Goal: Task Accomplishment & Management: Manage account settings

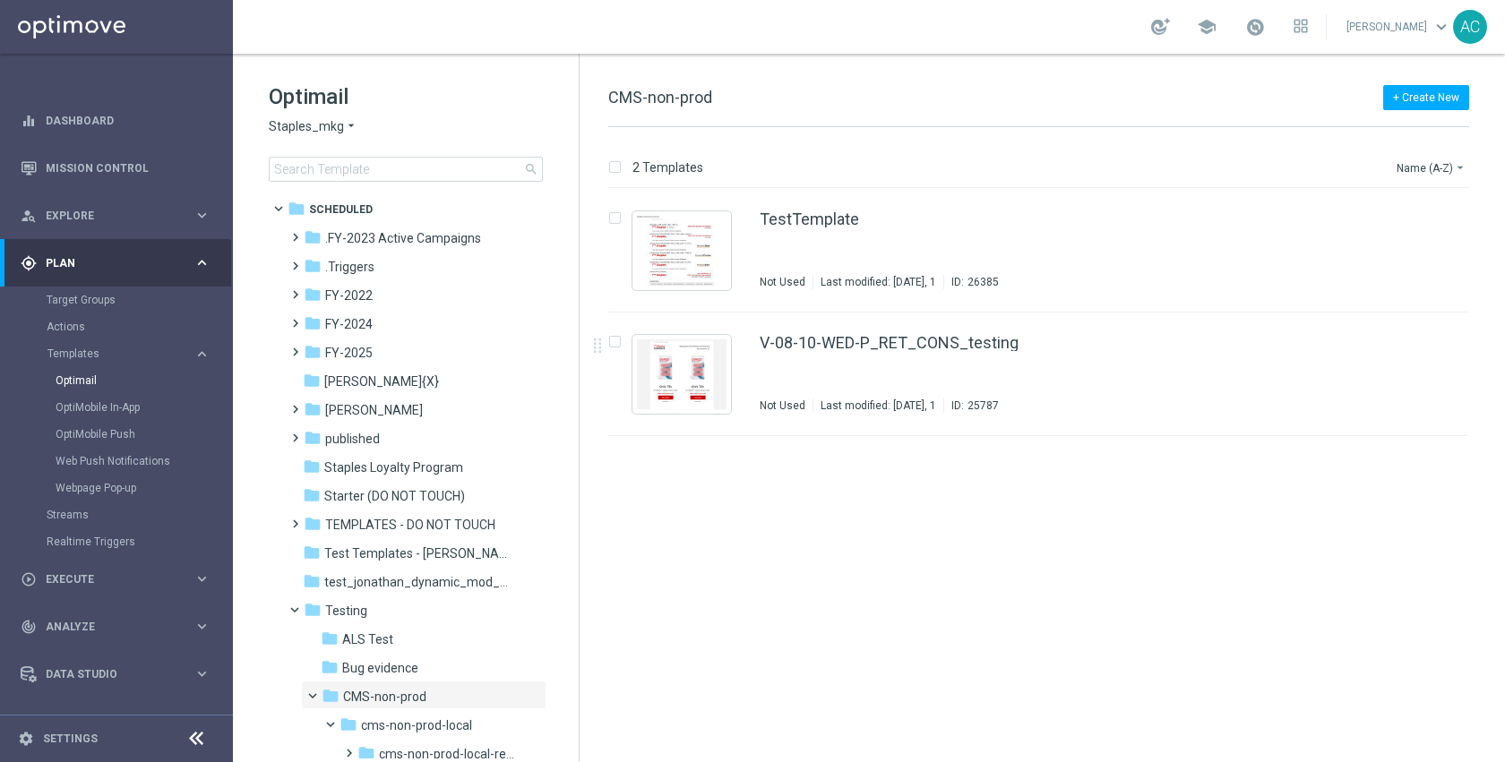
scroll to position [360, 0]
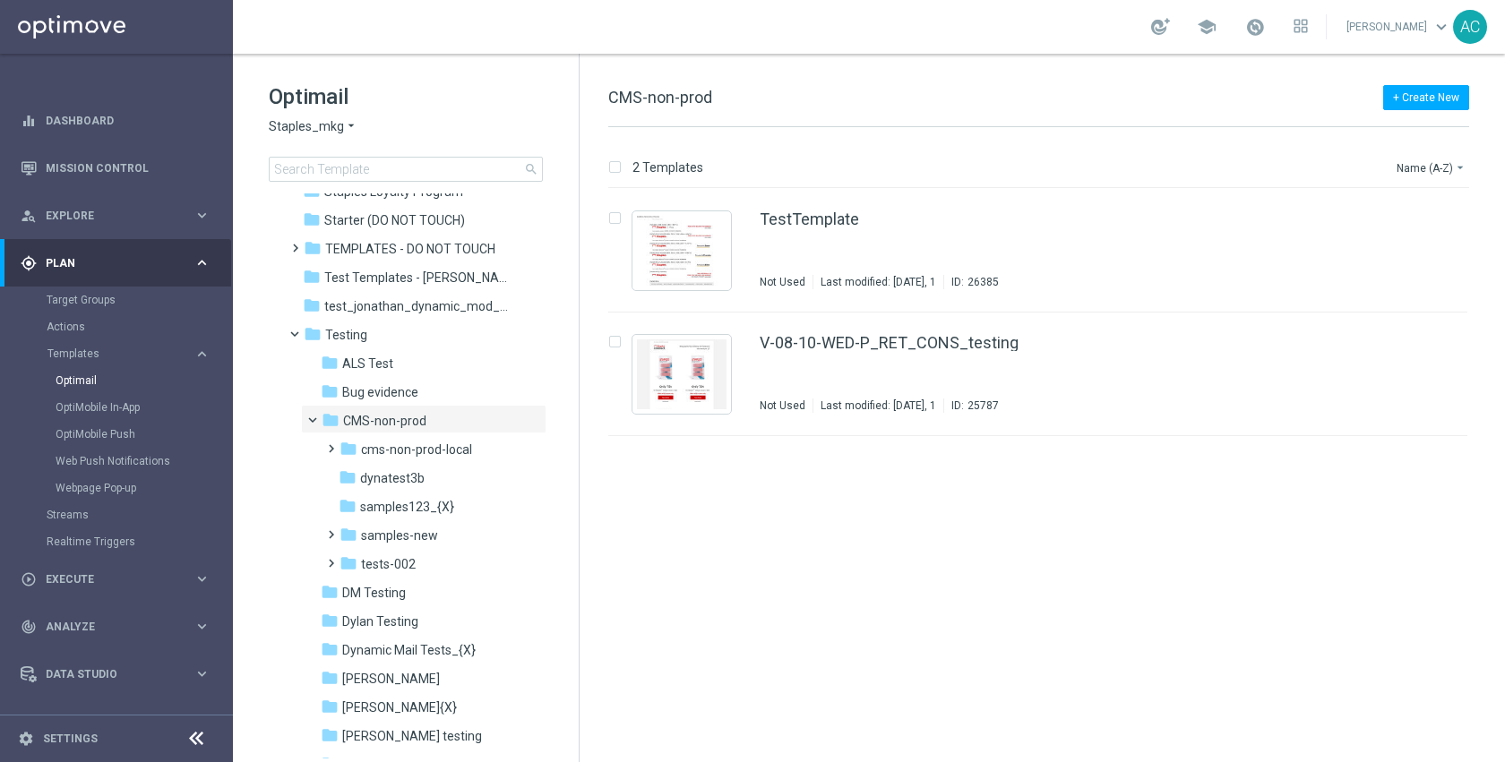
scroll to position [278, 0]
click at [390, 463] on div "folder dynatest3b more_vert" at bounding box center [433, 474] width 228 height 29
click at [394, 450] on span "cms-non-prod-local" at bounding box center [416, 448] width 111 height 16
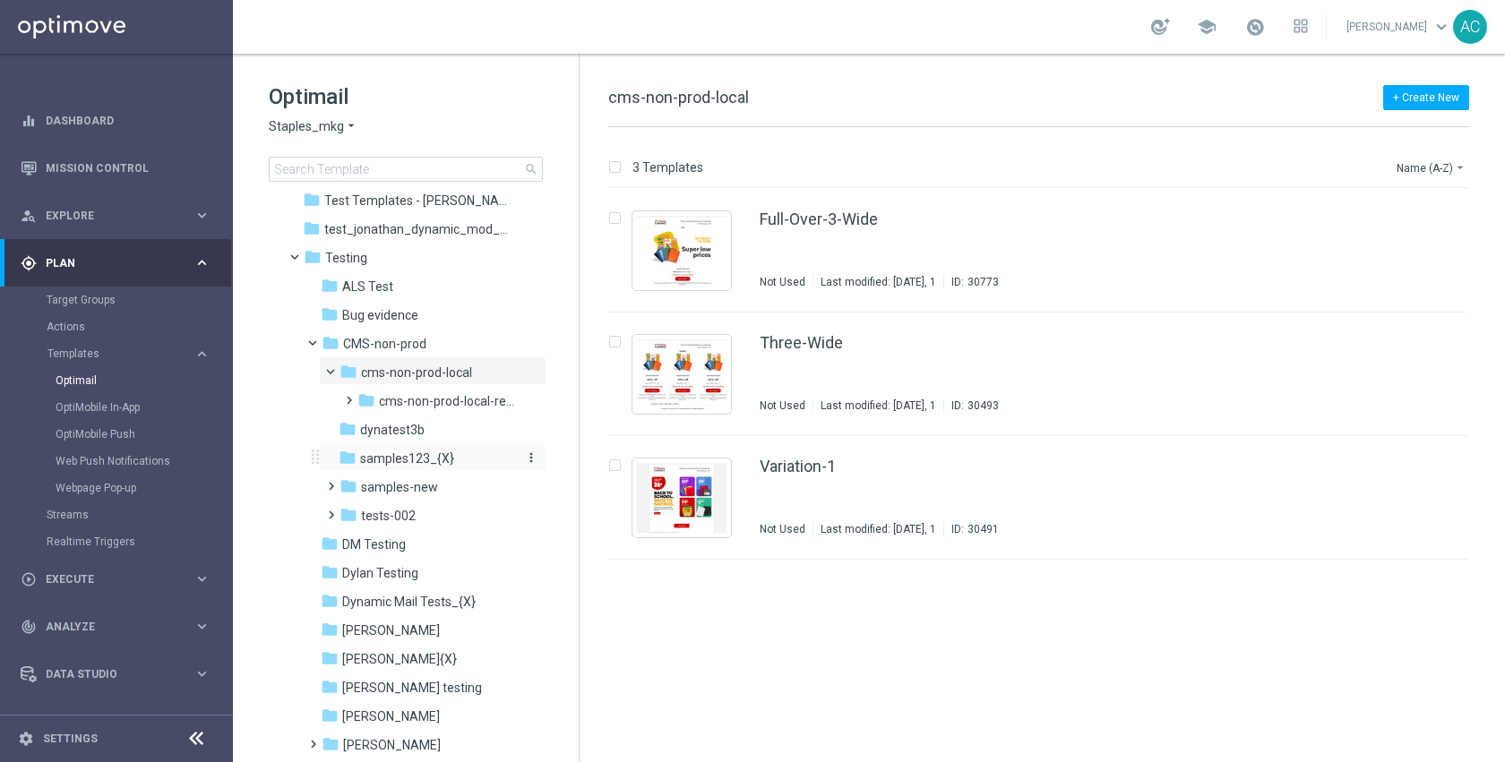
scroll to position [355, 0]
click at [381, 619] on div "folder Jess" at bounding box center [416, 629] width 191 height 21
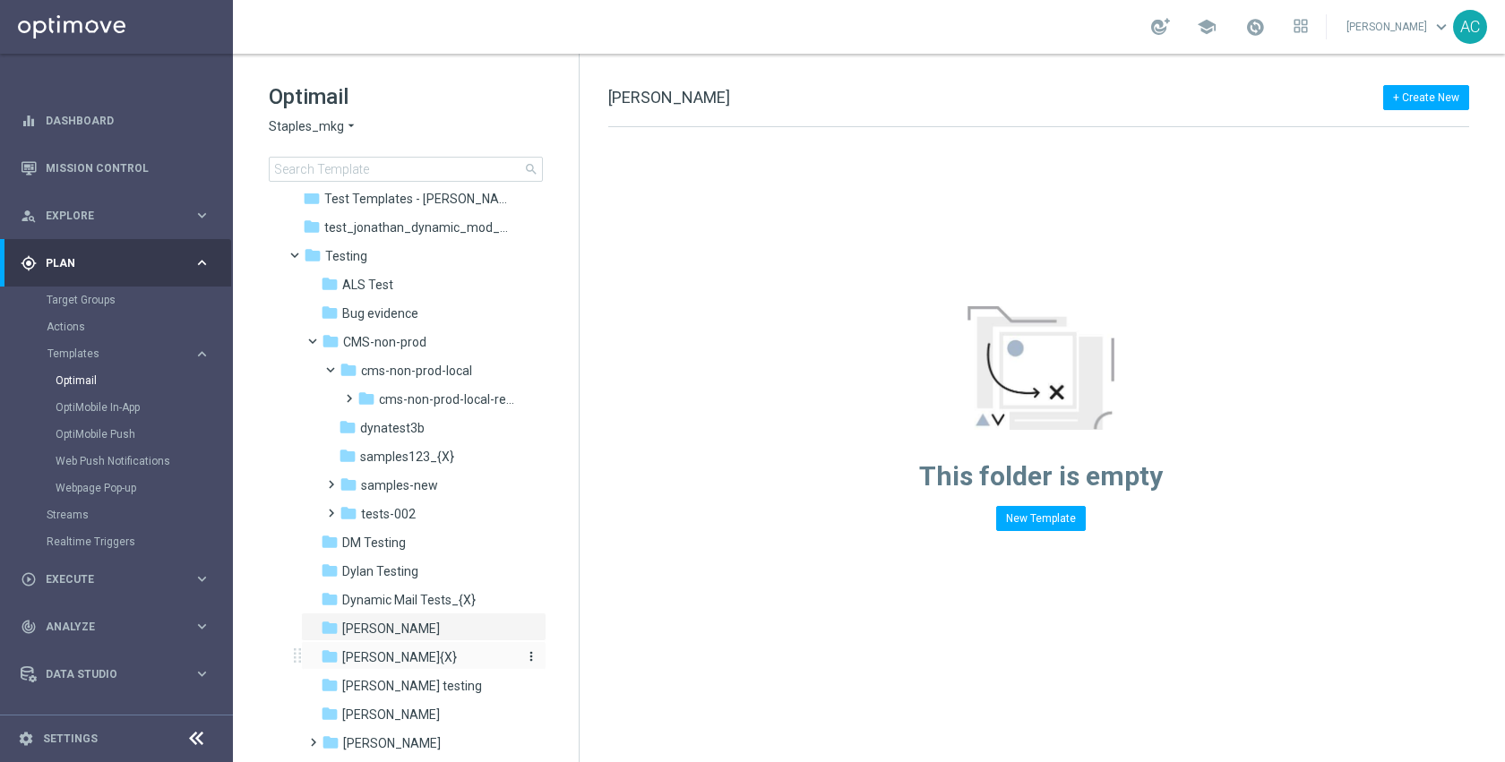
click at [383, 663] on span "jonathan_html_test_{X}" at bounding box center [399, 657] width 115 height 16
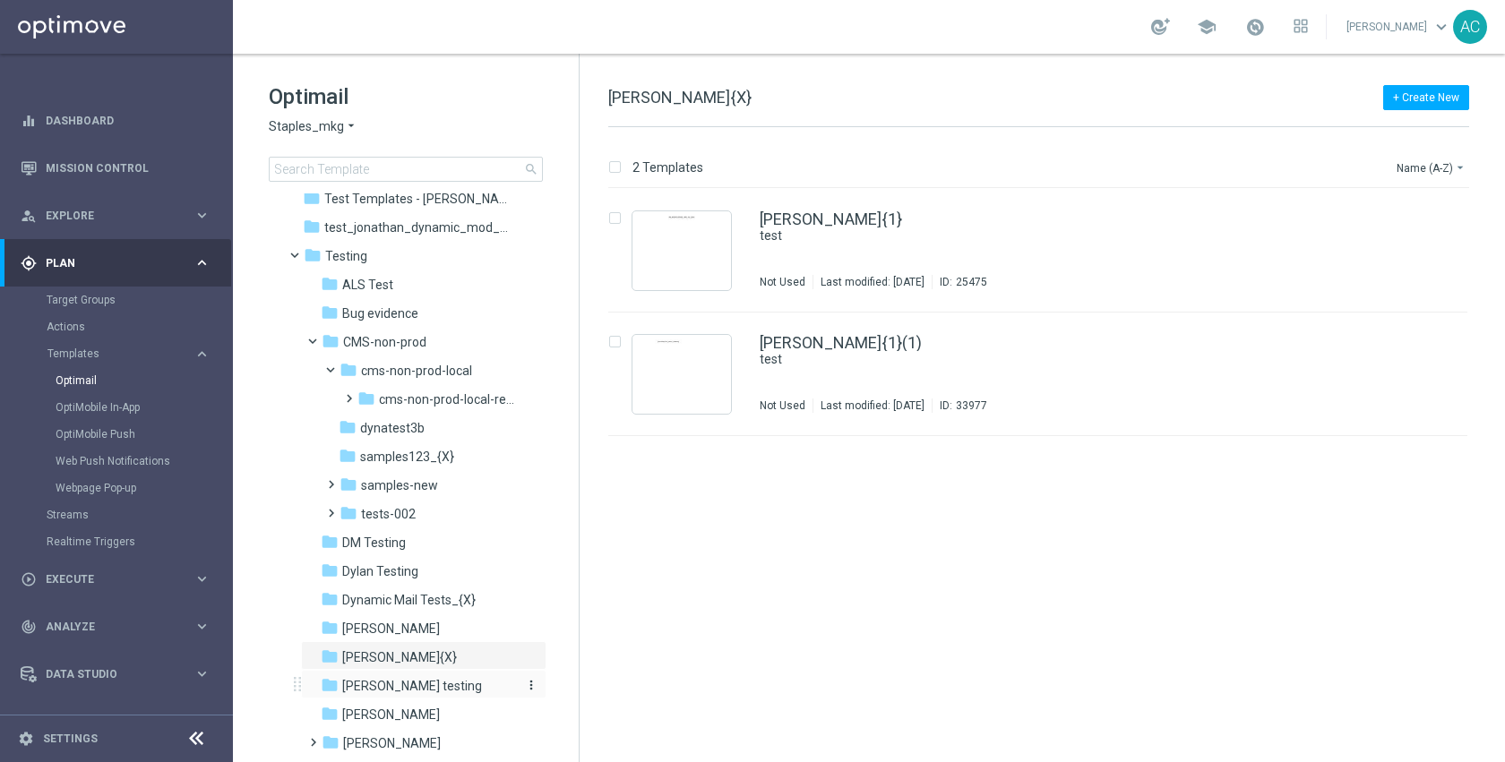
click at [386, 689] on span "Maria testing" at bounding box center [412, 686] width 140 height 16
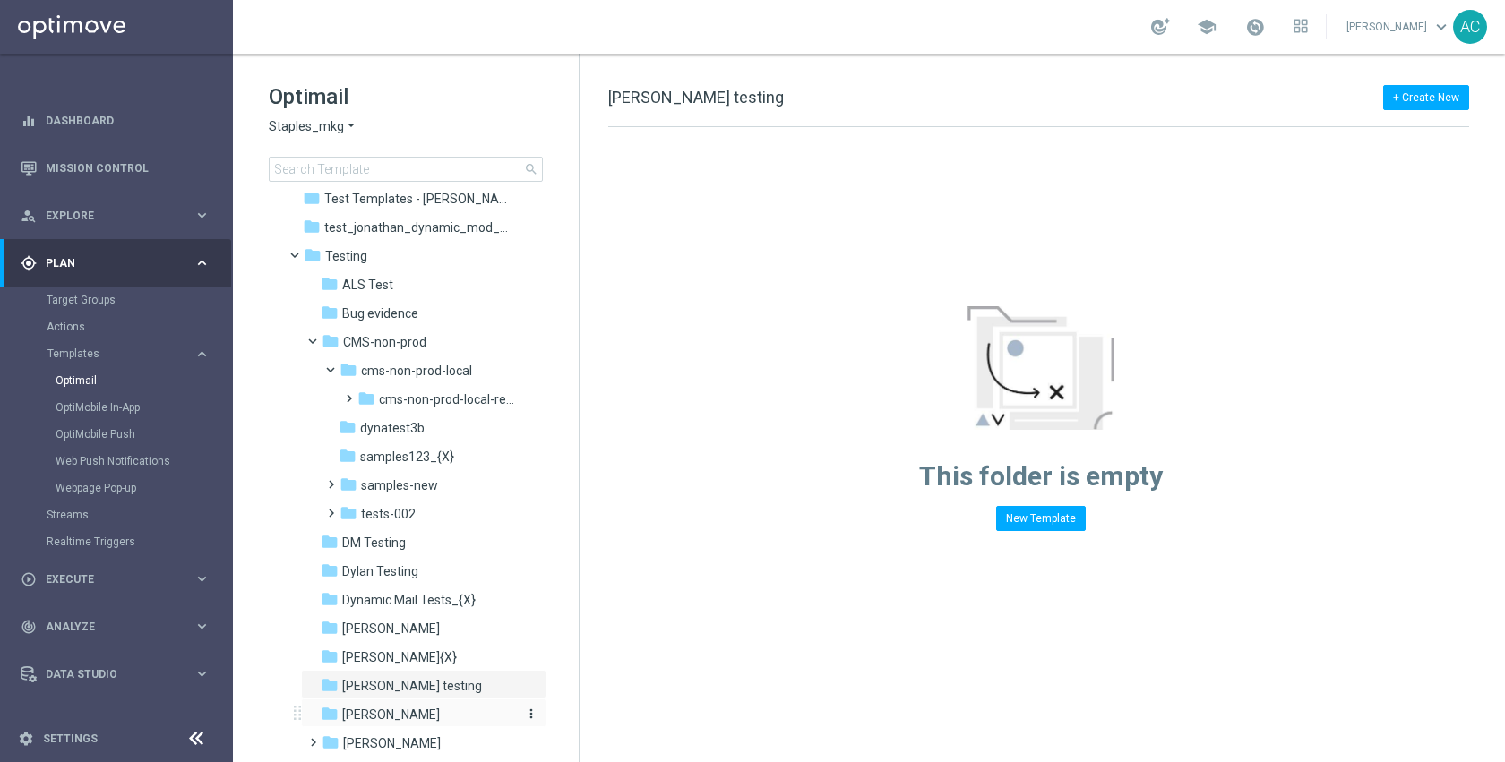
click at [380, 710] on div "folder Mitch" at bounding box center [416, 715] width 191 height 21
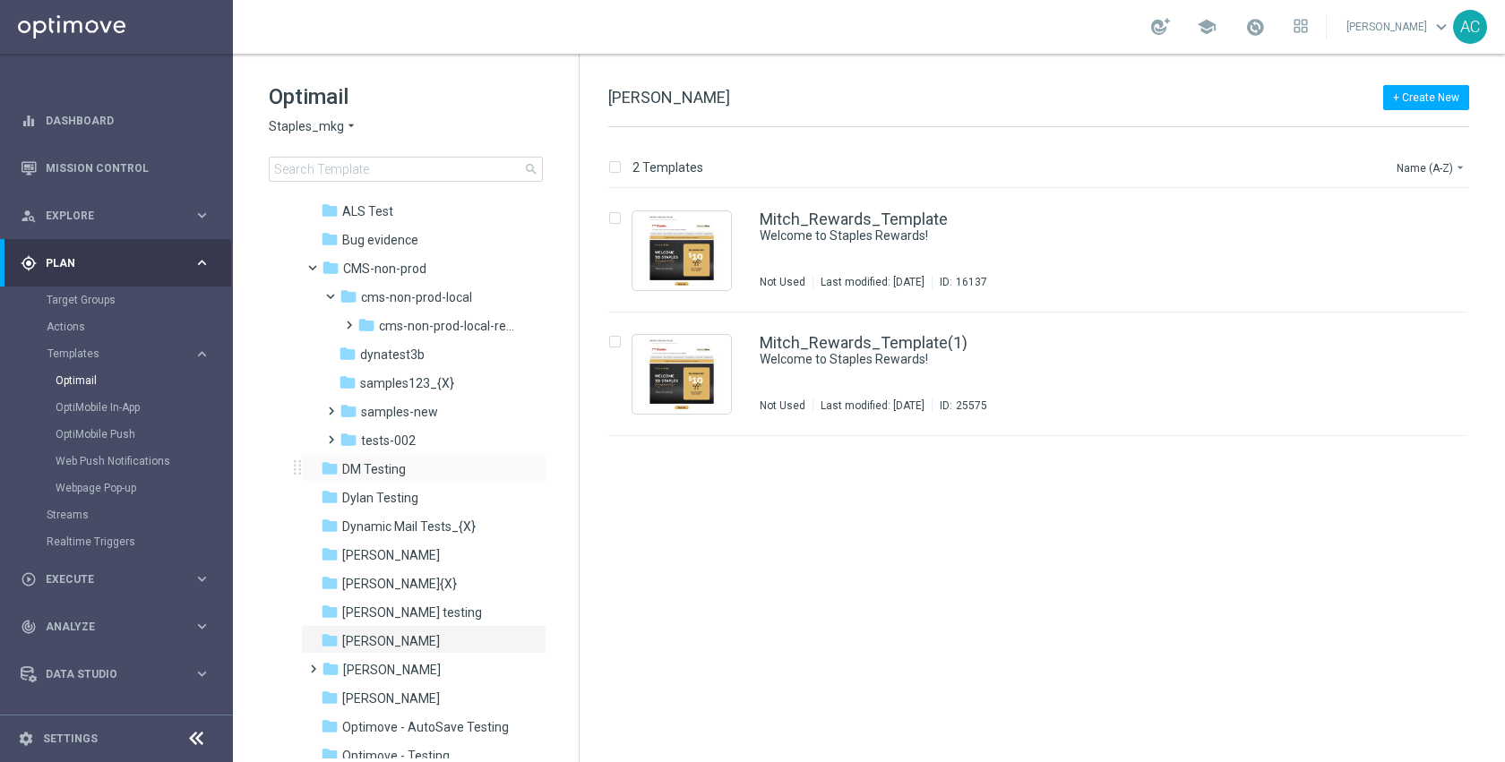
scroll to position [434, 0]
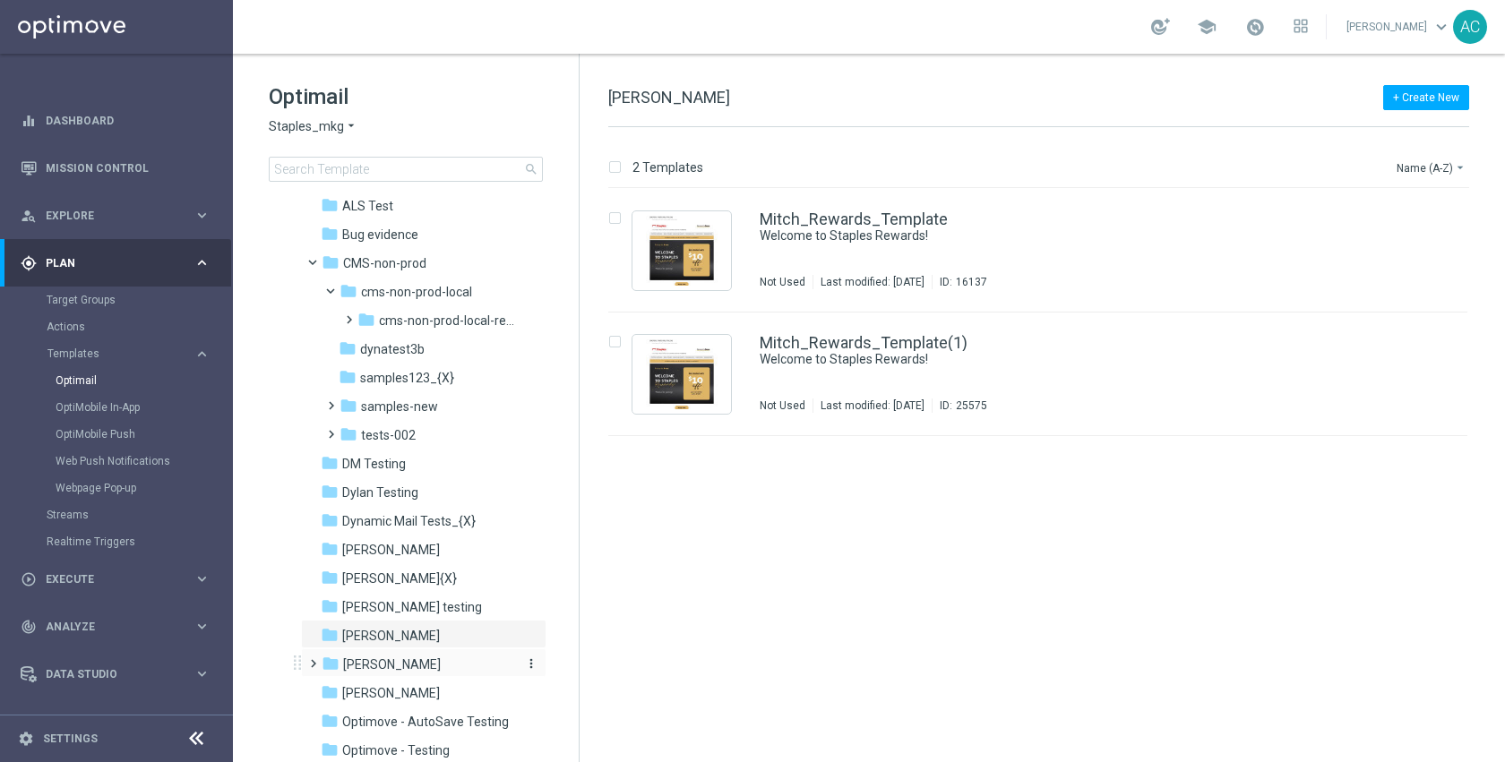
click at [388, 660] on div "folder Neil" at bounding box center [417, 665] width 191 height 21
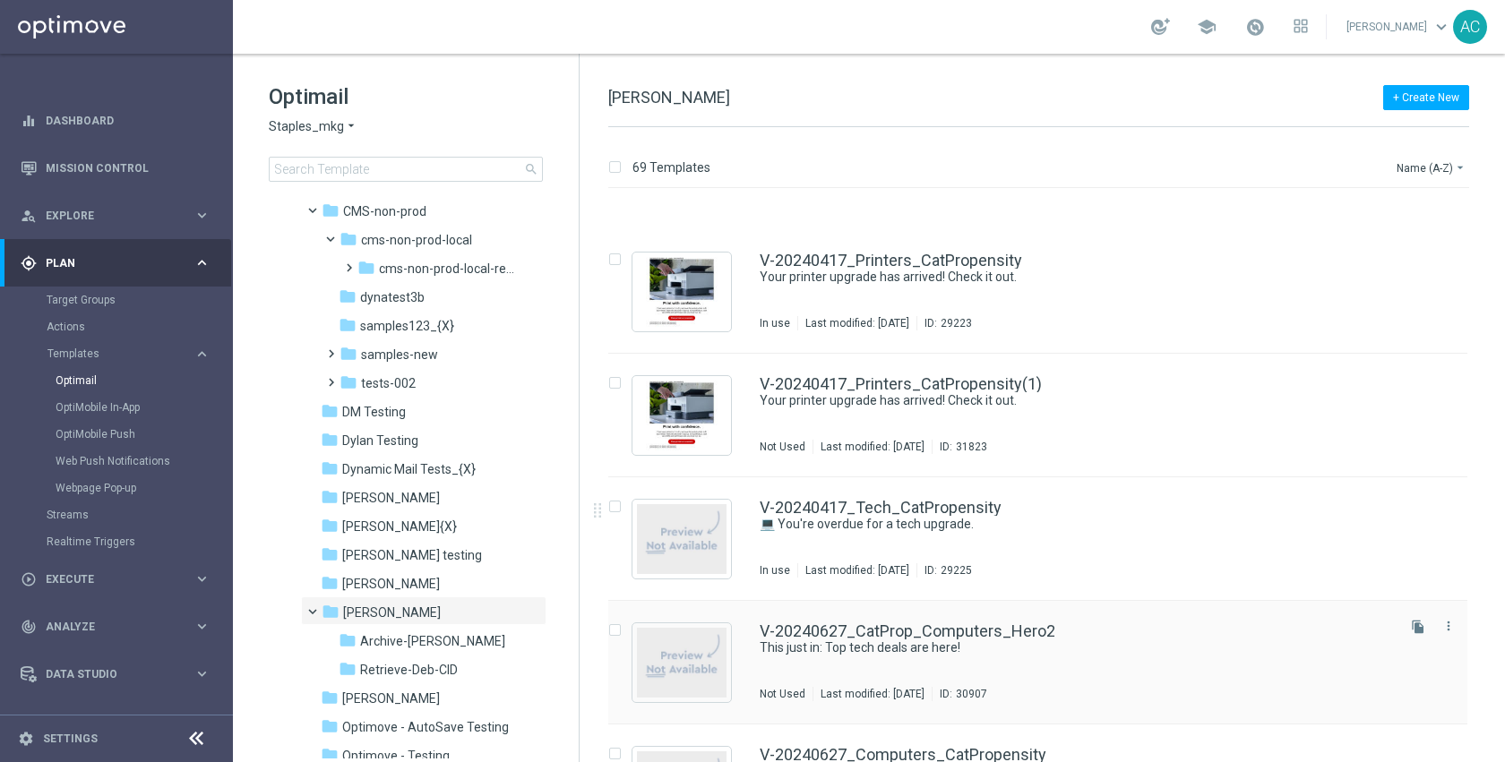
scroll to position [1268, 0]
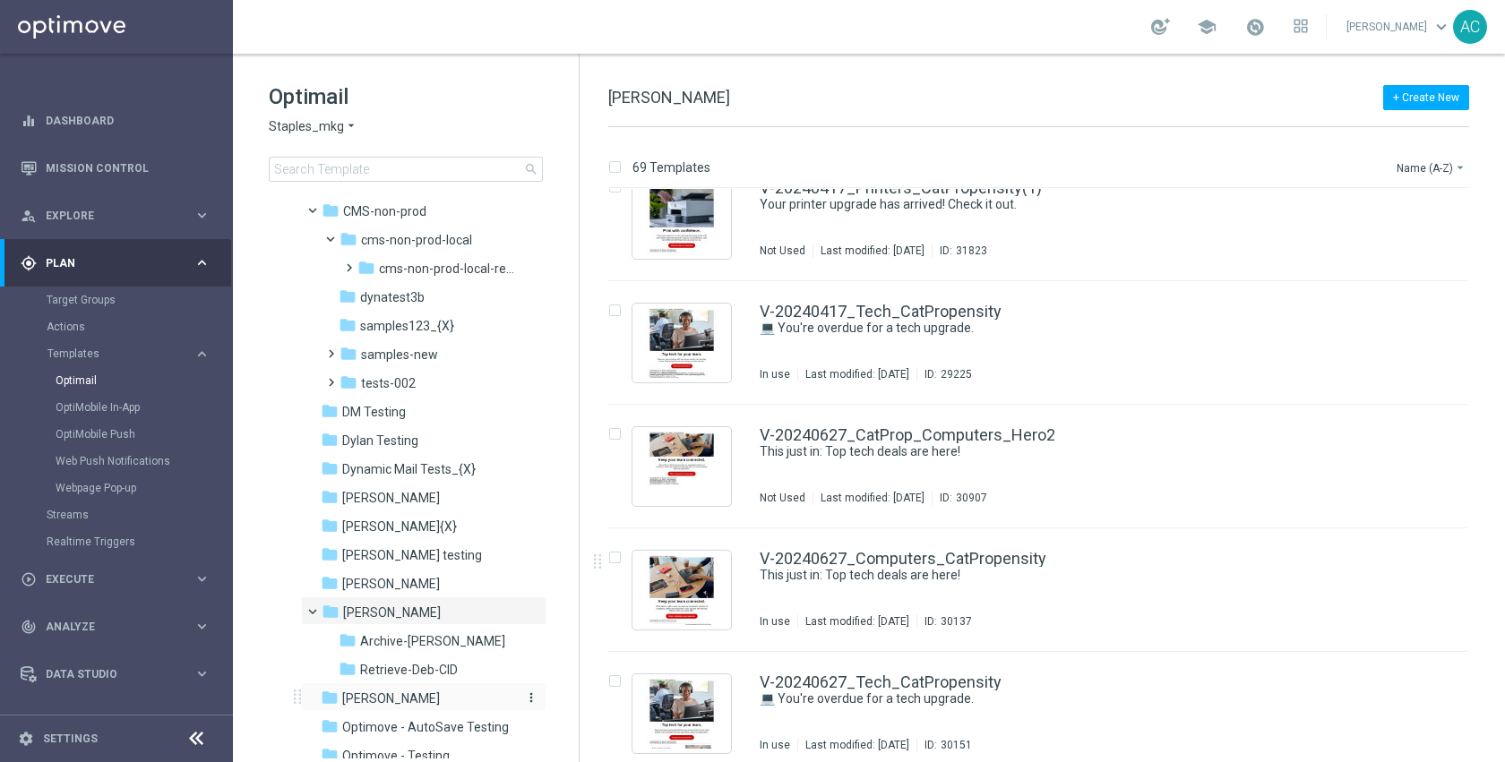
click at [358, 700] on span "[PERSON_NAME]" at bounding box center [391, 699] width 98 height 16
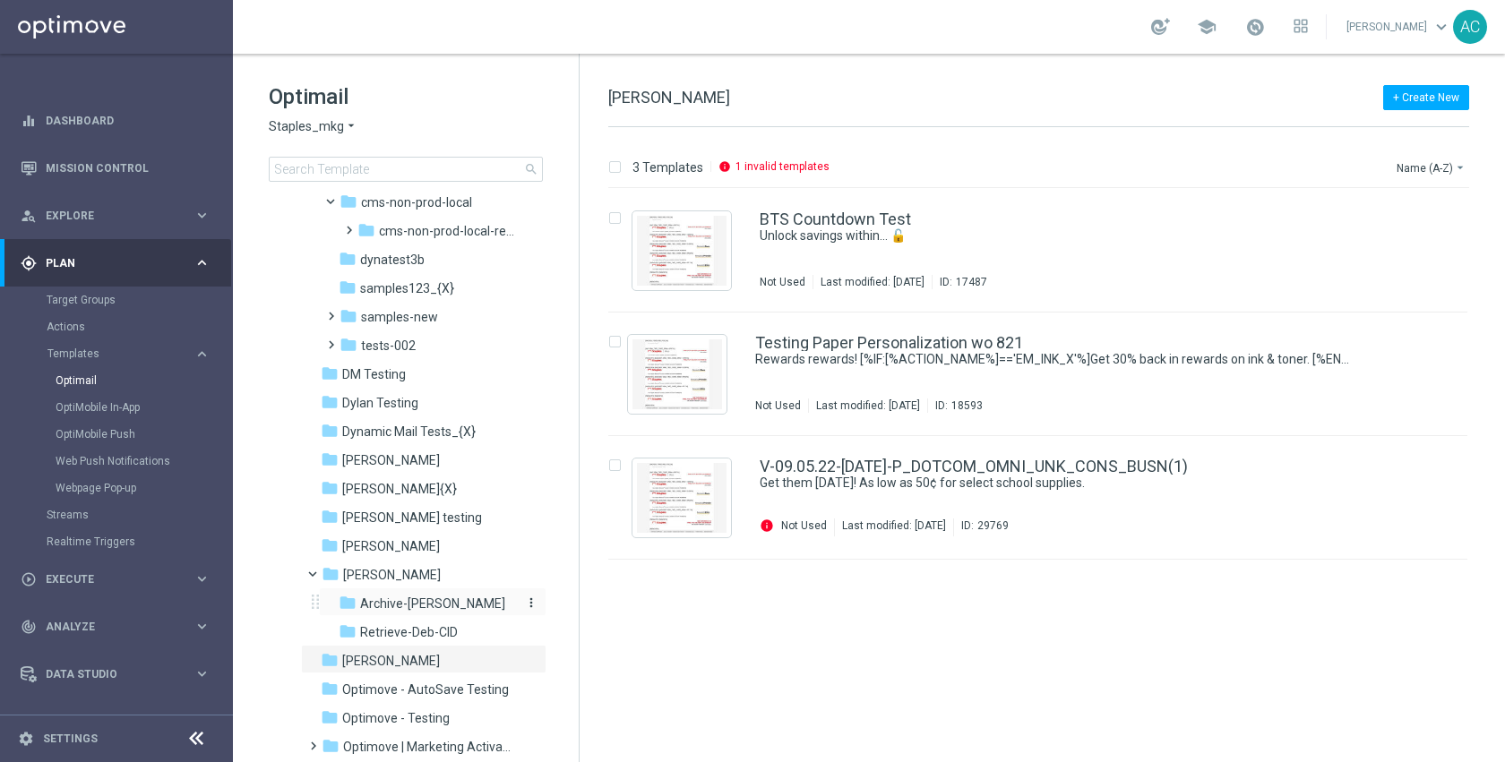
scroll to position [538, 0]
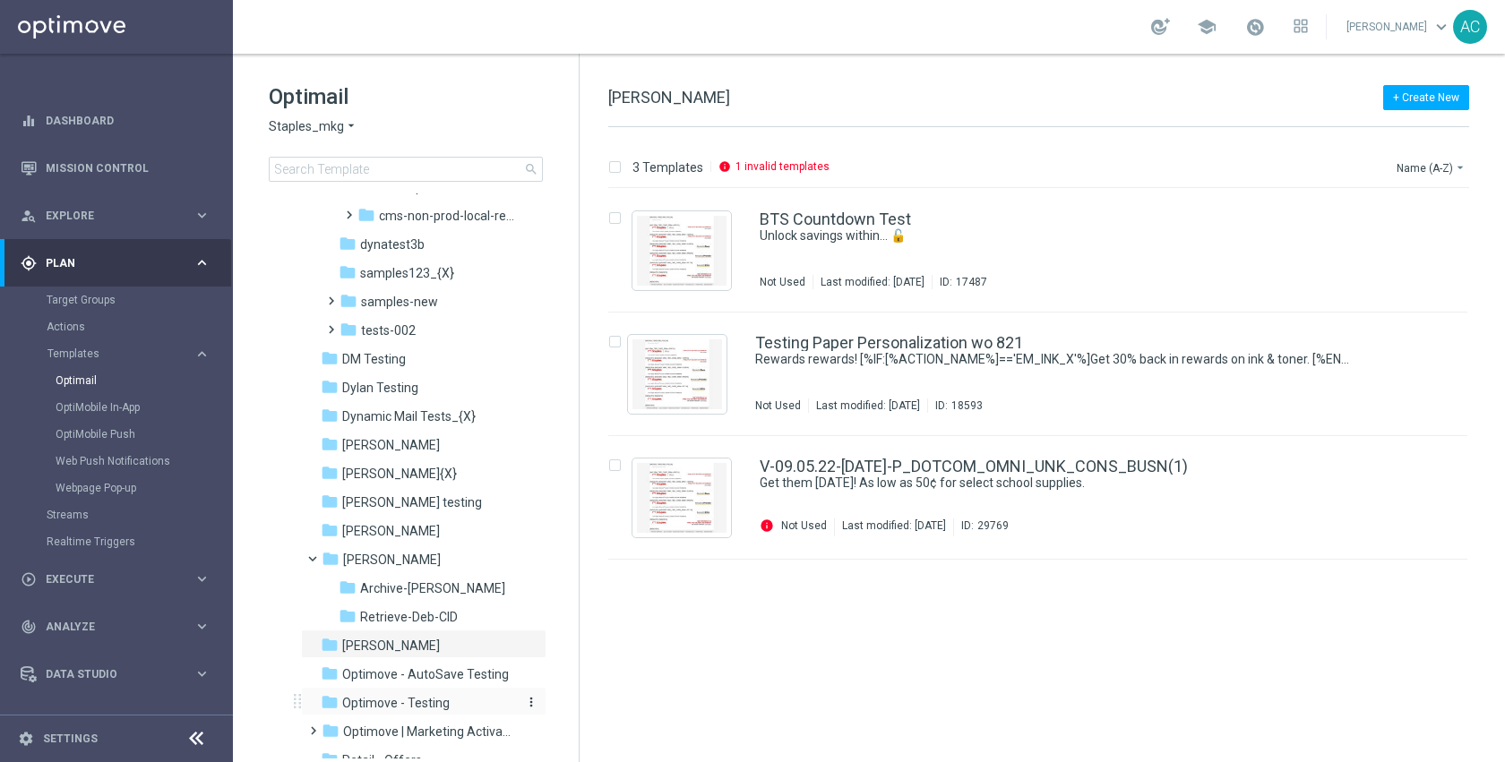
click at [408, 698] on span "Optimove - Testing" at bounding box center [395, 703] width 107 height 16
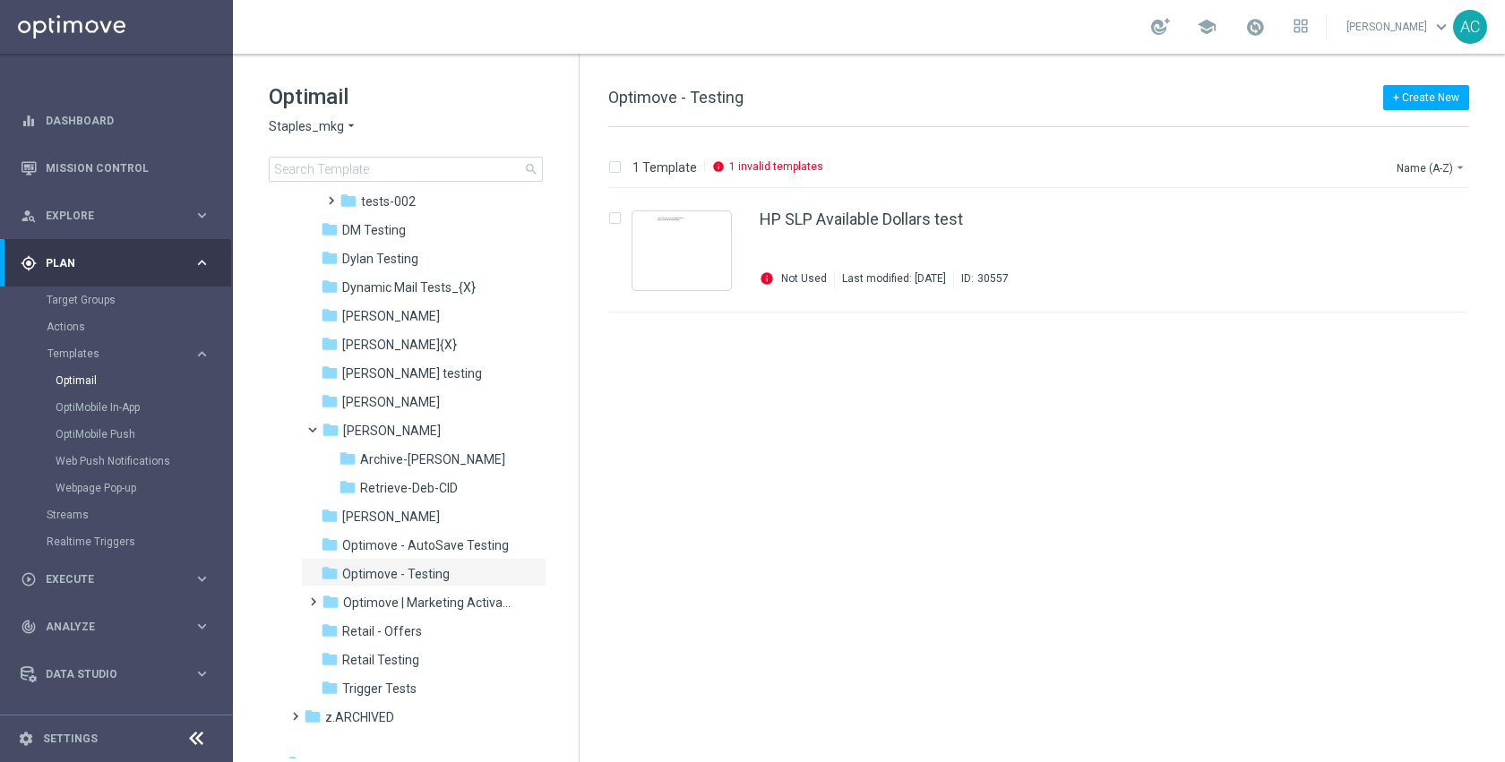
scroll to position [685, 0]
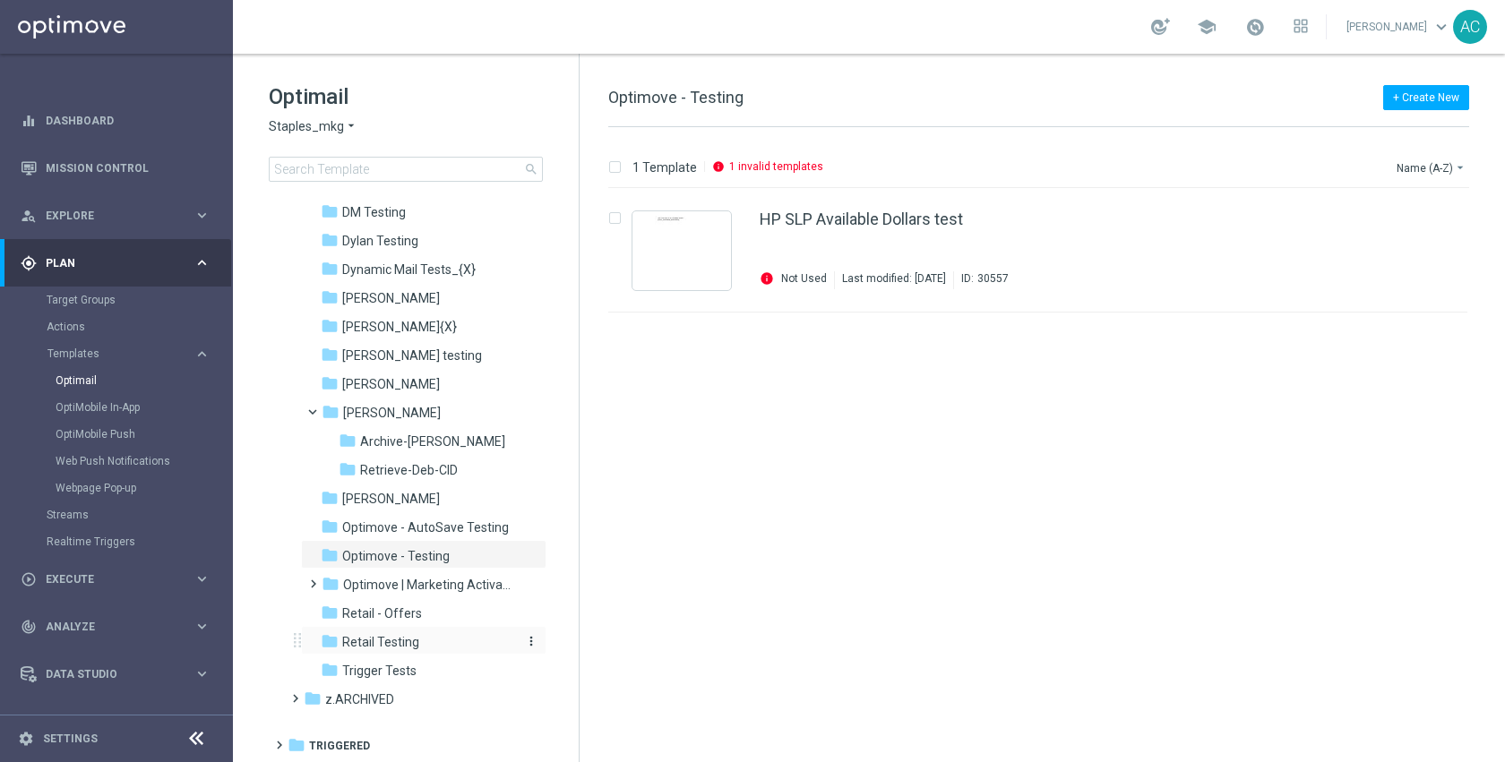
click at [409, 634] on span "Retail Testing" at bounding box center [380, 642] width 77 height 16
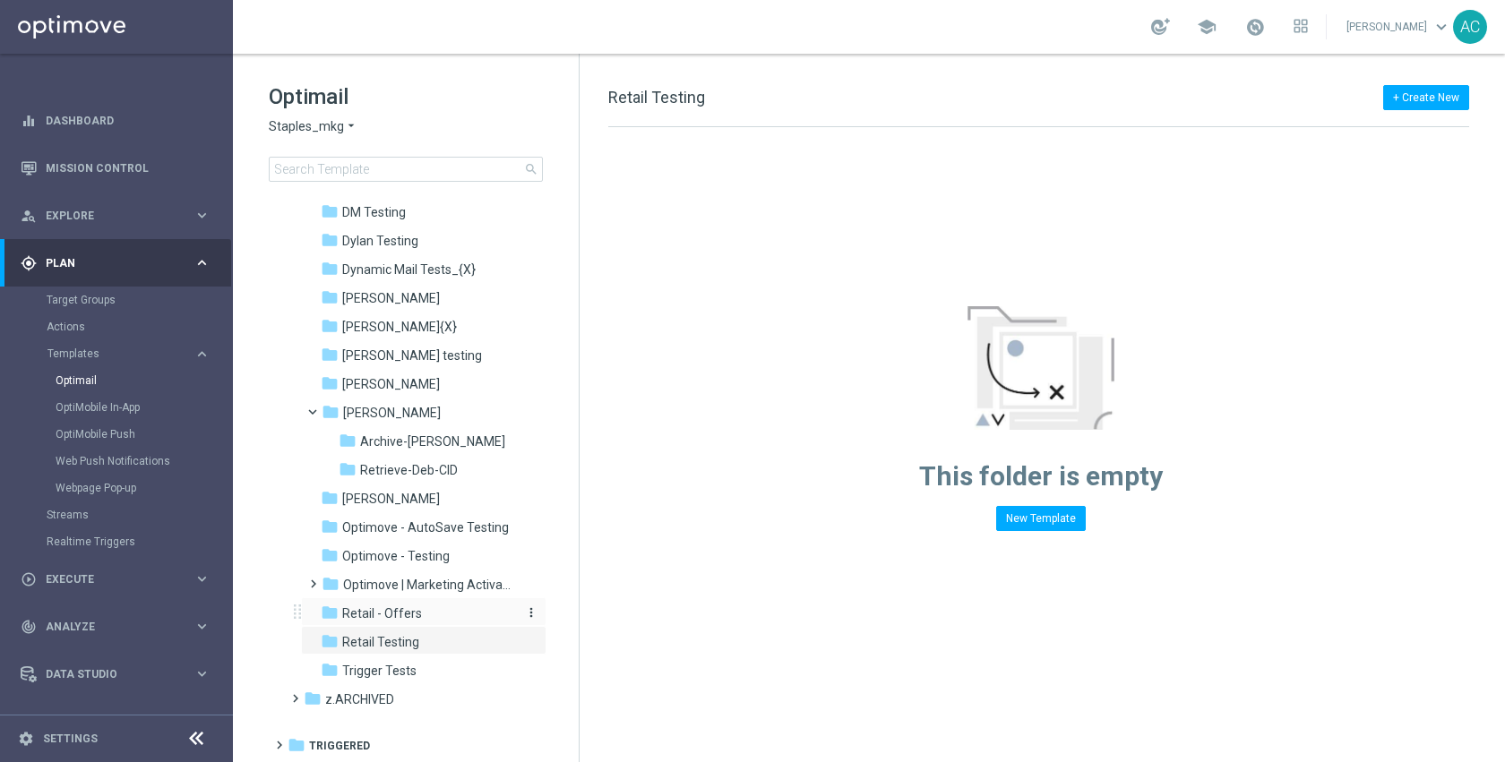
click at [412, 612] on span "Retail - Offers" at bounding box center [382, 614] width 80 height 16
click at [396, 661] on div "folder Trigger Tests" at bounding box center [416, 671] width 191 height 21
click at [375, 19] on div "school Anil Chennuru keyboard_arrow_down AC" at bounding box center [869, 27] width 1272 height 54
click at [314, 171] on input at bounding box center [406, 169] width 274 height 25
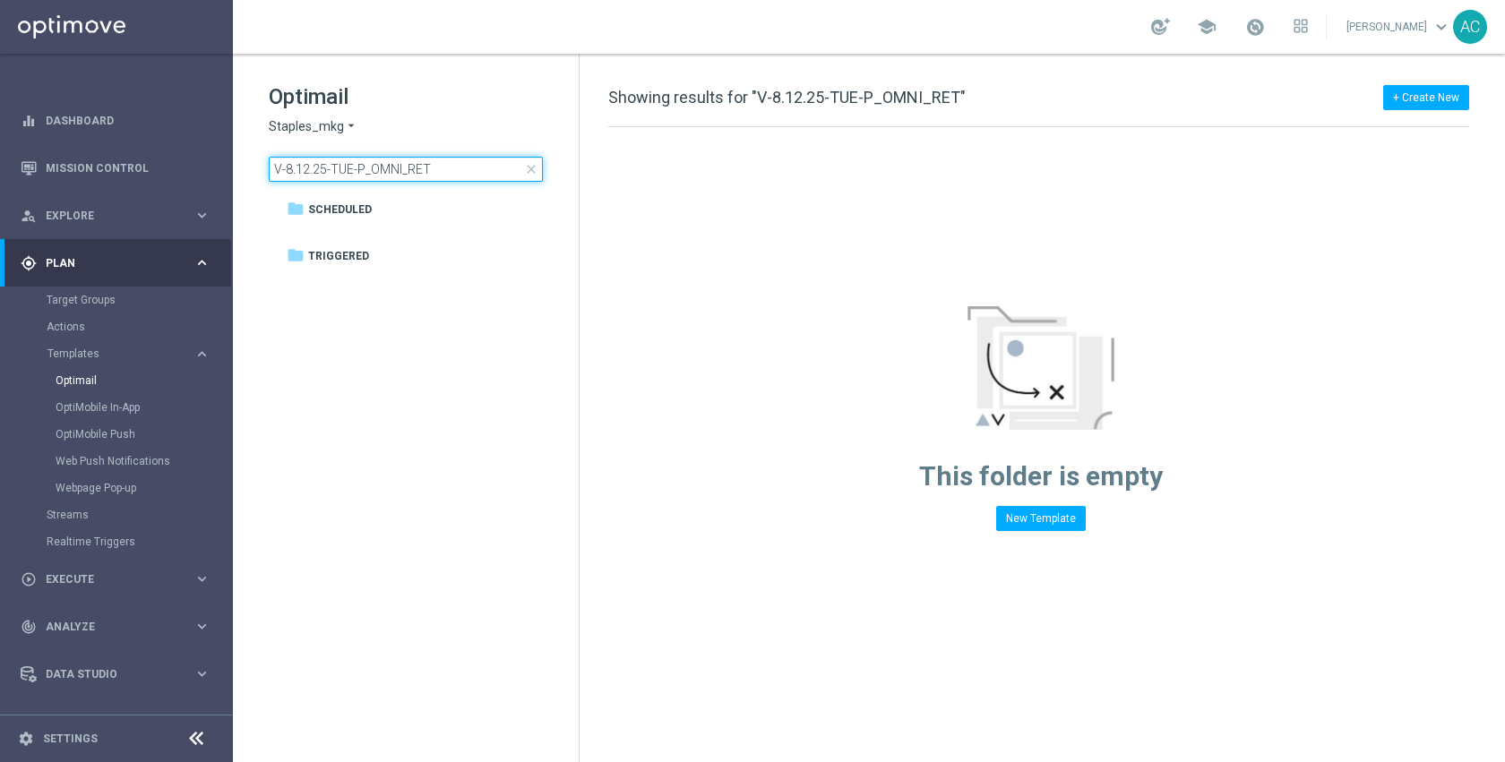
type input "V-8.12.25-TUE-P_OMNI_RET"
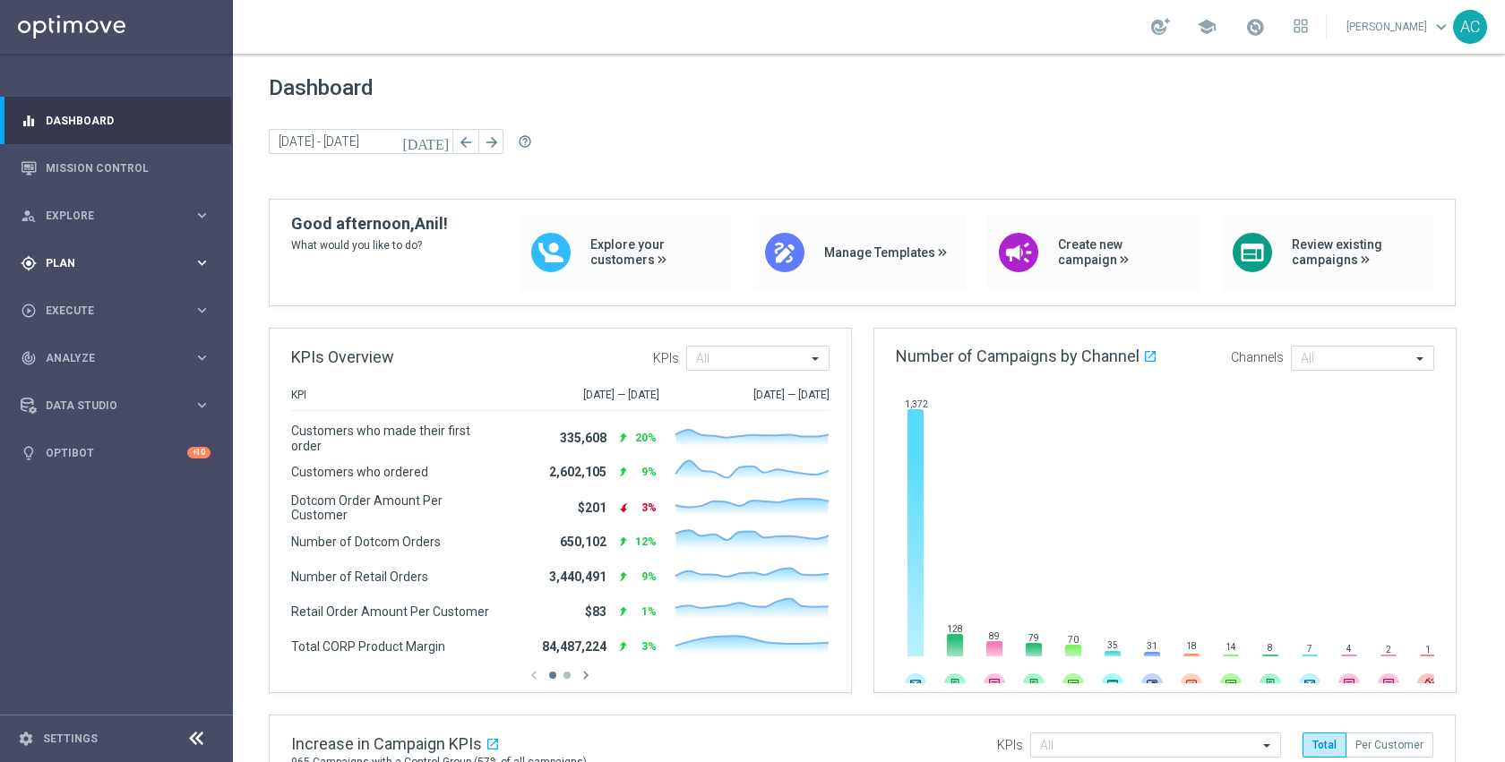
click at [115, 269] on div "gps_fixed Plan" at bounding box center [107, 263] width 173 height 16
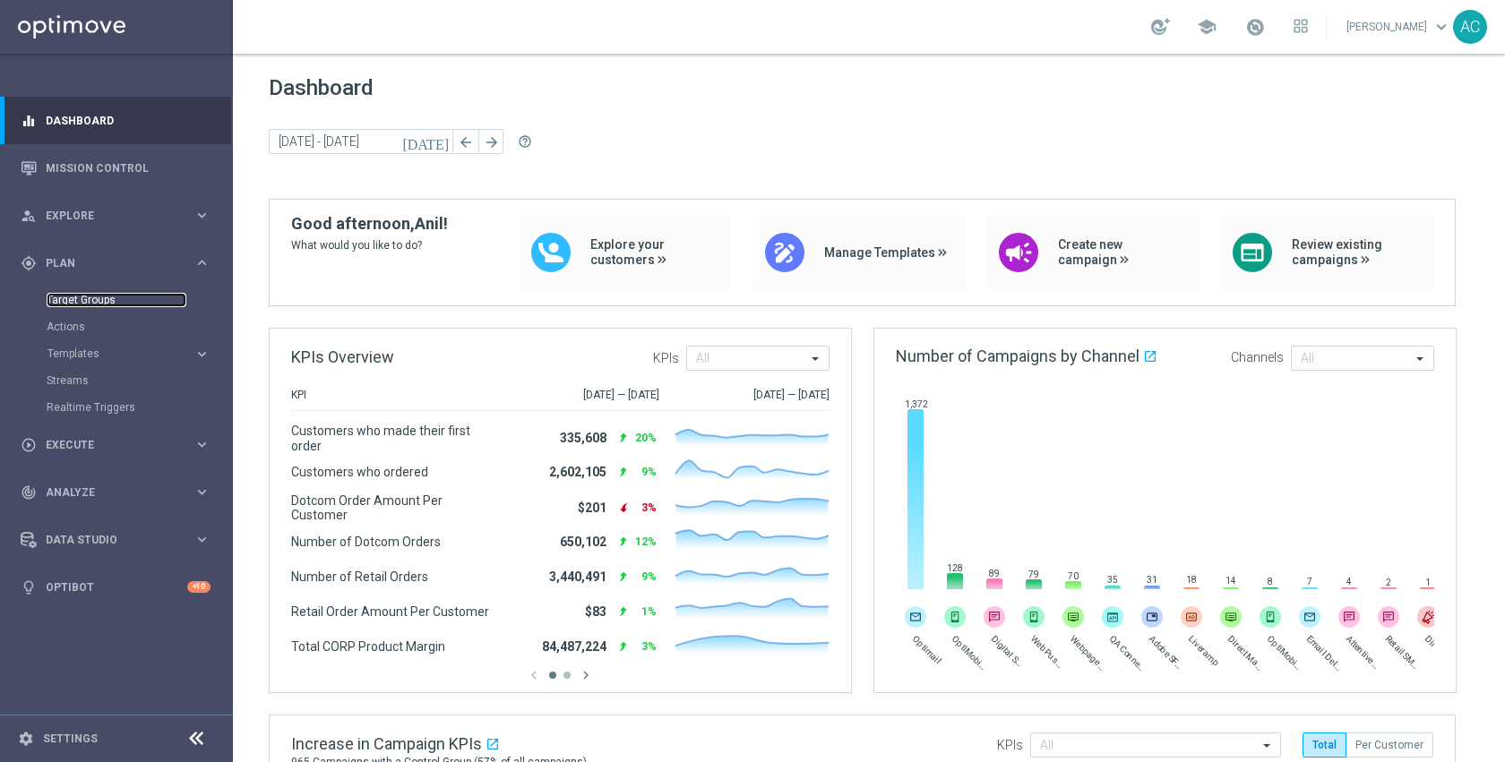
click at [98, 300] on link "Target Groups" at bounding box center [117, 300] width 140 height 14
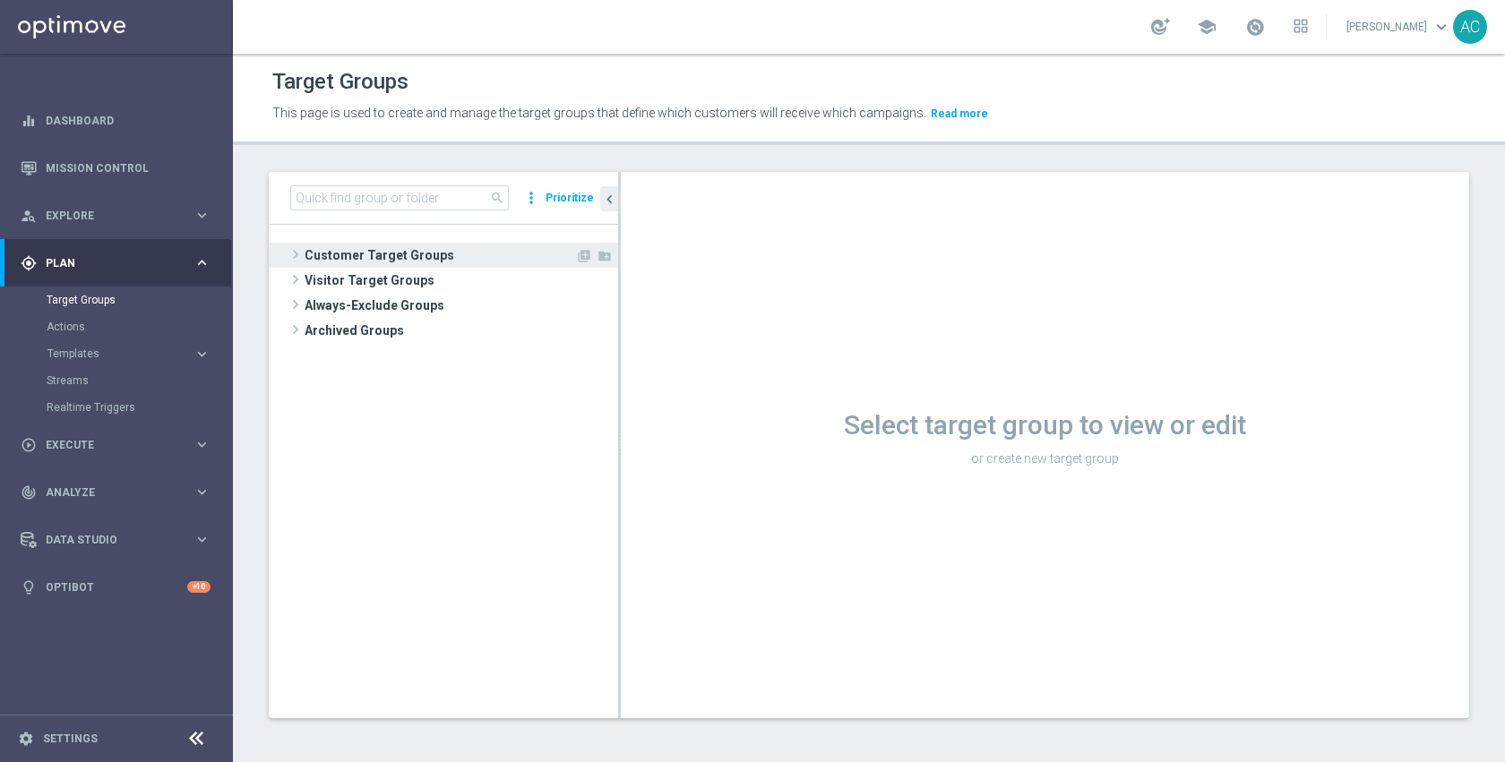
click at [430, 256] on span "Customer Target Groups" at bounding box center [440, 255] width 271 height 25
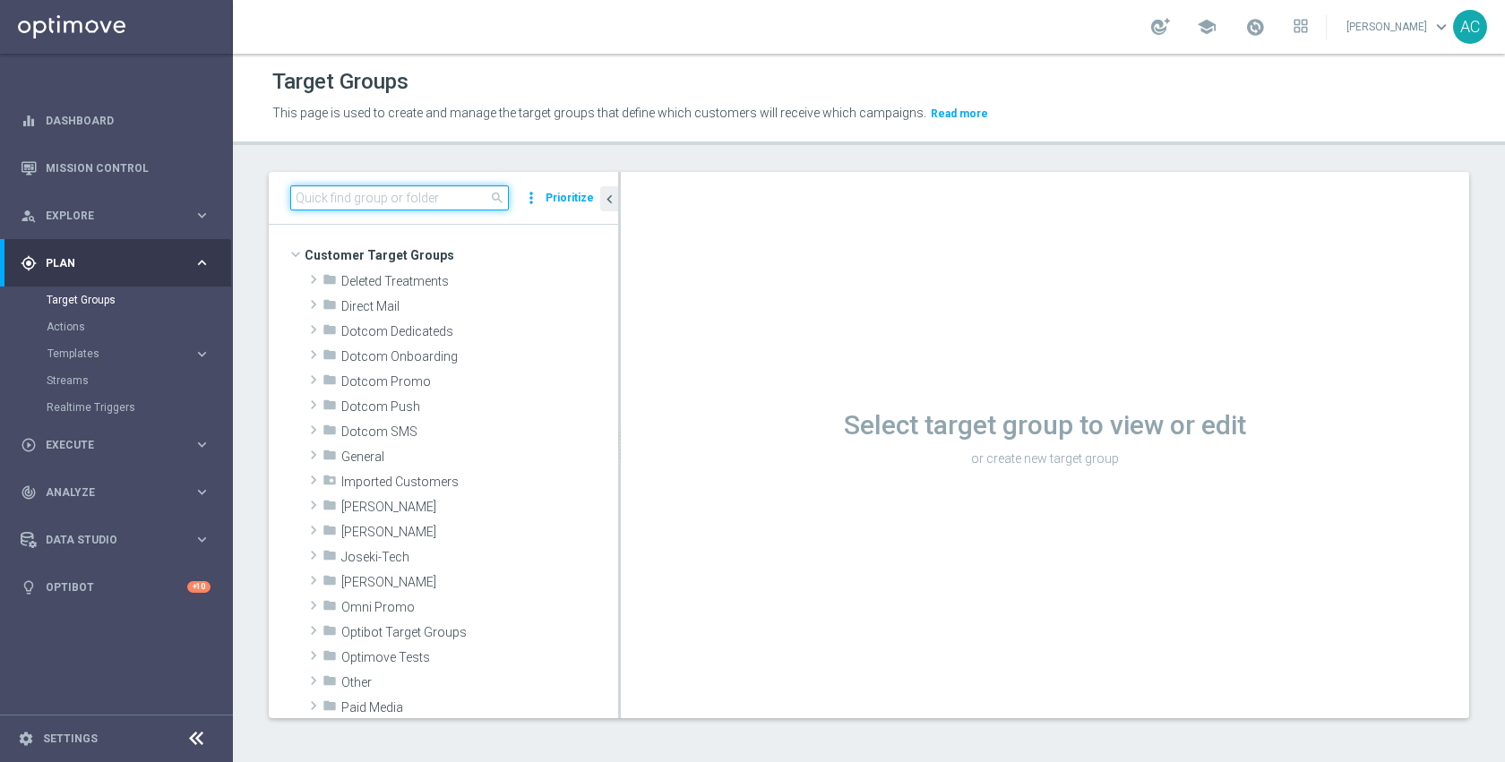
click at [452, 195] on input at bounding box center [399, 197] width 219 height 25
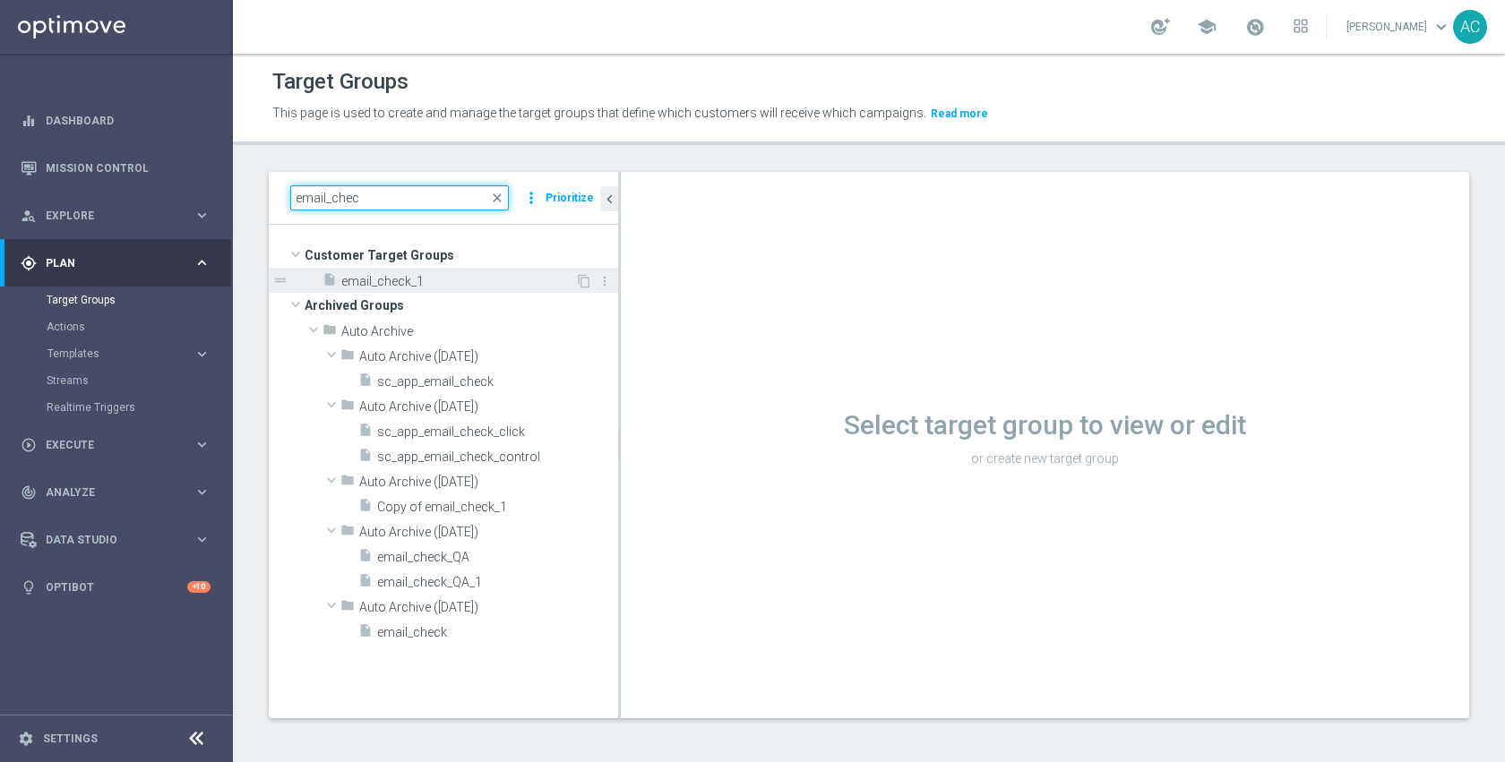
type input "email_chec"
click at [391, 276] on span "email_check_1" at bounding box center [458, 281] width 234 height 15
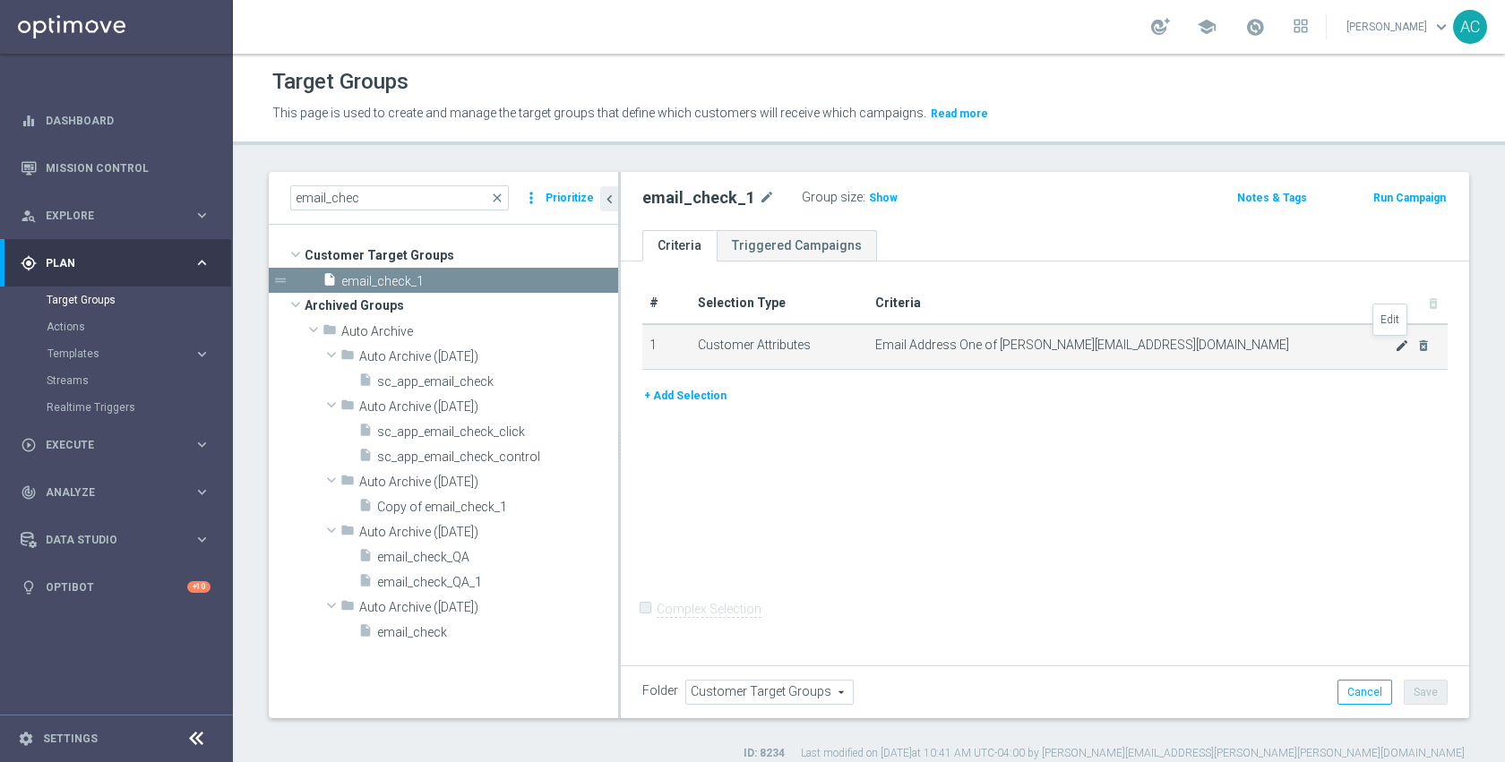
click at [1395, 348] on icon "mode_edit" at bounding box center [1402, 346] width 14 height 14
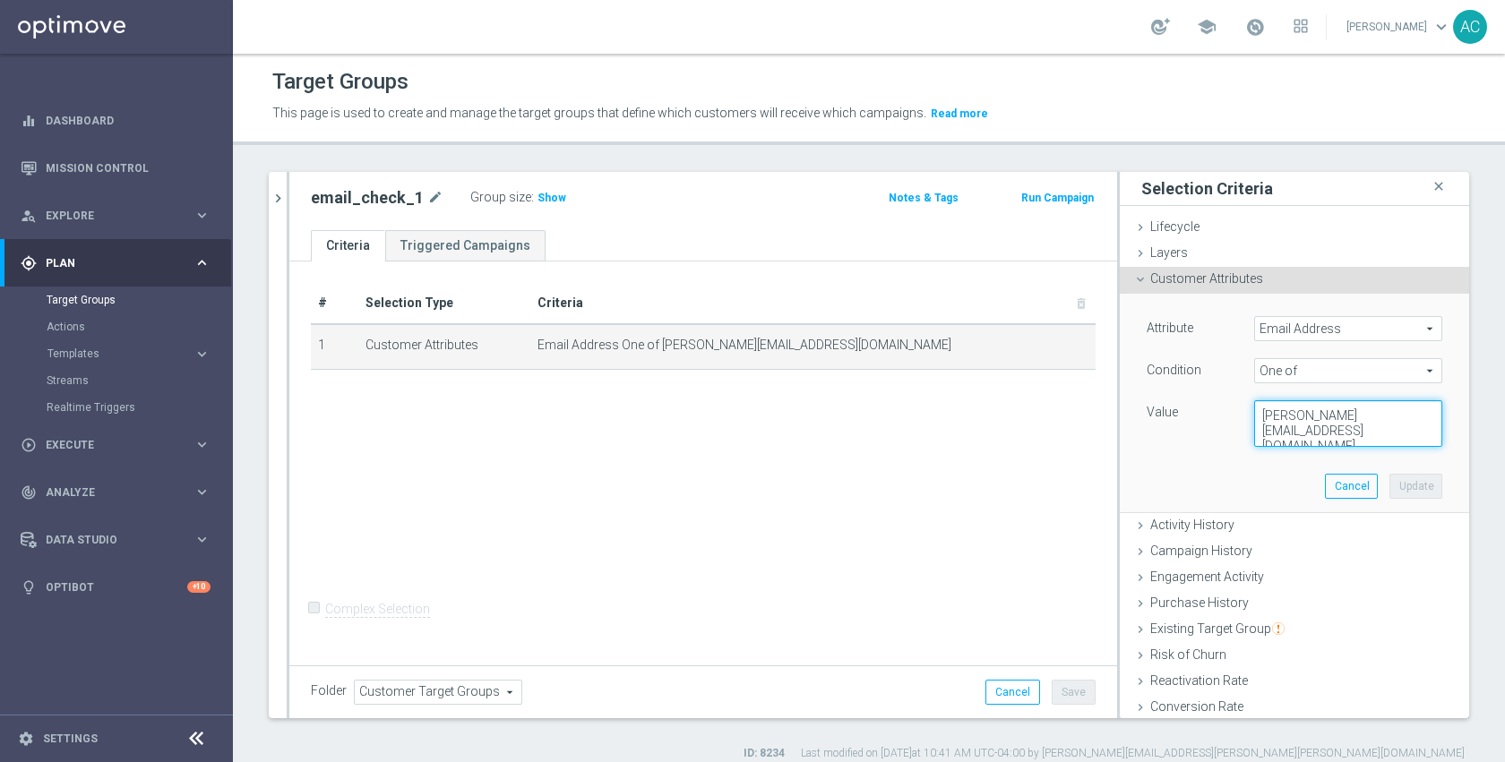
click at [1393, 415] on textarea "adam@joseki-tech.com" at bounding box center [1348, 423] width 188 height 47
paste textarea "dmitry@joseki-tech.com"
type textarea "adam@joseki-tech.com,anil@joseki-tech.com,dmitry@joseki-tech.com"
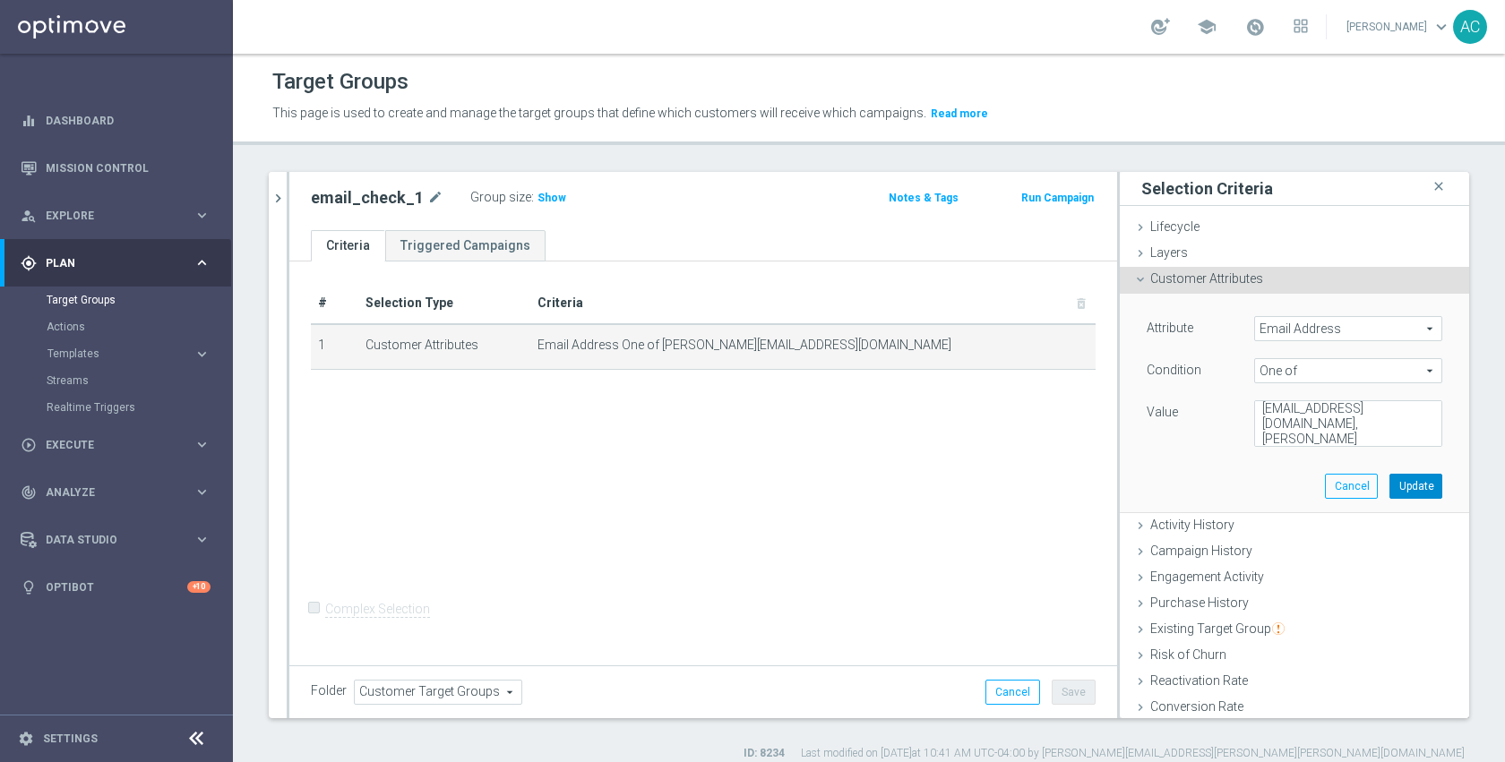
click at [1389, 484] on button "Update" at bounding box center [1415, 486] width 53 height 25
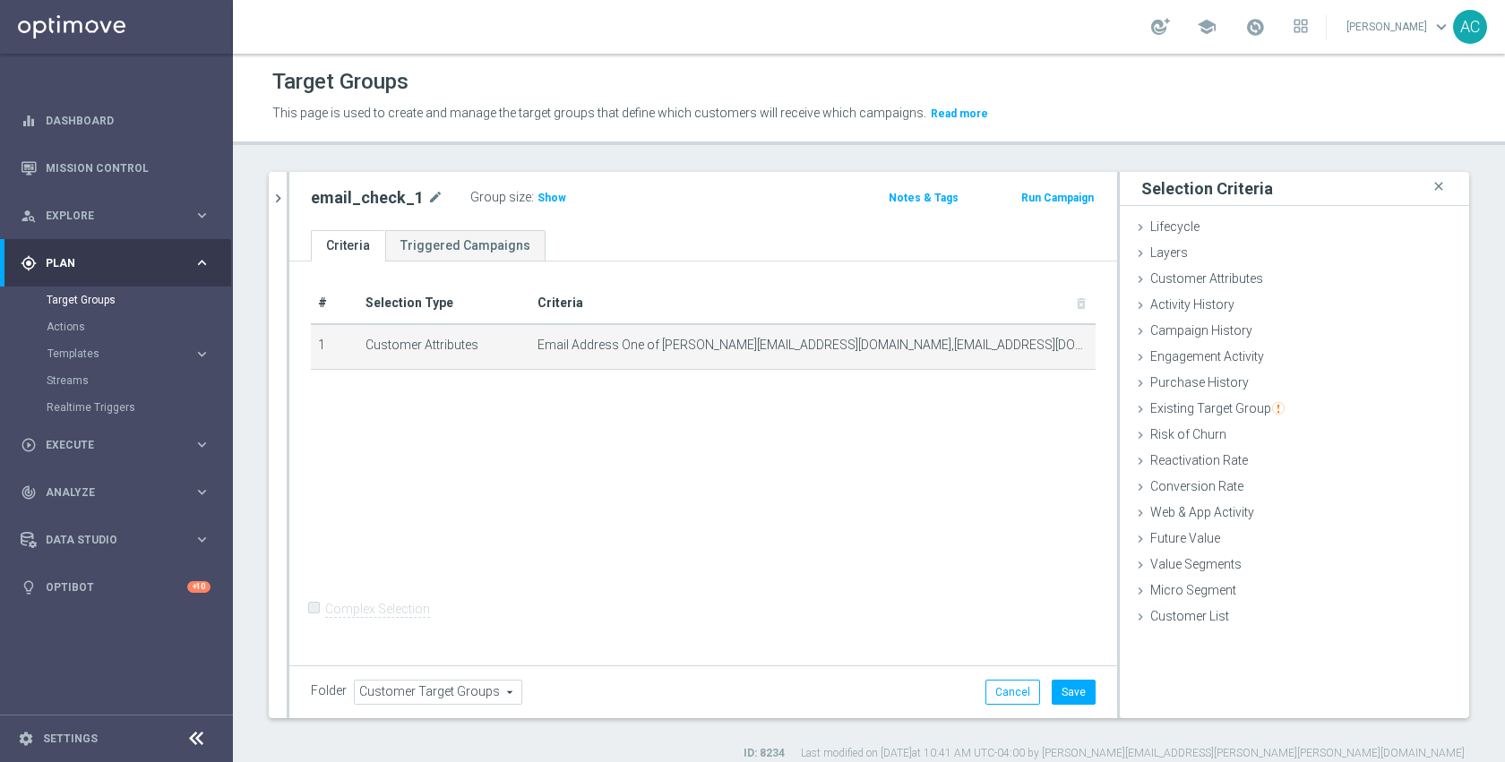
click at [537, 193] on span "Show" at bounding box center [551, 198] width 29 height 13
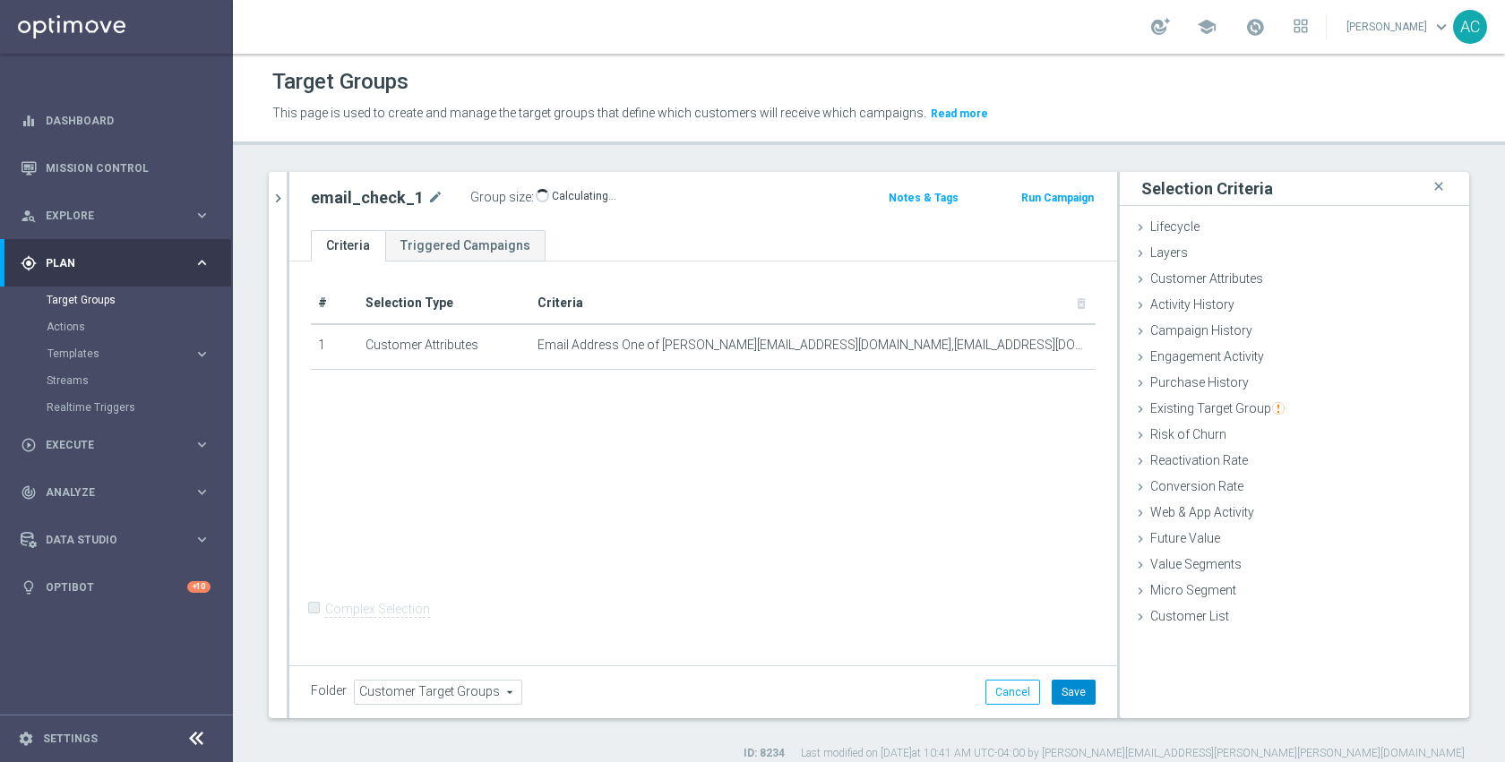
drag, startPoint x: 1055, startPoint y: 685, endPoint x: 988, endPoint y: 638, distance: 82.3
click at [1055, 685] on button "Save" at bounding box center [1074, 692] width 44 height 25
click at [921, 576] on div "# Selection Type Criteria delete_forever 1 Customer Attributes Email Address On…" at bounding box center [703, 462] width 828 height 400
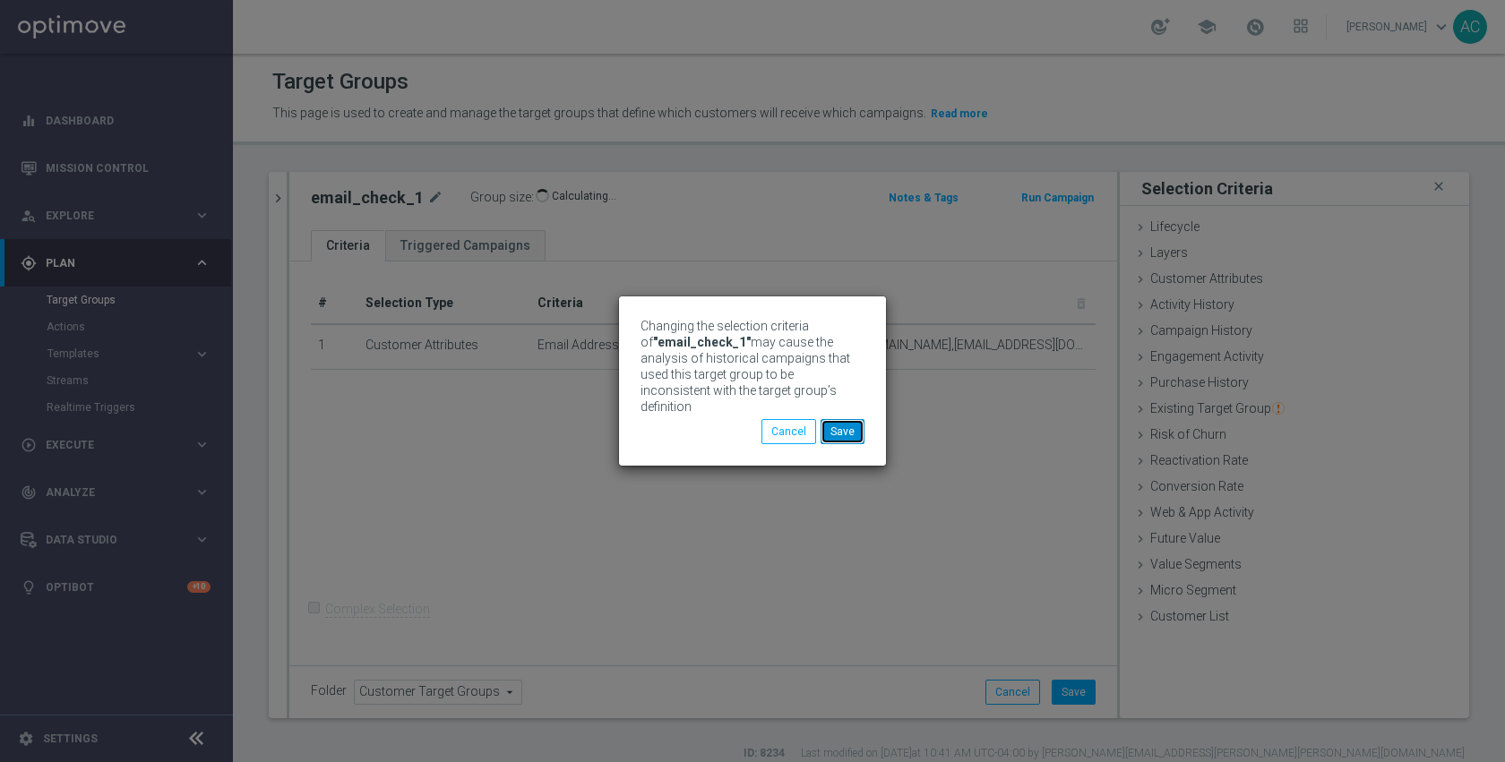
click at [851, 428] on button "Save" at bounding box center [843, 431] width 44 height 25
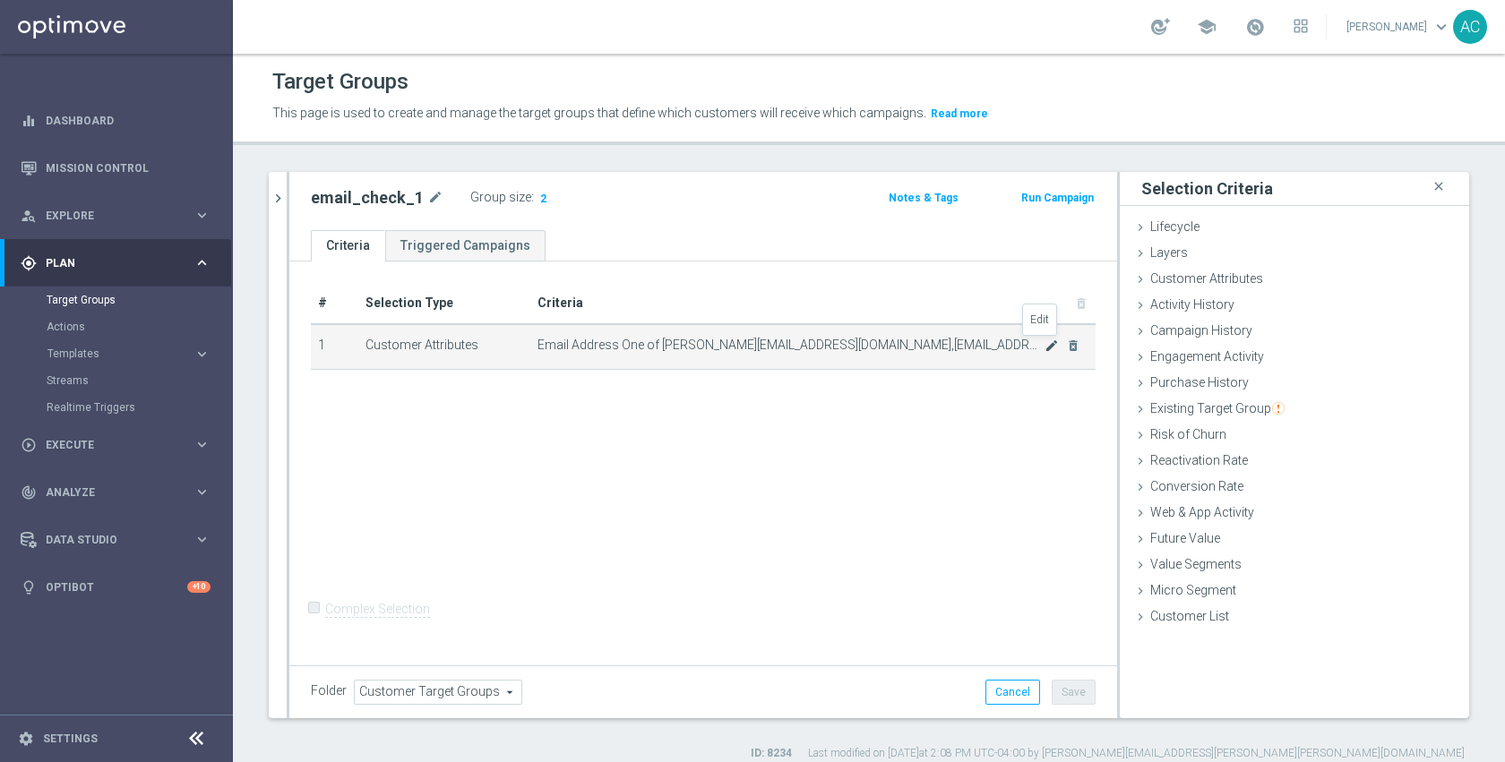
click at [1045, 344] on icon "mode_edit" at bounding box center [1052, 346] width 14 height 14
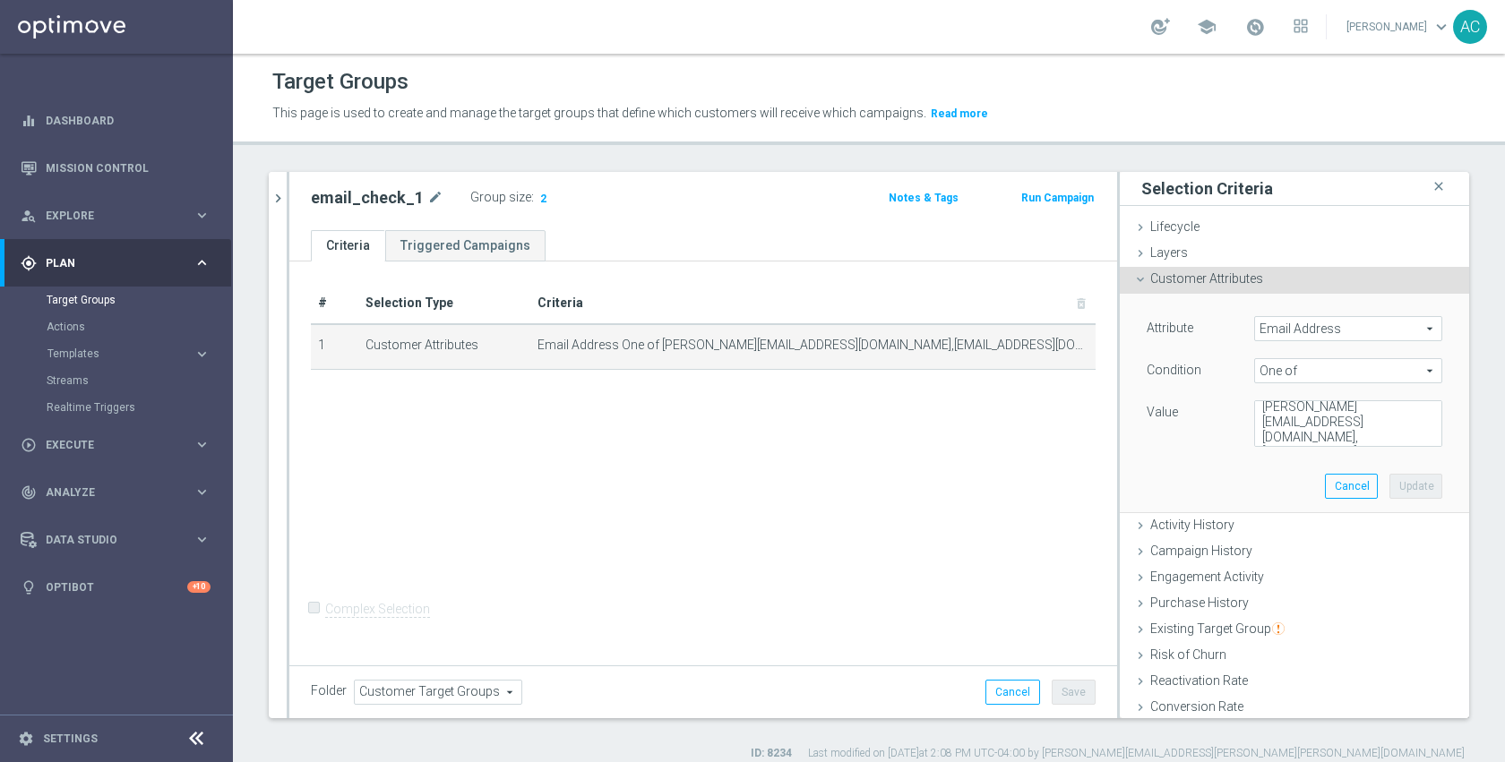
scroll to position [19, 0]
click at [1337, 441] on textarea "adam@joseki-tech.com,anil@joseki-tech.com,dmitry@joseki-tech.com" at bounding box center [1348, 423] width 188 height 47
paste textarea "dmitry.volkov@staples.com"
type textarea "adam@joseki-tech.com,anil@joseki-tech.com,dmitry@joseki-tech.com,dmitry.volkov@…"
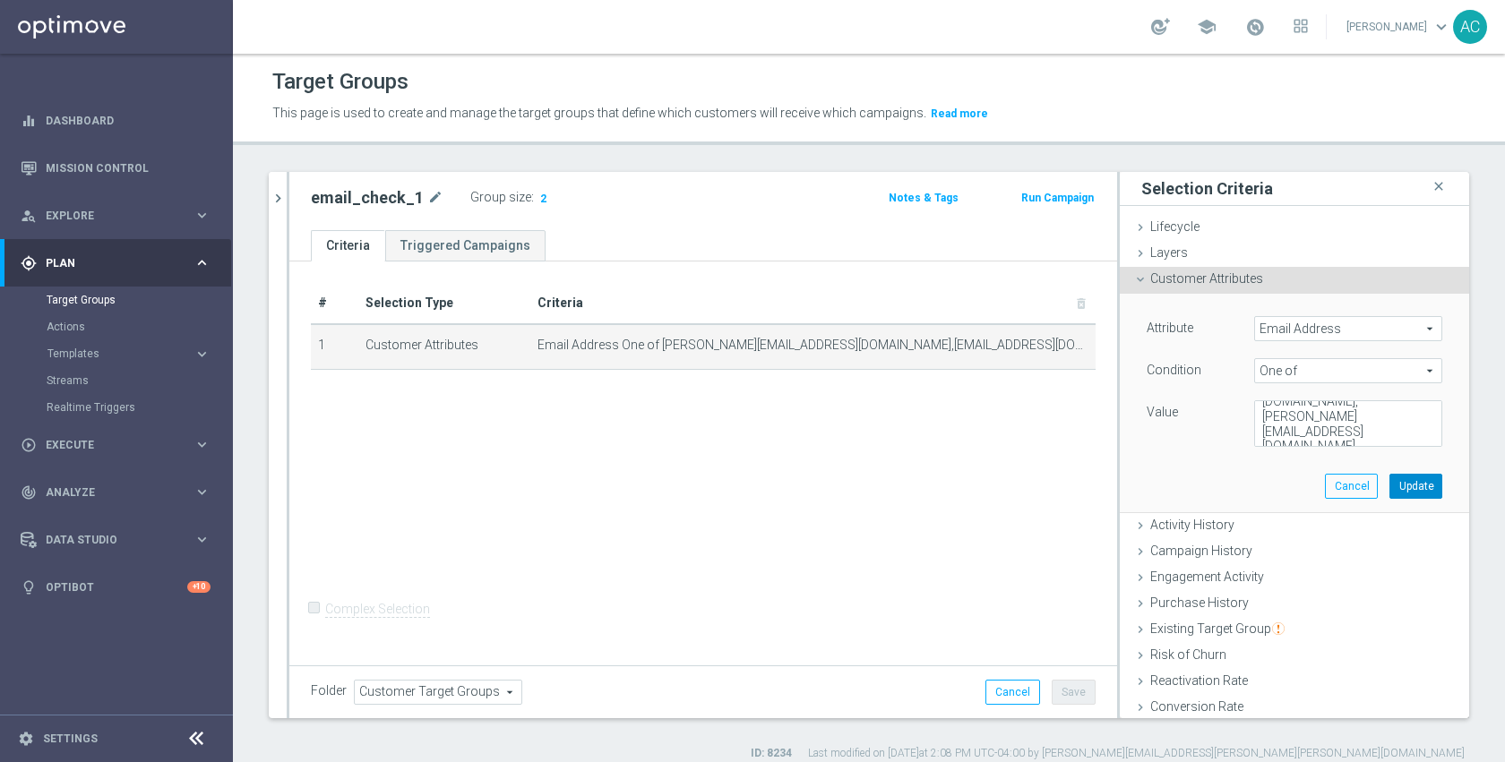
click at [1400, 486] on button "Update" at bounding box center [1415, 486] width 53 height 25
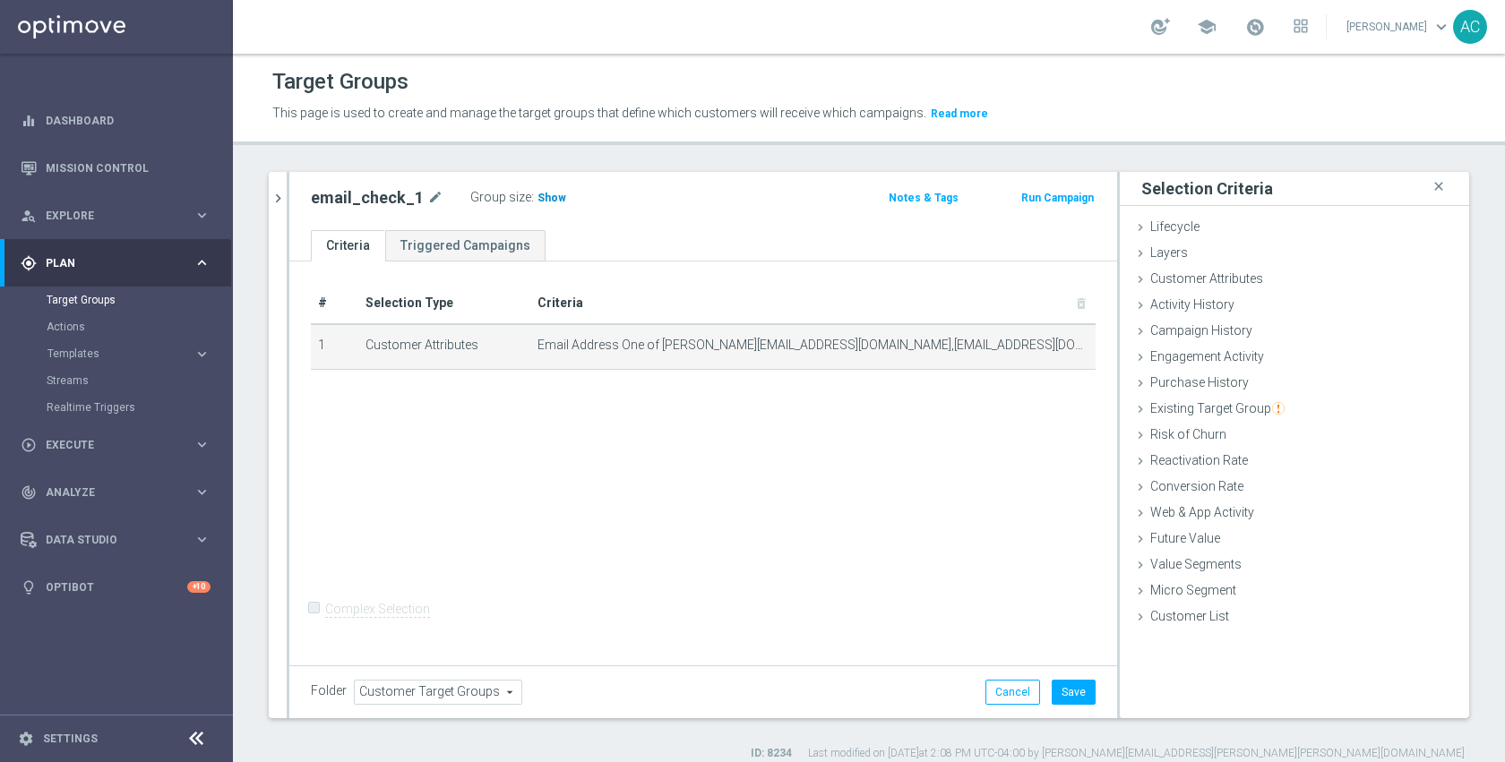
click at [538, 202] on span "Show" at bounding box center [551, 198] width 29 height 13
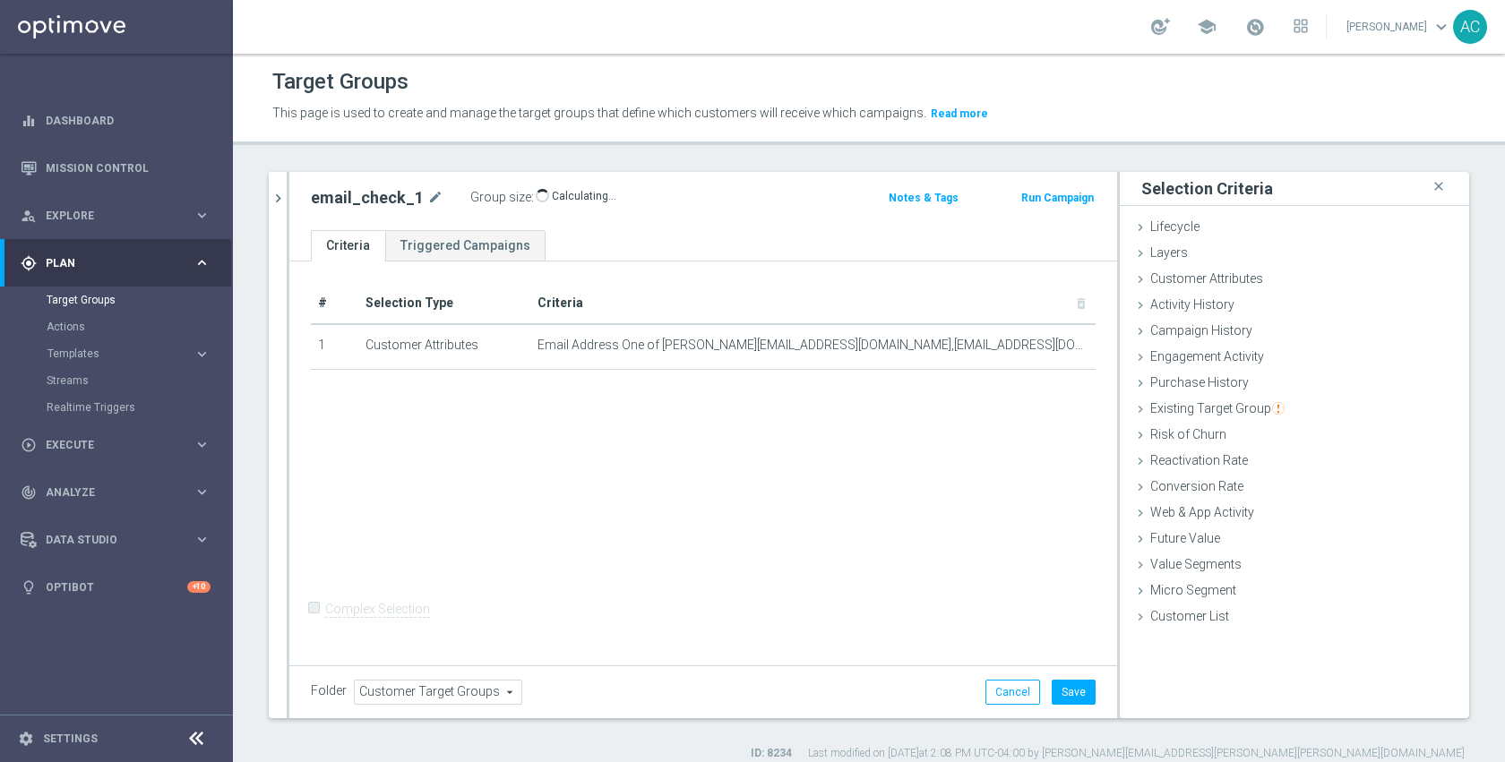
drag, startPoint x: 897, startPoint y: 657, endPoint x: 949, endPoint y: 684, distance: 58.5
click at [897, 657] on form "Complex Selection Invalid Expression" at bounding box center [703, 629] width 785 height 66
click at [1052, 693] on button "Save" at bounding box center [1074, 692] width 44 height 25
click at [944, 540] on div "# Selection Type Criteria delete_forever 1 Customer Attributes Email Address On…" at bounding box center [703, 462] width 828 height 400
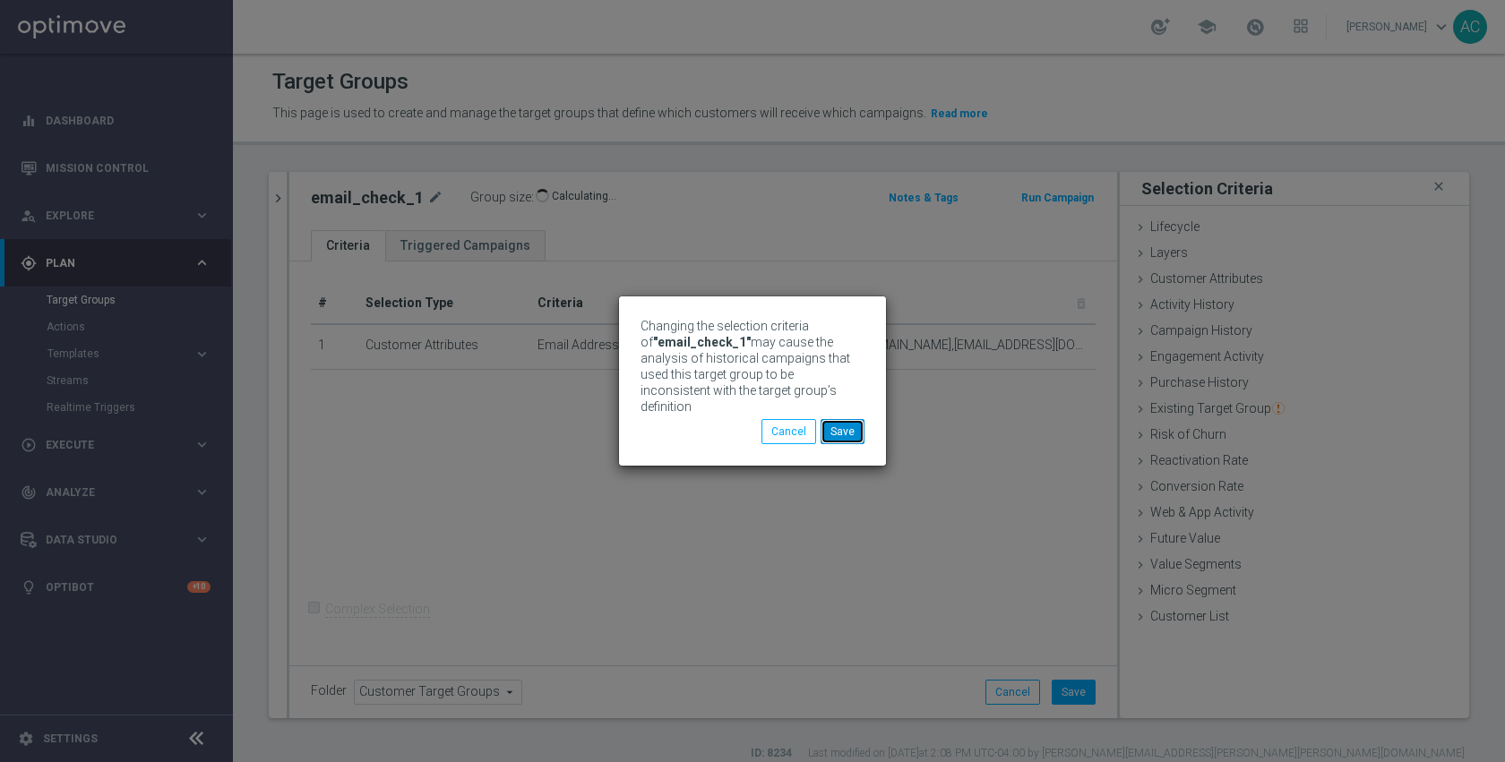
click at [856, 431] on button "Save" at bounding box center [843, 431] width 44 height 25
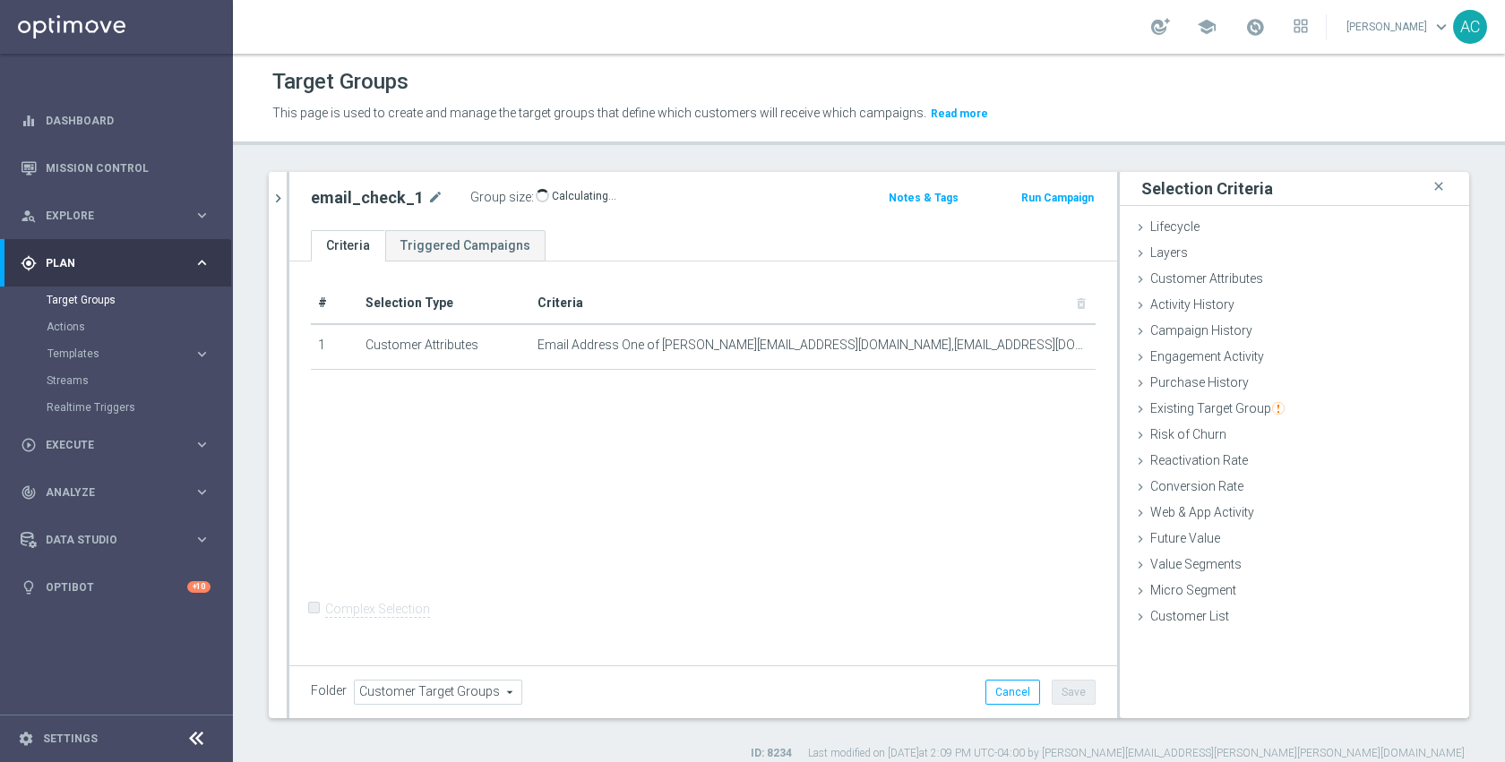
click at [1040, 208] on div "email_check_1 mode_edit Group size : Show Calculating… Notes & Tags Run Campaign" at bounding box center [703, 197] width 812 height 25
click at [1040, 202] on button "Run Campaign" at bounding box center [1057, 198] width 76 height 20
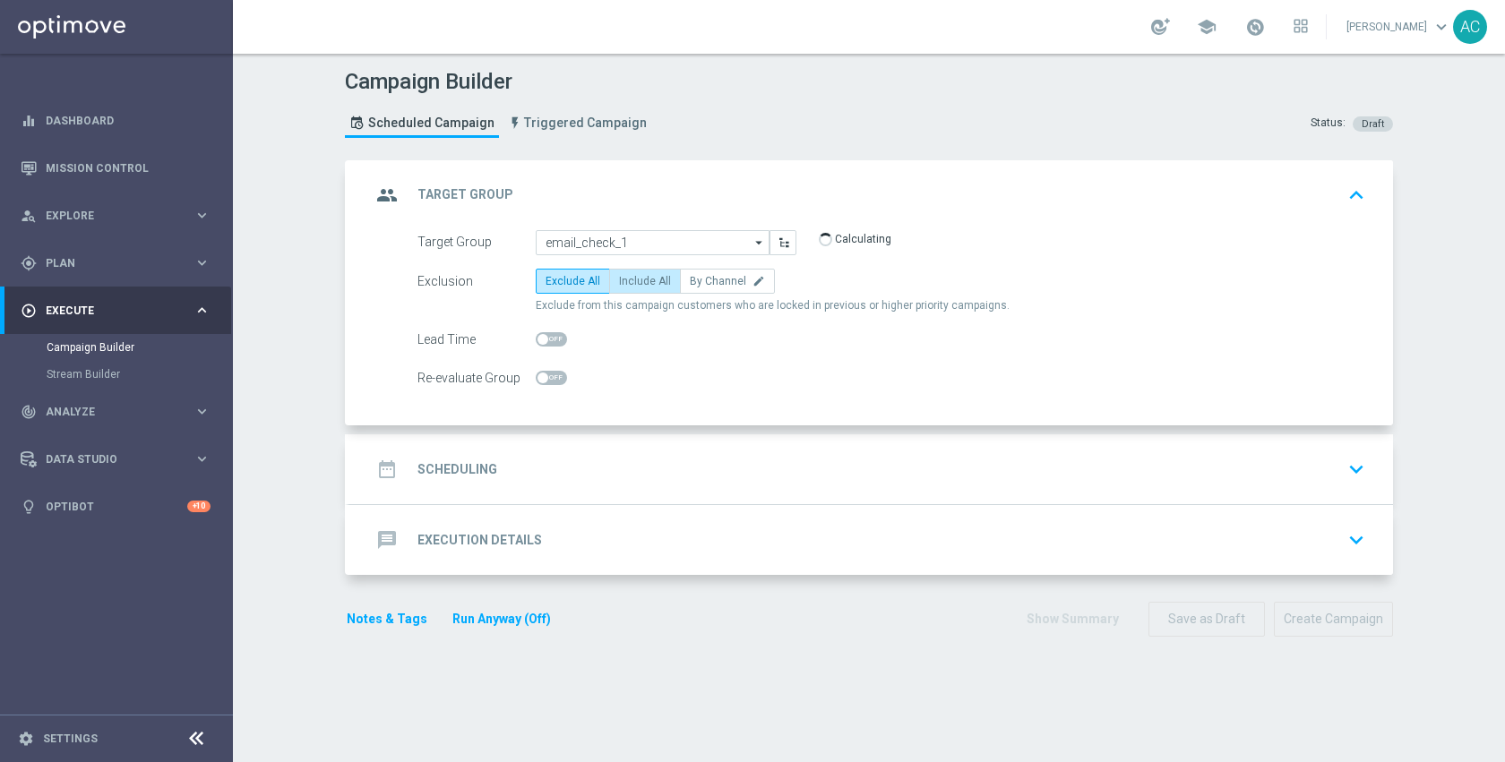
click at [631, 288] on label "Include All" at bounding box center [645, 281] width 72 height 25
click at [631, 288] on input "Include All" at bounding box center [625, 285] width 12 height 12
radio input "true"
click at [649, 456] on div "date_range Scheduling keyboard_arrow_down" at bounding box center [871, 469] width 1001 height 34
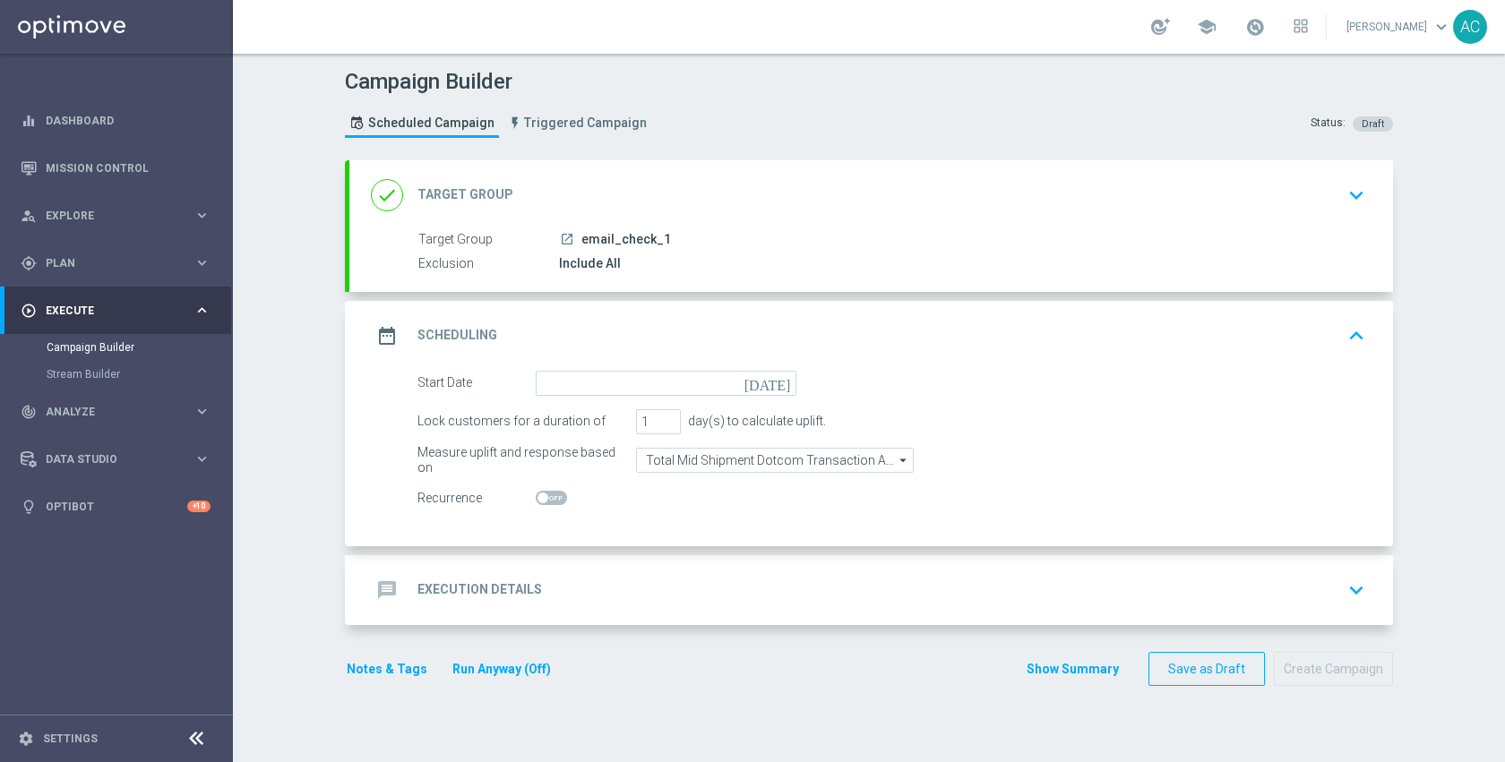
click at [777, 383] on icon "today" at bounding box center [770, 381] width 53 height 20
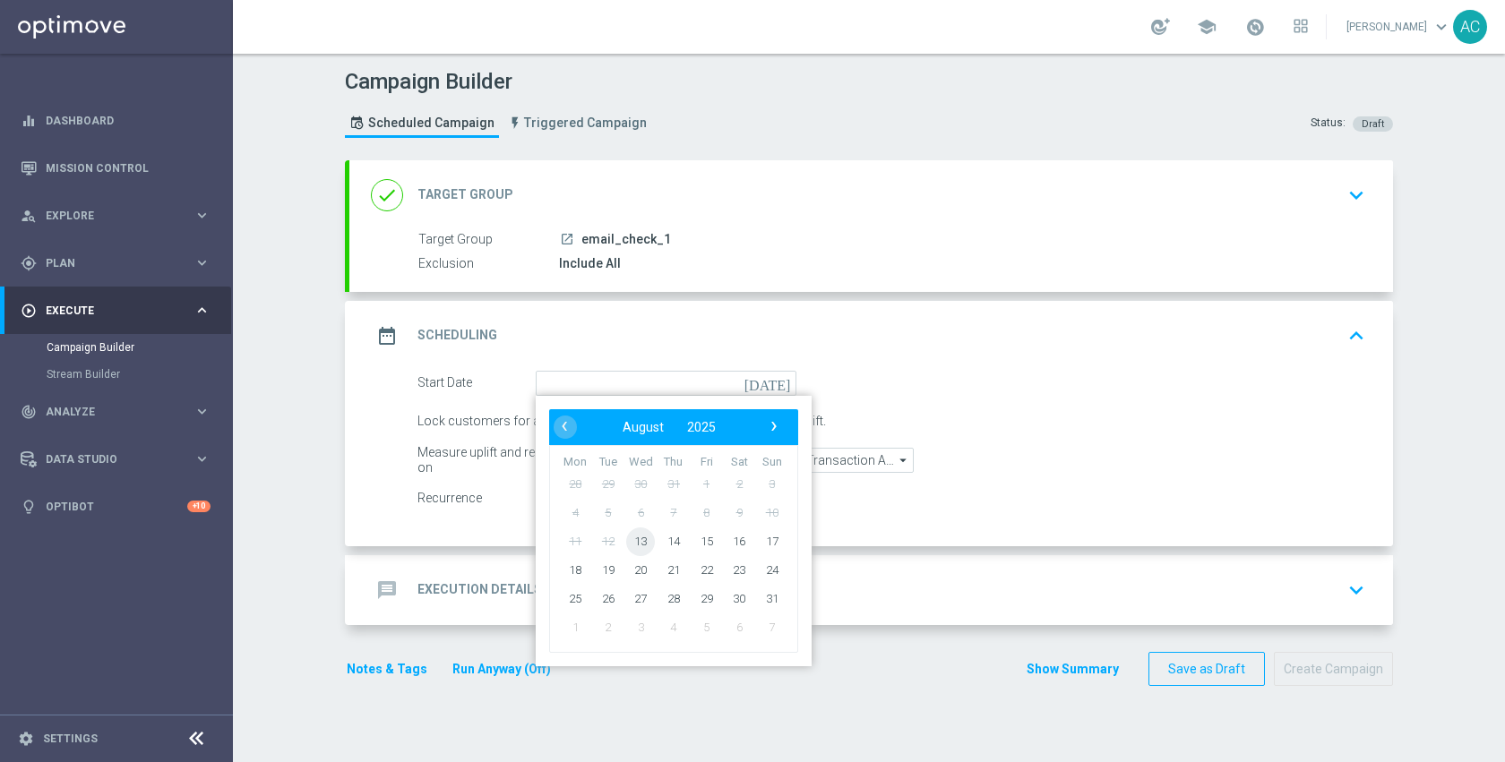
click at [638, 539] on span "13" at bounding box center [640, 541] width 29 height 29
type input "13 Aug 2025"
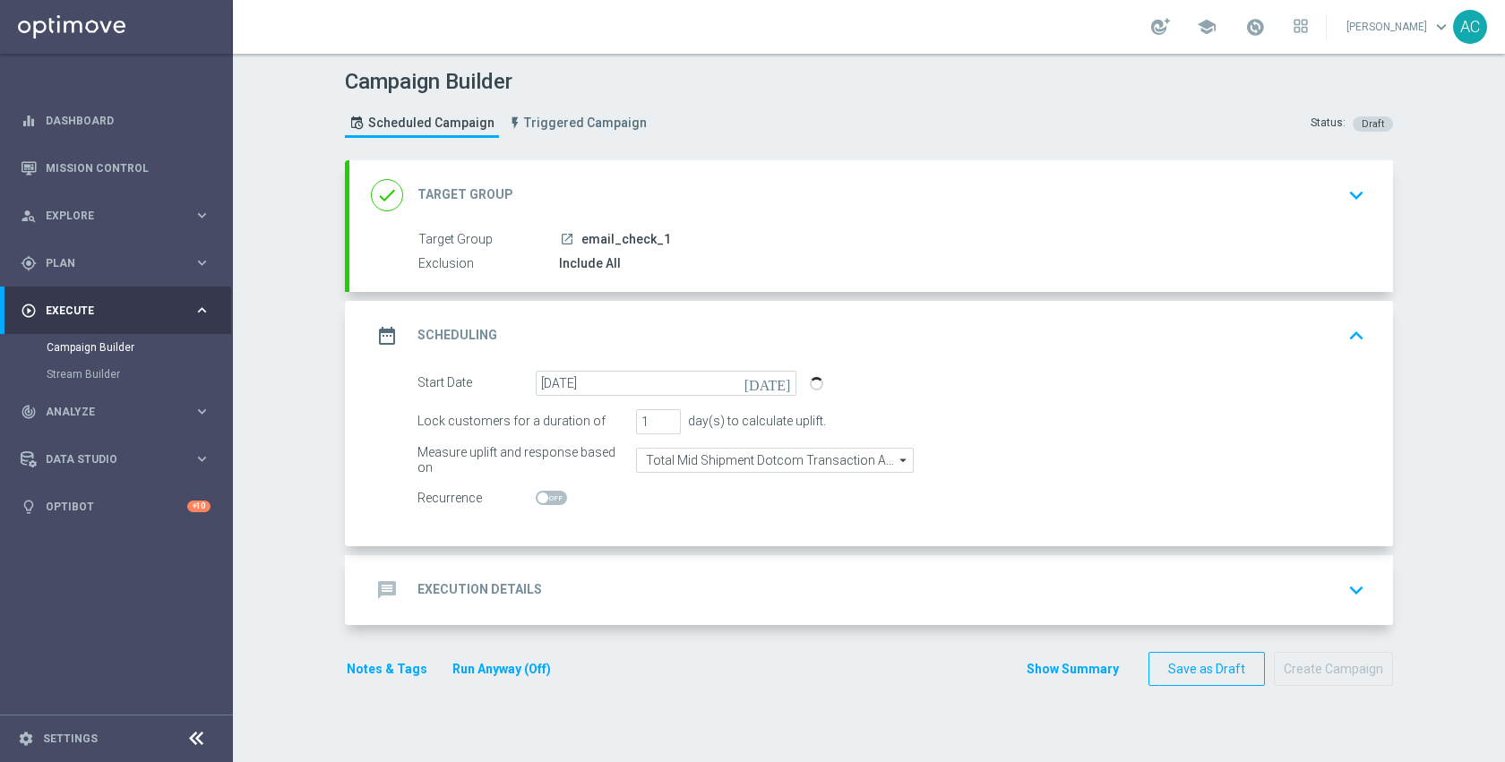
click at [661, 603] on div "message Execution Details keyboard_arrow_down" at bounding box center [871, 590] width 1001 height 34
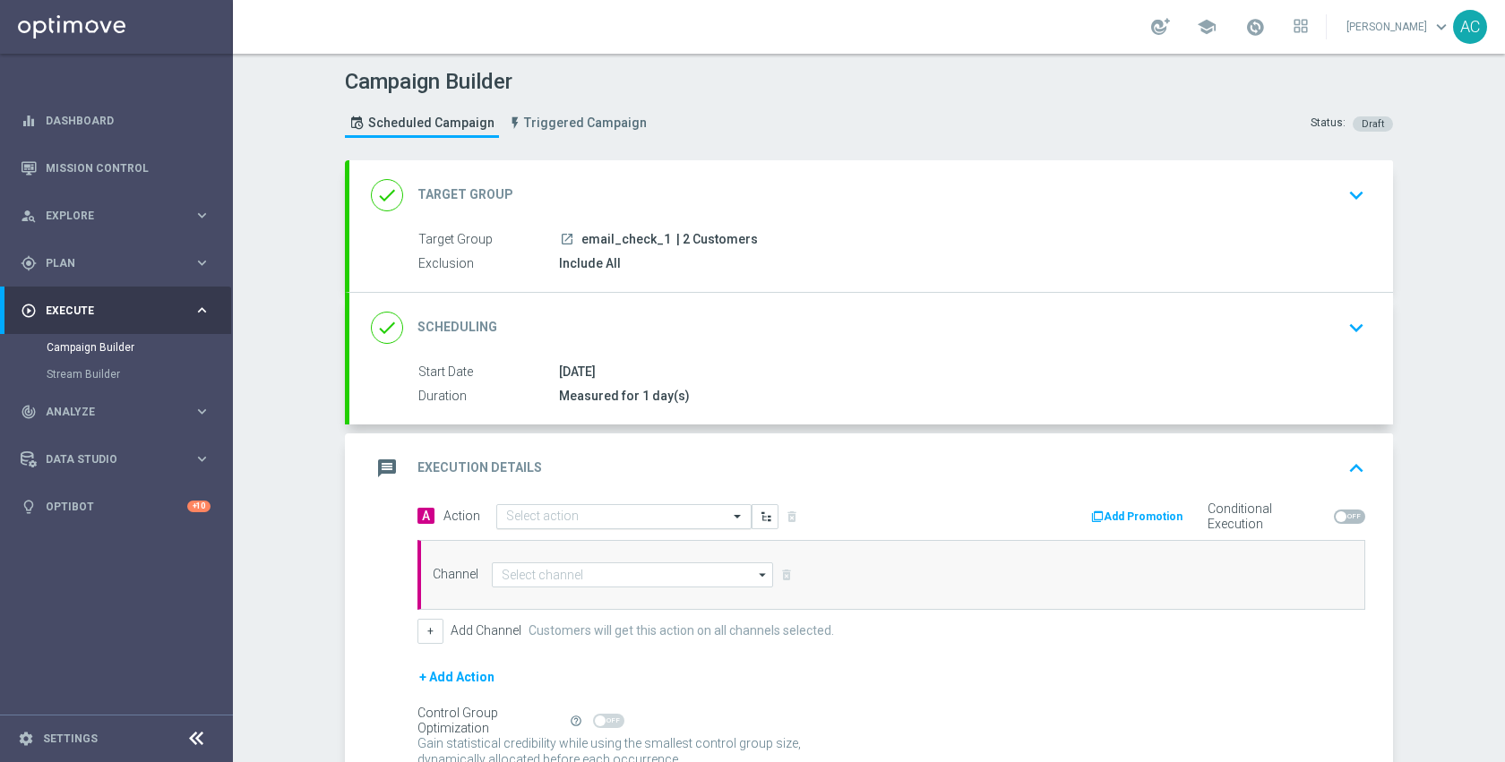
click at [633, 522] on input "text" at bounding box center [606, 517] width 200 height 15
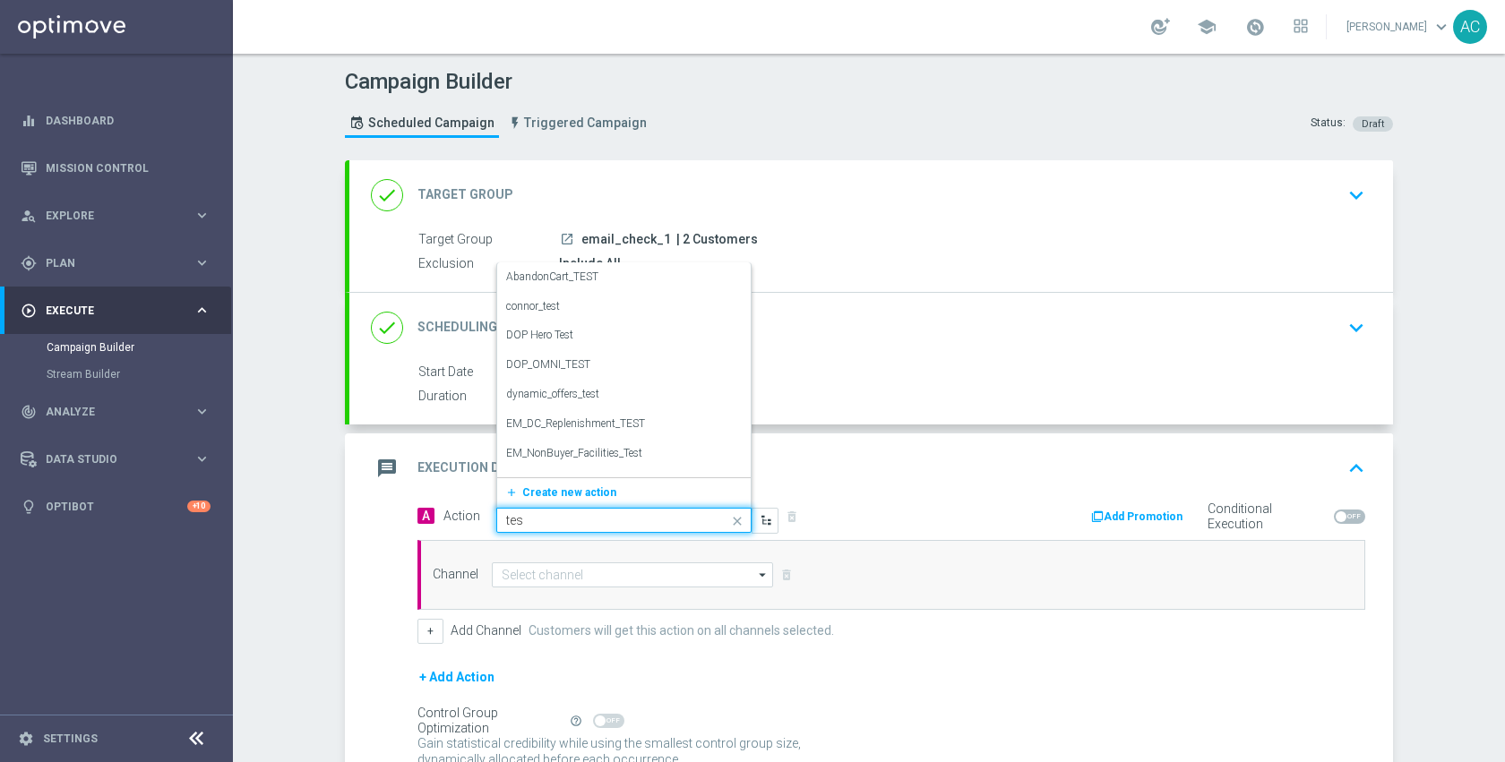
type input "test"
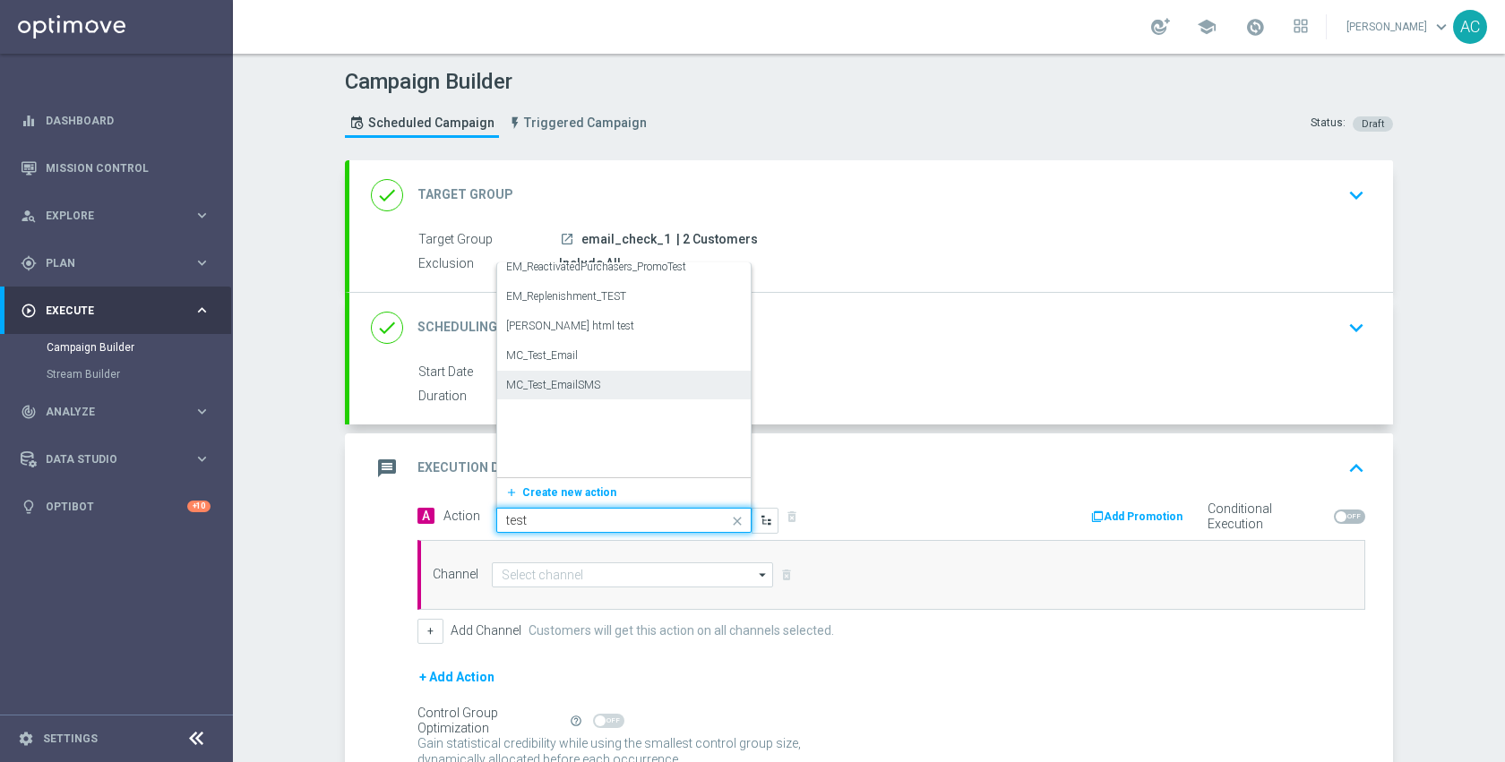
scroll to position [642, 0]
click at [570, 288] on div "TEST edit" at bounding box center [624, 285] width 236 height 30
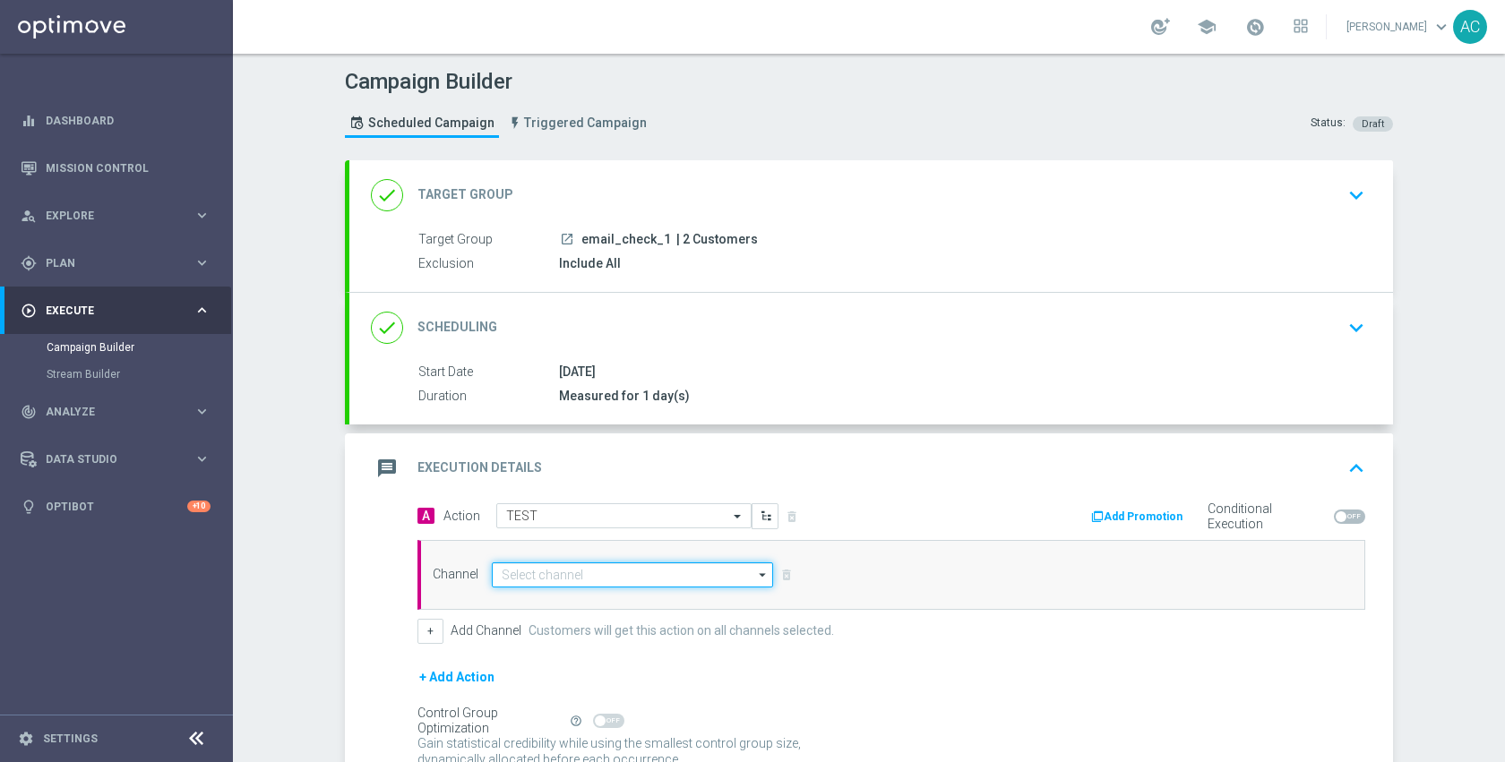
click at [570, 582] on input at bounding box center [632, 575] width 281 height 25
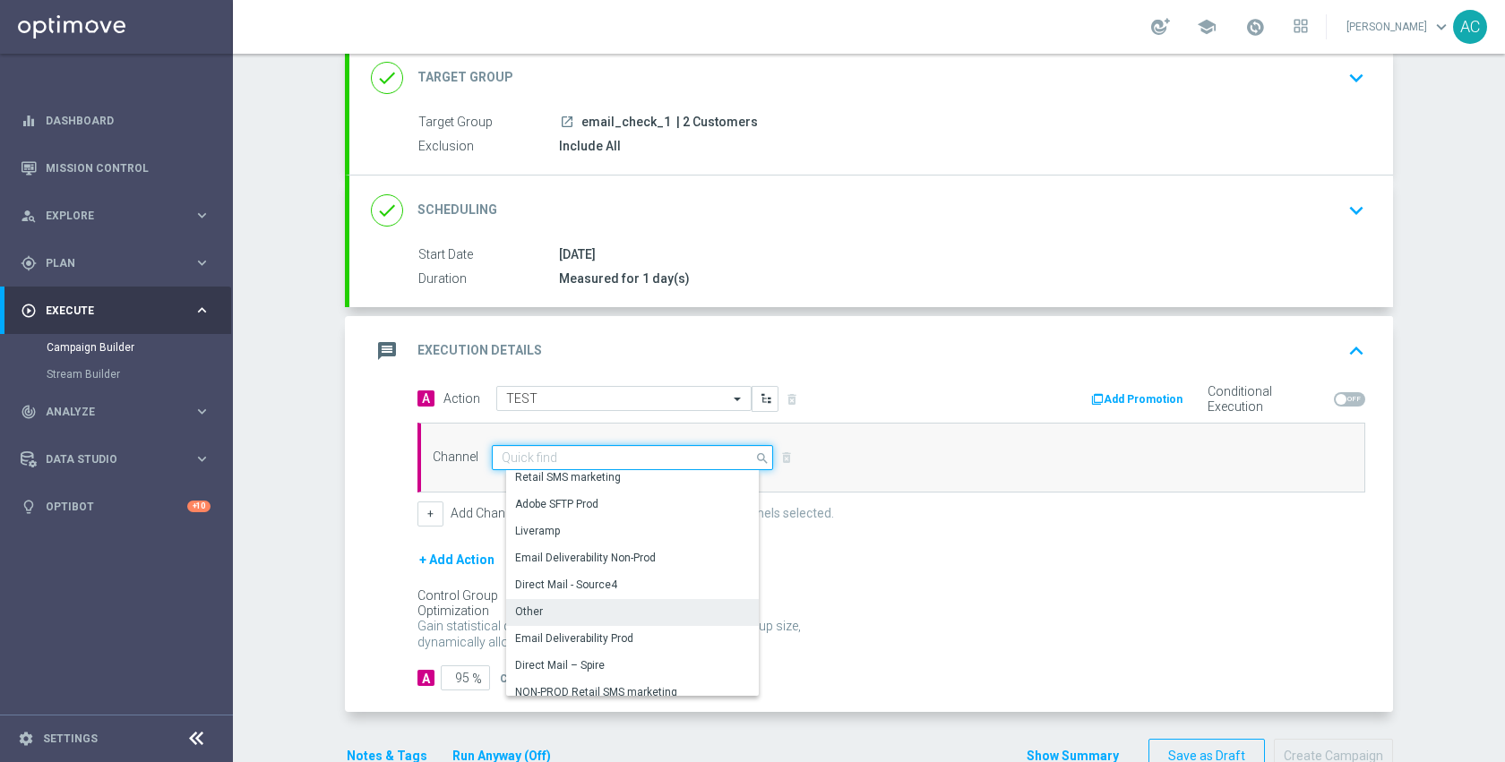
scroll to position [171, 0]
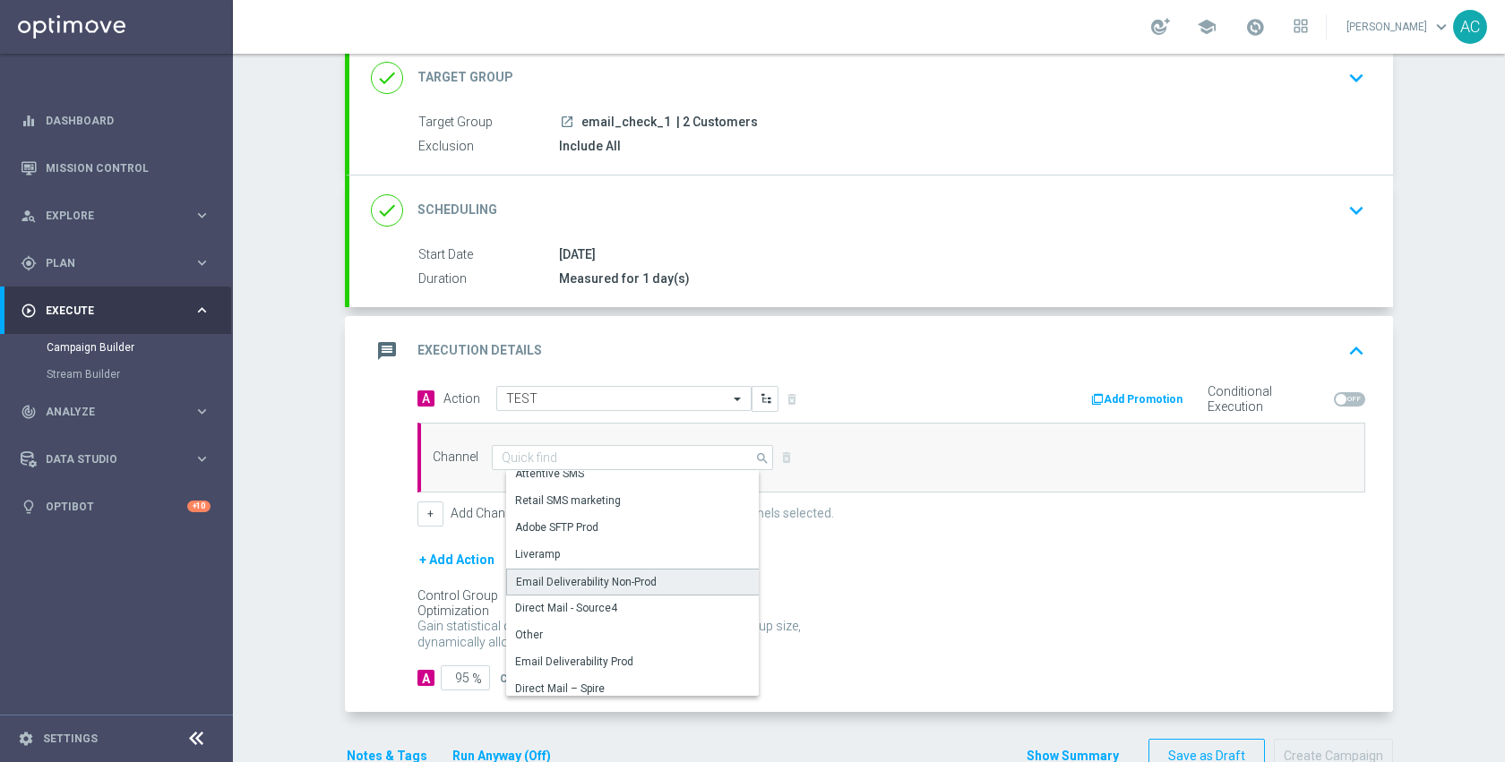
click at [606, 584] on div "Email Deliverability Non-Prod" at bounding box center [586, 582] width 141 height 16
type input "Email Deliverability Non-Prod"
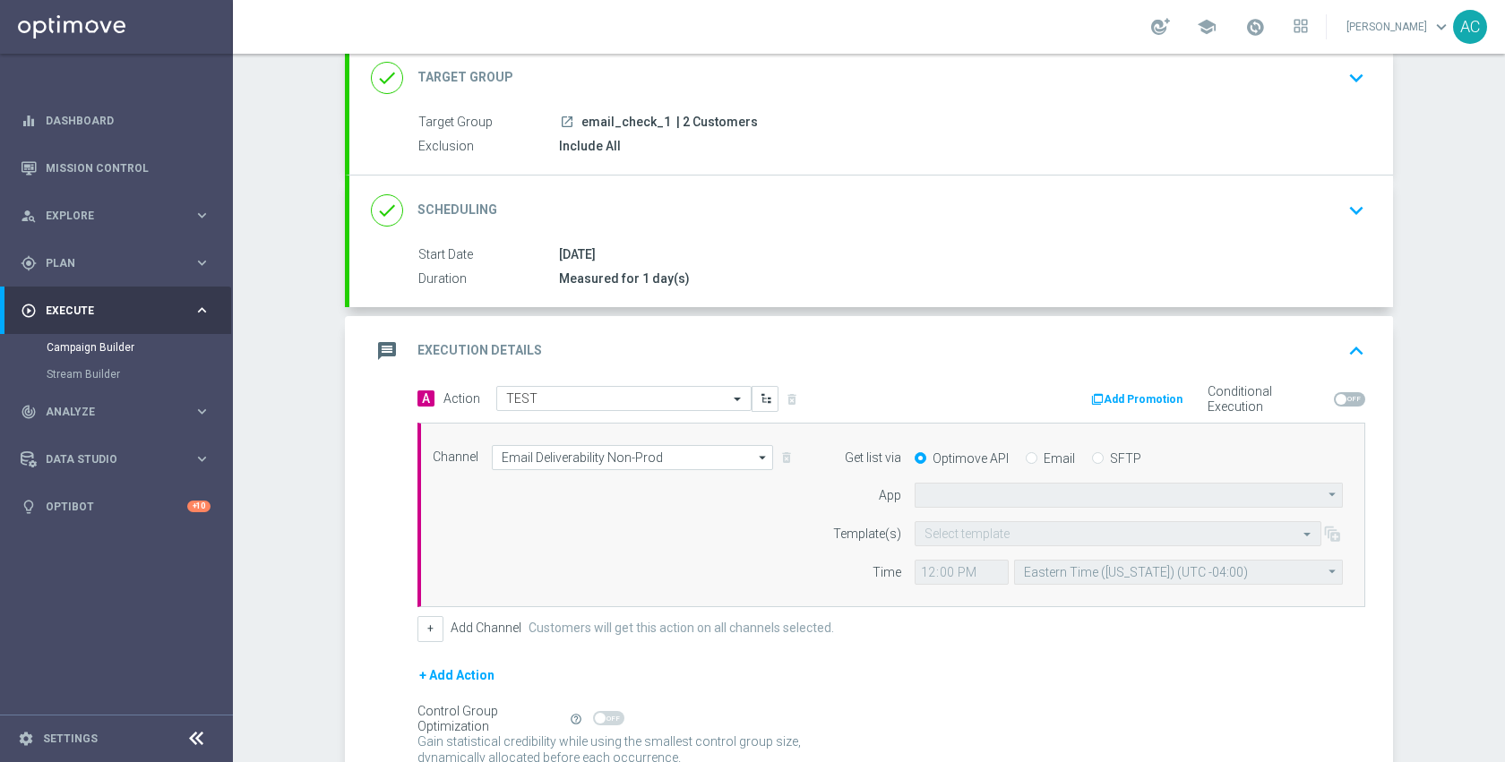
type input "Default App"
click at [976, 538] on input "text" at bounding box center [1099, 534] width 351 height 15
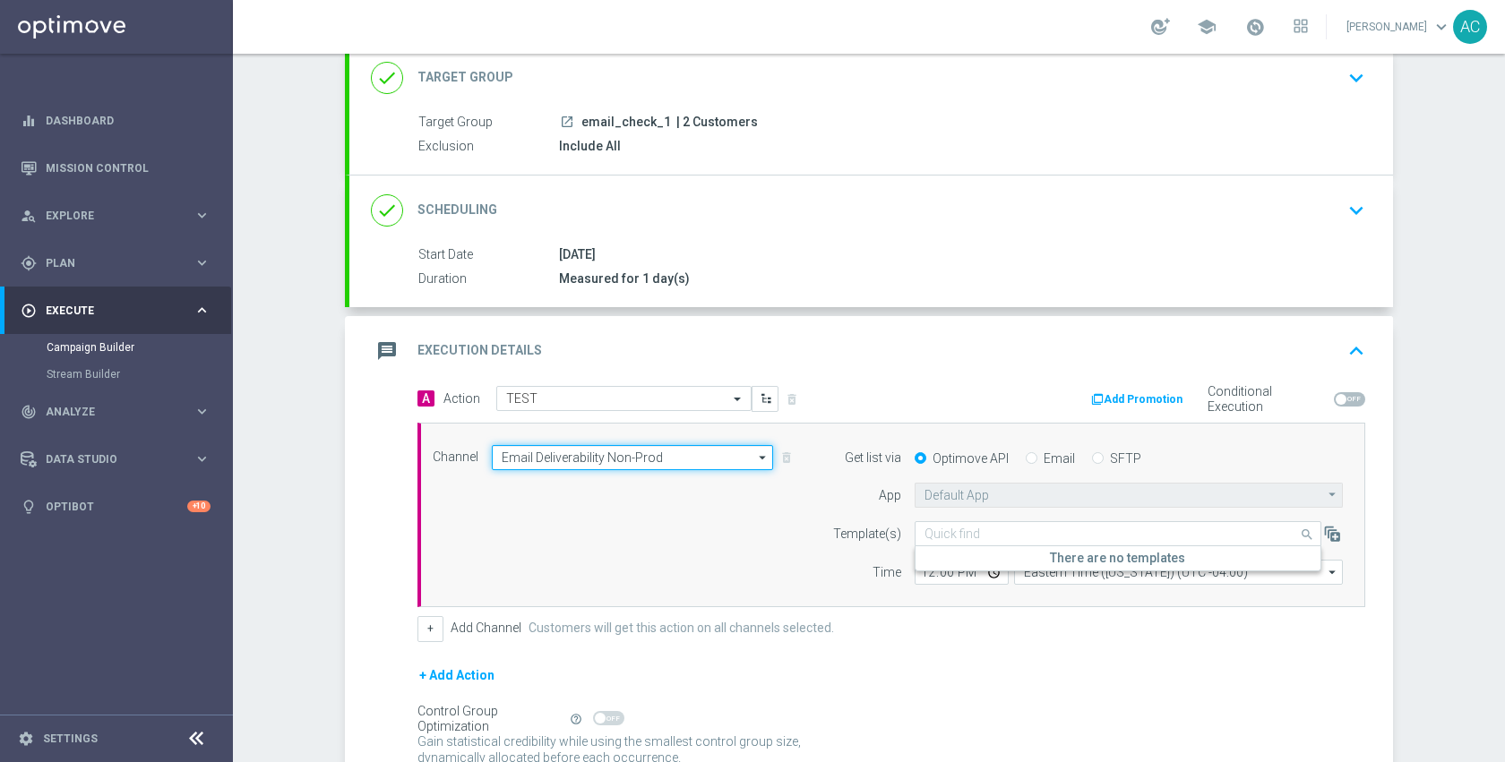
click at [664, 452] on input "Email Deliverability Non-Prod" at bounding box center [632, 457] width 281 height 25
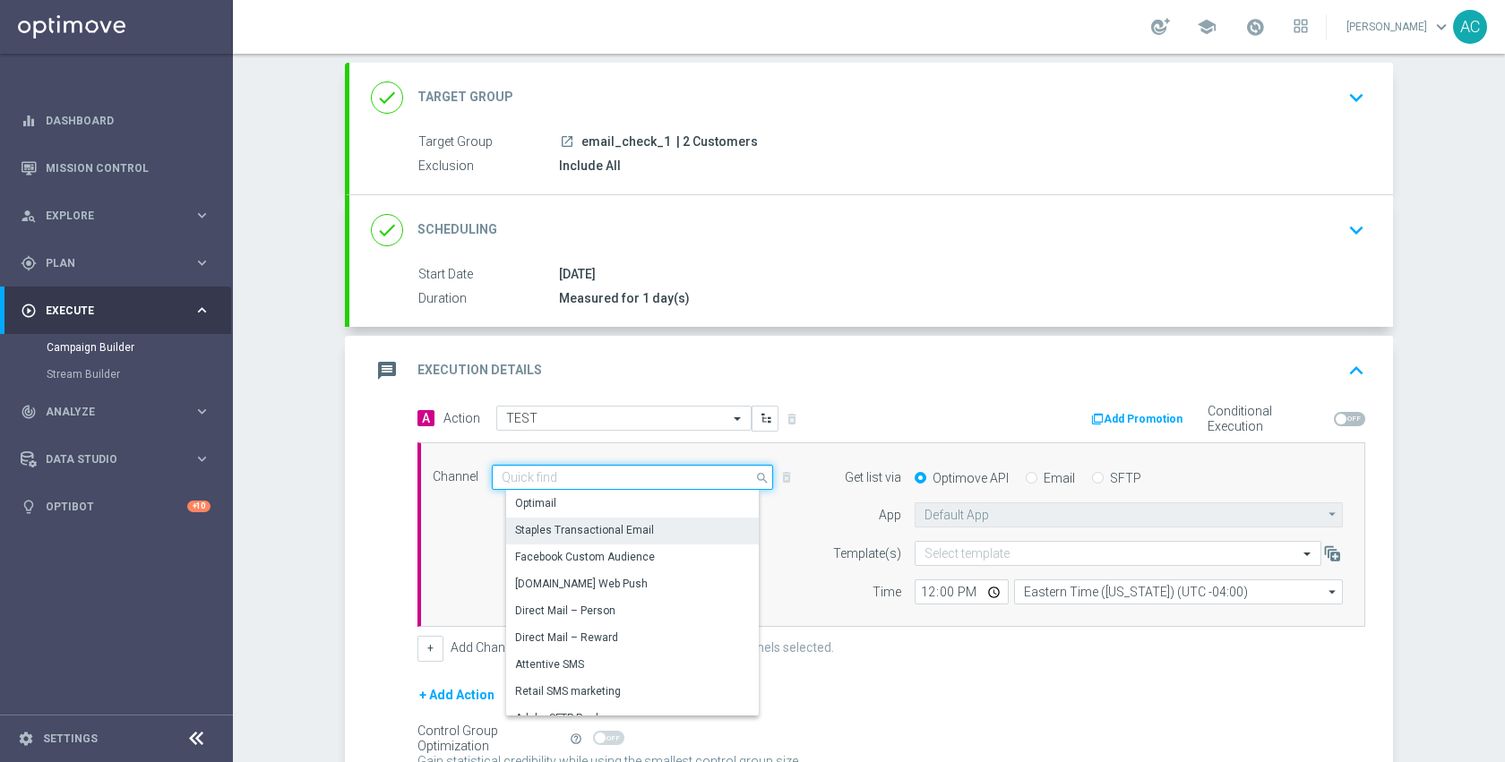
scroll to position [96, 0]
click at [655, 508] on div "Optimail" at bounding box center [639, 505] width 267 height 25
type input "Optimail"
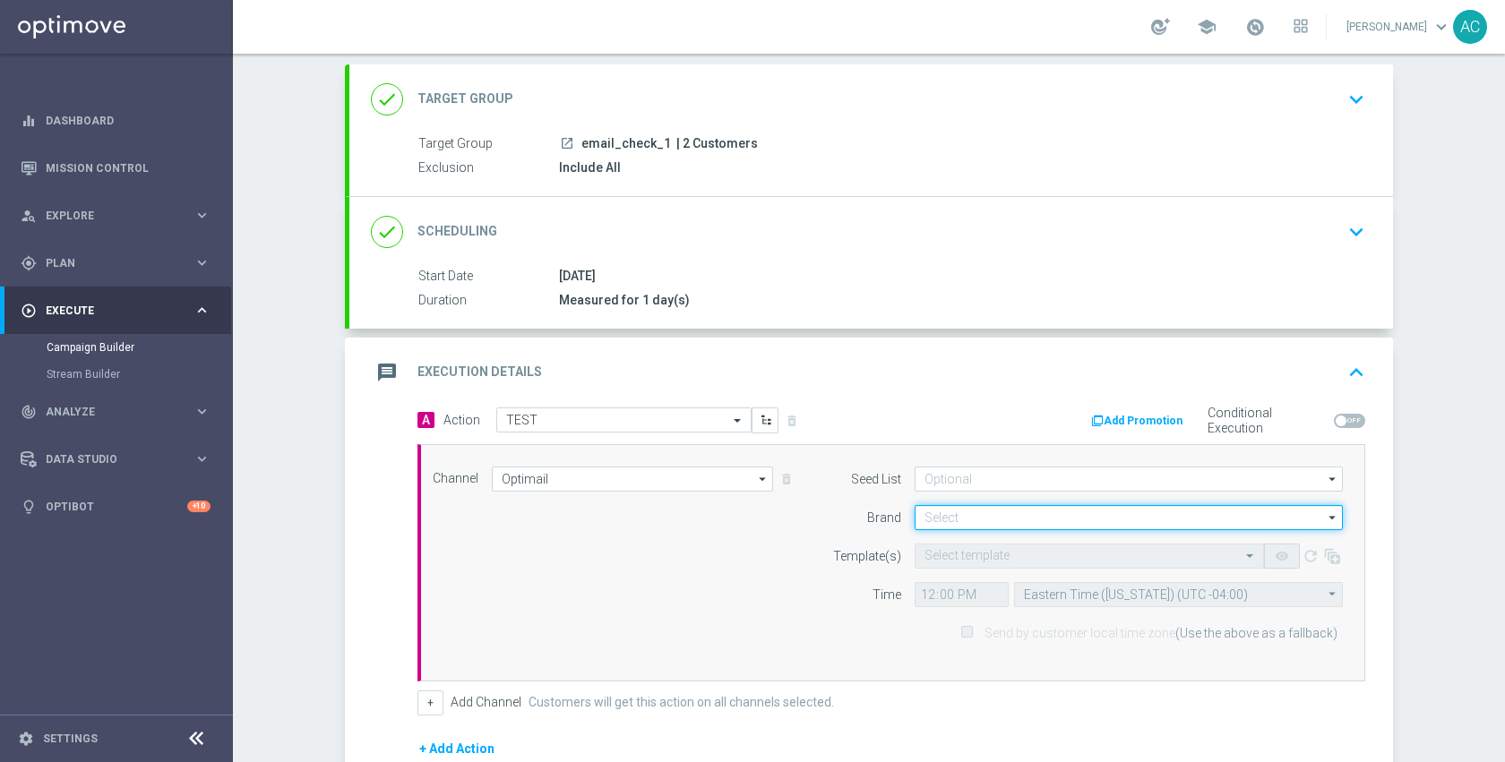
click at [1002, 521] on input at bounding box center [1129, 517] width 428 height 25
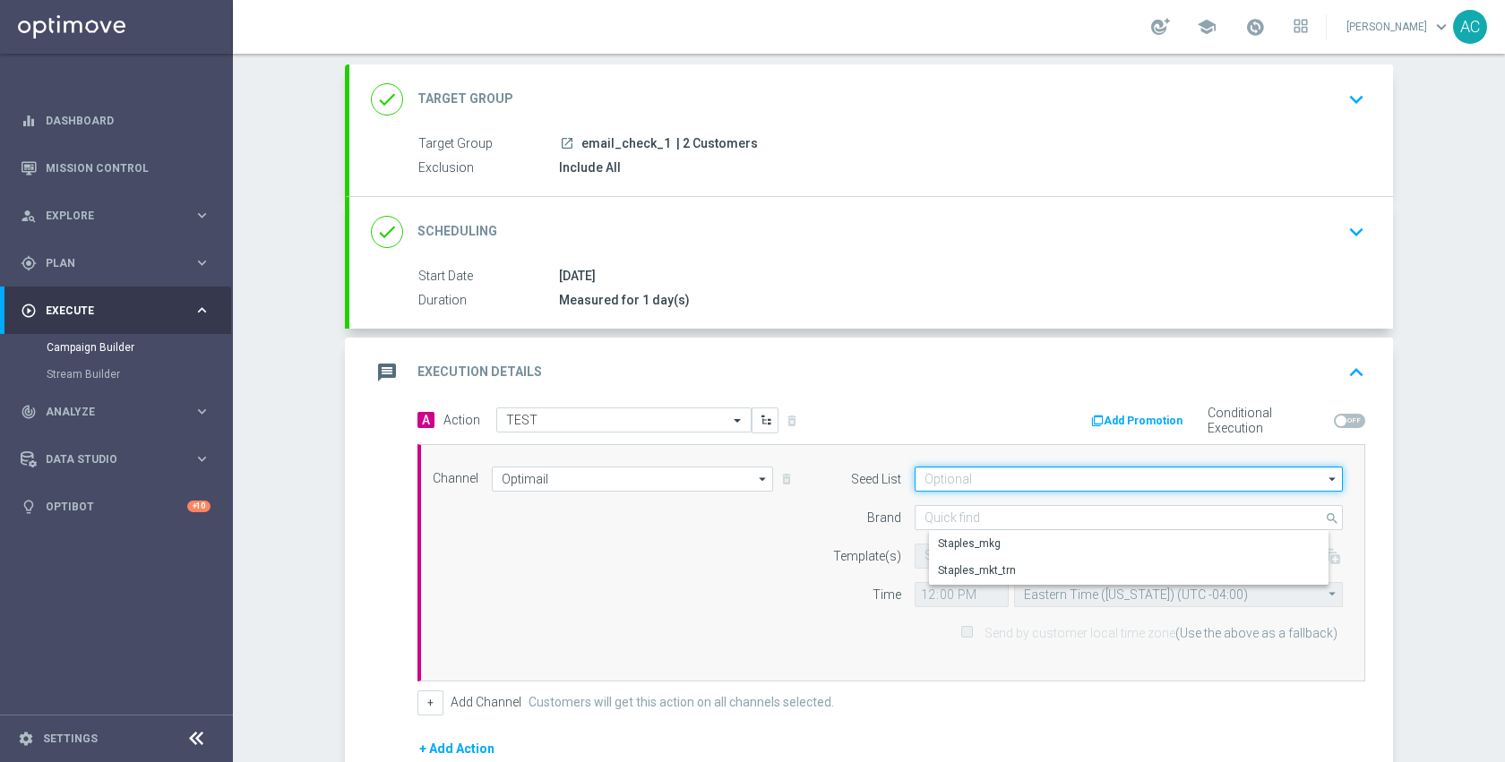
click at [987, 482] on input at bounding box center [1129, 479] width 428 height 25
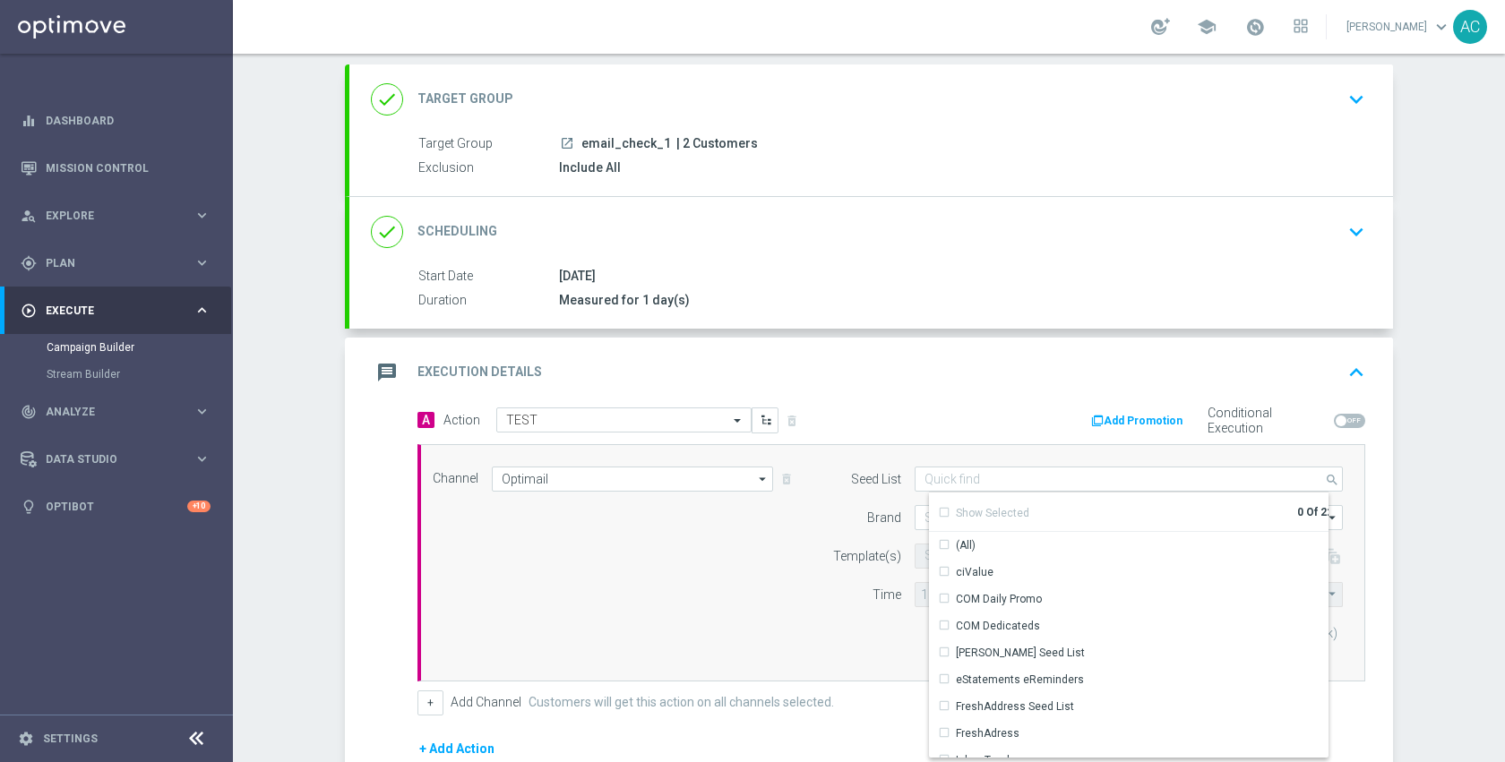
click at [677, 610] on div "Channel Optimail Optimail arrow_drop_down Show Selected 1 of 29 Optimail" at bounding box center [887, 563] width 937 height 193
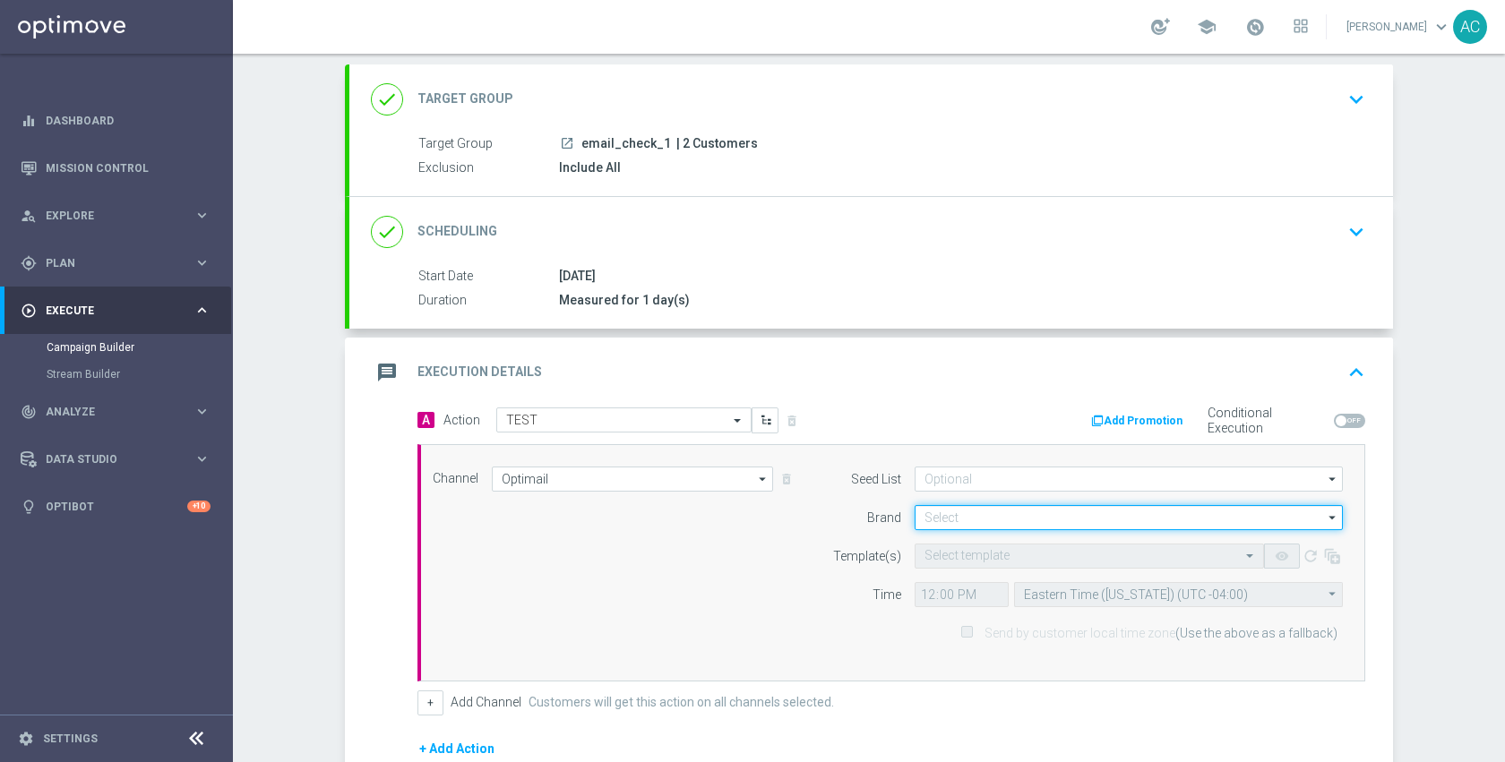
click at [966, 522] on input at bounding box center [1129, 517] width 428 height 25
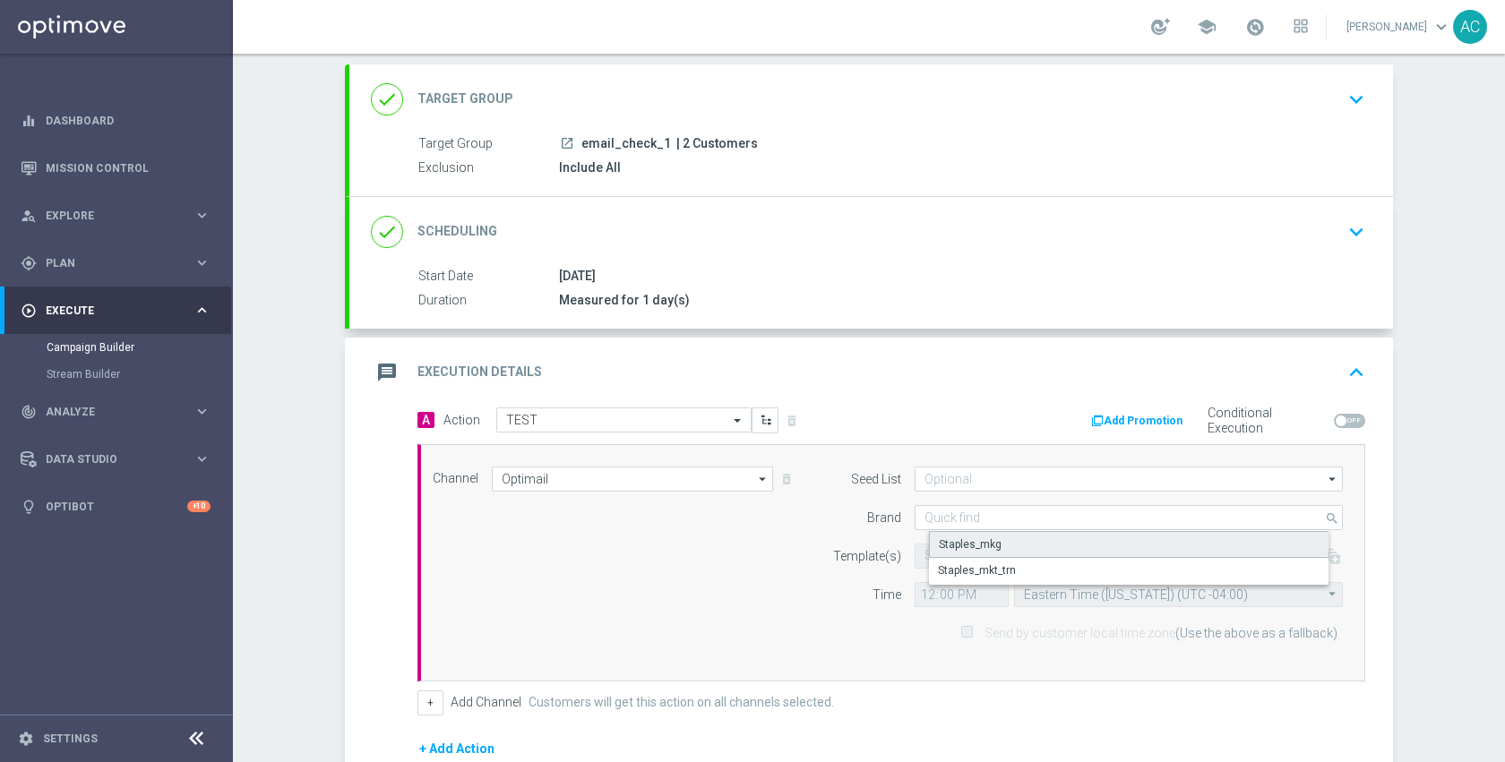
click at [975, 539] on div "Staples_mkg" at bounding box center [970, 545] width 63 height 16
type input "Staples_mkg"
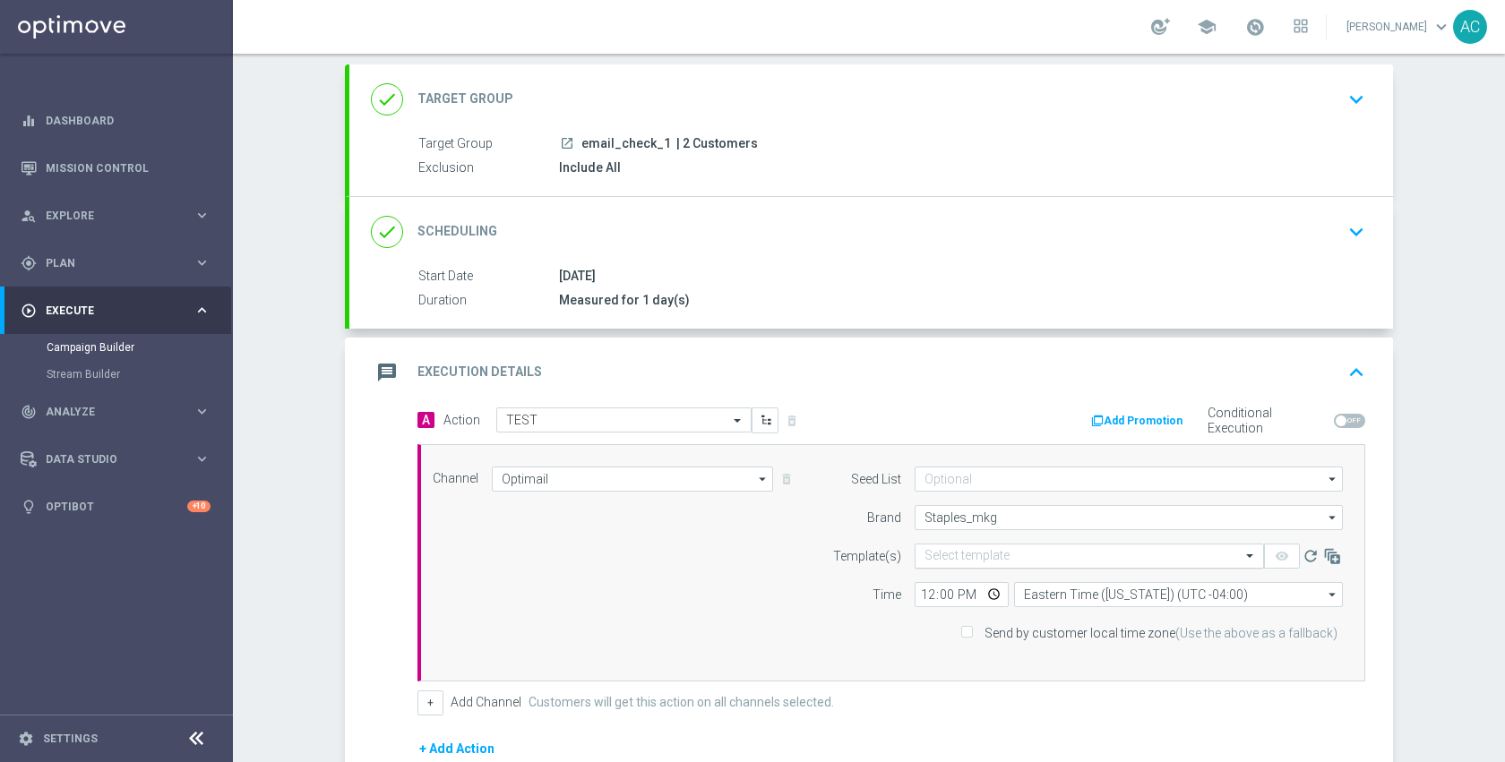
click at [974, 555] on input "text" at bounding box center [1071, 556] width 294 height 15
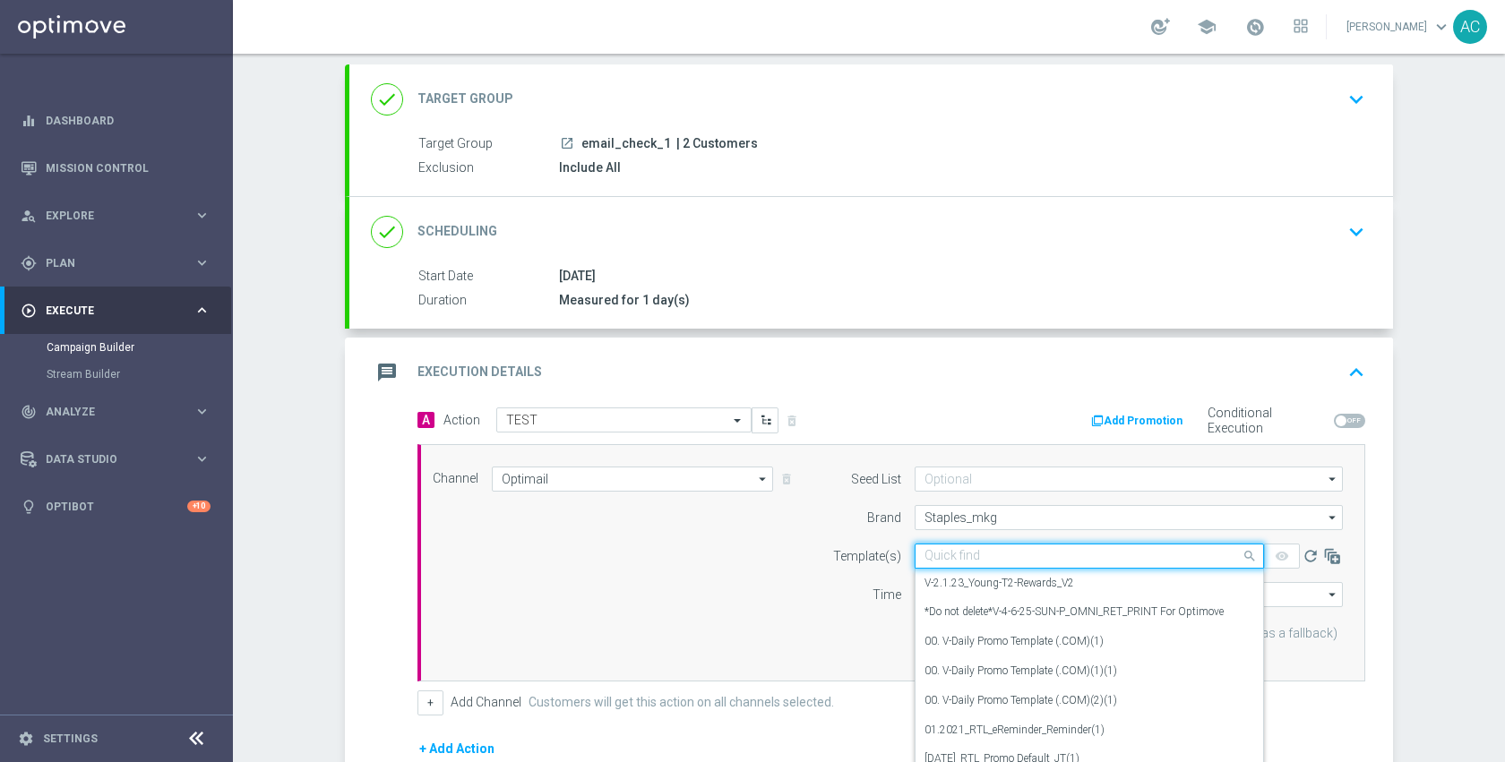
click at [974, 555] on input "text" at bounding box center [1071, 556] width 294 height 15
paste input "V-8.12.25-TUE-P_OMNI_RET"
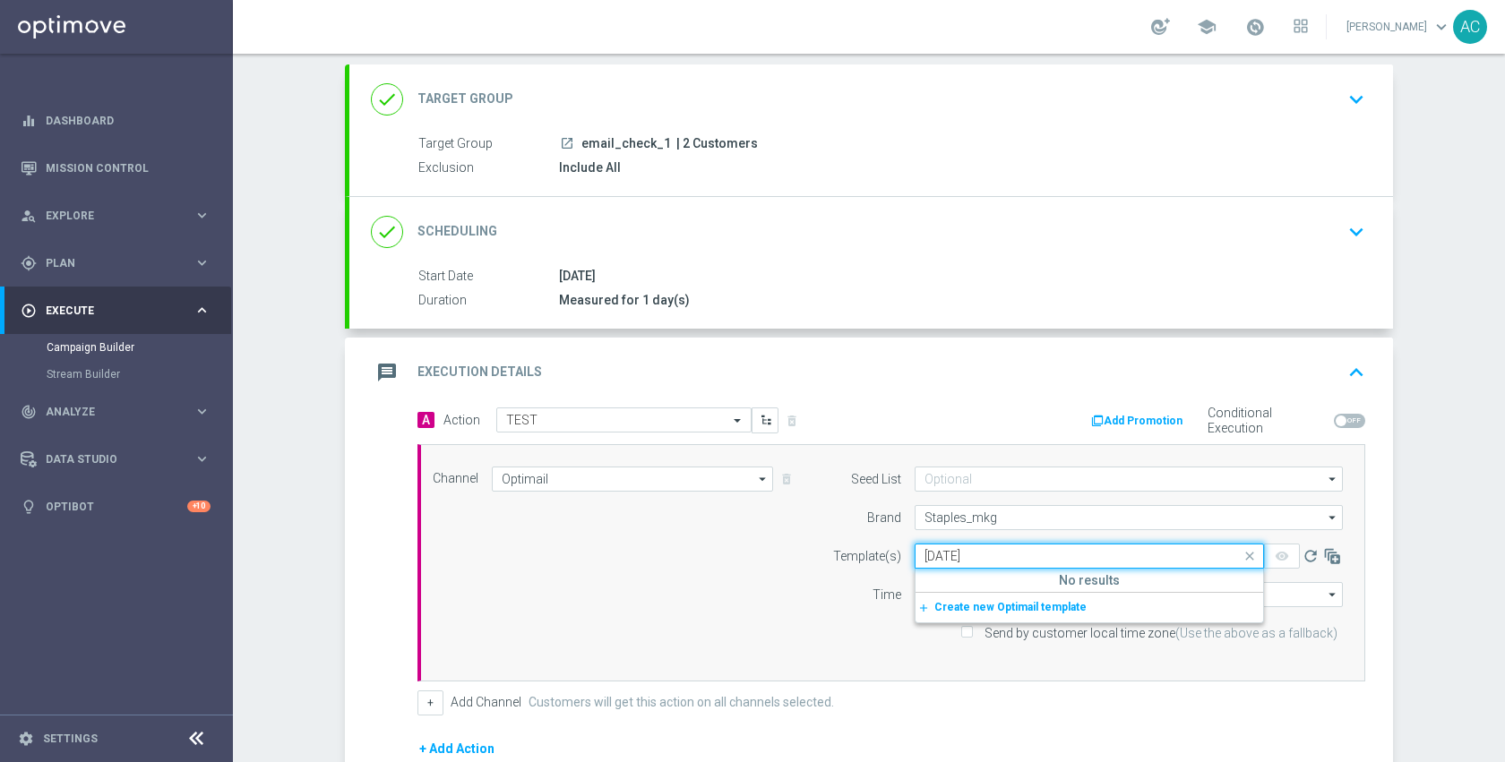
paste input "V-8-12-25-TUE-P_OMNI_RET"
paste input "text"
click at [1013, 582] on label "V-8-12-25-TUE-P_OMNI_RET" at bounding box center [991, 583] width 134 height 15
type input "V-8-12-25-TUE-P_OMNI_RET"
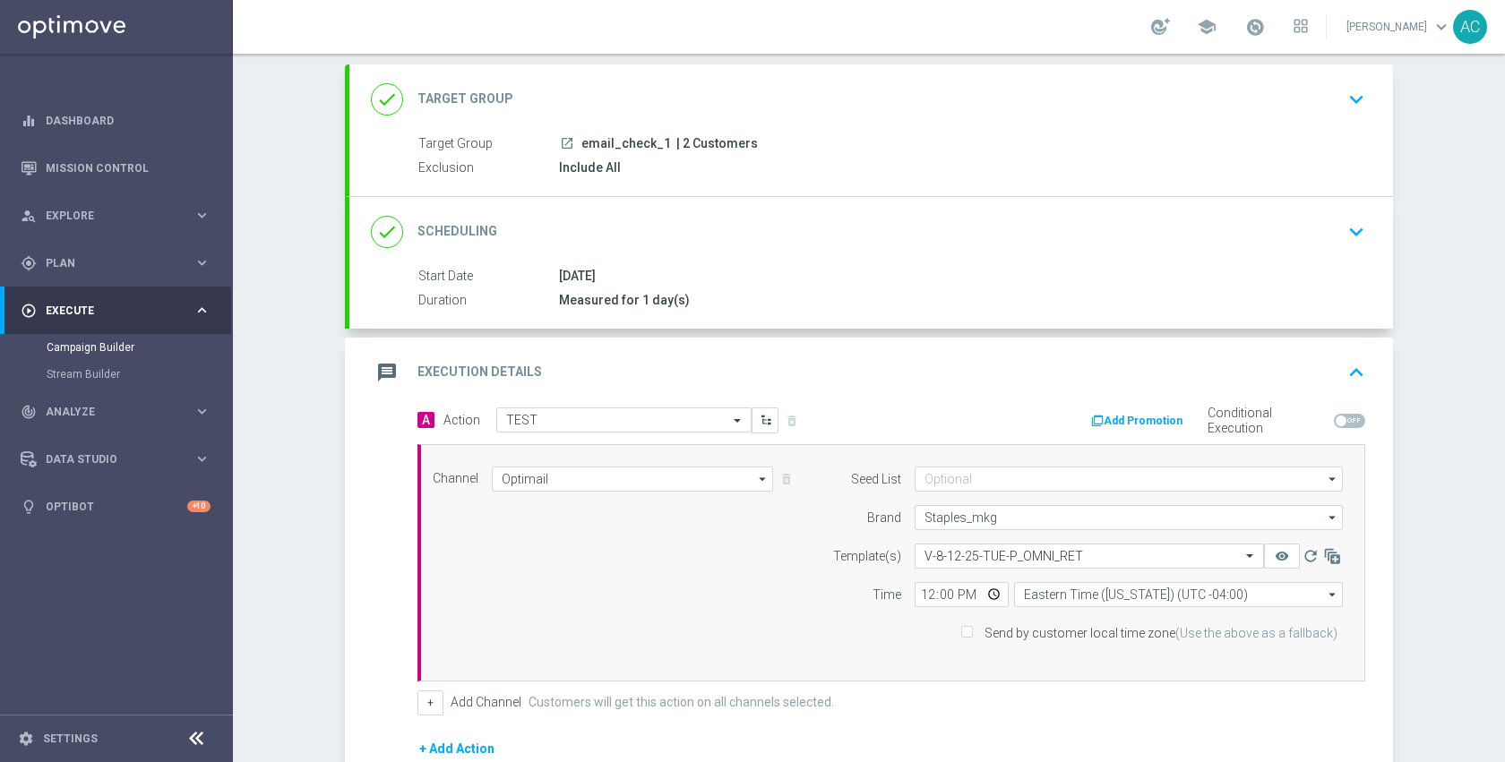
click at [711, 594] on div "Channel Optimail Optimail arrow_drop_down Show Selected 1 of 29 Optimail" at bounding box center [887, 563] width 937 height 193
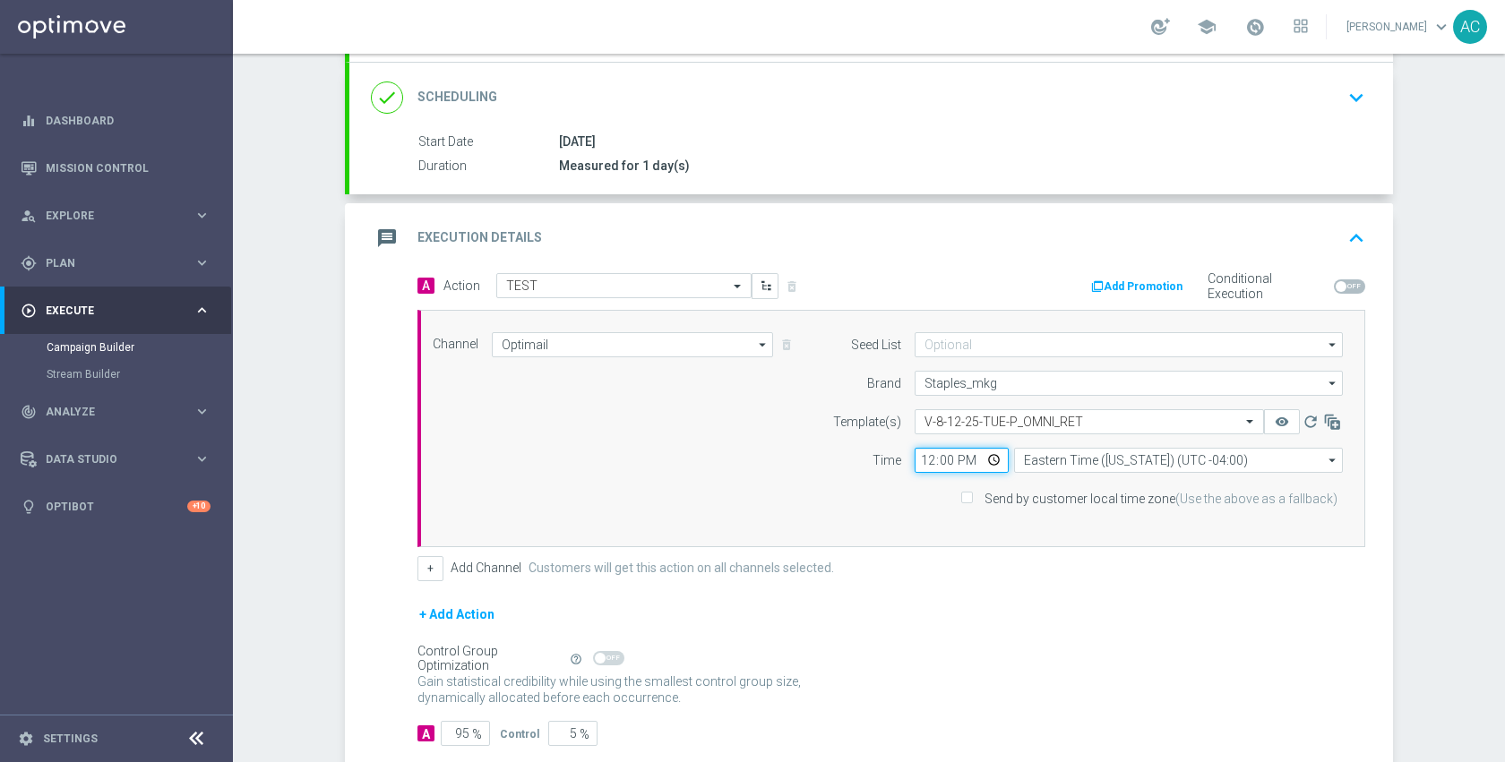
click at [984, 459] on input "12:00" at bounding box center [962, 460] width 94 height 25
click at [810, 628] on div "+ Add Action" at bounding box center [891, 626] width 948 height 45
type input "14:15"
click at [460, 732] on input "95" at bounding box center [465, 733] width 49 height 25
type input "9"
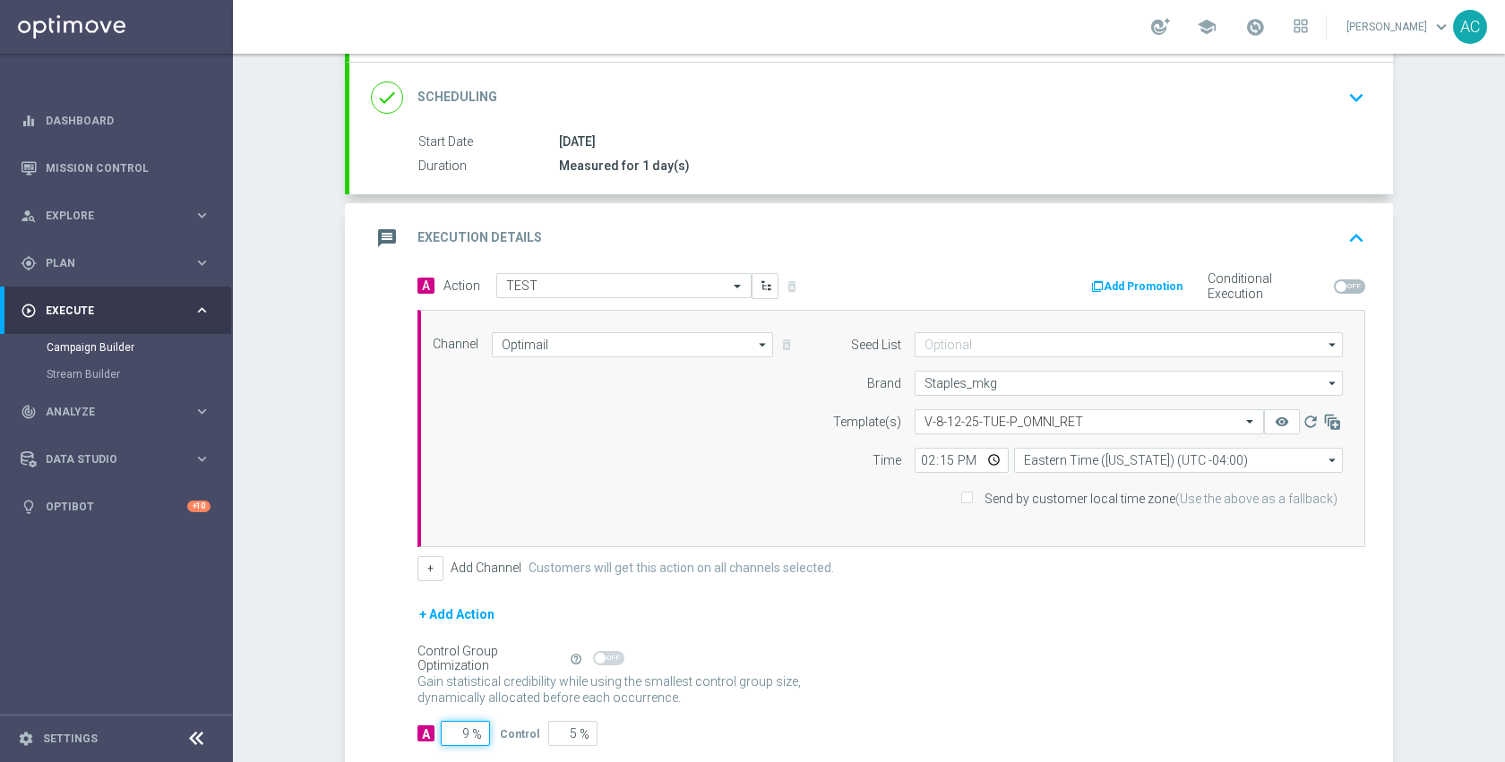
type input "91"
type input "100"
type input "10"
type input "90"
type input "100"
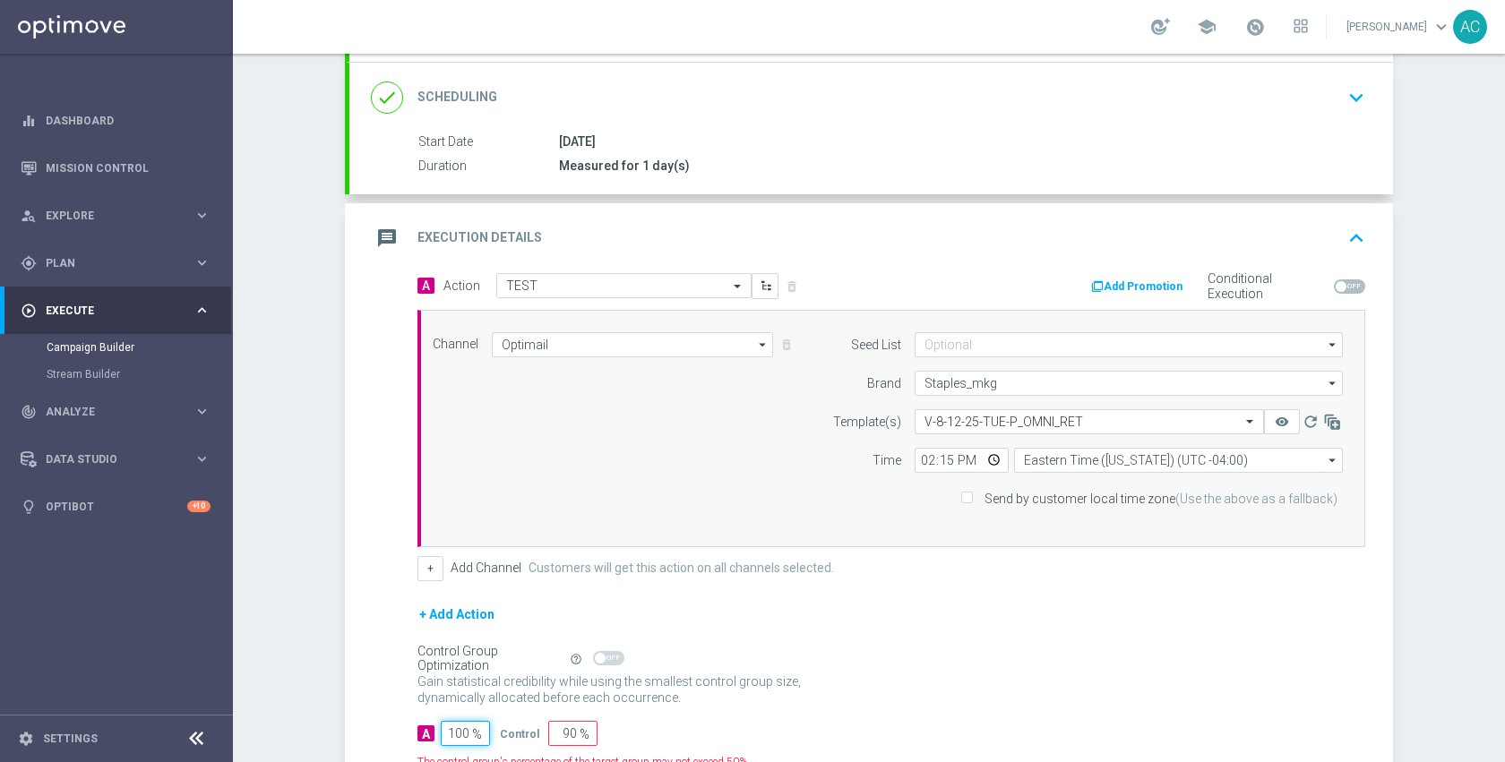
type input "0"
type input "100"
click at [847, 599] on form "A Action Select action TEST delete_forever Add Promotion Conditional Execution …" at bounding box center [891, 509] width 948 height 473
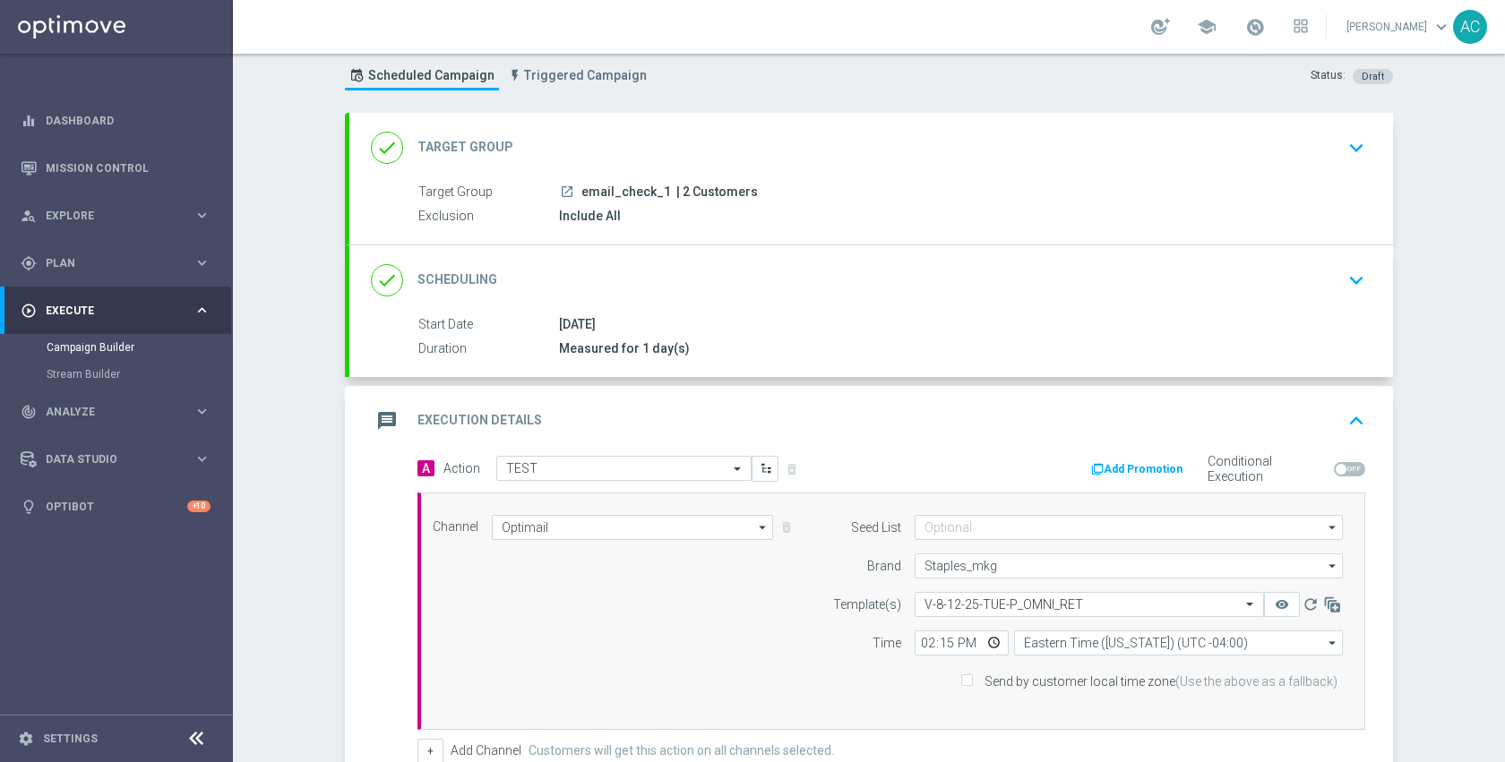
scroll to position [0, 0]
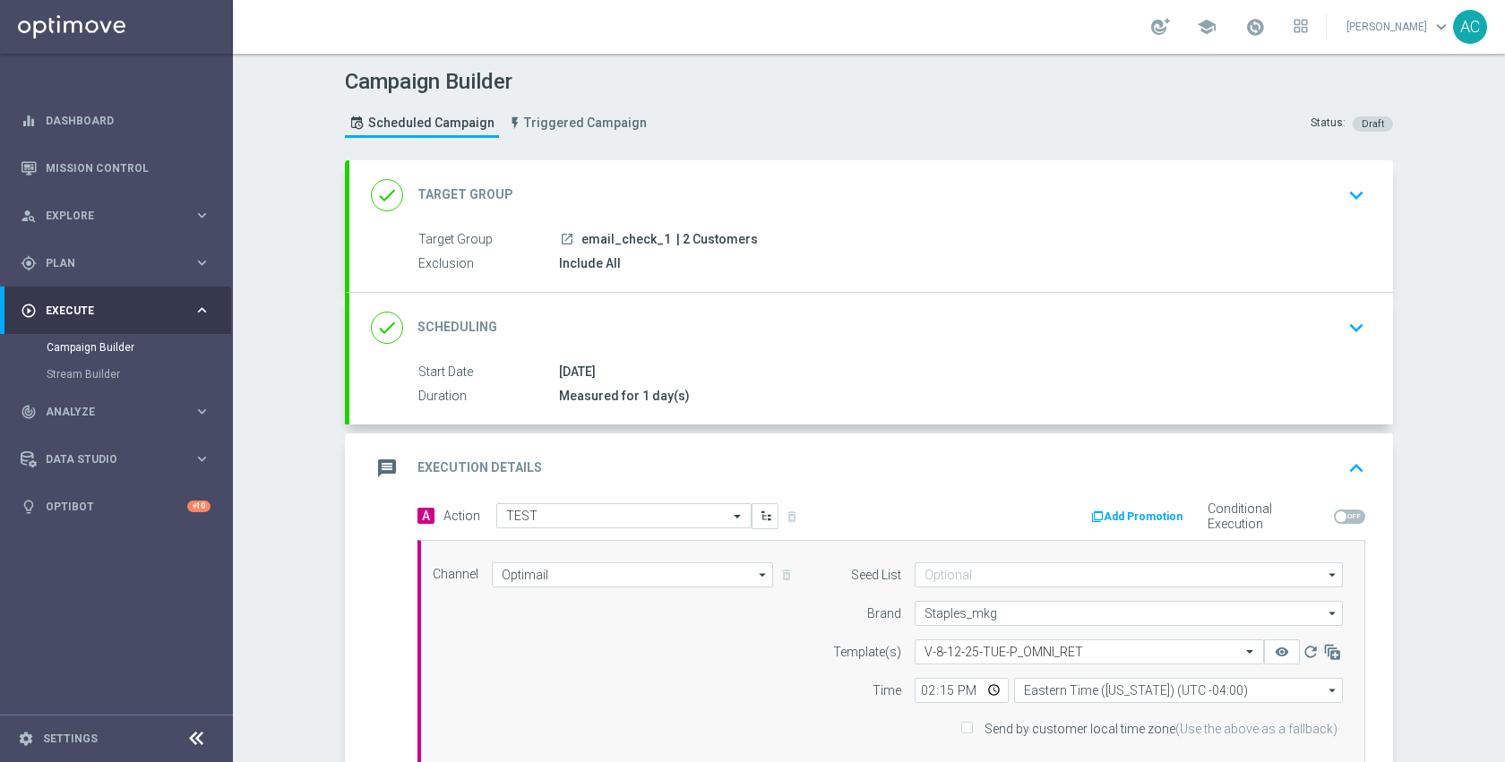
click at [560, 241] on icon "launch" at bounding box center [567, 239] width 14 height 14
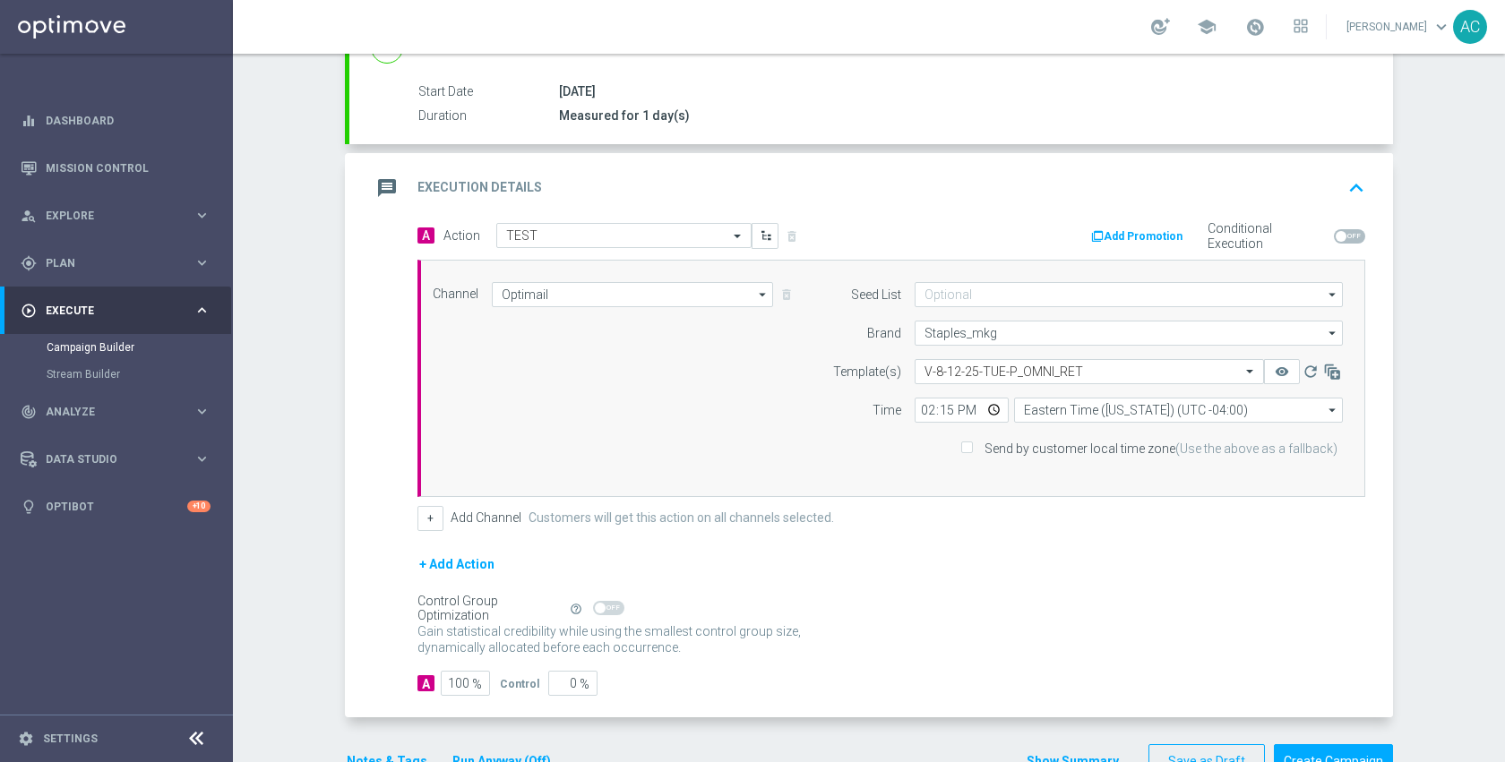
scroll to position [332, 0]
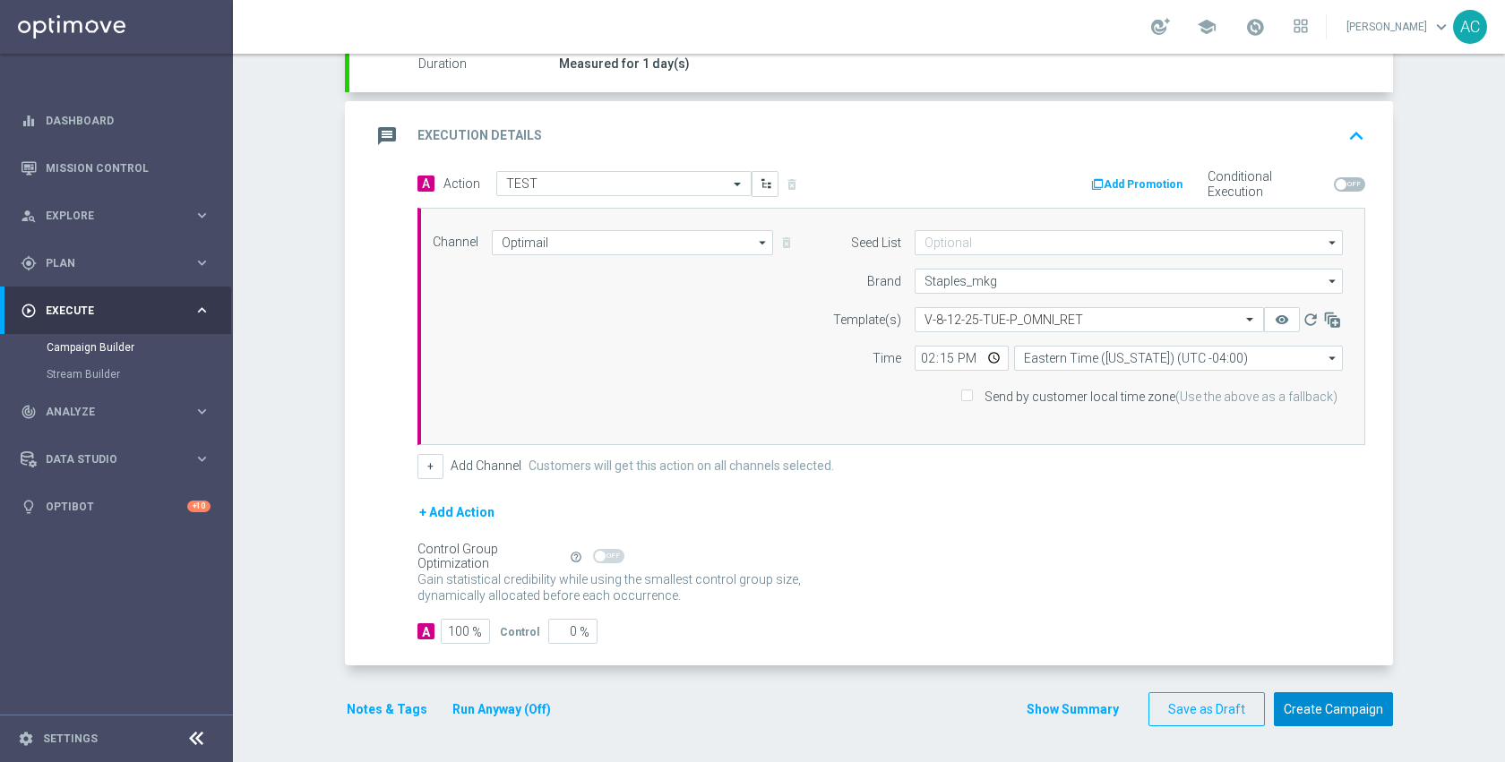
click at [1290, 697] on button "Create Campaign" at bounding box center [1333, 709] width 119 height 35
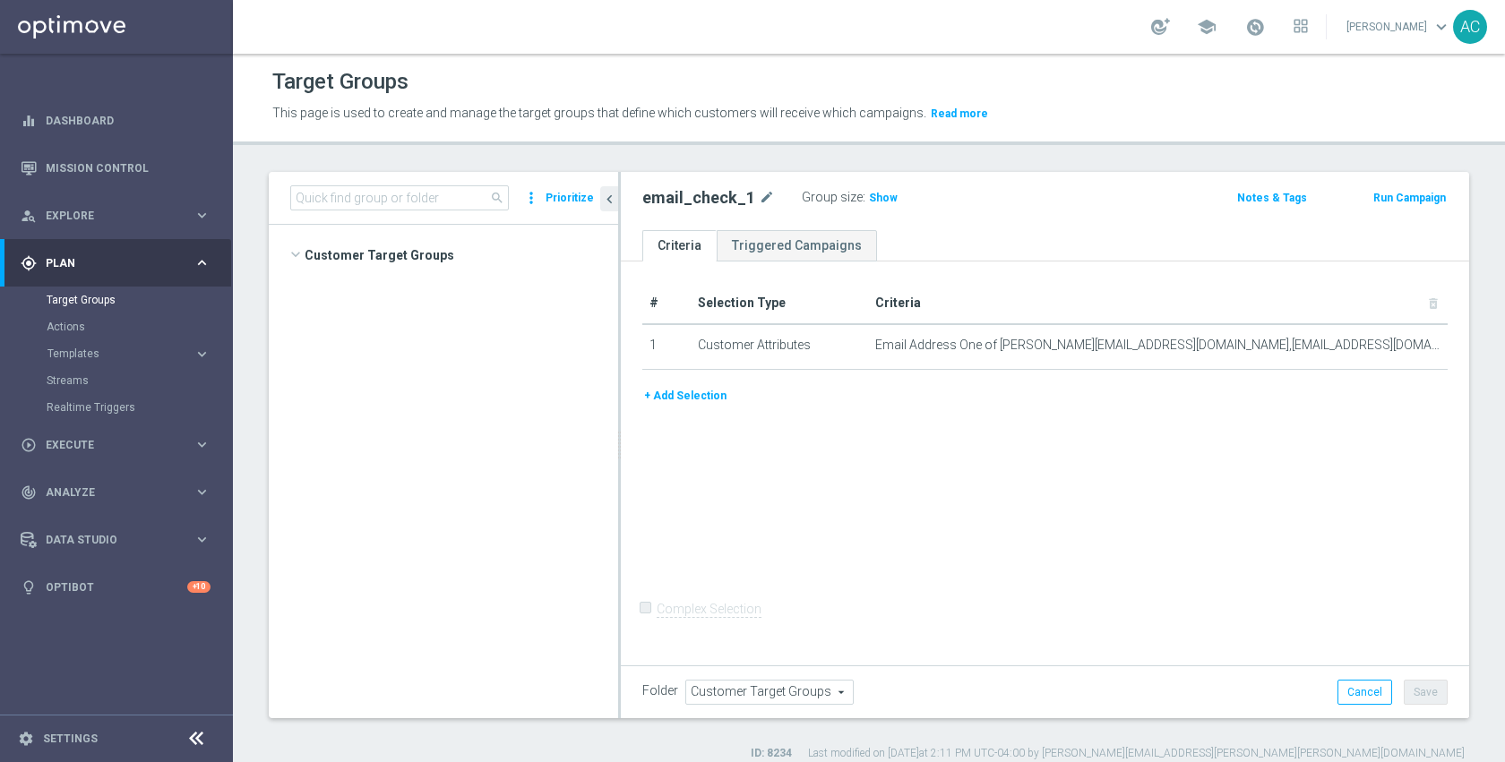
scroll to position [965, 0]
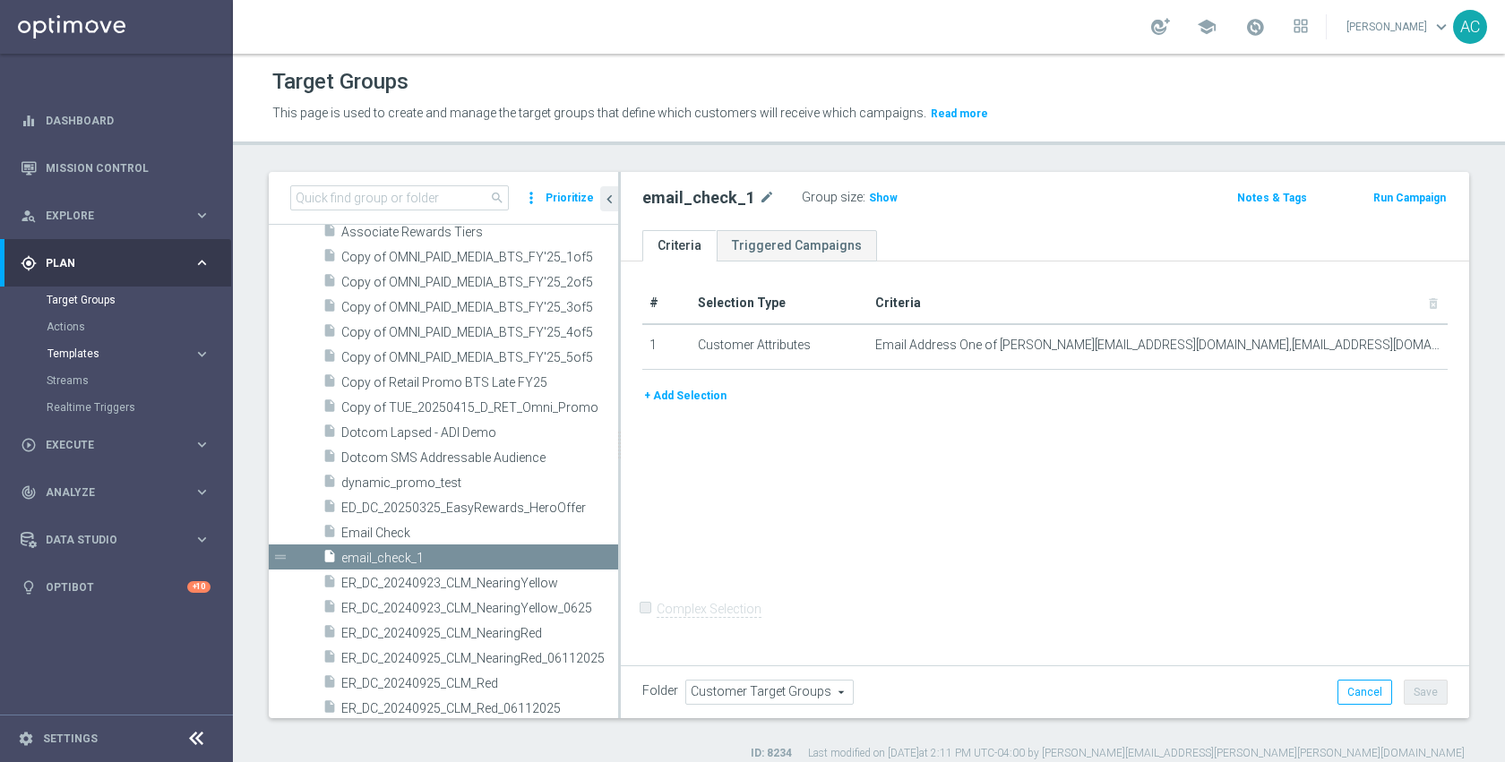
click at [80, 351] on span "Templates" at bounding box center [111, 353] width 128 height 11
click at [91, 378] on link "Optimail" at bounding box center [121, 381] width 131 height 14
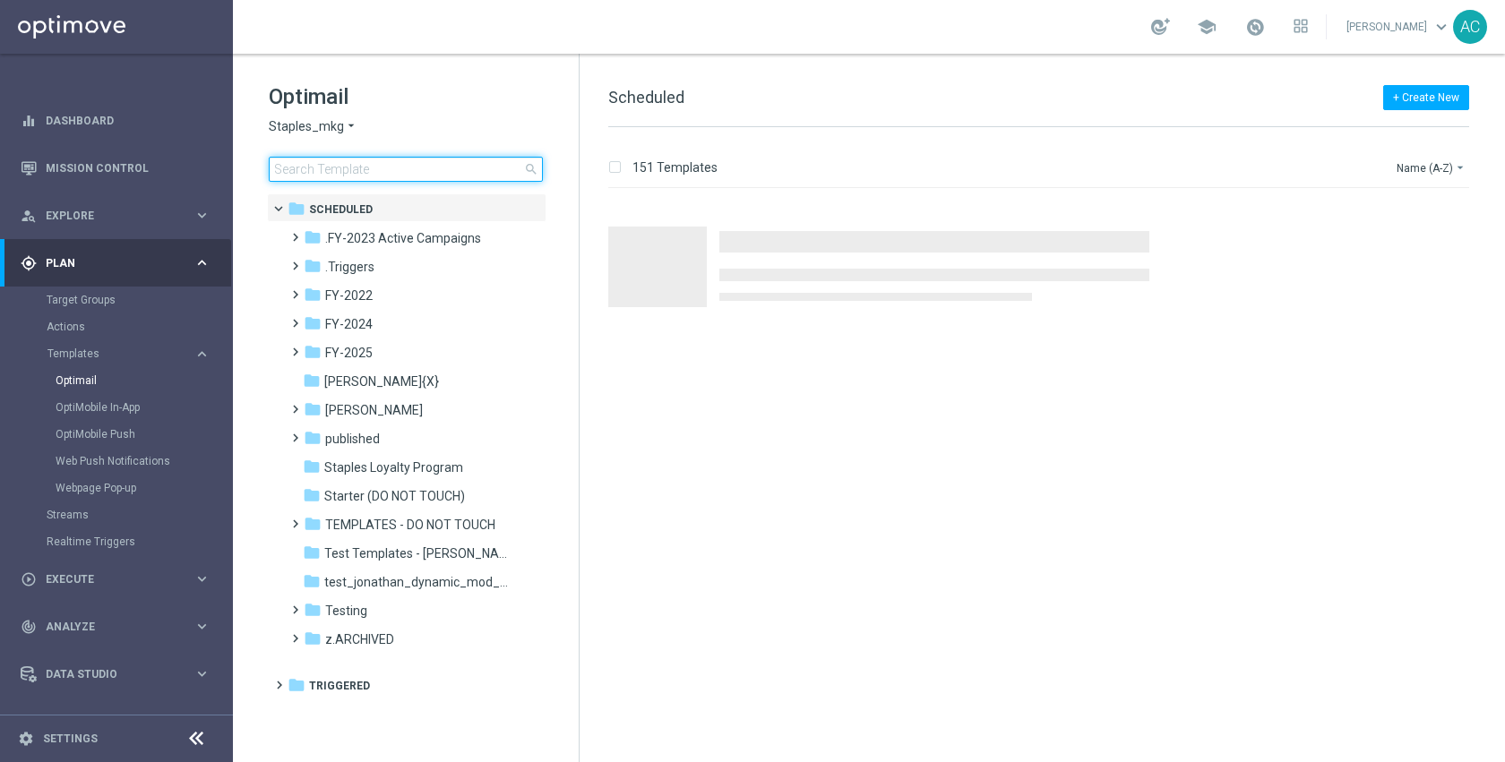
click at [348, 174] on input at bounding box center [406, 169] width 274 height 25
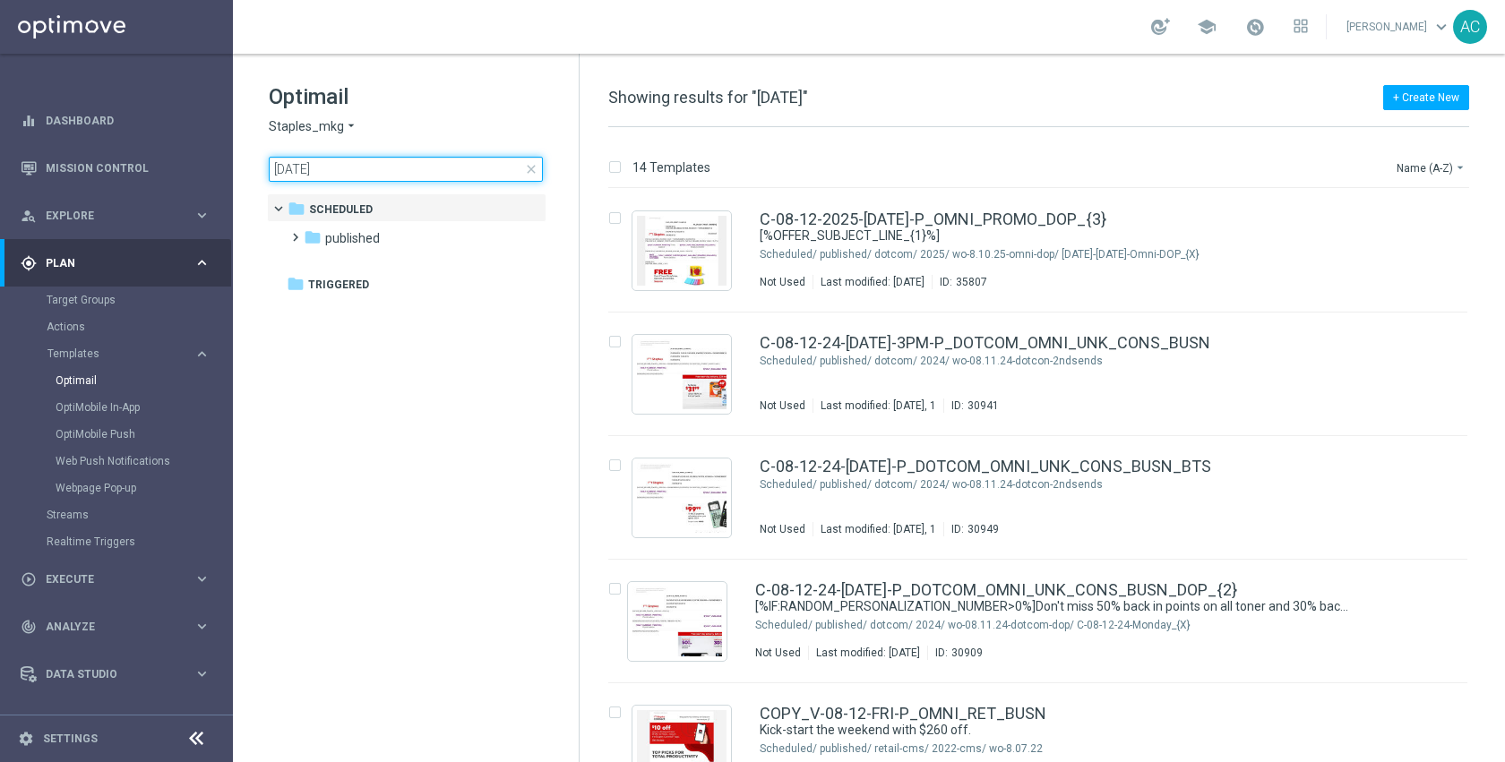
type input "8-12-25"
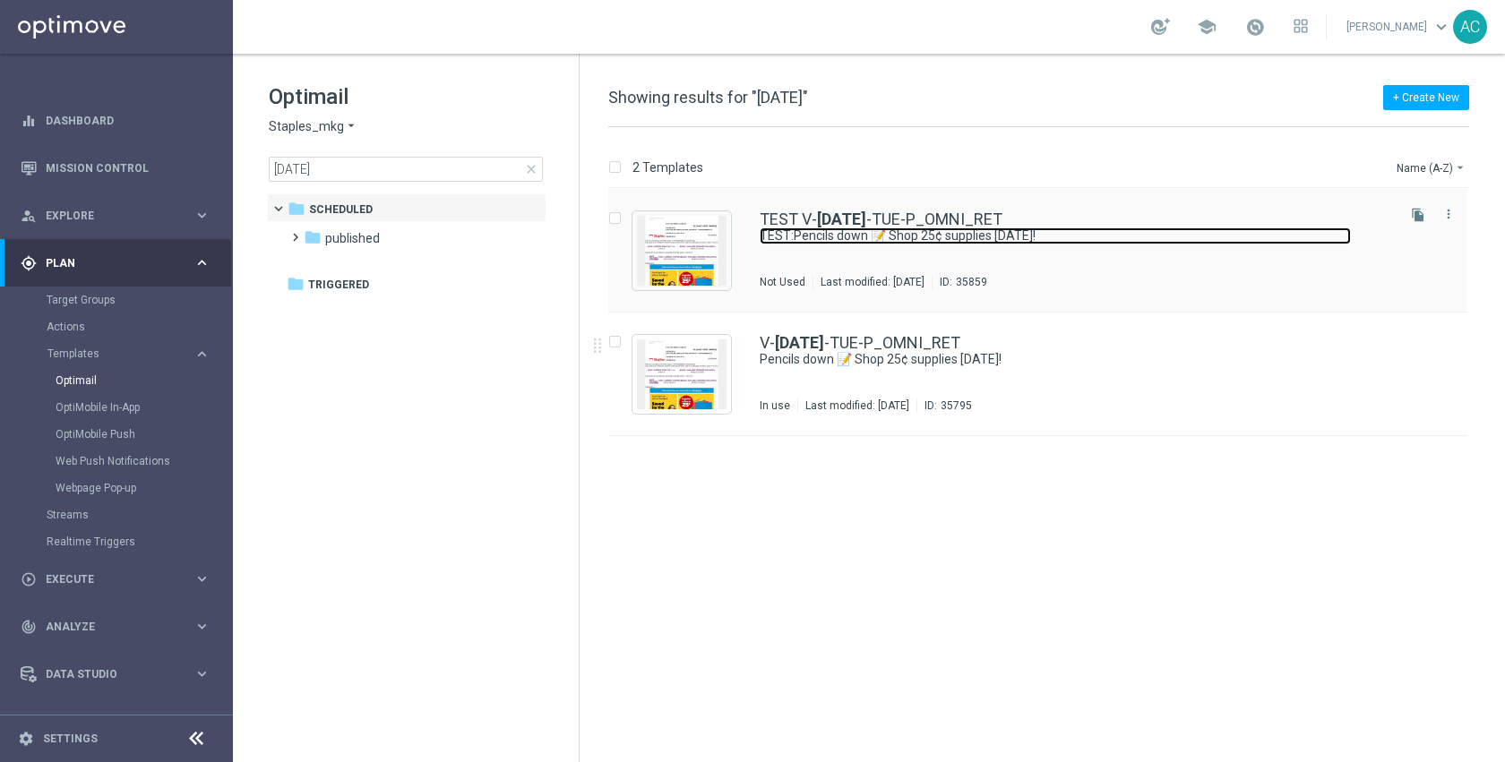
click at [845, 239] on link "TEST:Pencils down 📝 Shop 25¢ supplies today!" at bounding box center [1055, 236] width 591 height 17
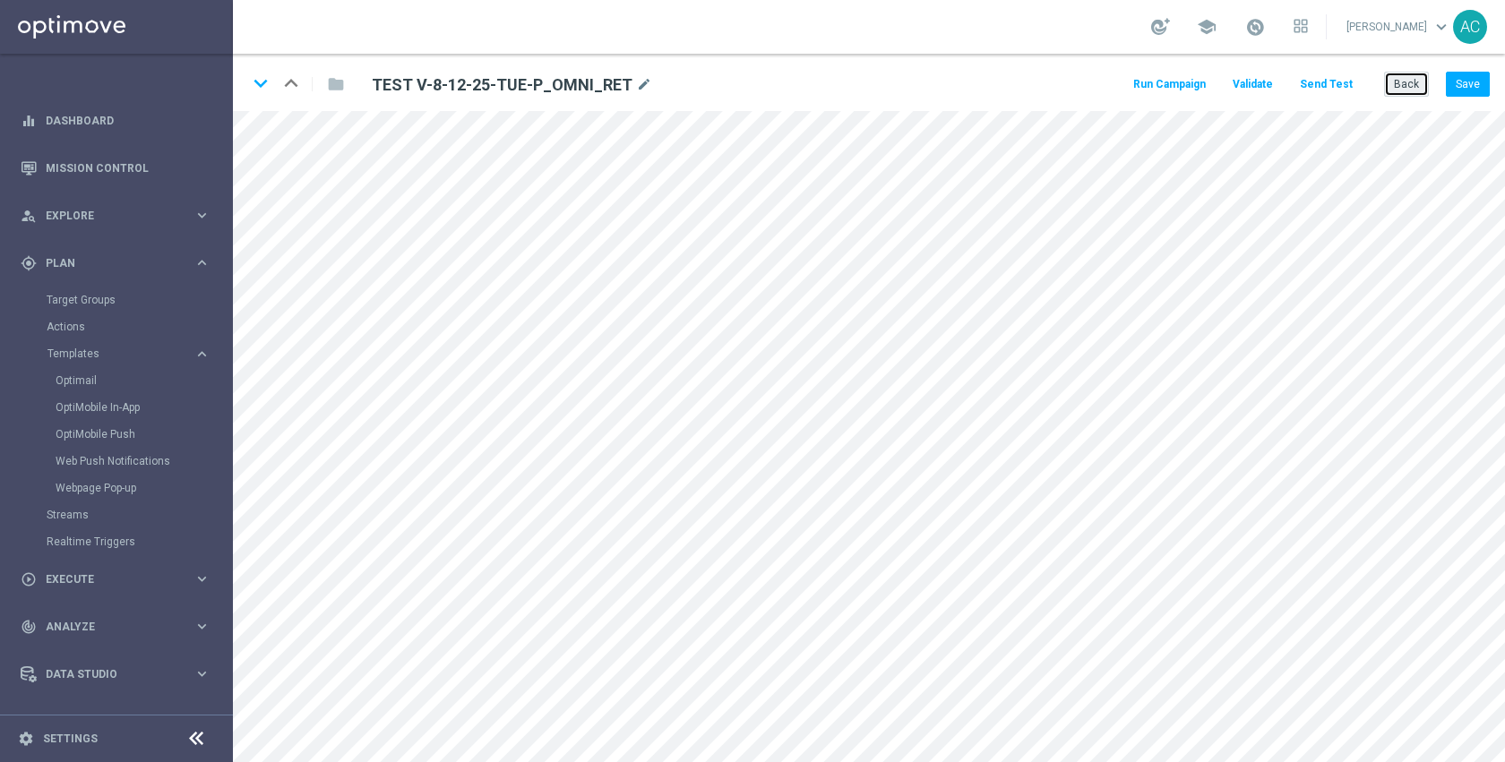
click at [1397, 87] on button "Back" at bounding box center [1406, 84] width 45 height 25
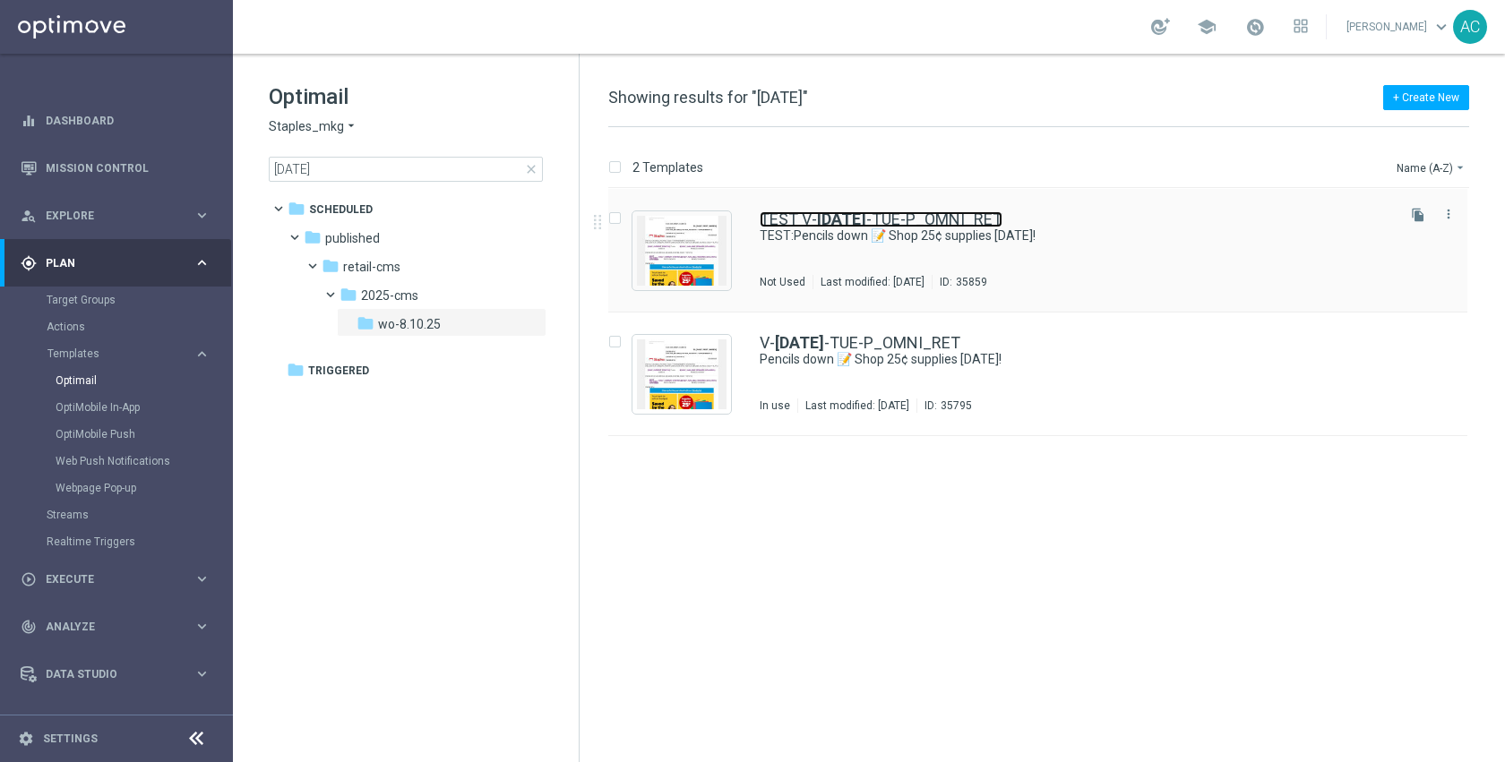
click at [864, 226] on b "8-12-25" at bounding box center [841, 219] width 49 height 19
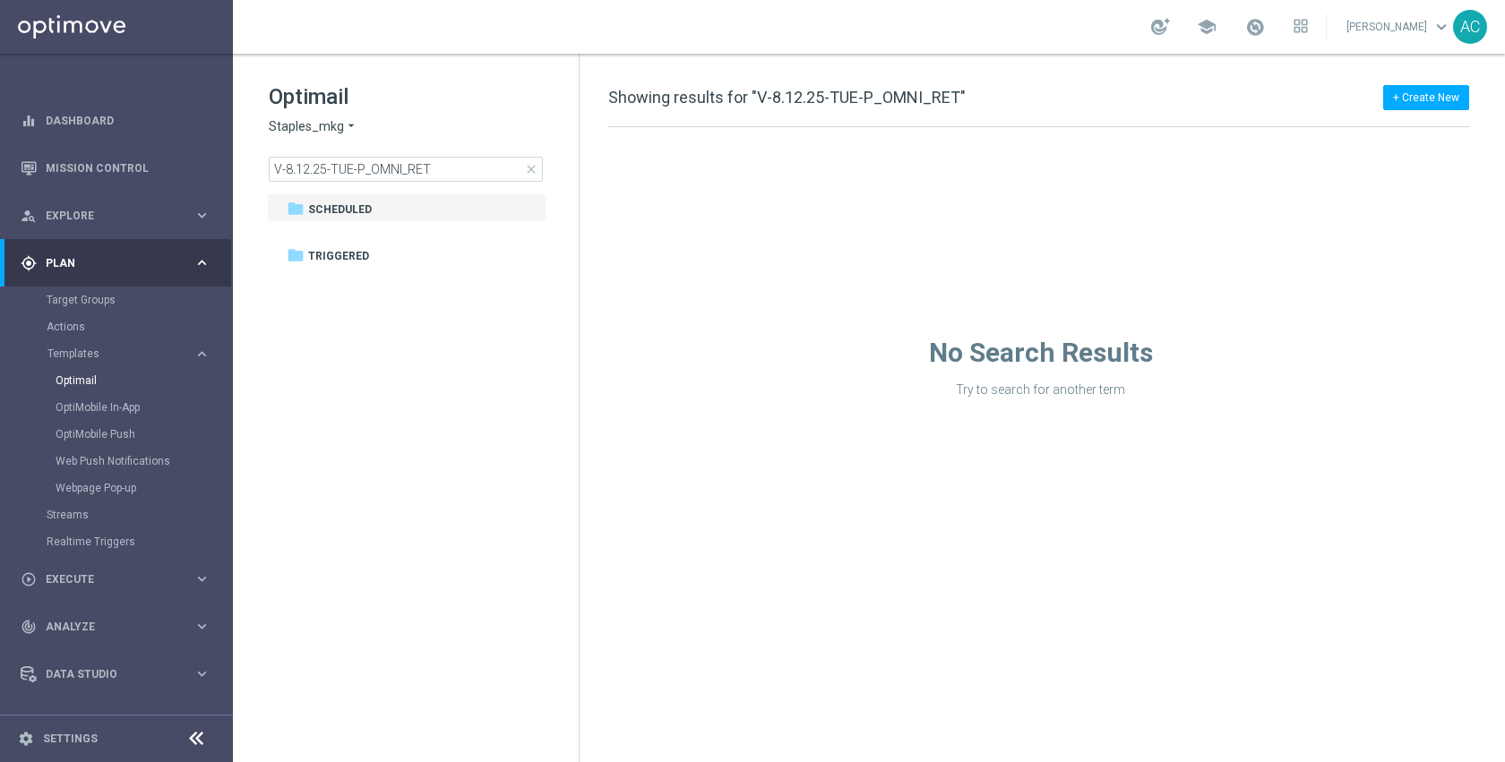
click at [533, 167] on span "close" at bounding box center [531, 169] width 14 height 14
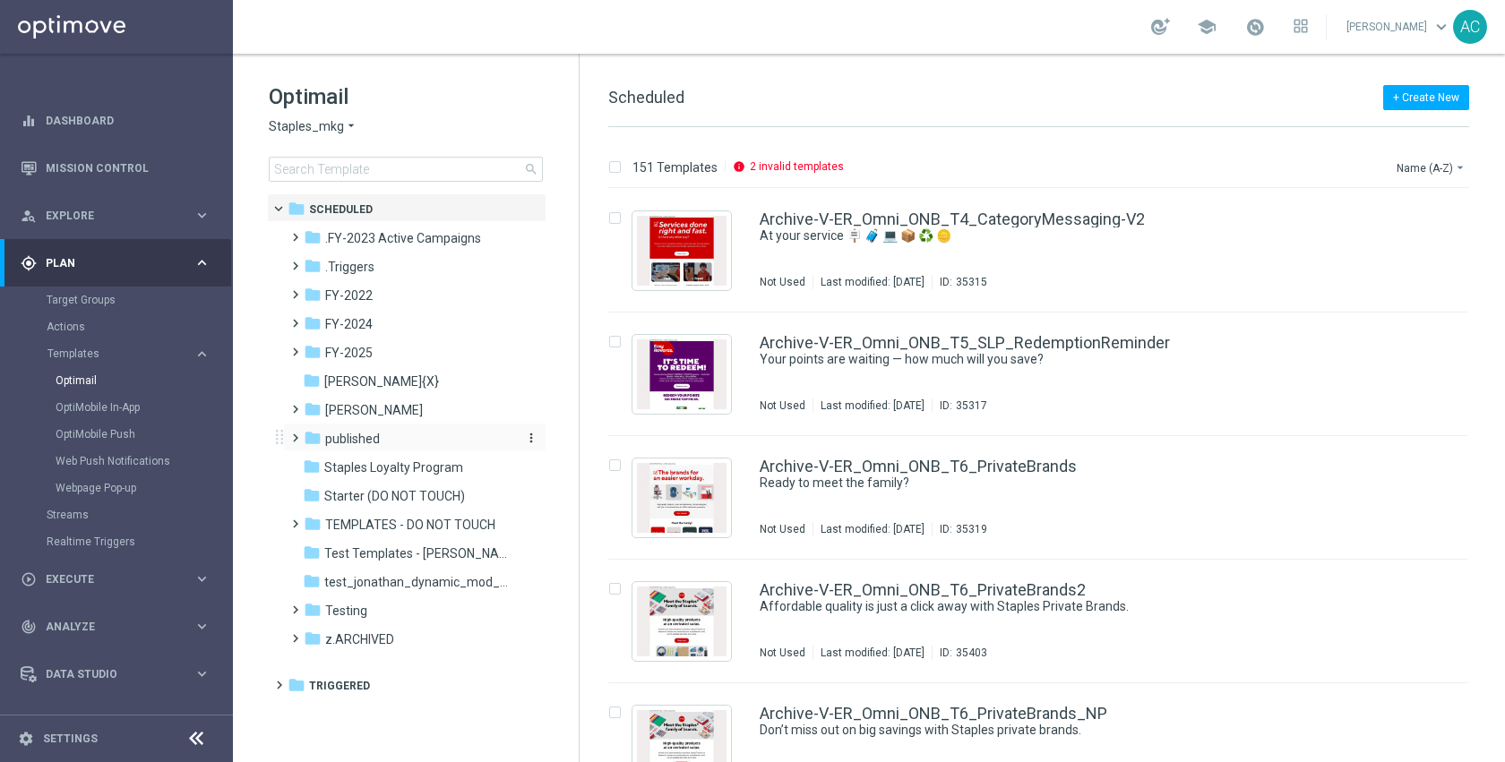
click at [371, 444] on span "published" at bounding box center [352, 439] width 55 height 16
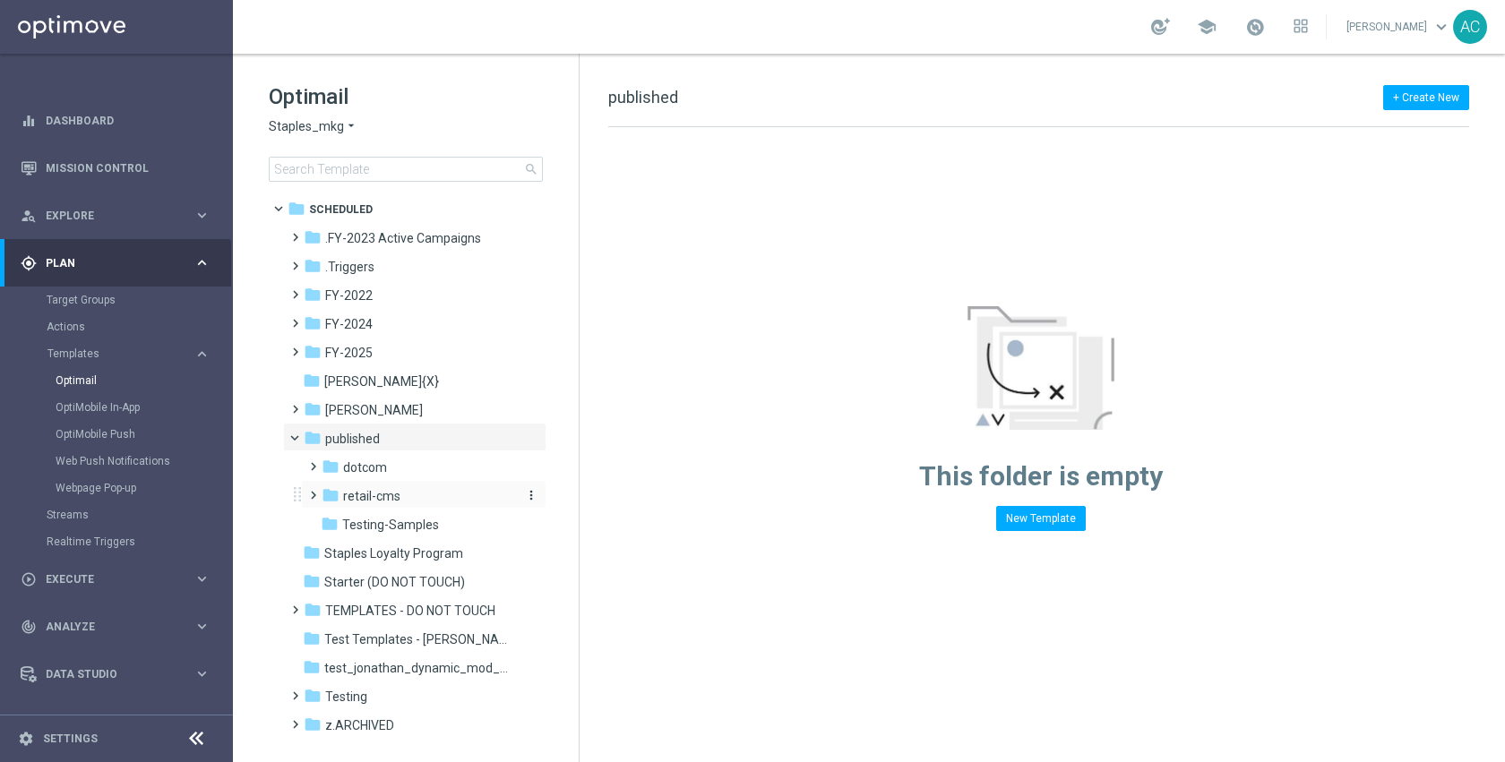
click at [385, 493] on span "retail-cms" at bounding box center [371, 496] width 57 height 16
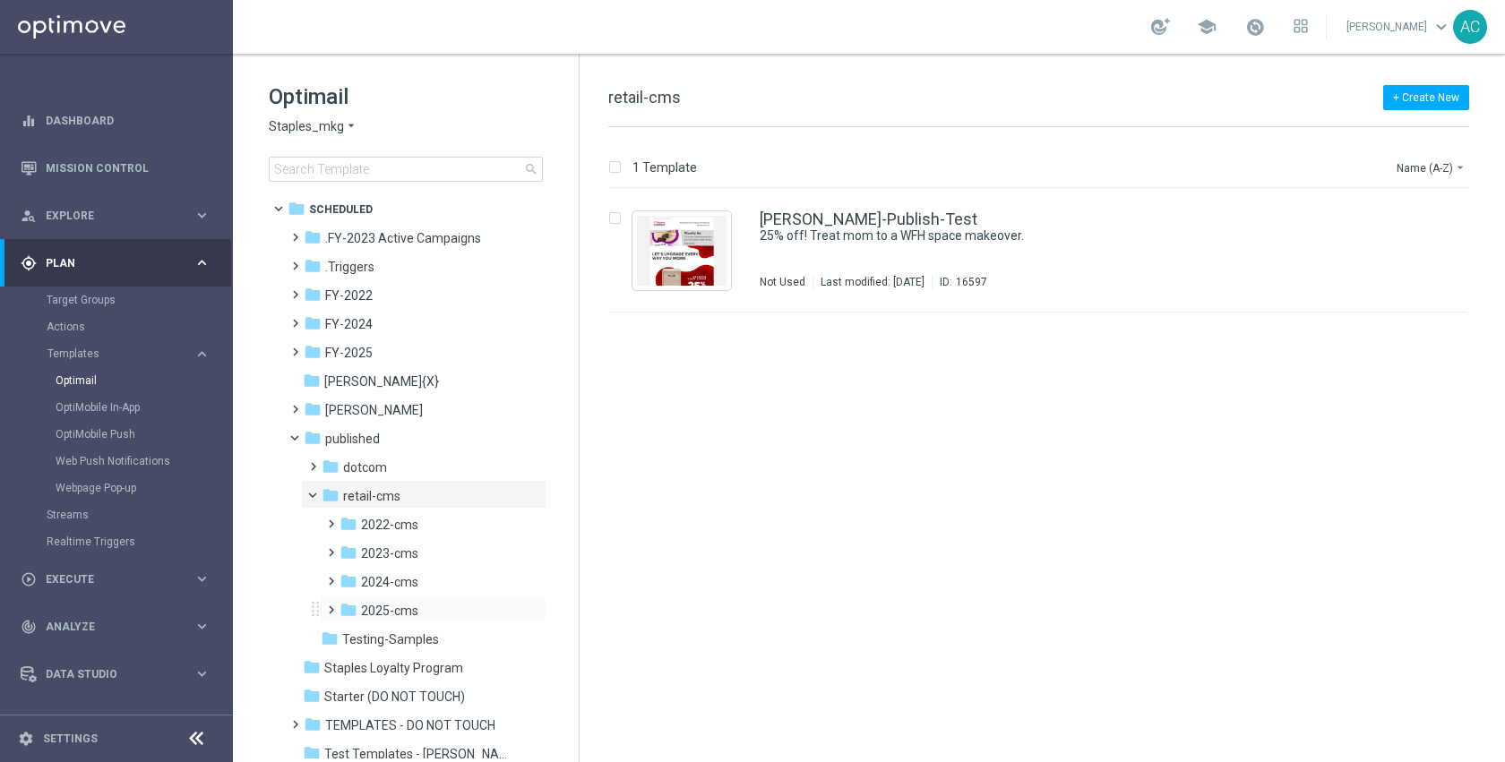
click at [403, 599] on div "folder 2025-cms more_vert" at bounding box center [433, 609] width 228 height 29
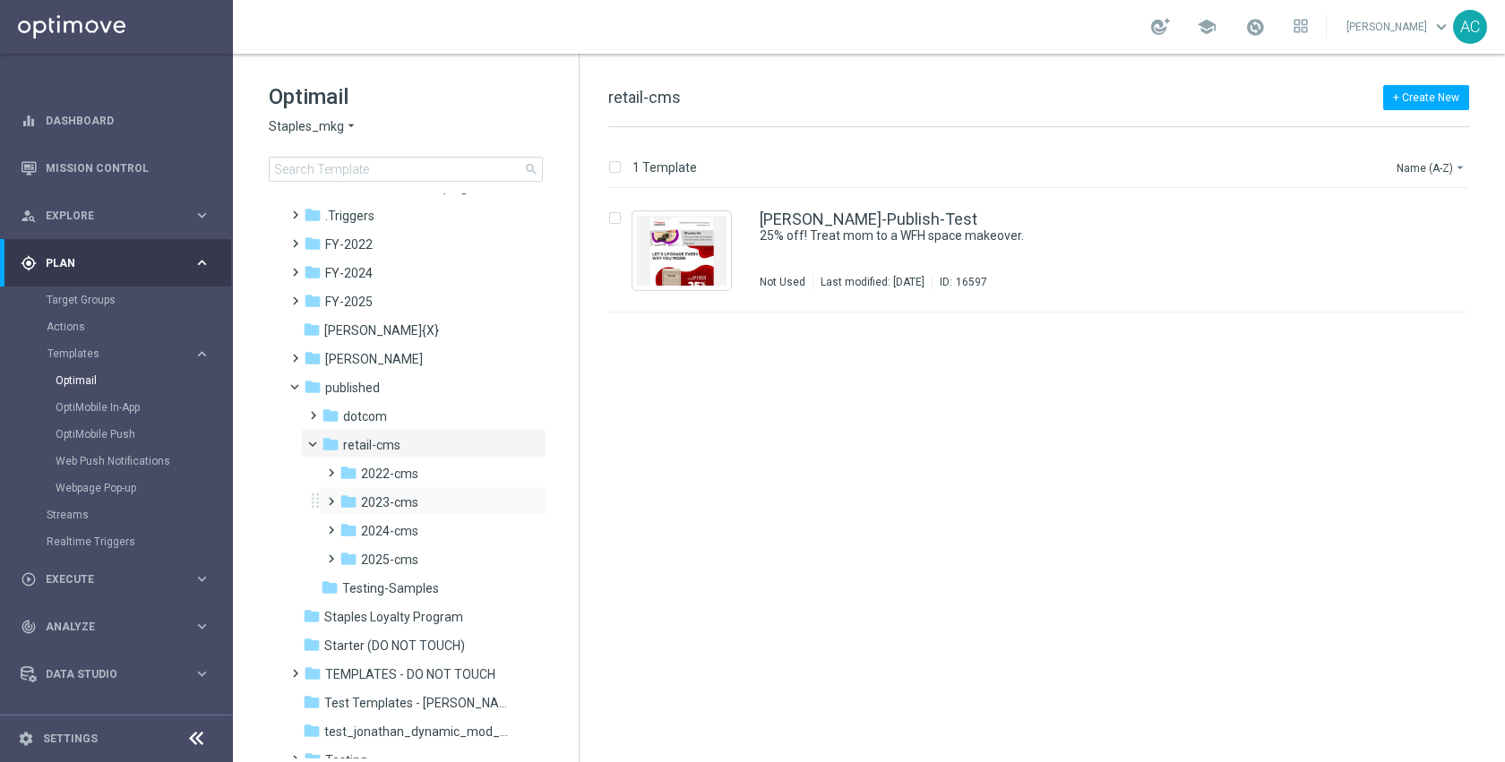
scroll to position [141, 0]
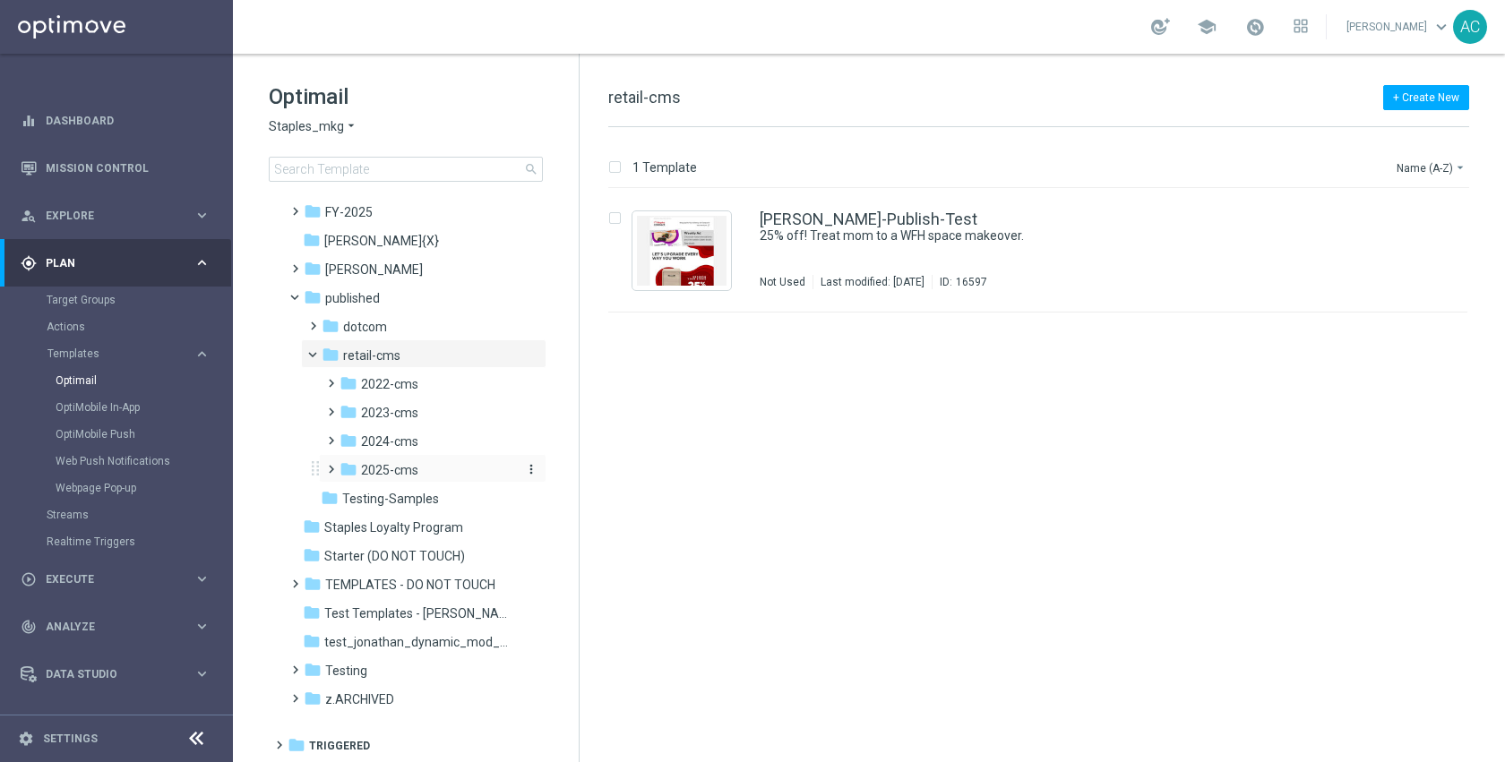
click at [417, 465] on div "folder 2025-cms" at bounding box center [428, 470] width 176 height 21
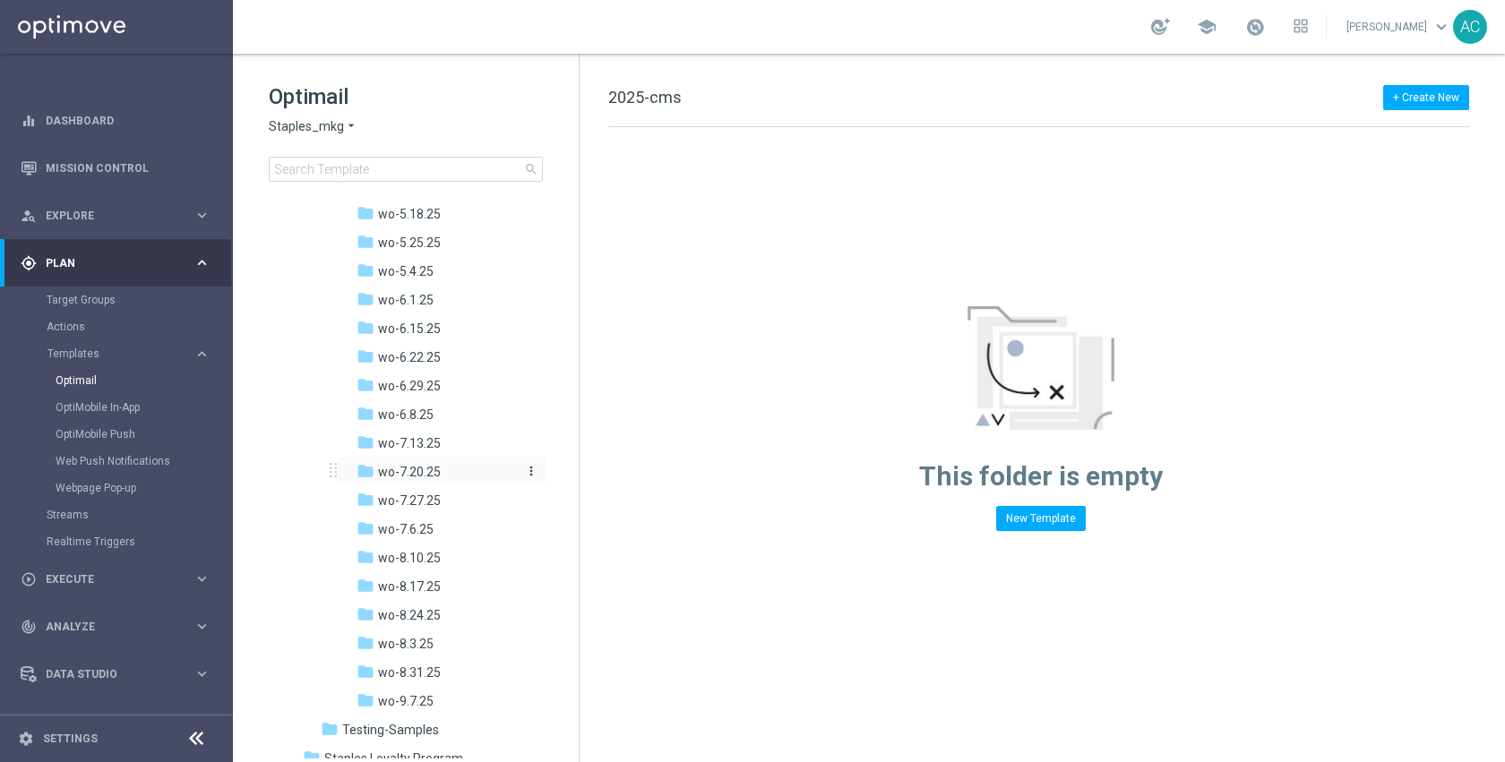
scroll to position [1135, 0]
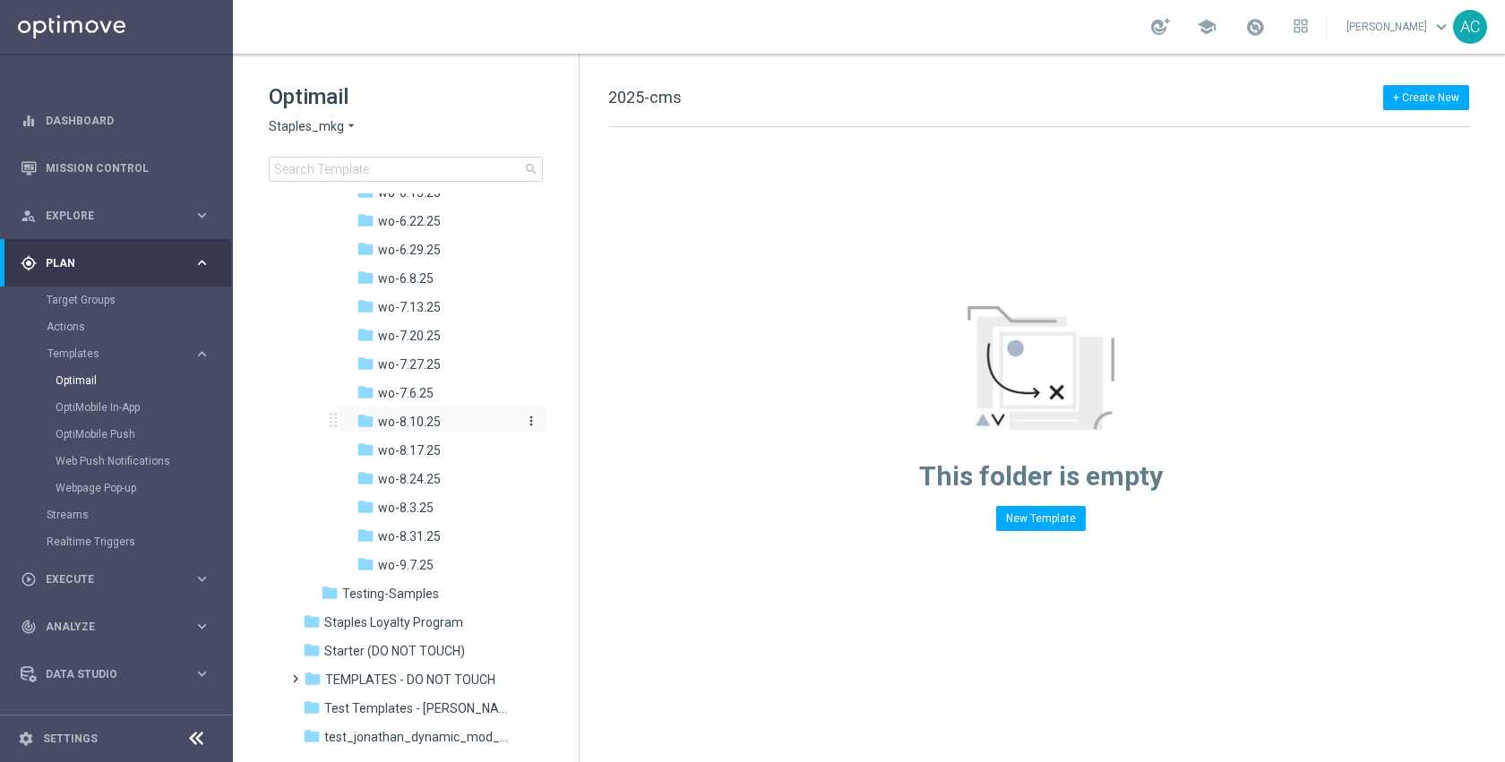
click at [426, 420] on span "wo-8.10.25" at bounding box center [409, 422] width 63 height 16
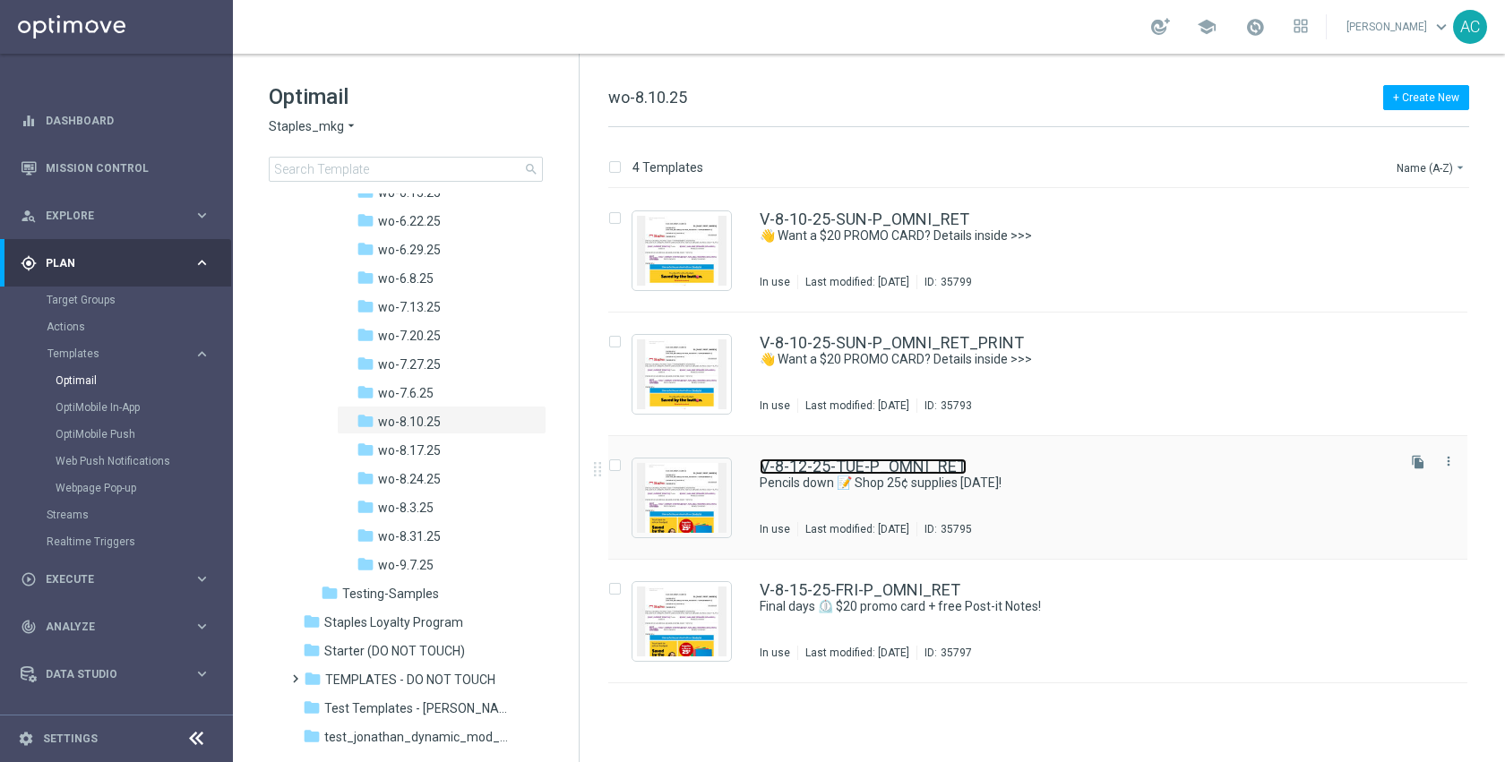
click at [864, 469] on link "V-8-12-25-TUE-P_OMNI_RET" at bounding box center [863, 467] width 207 height 16
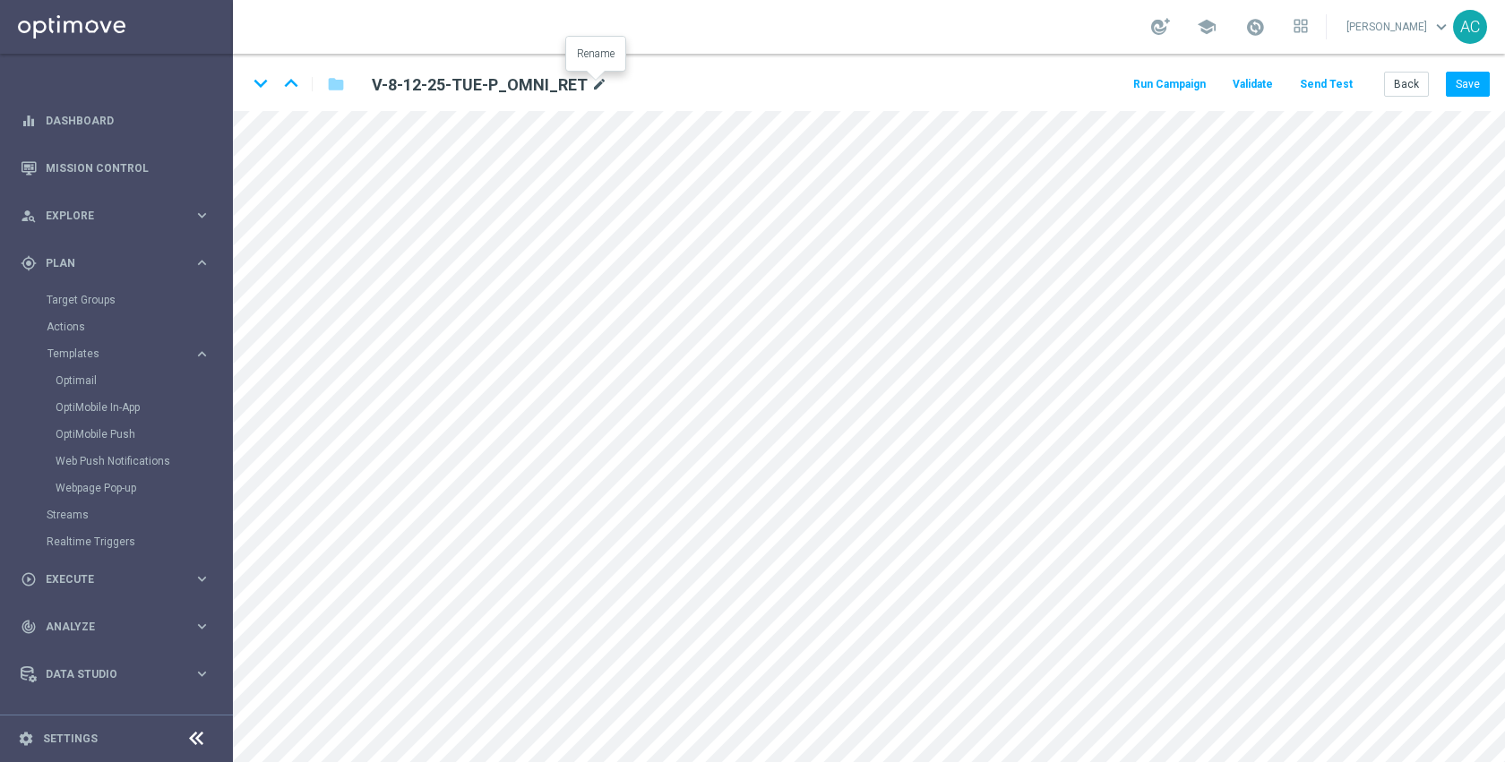
click at [596, 88] on icon "mode_edit" at bounding box center [599, 84] width 16 height 21
click at [1397, 86] on button "Back" at bounding box center [1406, 84] width 45 height 25
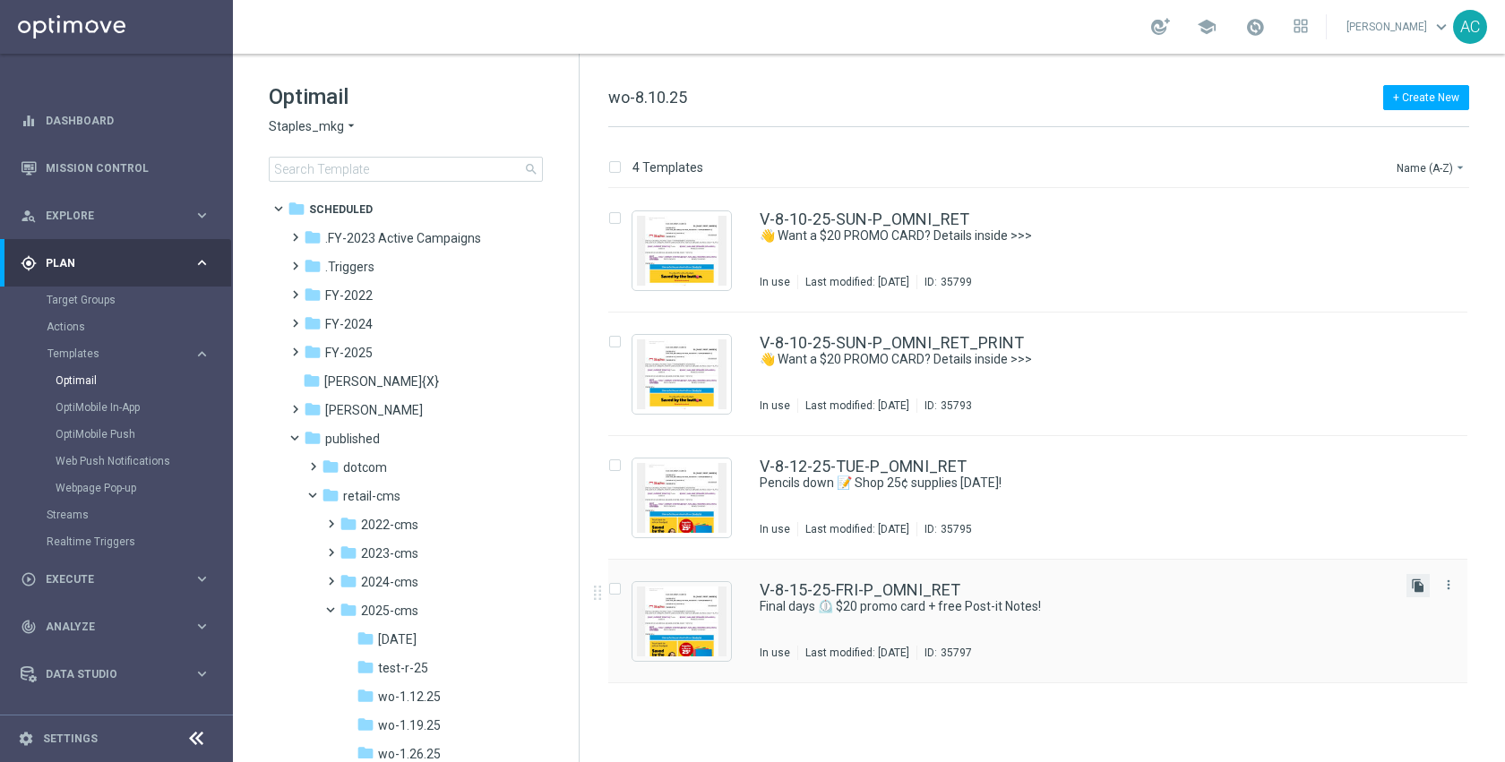
click at [1417, 584] on icon "file_copy" at bounding box center [1418, 586] width 14 height 14
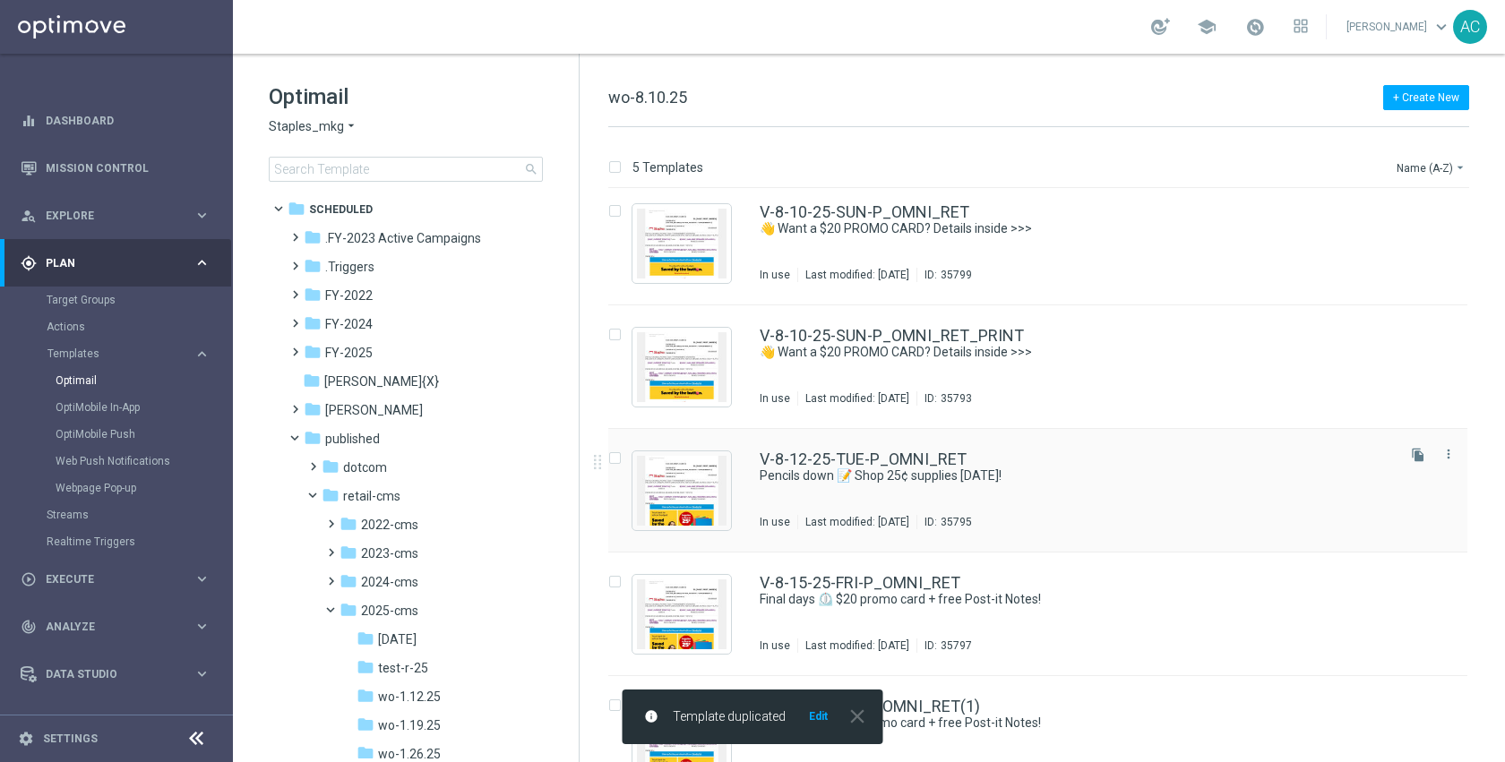
scroll to position [45, 0]
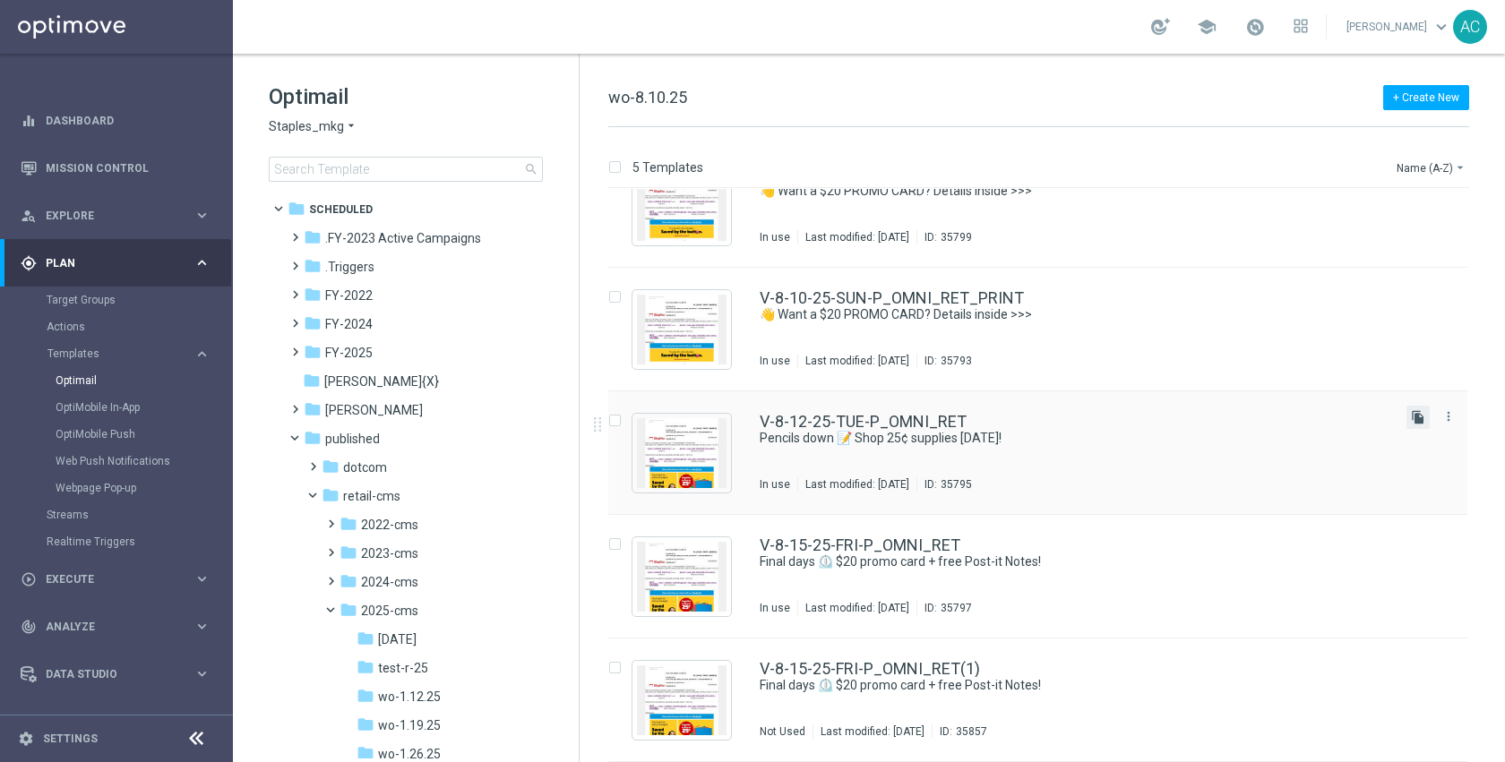
click at [1413, 421] on icon "file_copy" at bounding box center [1418, 417] width 14 height 14
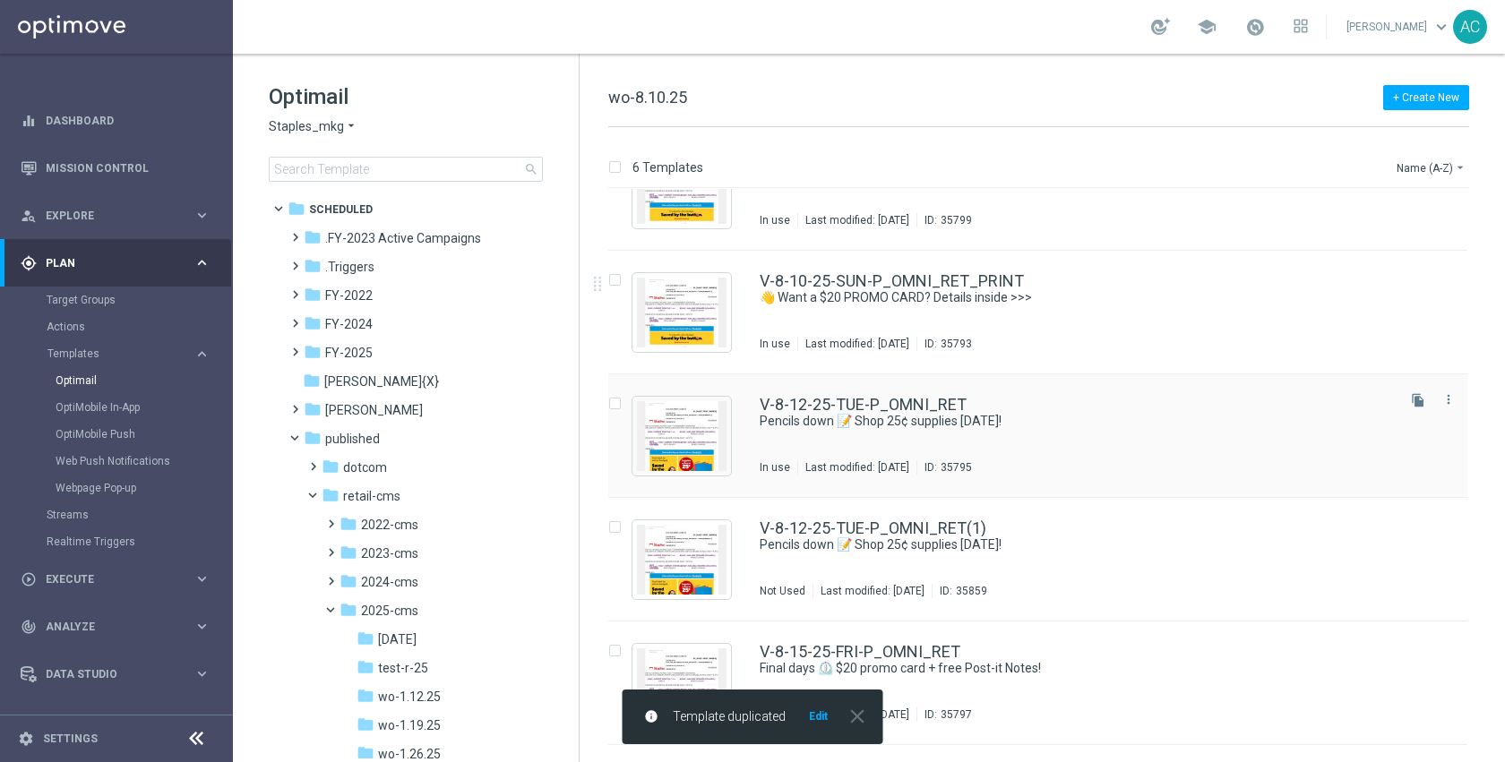
scroll to position [99, 0]
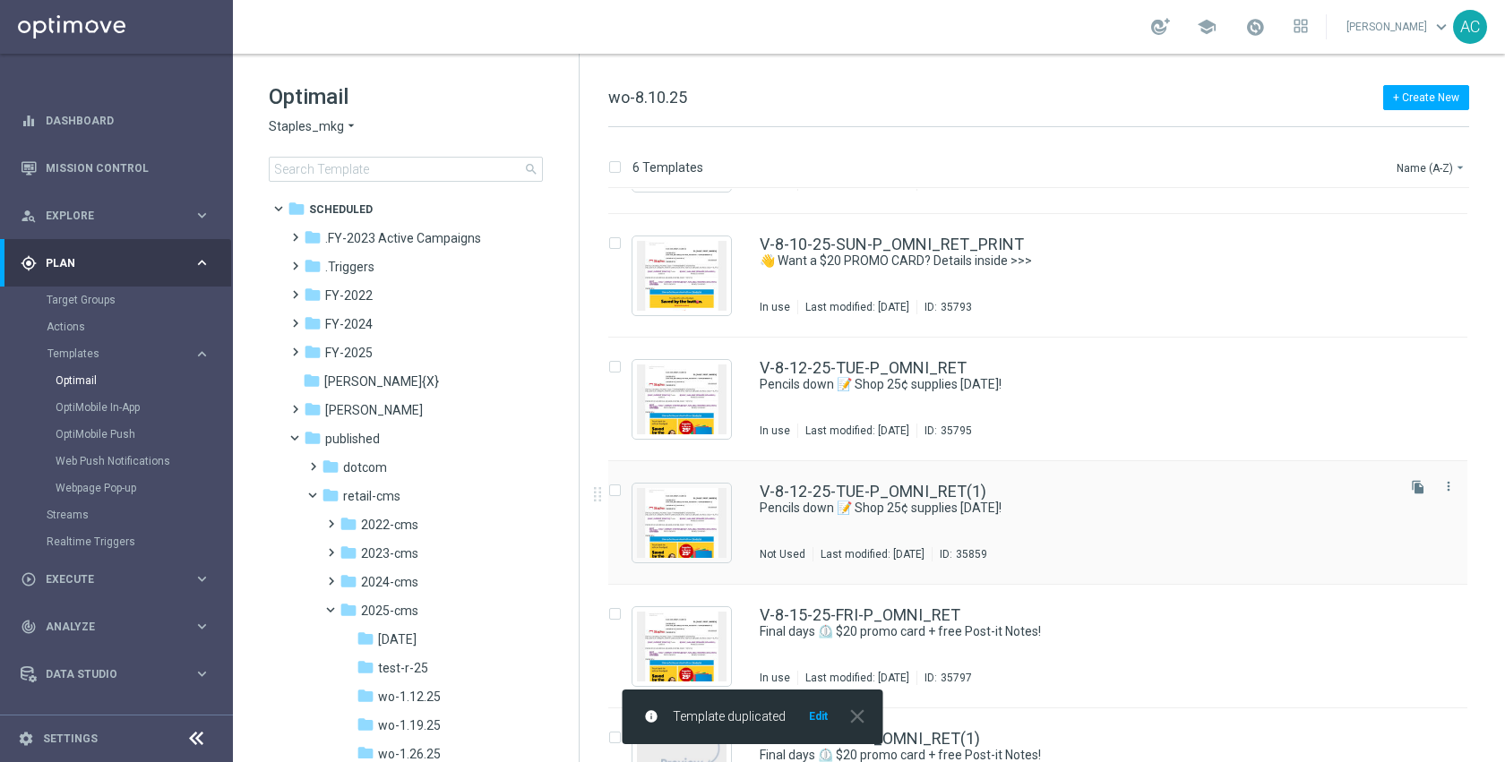
click at [973, 482] on div "V-8-12-25-TUE-P_OMNI_RET(1) Pencils down 📝 Shop 25¢ supplies today! Not Used La…" at bounding box center [1037, 523] width 859 height 124
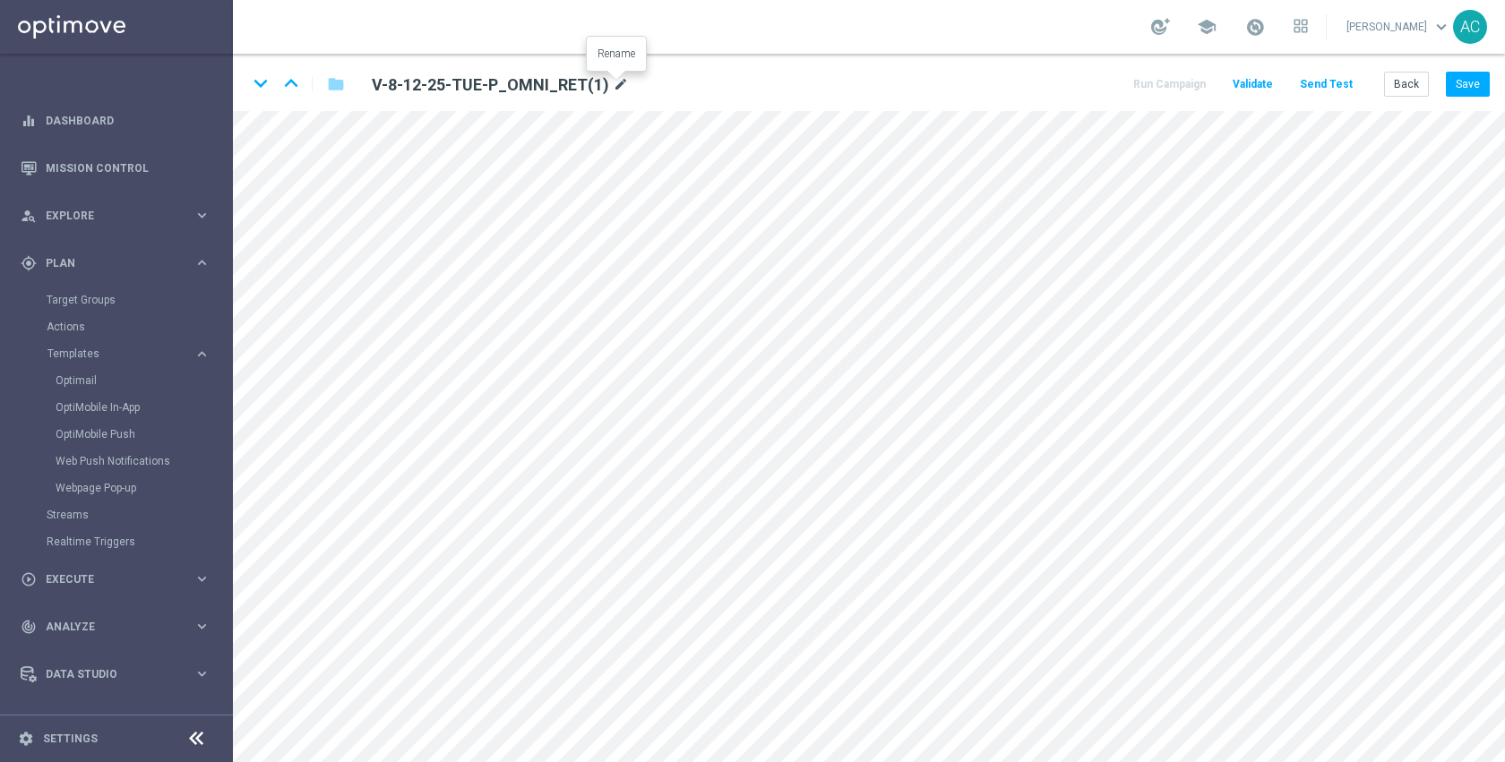
click at [619, 87] on icon "mode_edit" at bounding box center [621, 84] width 16 height 21
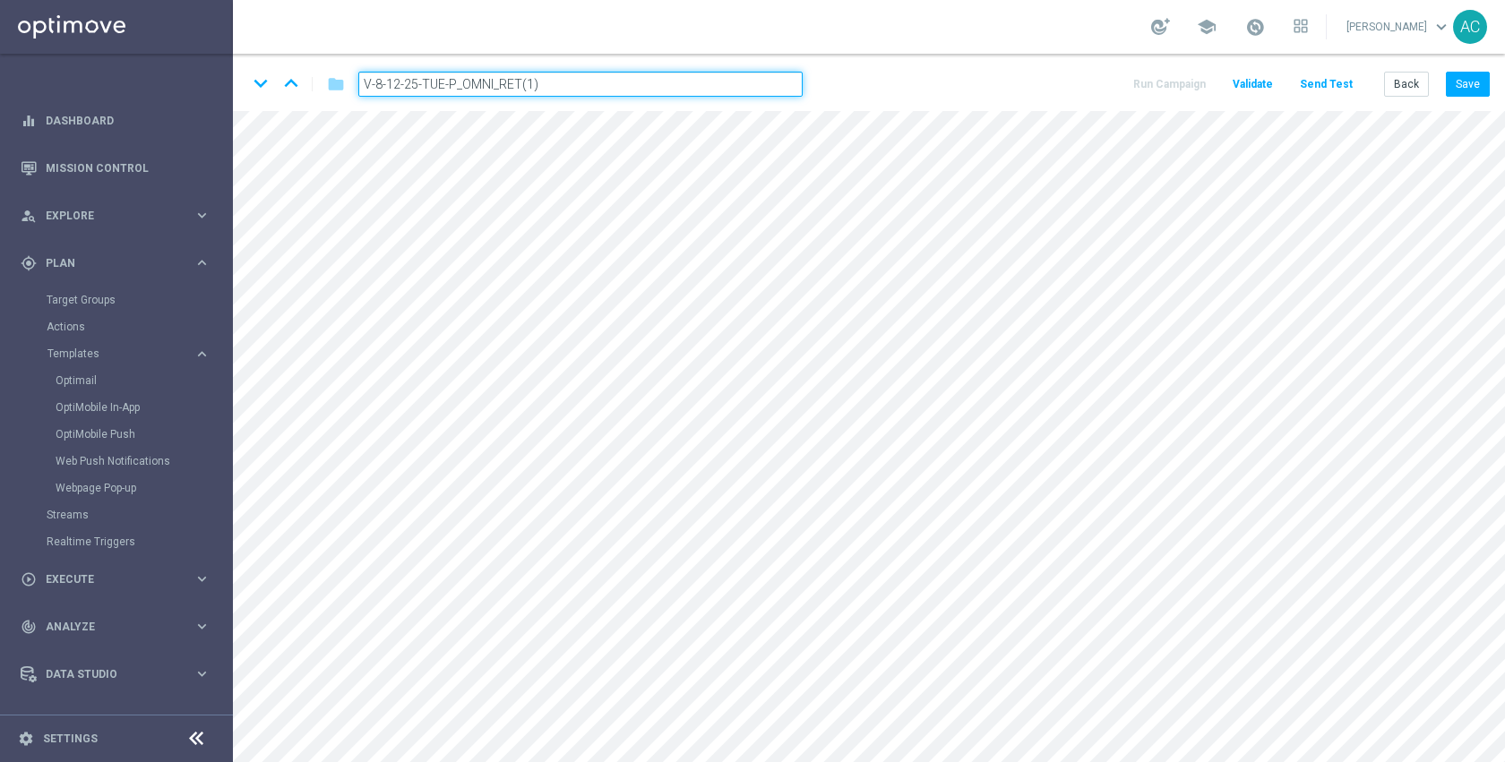
click at [614, 83] on input "V-8-12-25-TUE-P_OMNI_RET(1)" at bounding box center [580, 84] width 444 height 25
drag, startPoint x: 361, startPoint y: 82, endPoint x: 381, endPoint y: 86, distance: 20.0
click at [361, 82] on input "V-8-12-25-TUE-P_OMNI_RET" at bounding box center [580, 84] width 444 height 25
type input "TEST V-8-12-25-TUE-P_OMNI_RET"
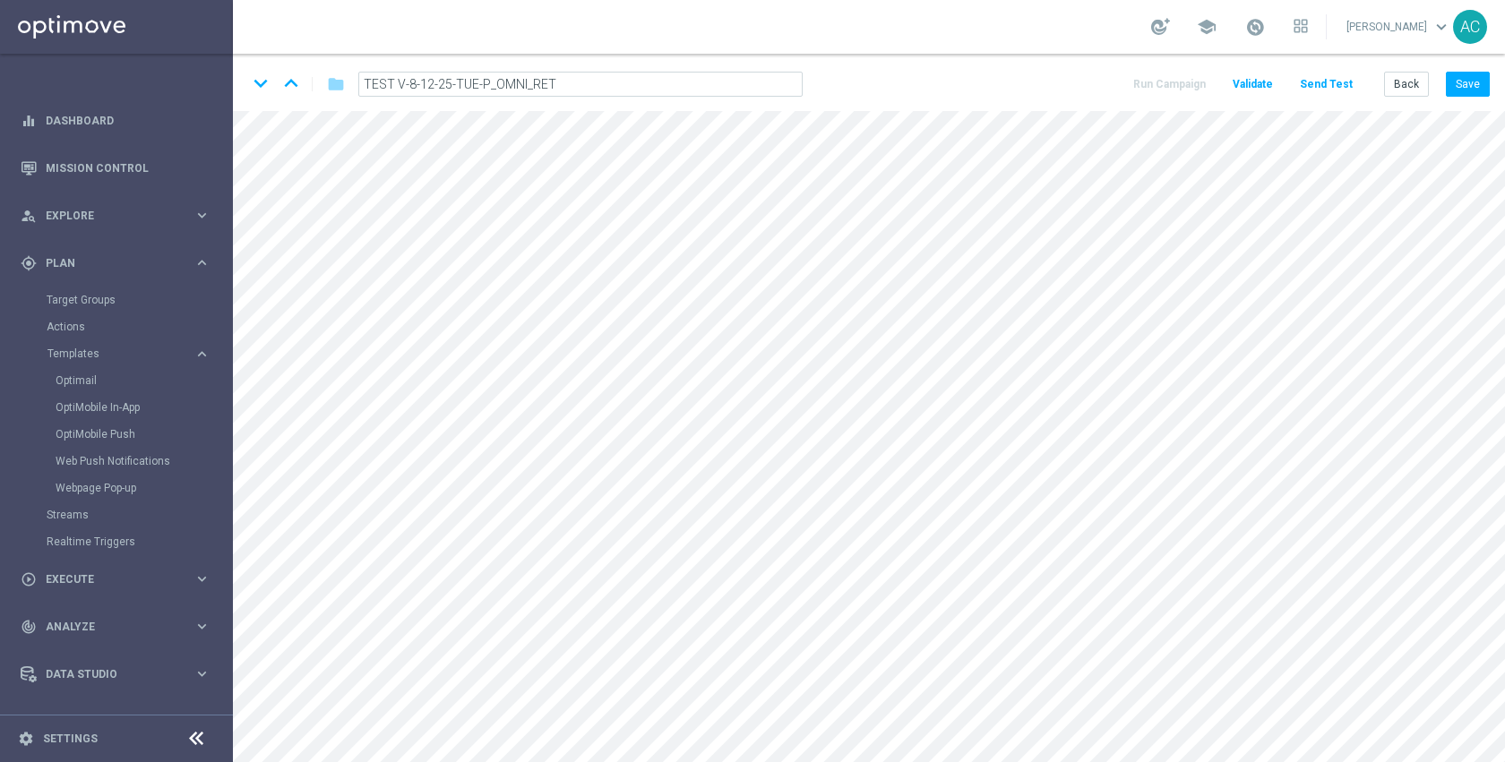
click at [727, 14] on div "school Anil Chennuru keyboard_arrow_down AC" at bounding box center [869, 27] width 1272 height 54
click at [1469, 85] on button "Save" at bounding box center [1468, 84] width 44 height 25
click at [1173, 87] on button "Run Campaign" at bounding box center [1170, 85] width 78 height 24
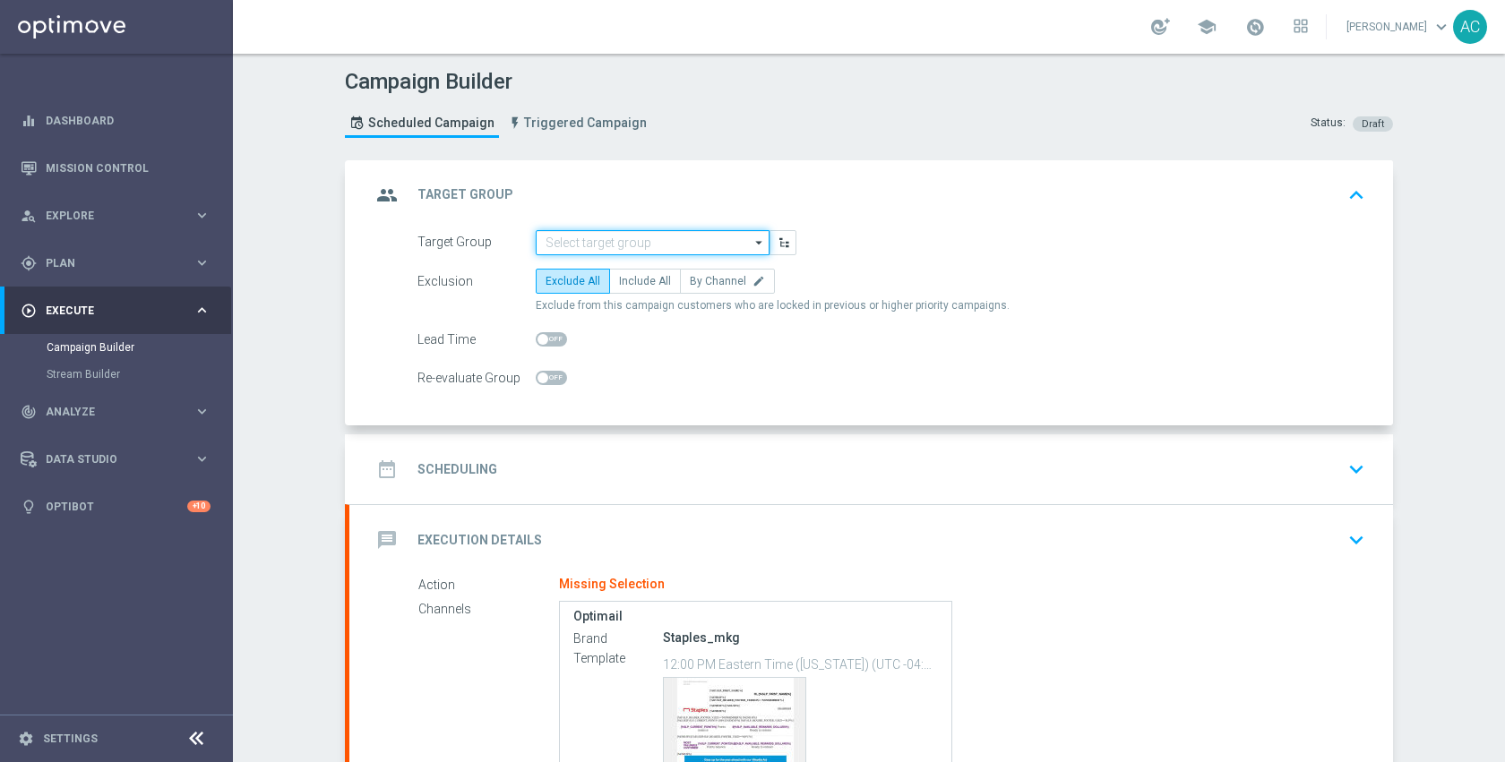
click at [701, 237] on input at bounding box center [653, 242] width 234 height 25
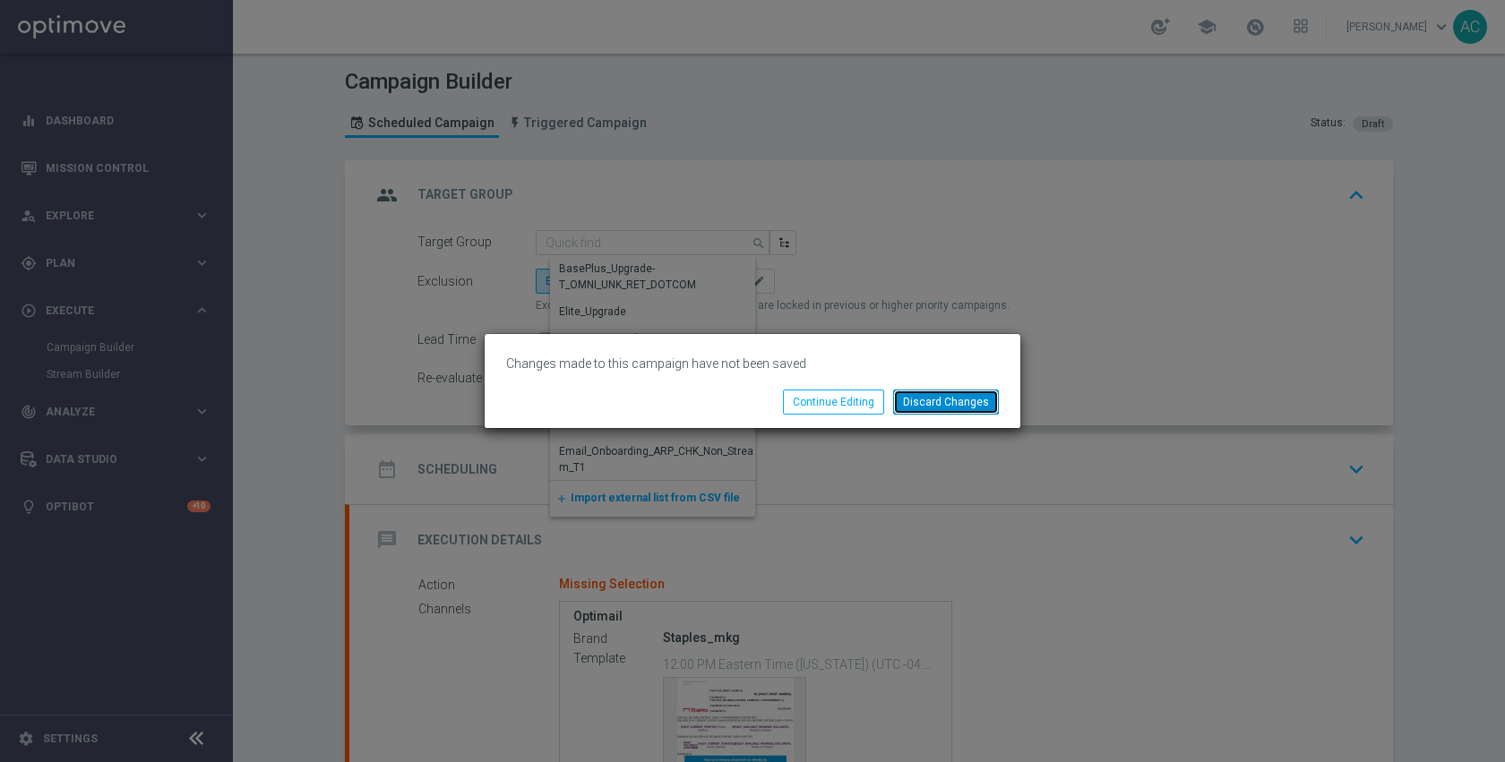
click at [943, 402] on button "Discard Changes" at bounding box center [946, 402] width 106 height 25
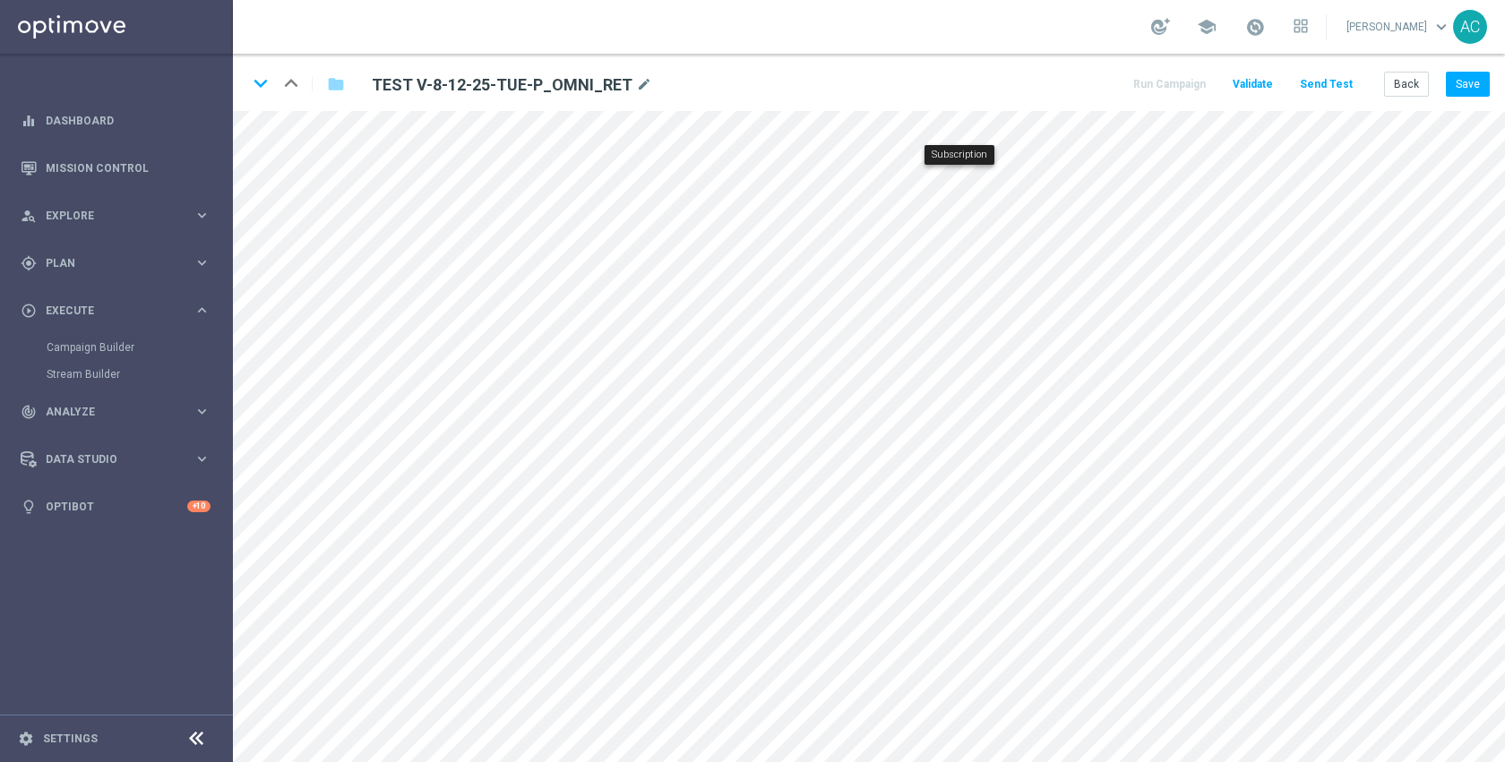
click at [952, 79] on div "keyboard_arrow_down keyboard_arrow_up folder TEST V-8-12-25-TUE-P_OMNI_RET mode…" at bounding box center [869, 82] width 1272 height 57
click at [1466, 85] on button "Save" at bounding box center [1468, 84] width 44 height 25
click at [1191, 83] on button "Run Campaign" at bounding box center [1170, 85] width 78 height 24
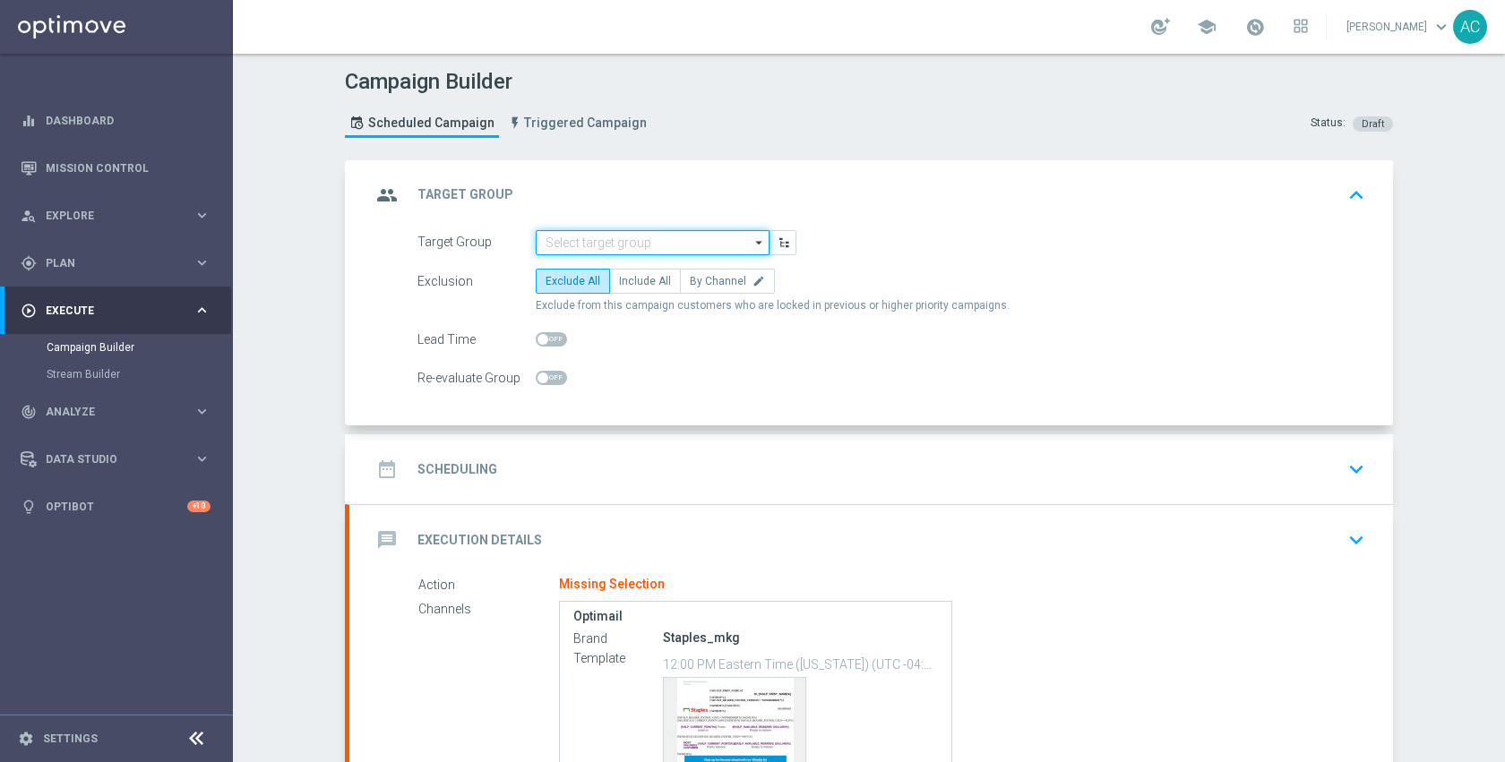
click at [680, 238] on input at bounding box center [653, 242] width 234 height 25
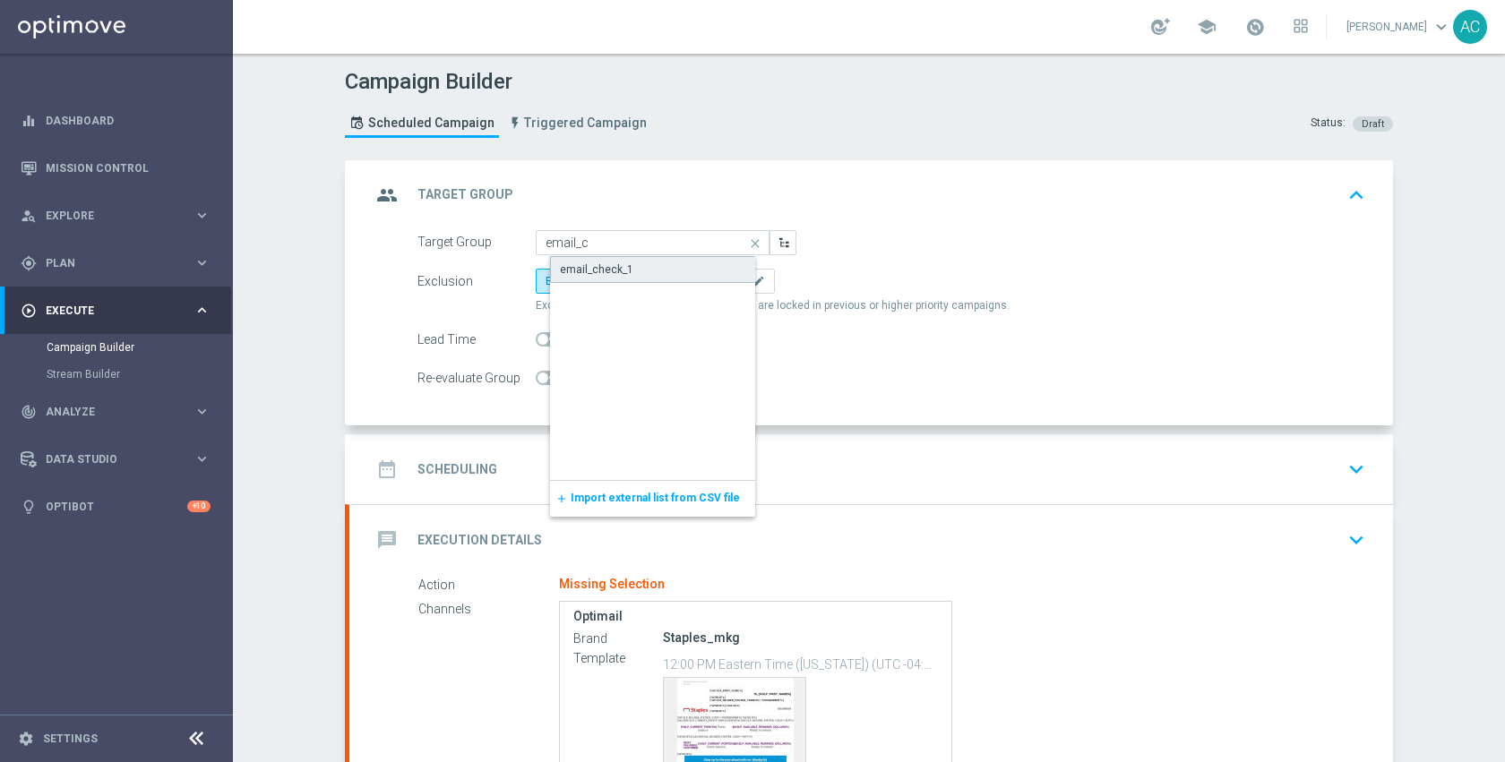
click at [580, 269] on div "email_check_1" at bounding box center [596, 270] width 73 height 16
type input "email_check_1"
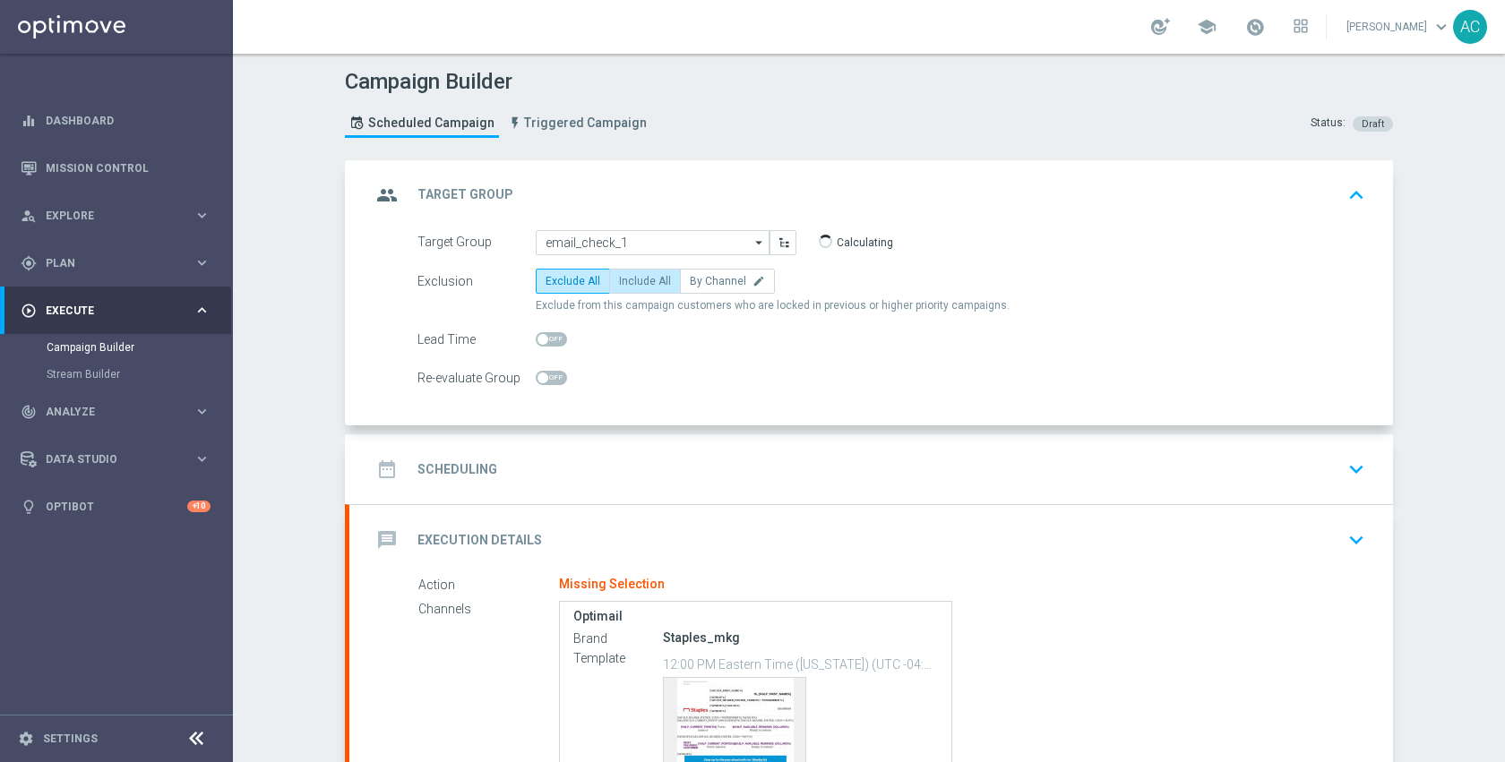
click at [632, 281] on span "Include All" at bounding box center [645, 281] width 52 height 13
click at [631, 281] on input "Include All" at bounding box center [625, 285] width 12 height 12
radio input "true"
click at [671, 482] on div "date_range Scheduling keyboard_arrow_down" at bounding box center [871, 469] width 1001 height 34
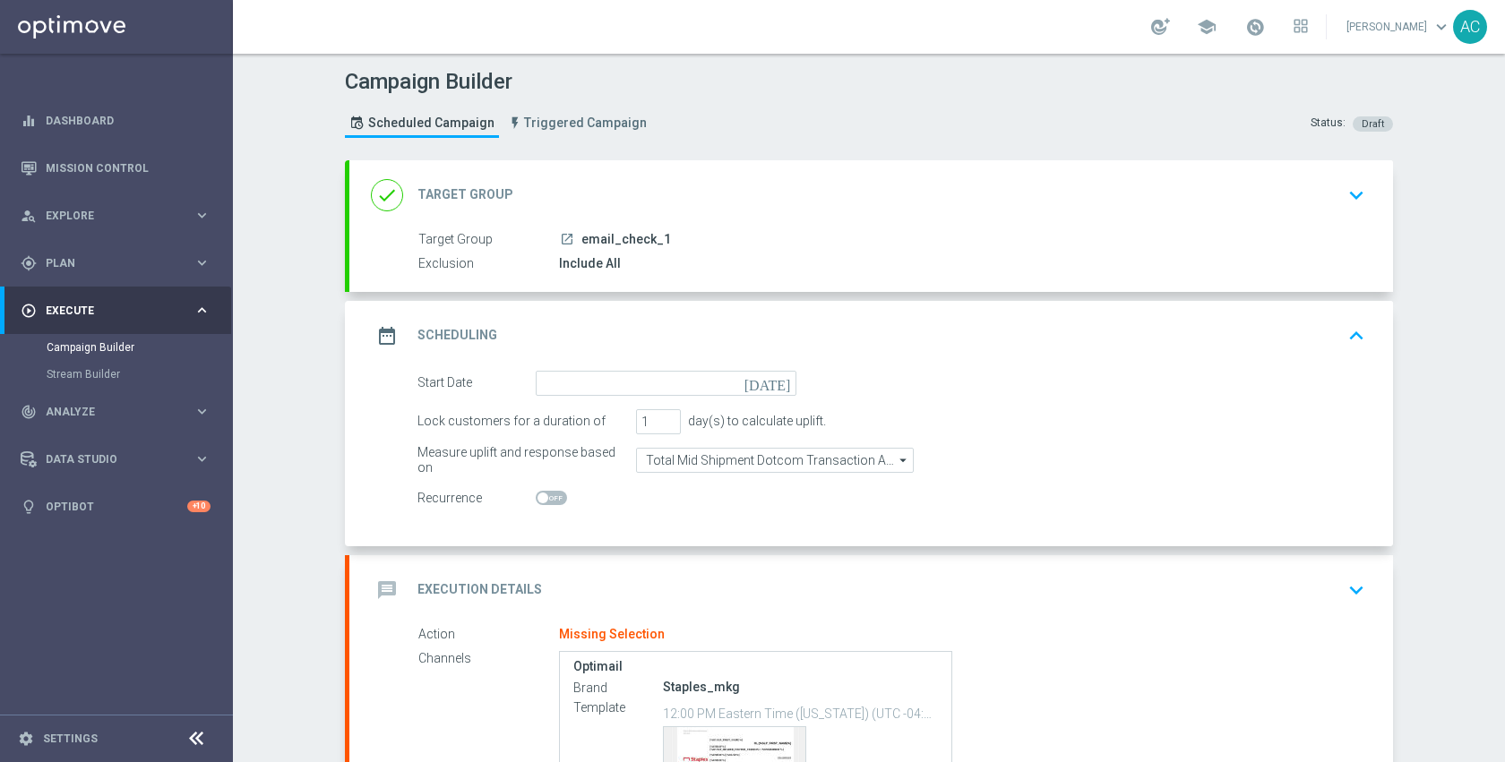
click at [771, 386] on icon "[DATE]" at bounding box center [770, 381] width 53 height 20
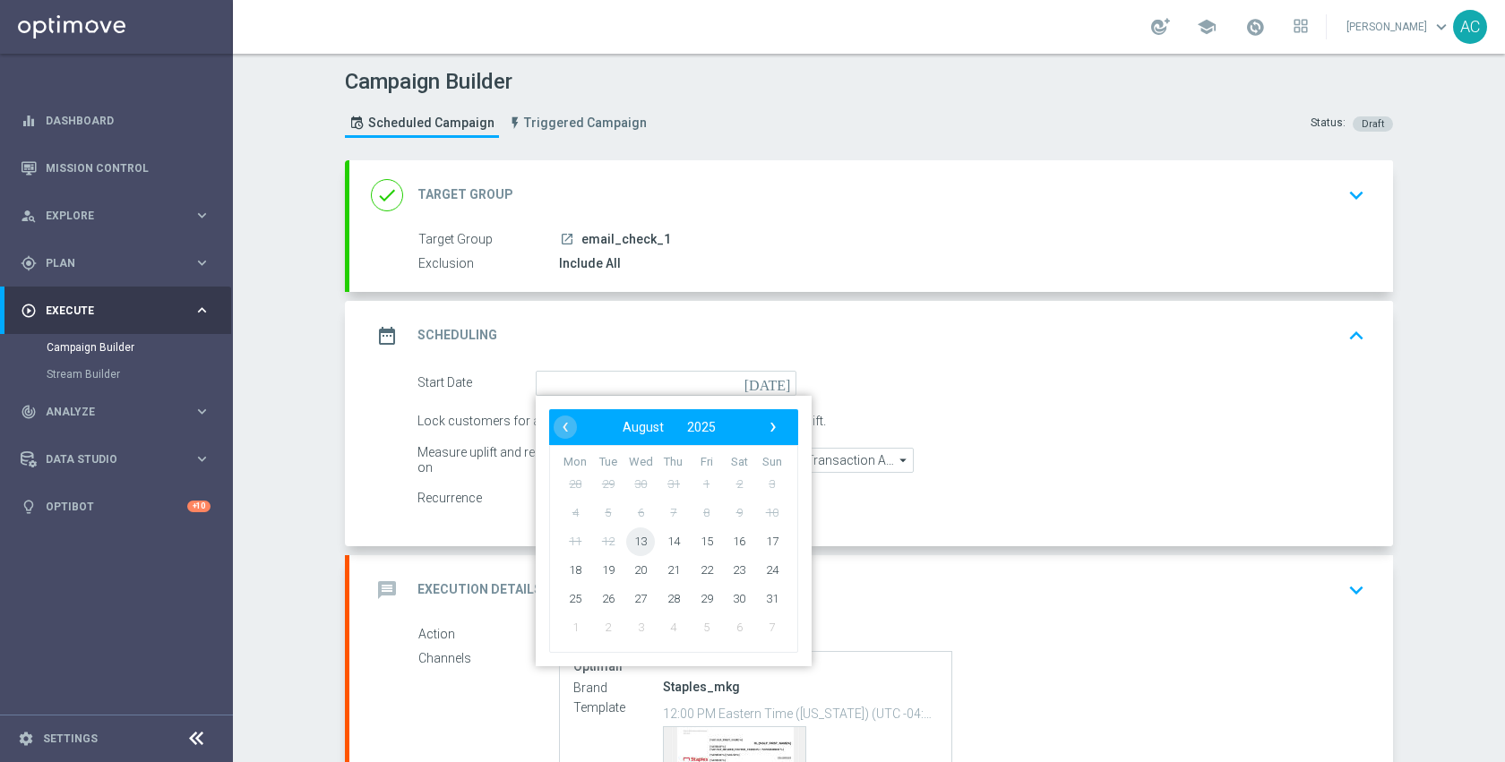
click at [642, 539] on span "13" at bounding box center [640, 541] width 29 height 29
type input "[DATE]"
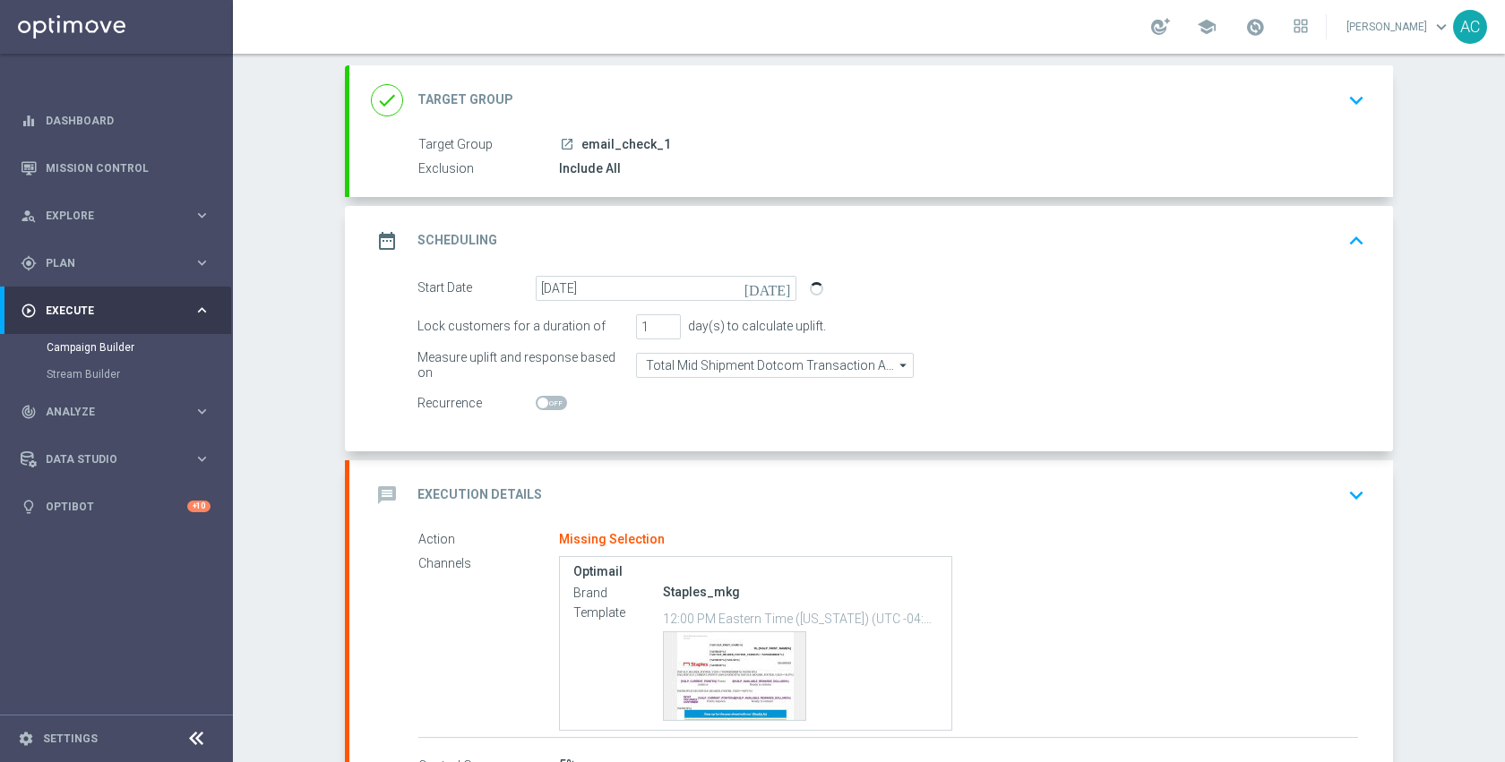
scroll to position [171, 0]
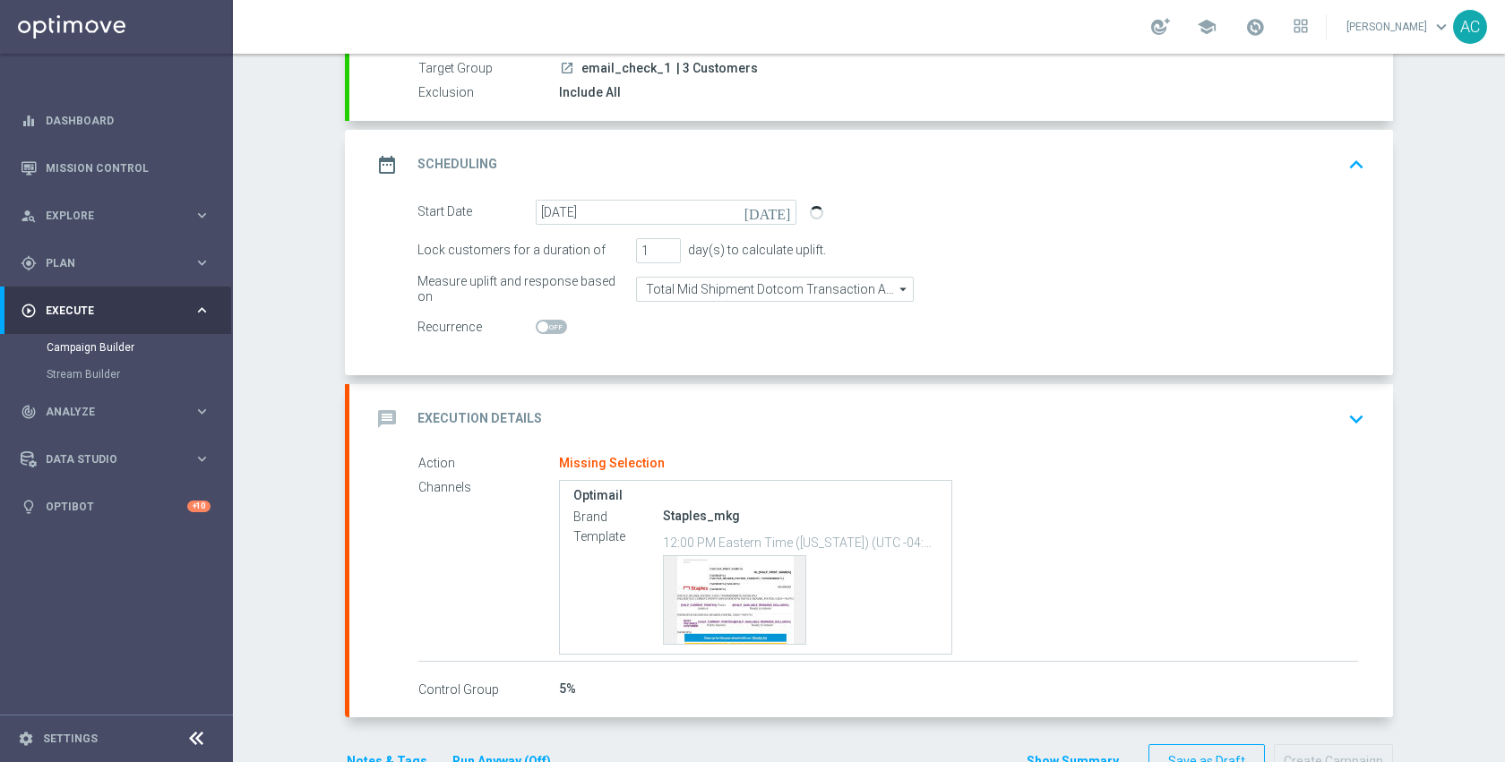
click at [690, 416] on div "message Execution Details keyboard_arrow_down" at bounding box center [871, 419] width 1001 height 34
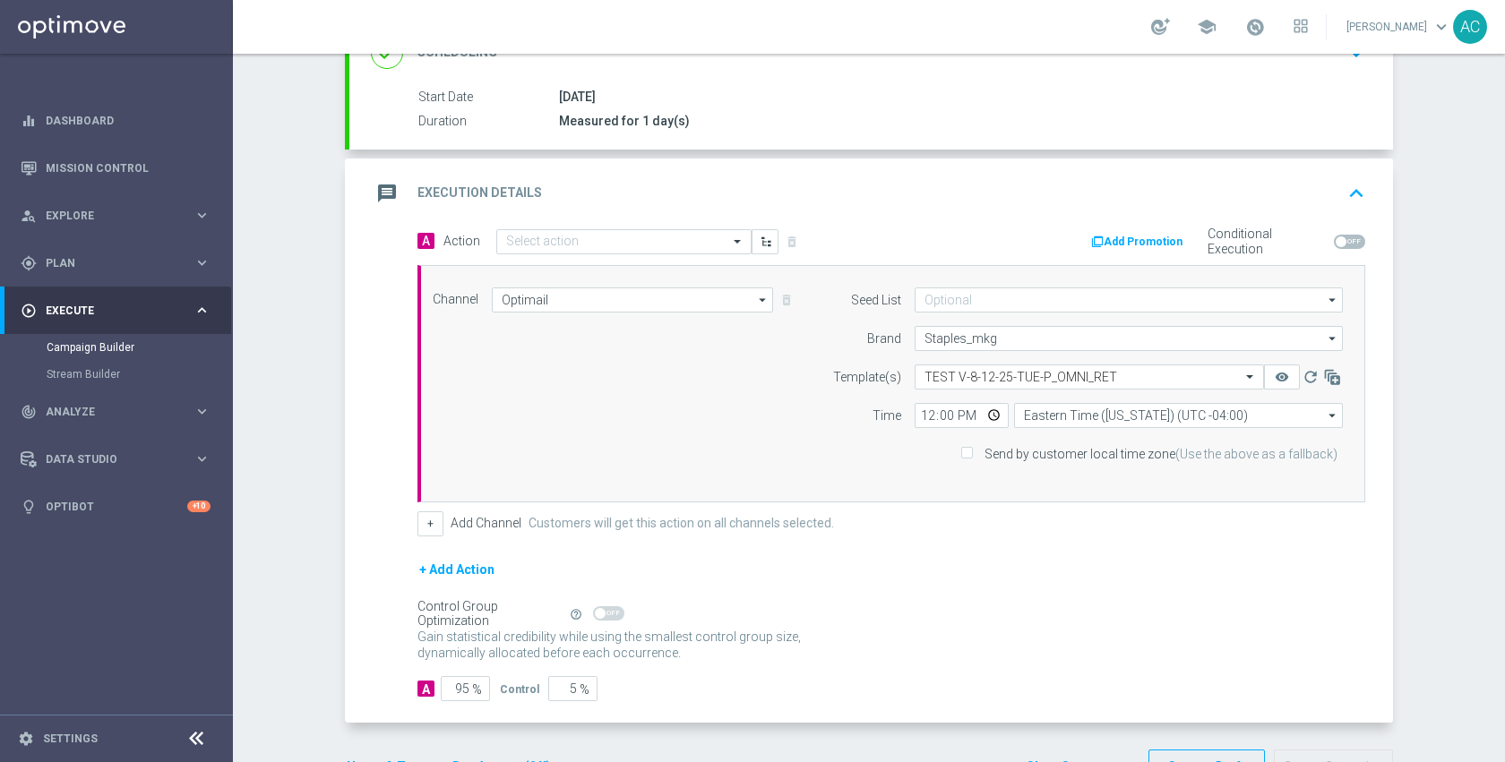
scroll to position [275, 0]
click at [641, 244] on input "text" at bounding box center [606, 242] width 200 height 15
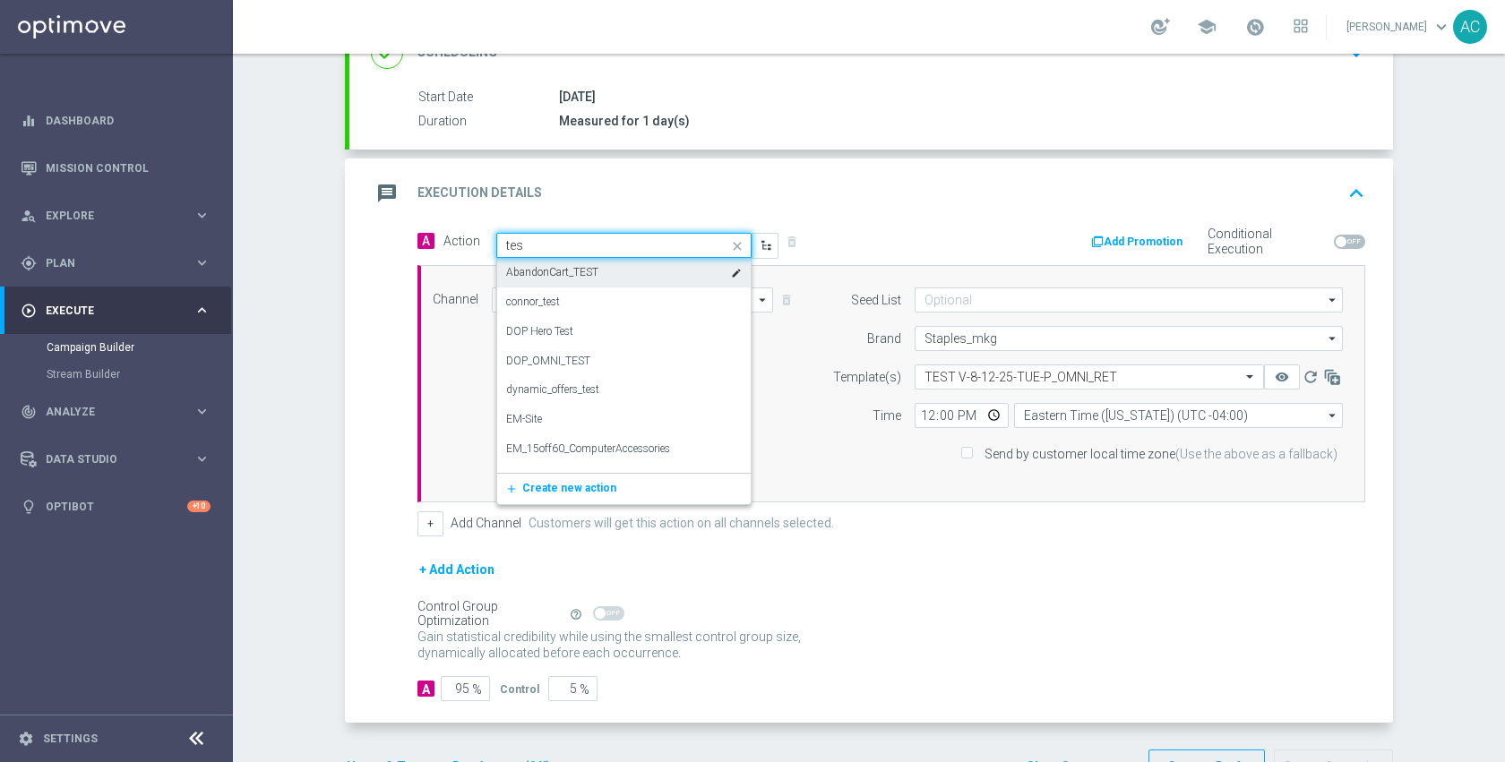
type input "test"
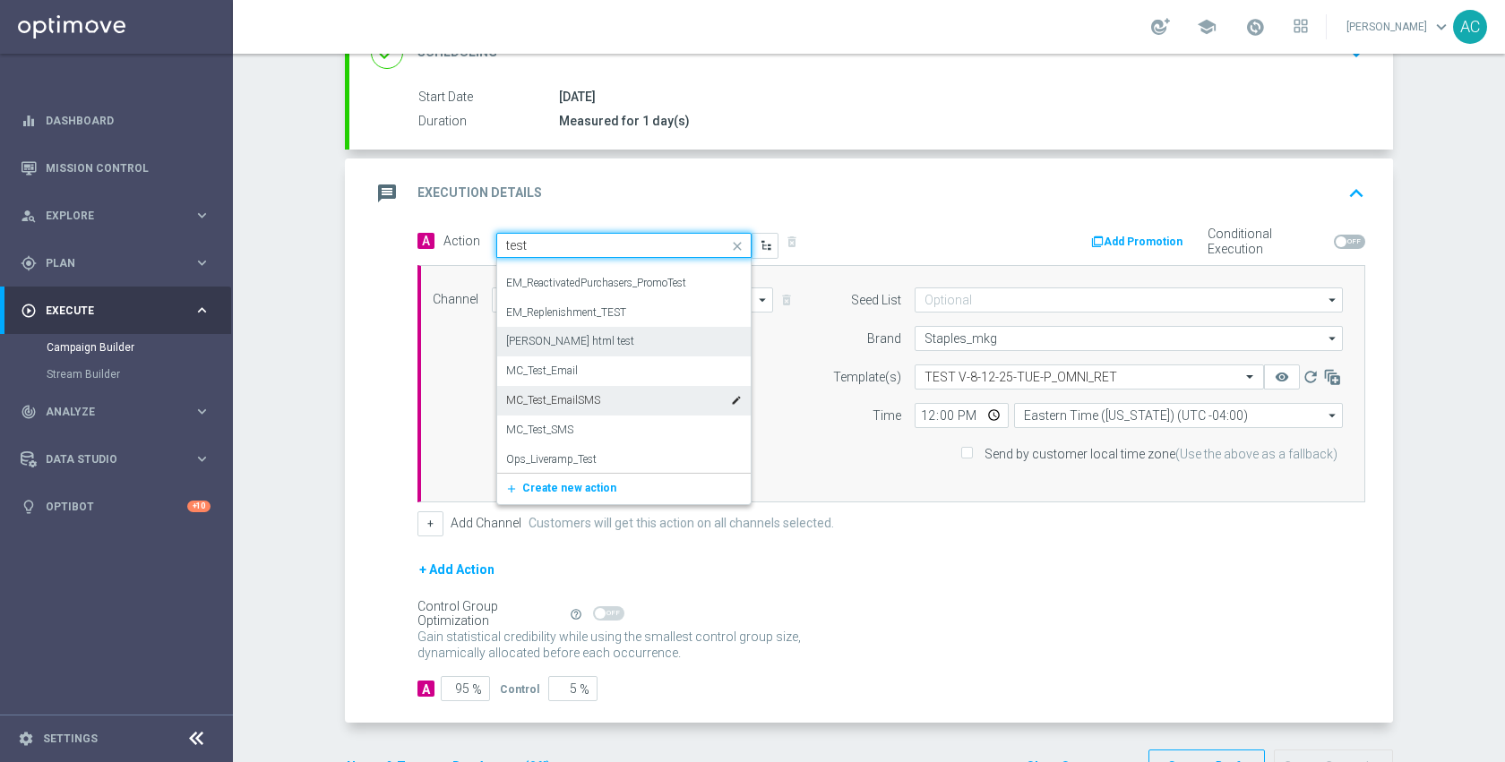
scroll to position [642, 0]
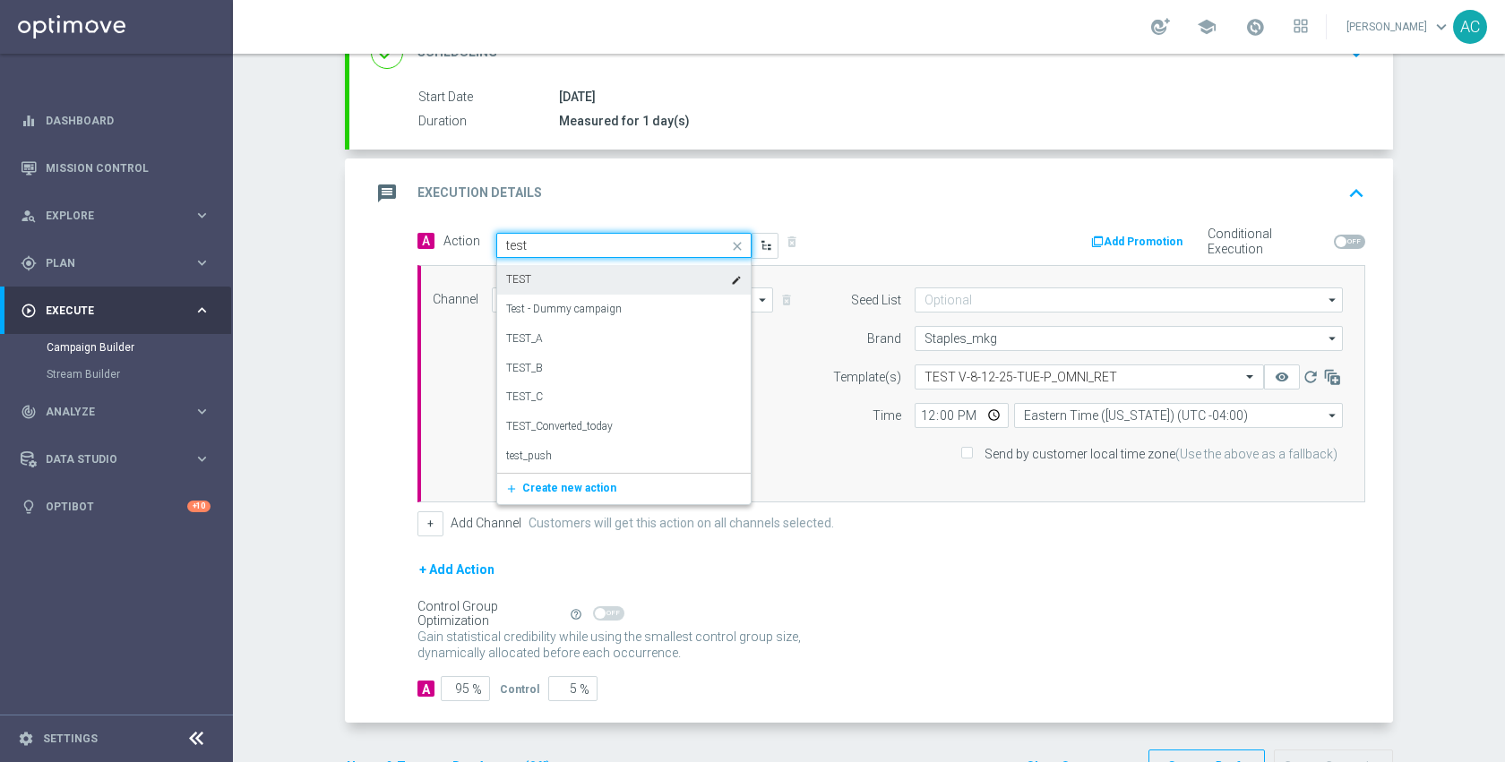
click at [563, 285] on div "TEST edit" at bounding box center [624, 280] width 236 height 30
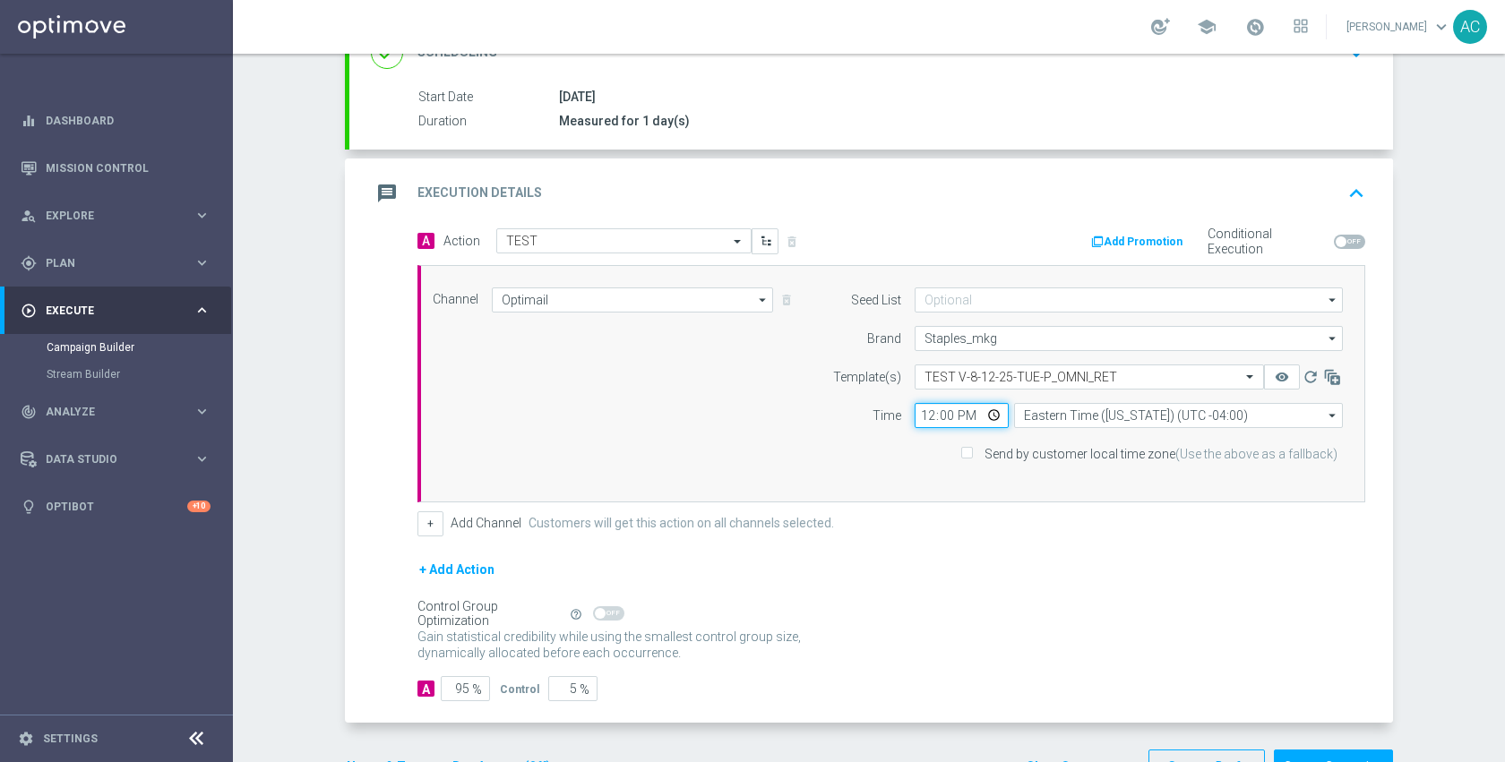
click at [989, 414] on input "12:00" at bounding box center [962, 415] width 94 height 25
type input "14:26"
click at [464, 688] on input "95" at bounding box center [465, 688] width 49 height 25
type input "9"
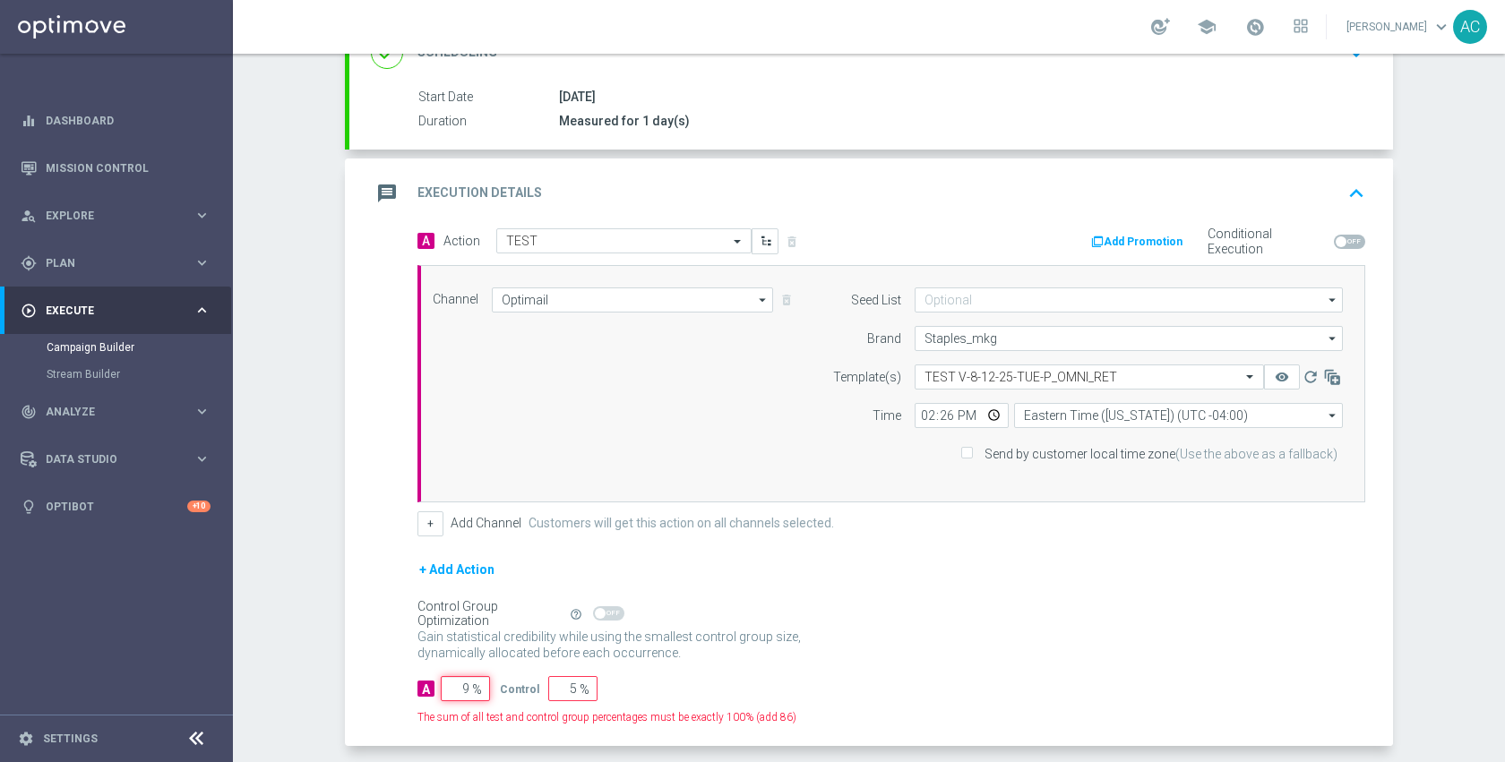
type input "91"
type input "100"
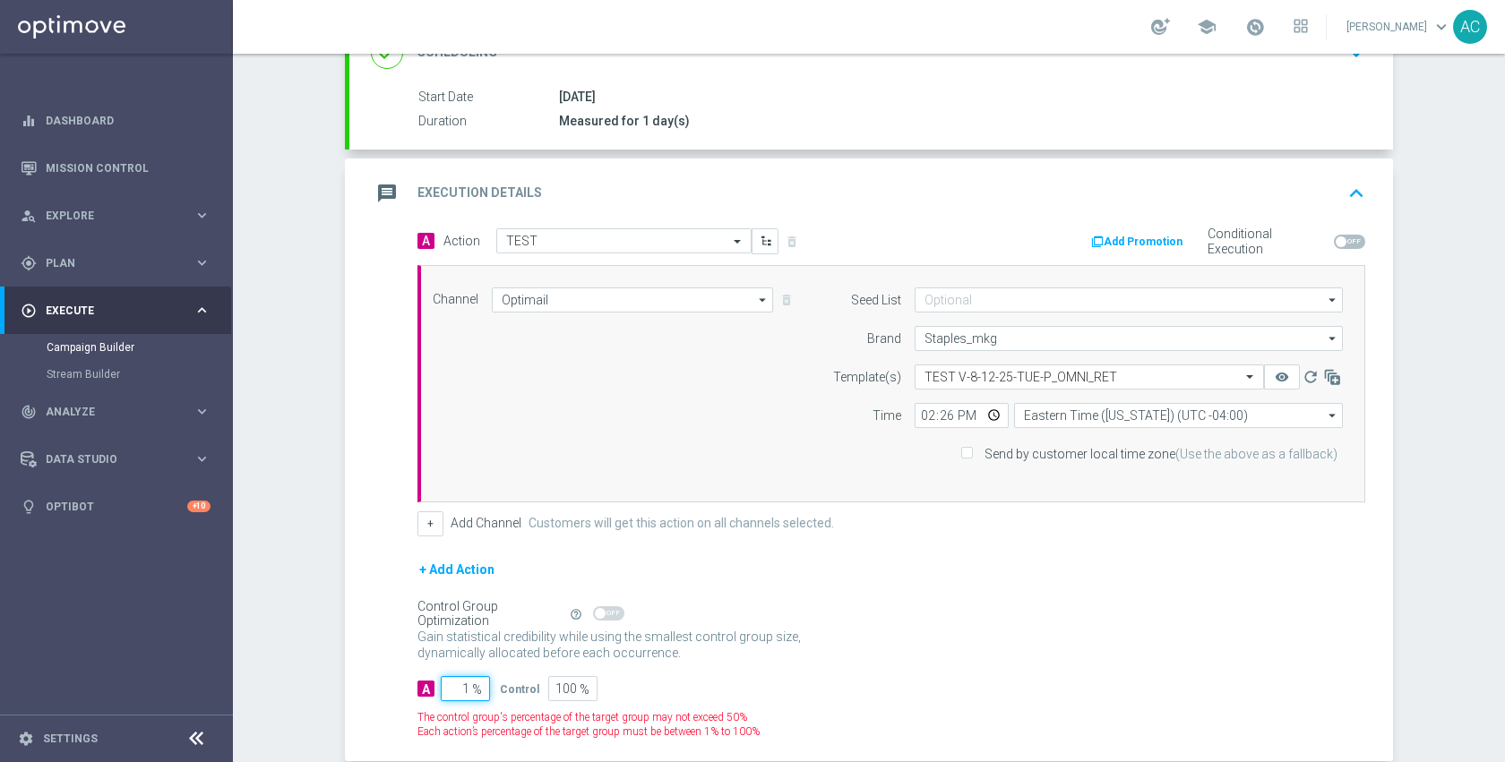
type input "10"
type input "90"
type input "100"
type input "0"
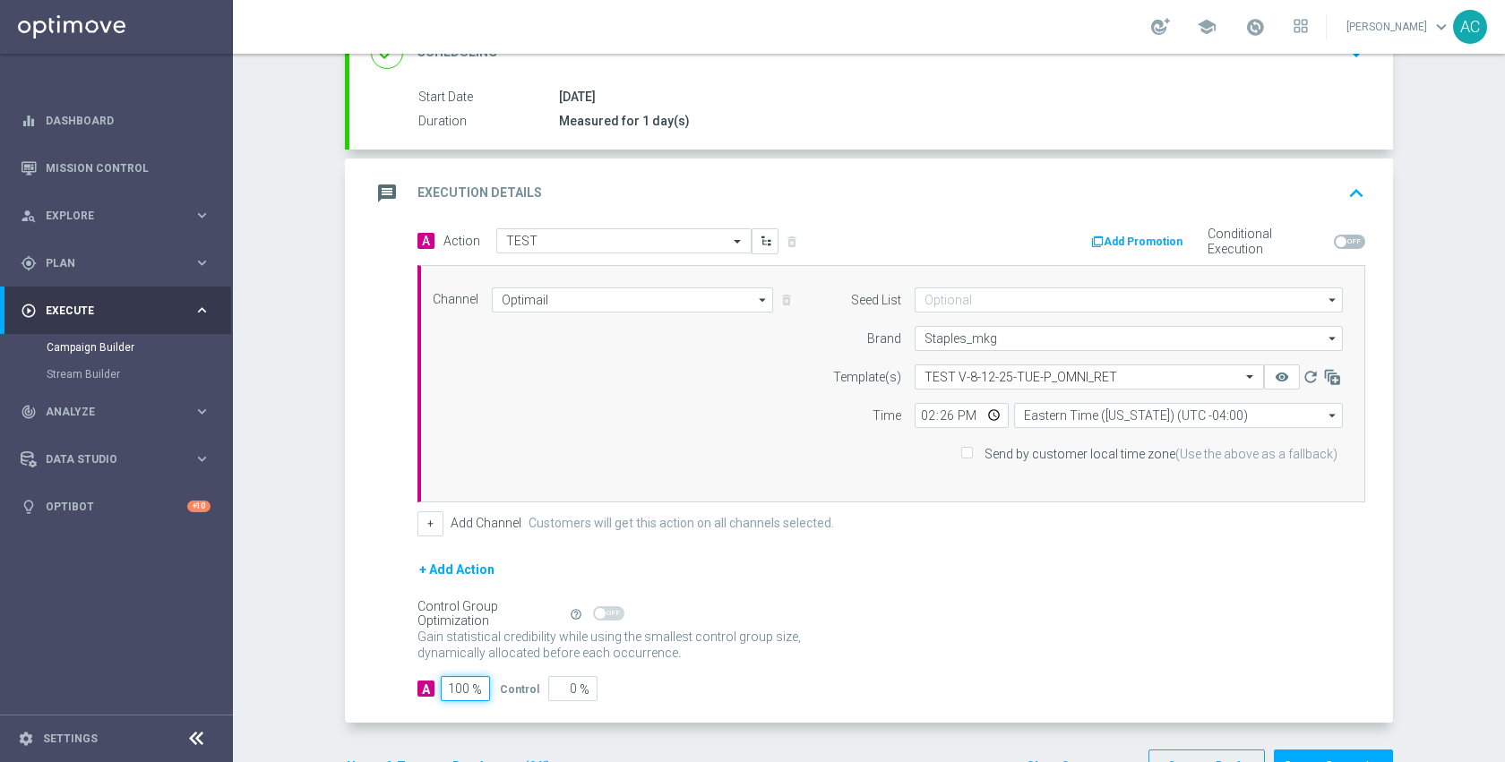
type input "100"
click at [1019, 608] on div "Control Group Optimization Self Optimizing Campaign help_outline" at bounding box center [891, 614] width 948 height 20
click at [989, 415] on input "14:26" at bounding box center [962, 415] width 94 height 25
type input "14:27"
click at [1170, 591] on div "+ Add Action" at bounding box center [891, 581] width 948 height 45
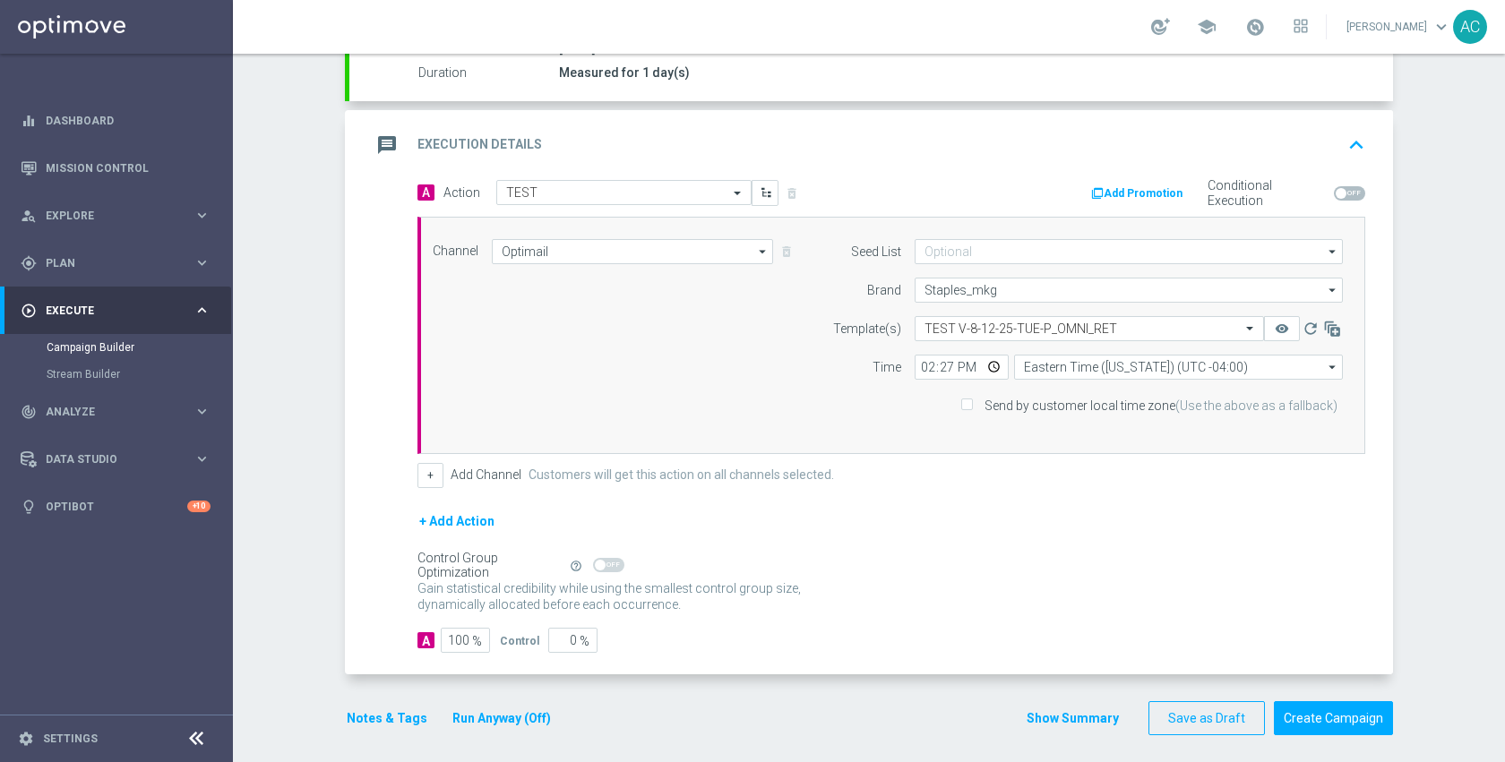
scroll to position [332, 0]
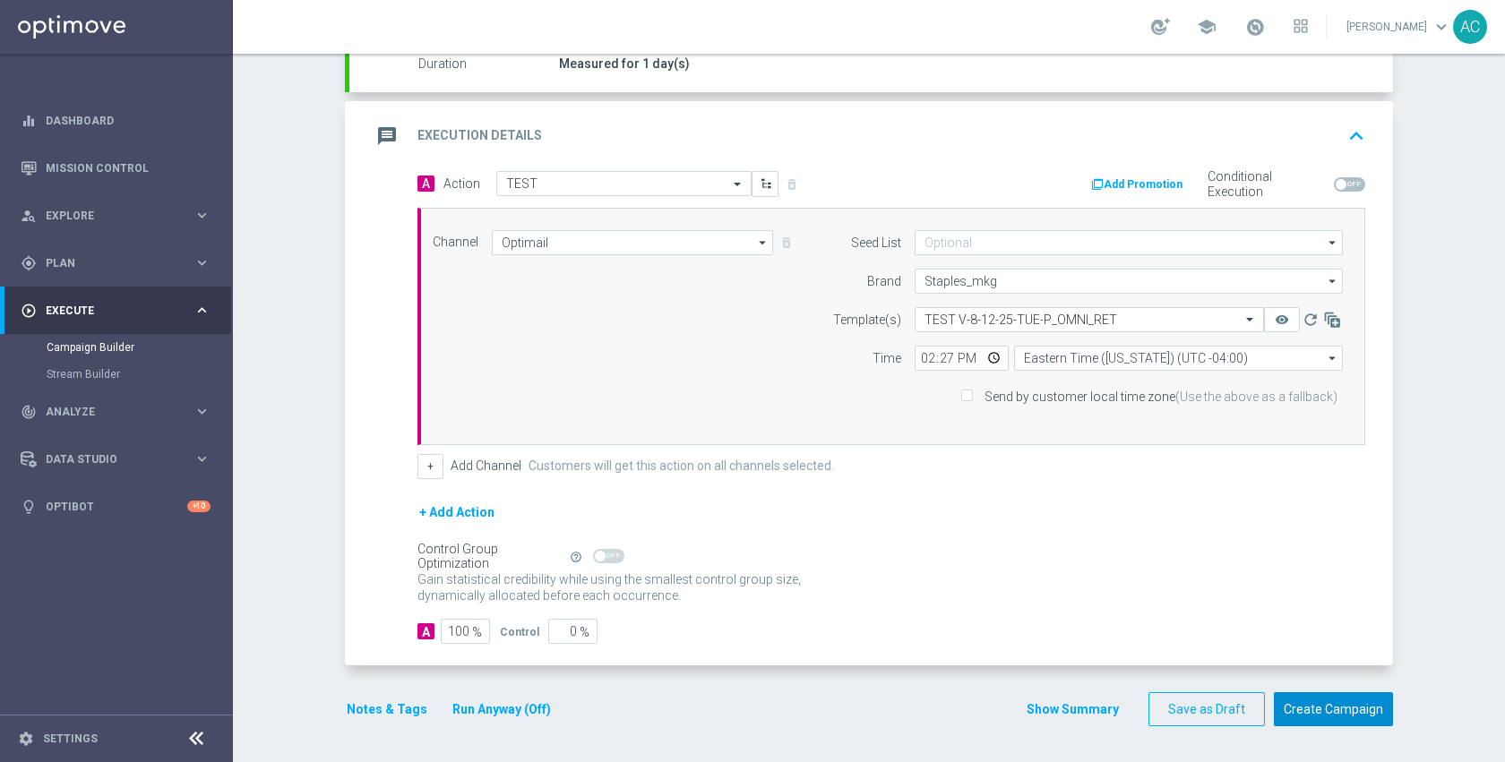
click at [1322, 696] on button "Create Campaign" at bounding box center [1333, 709] width 119 height 35
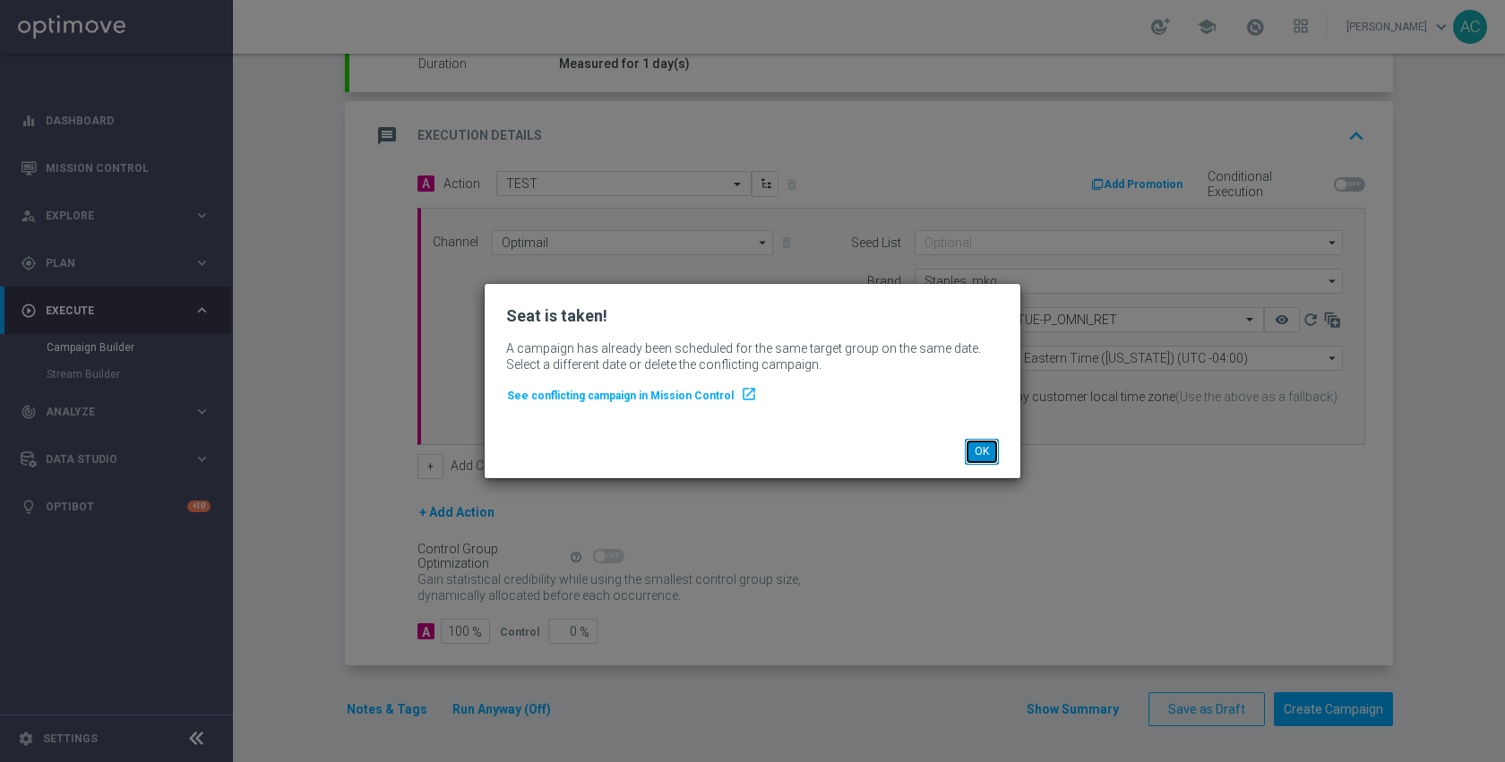
click at [977, 455] on button "OK" at bounding box center [982, 451] width 34 height 25
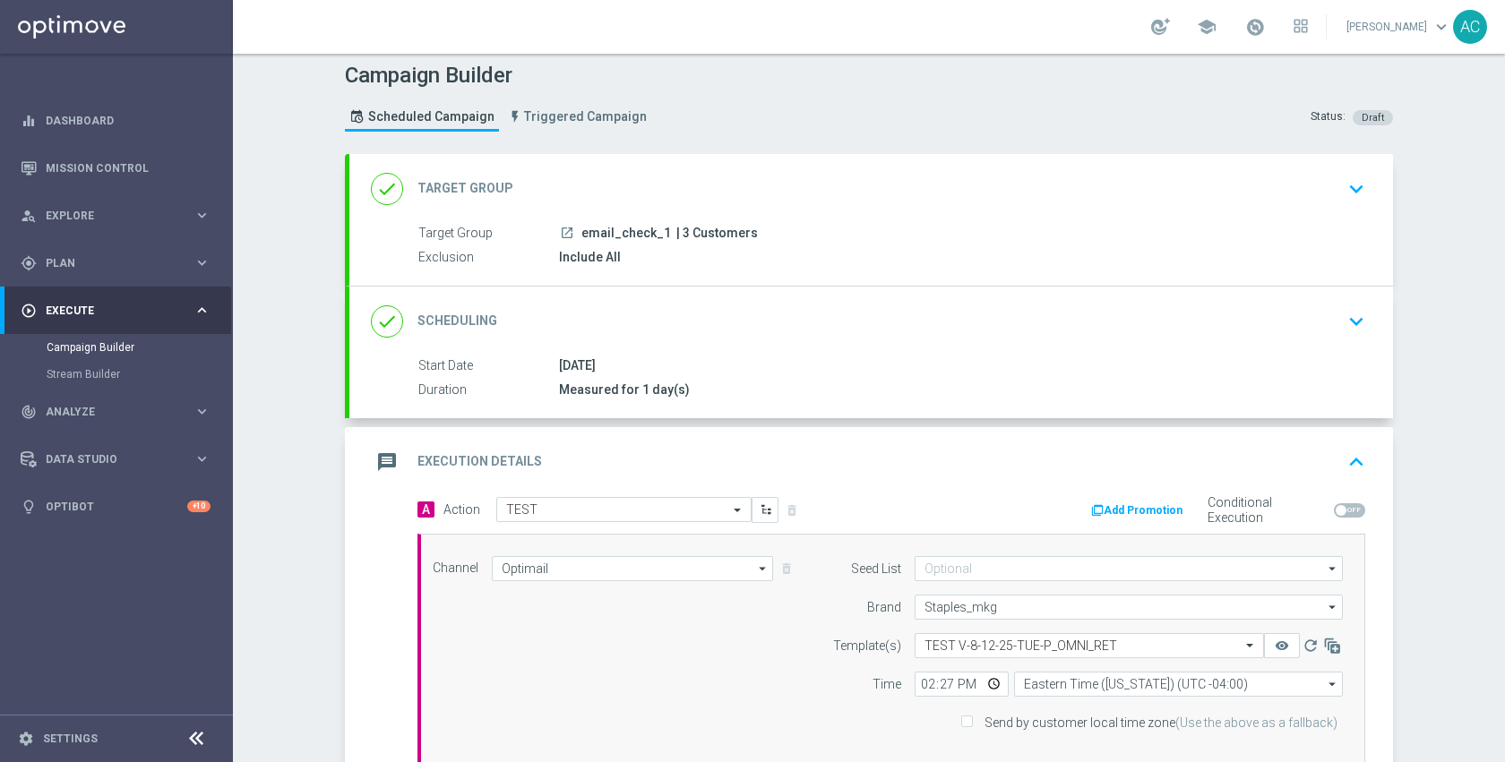
scroll to position [0, 0]
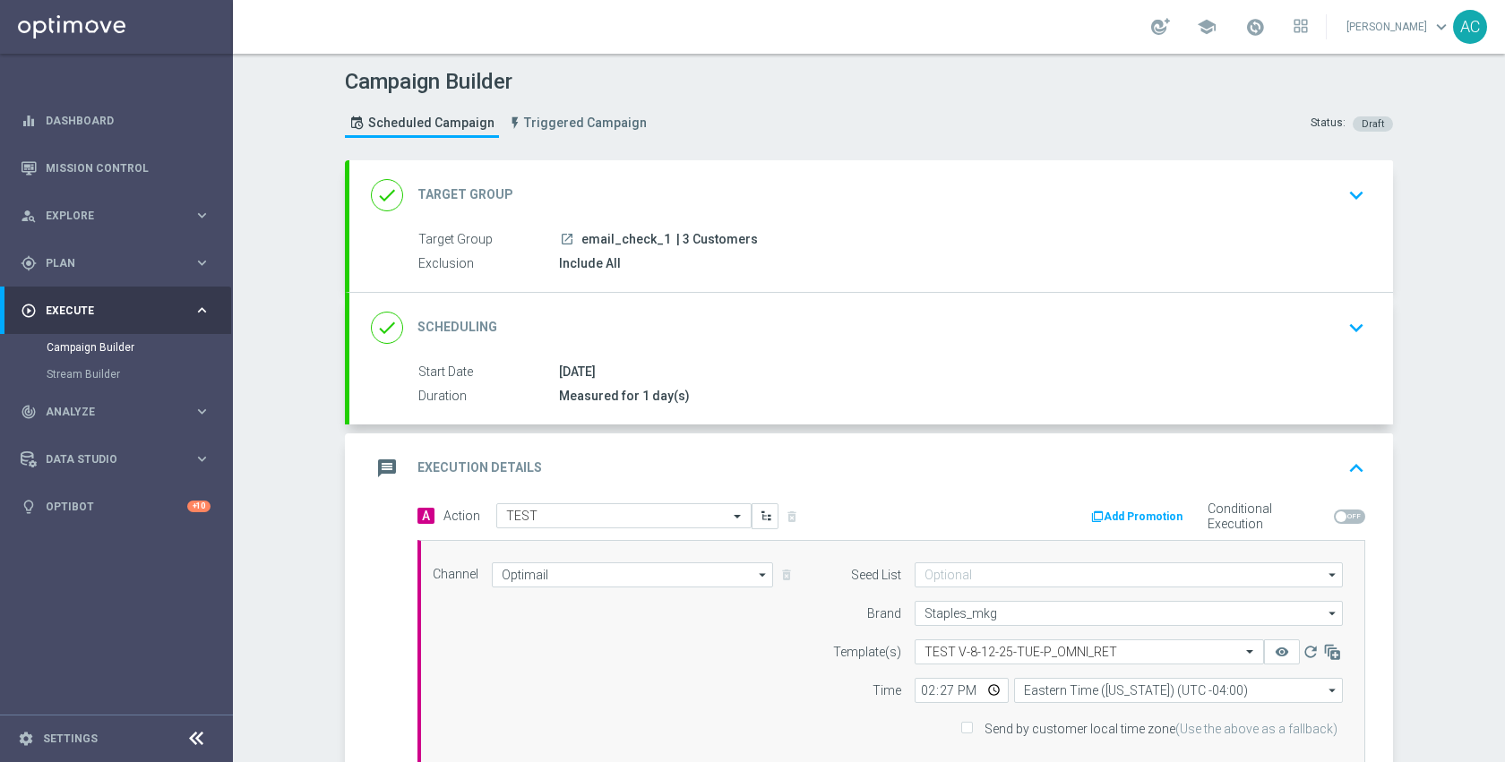
click at [640, 216] on div "done Target Group keyboard_arrow_down" at bounding box center [871, 195] width 1044 height 70
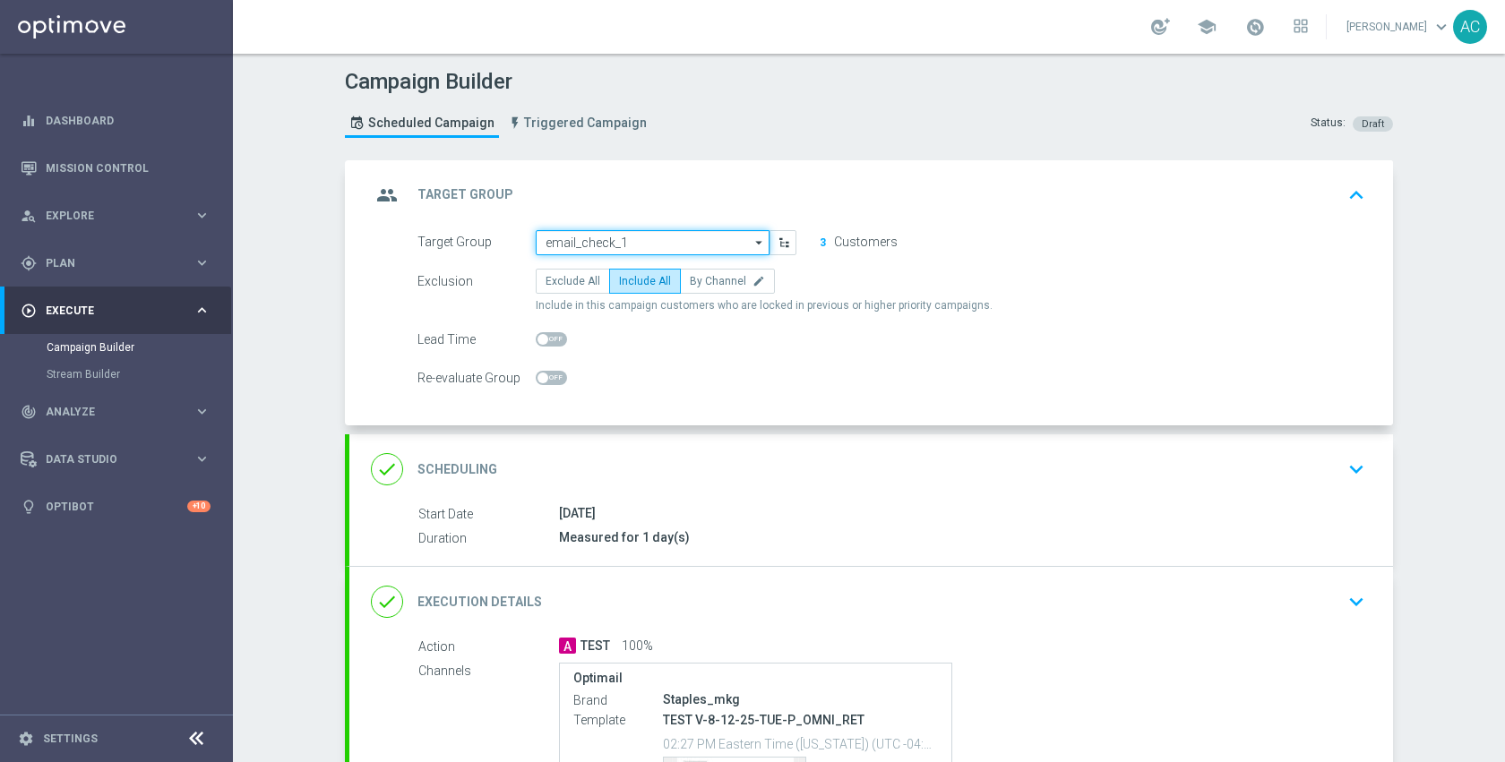
click at [666, 248] on input "email_check_1" at bounding box center [653, 242] width 234 height 25
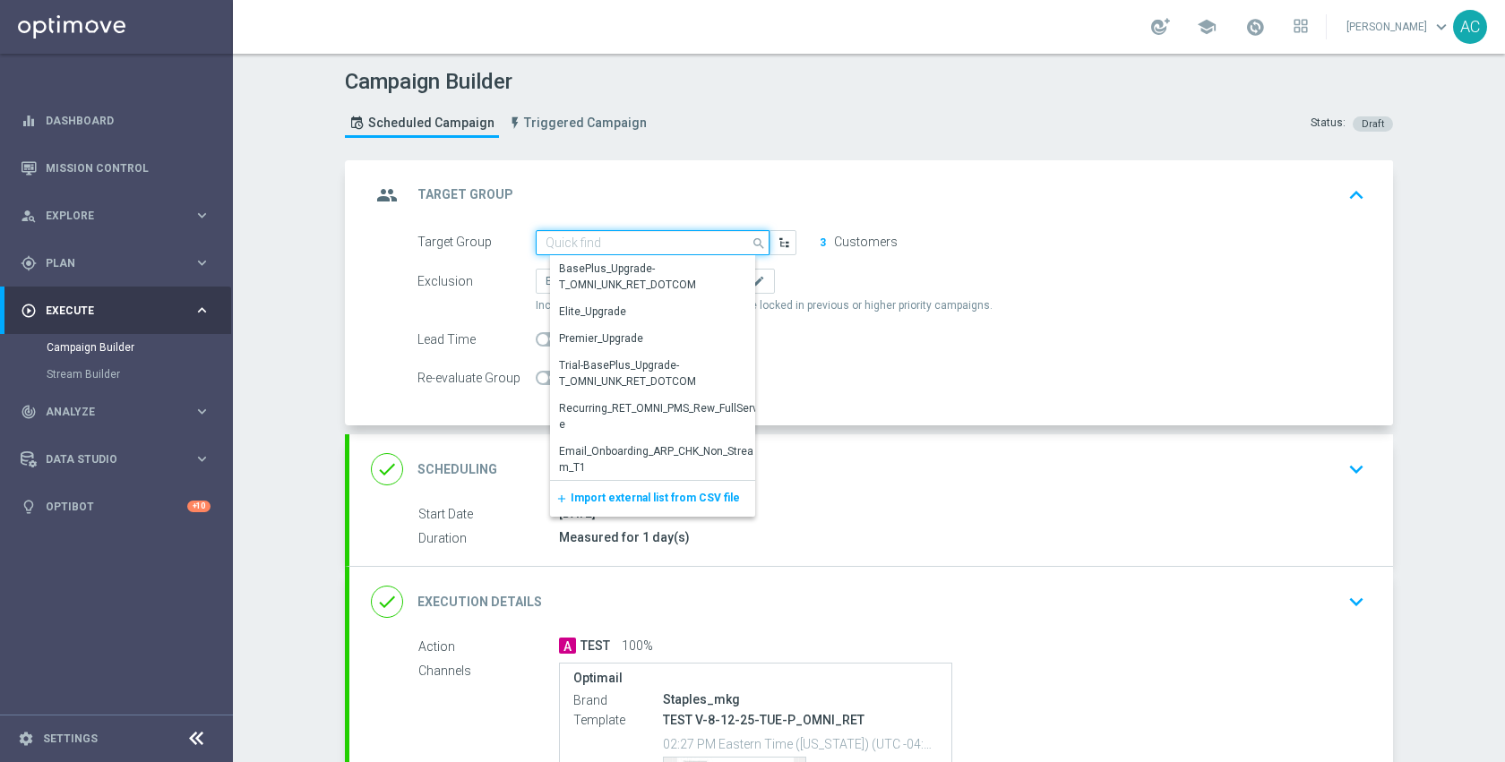
click at [654, 243] on input at bounding box center [653, 242] width 234 height 25
paste input "email_check_2"
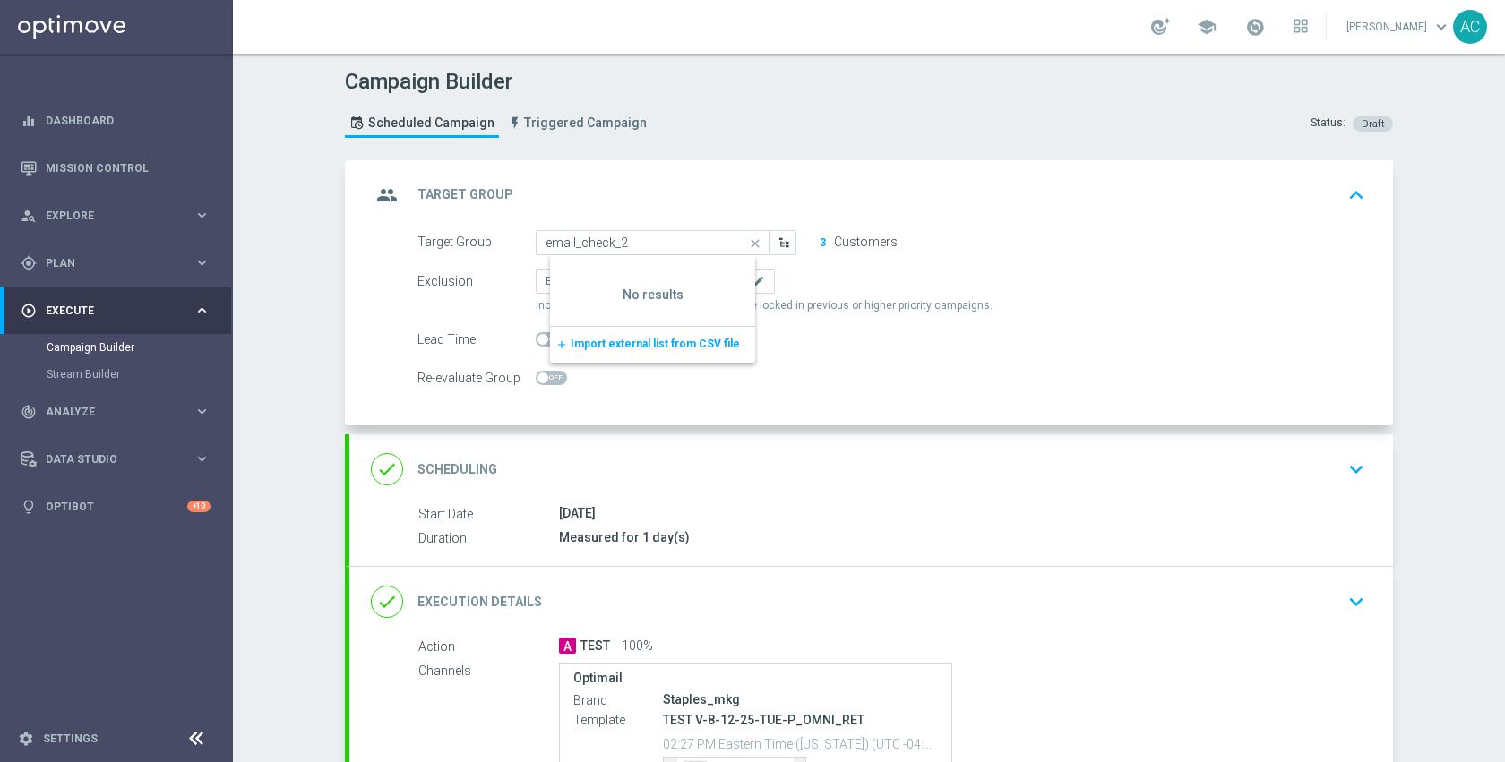
click at [1086, 270] on div "Exclusion Exclude All Include All By Channel edit" at bounding box center [891, 281] width 948 height 25
type input "email_check_1"
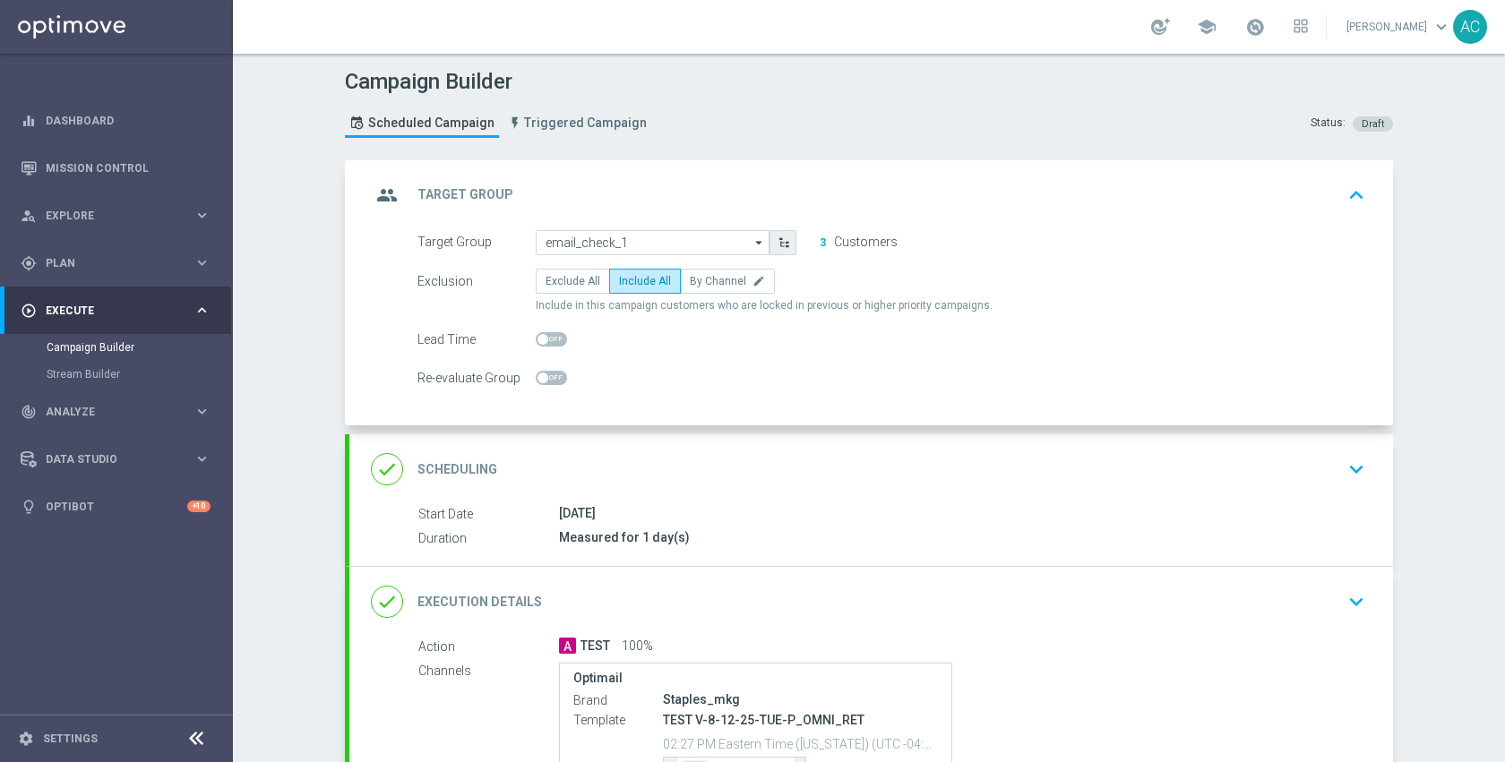
click at [778, 242] on icon "button" at bounding box center [784, 242] width 13 height 13
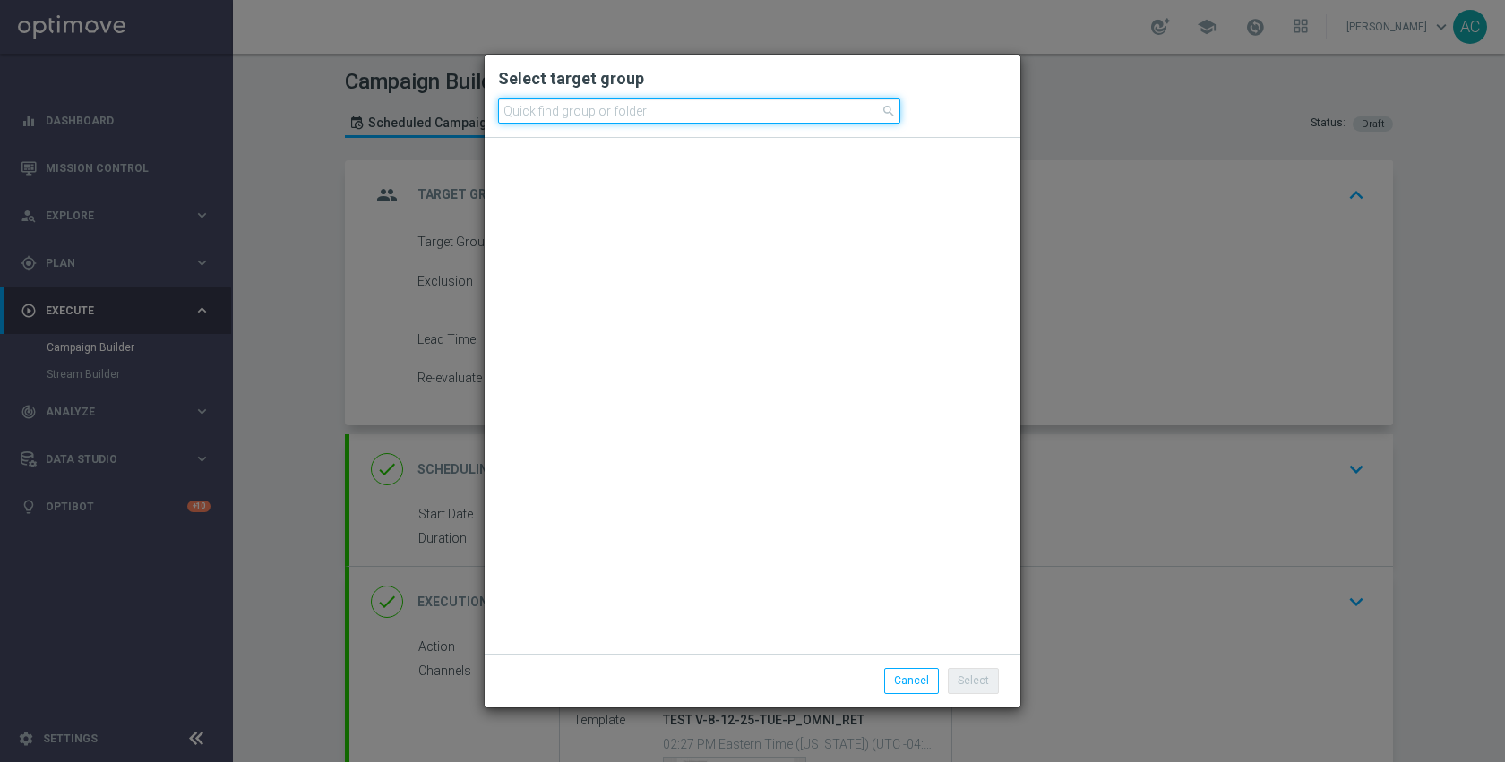
scroll to position [930, 0]
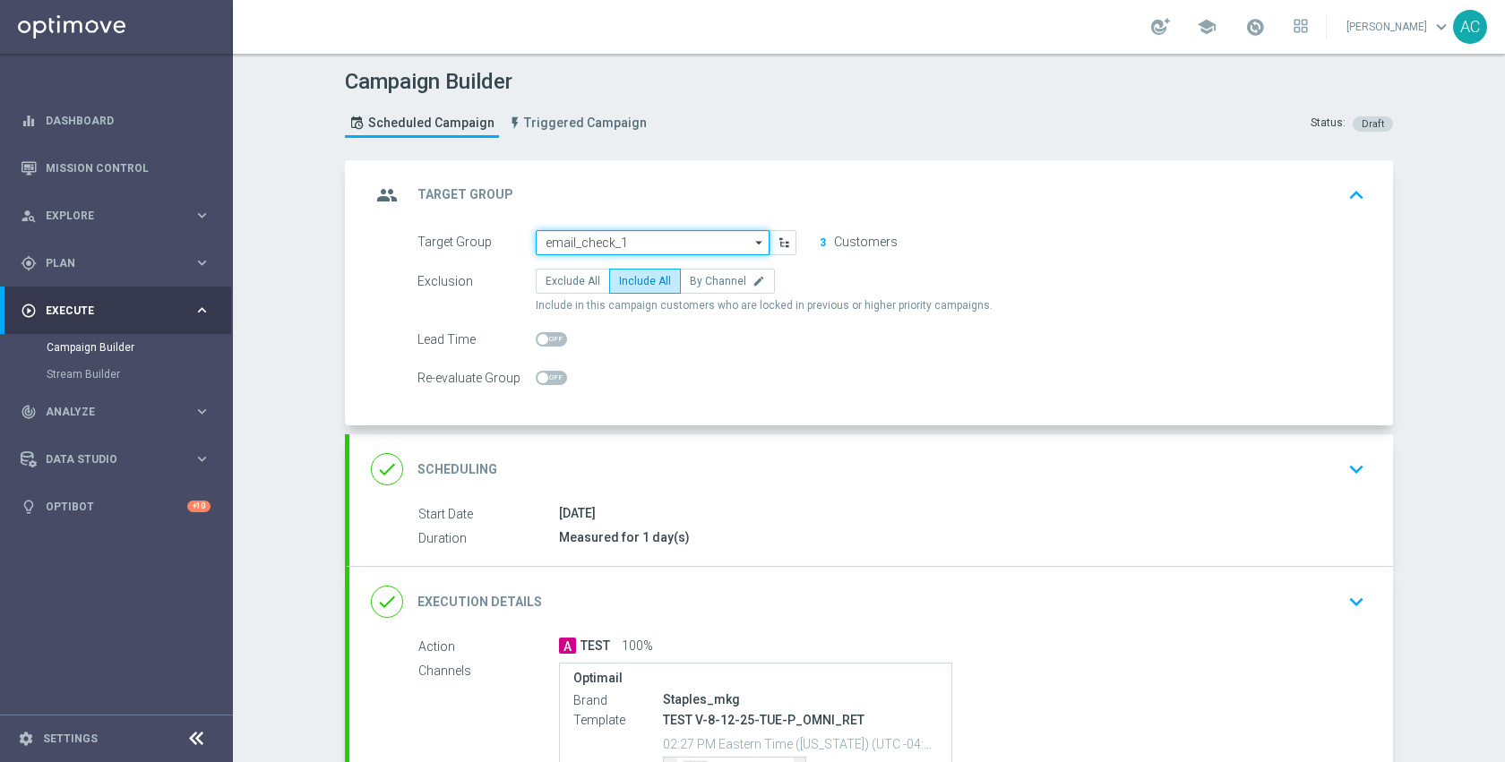
click at [654, 252] on input "email_check_1" at bounding box center [653, 242] width 234 height 25
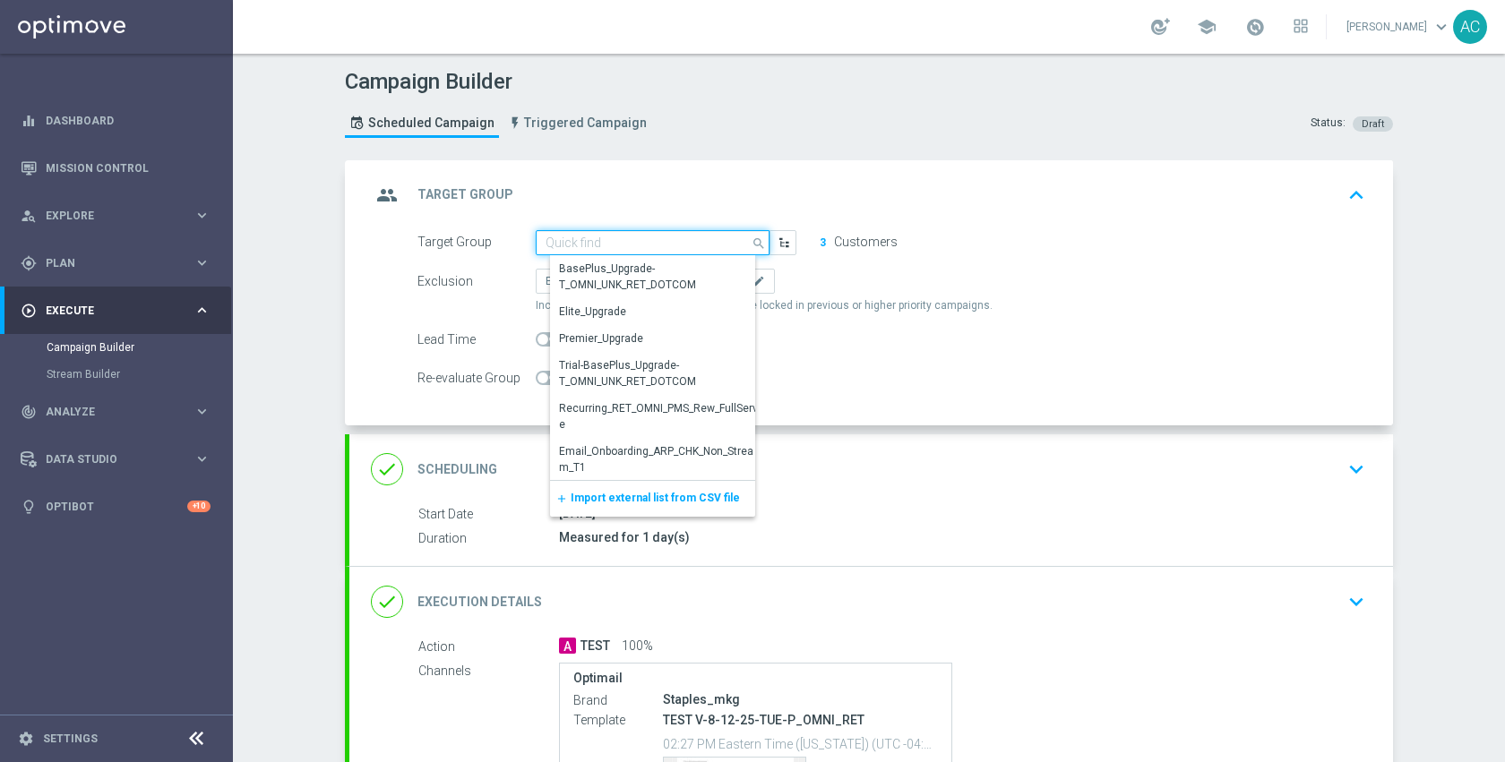
paste input "email_check_2"
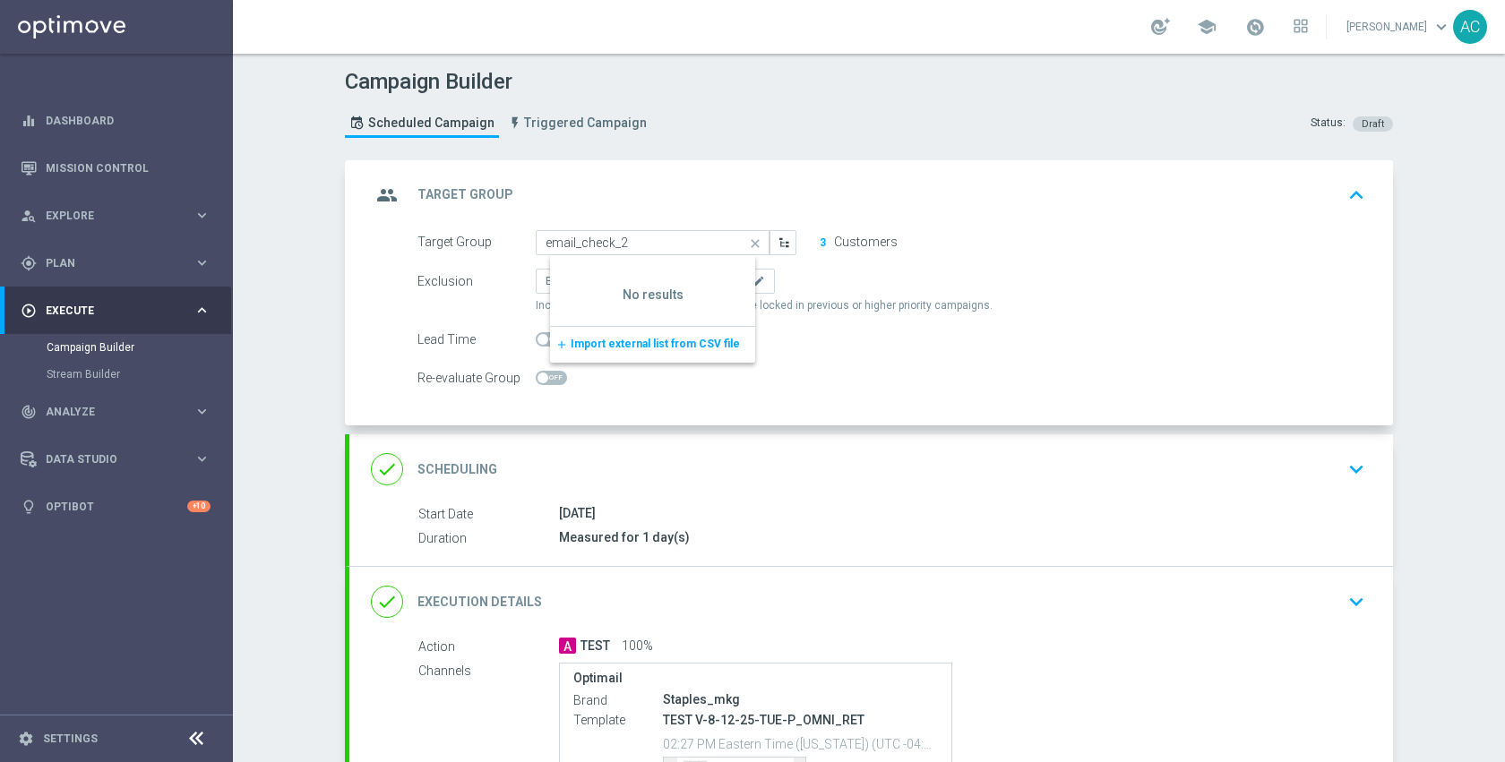
click at [681, 129] on div "Campaign Builder Scheduled Campaign Triggered Campaign Status: Draft" at bounding box center [868, 105] width 1075 height 82
type input "email_check_1"
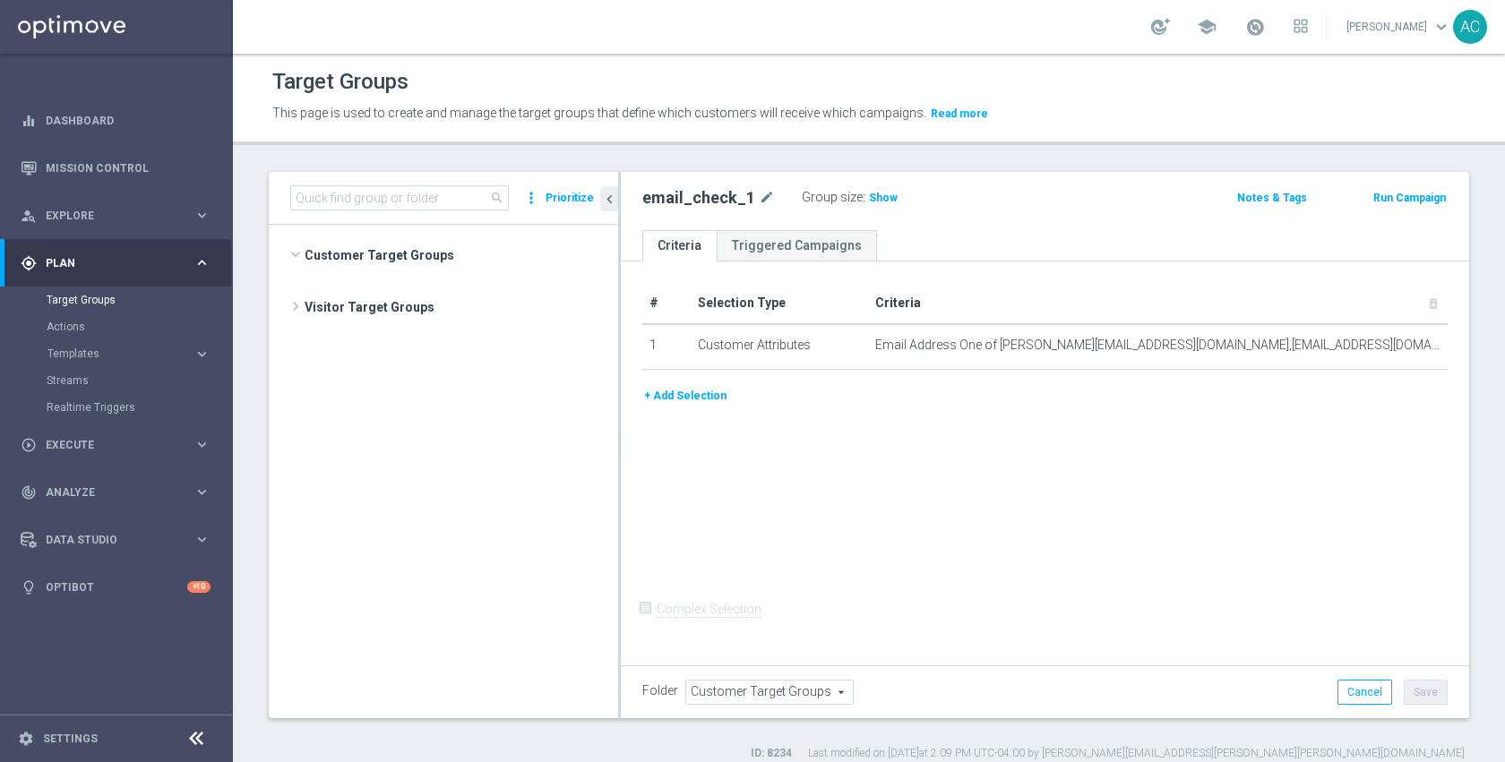
scroll to position [965, 0]
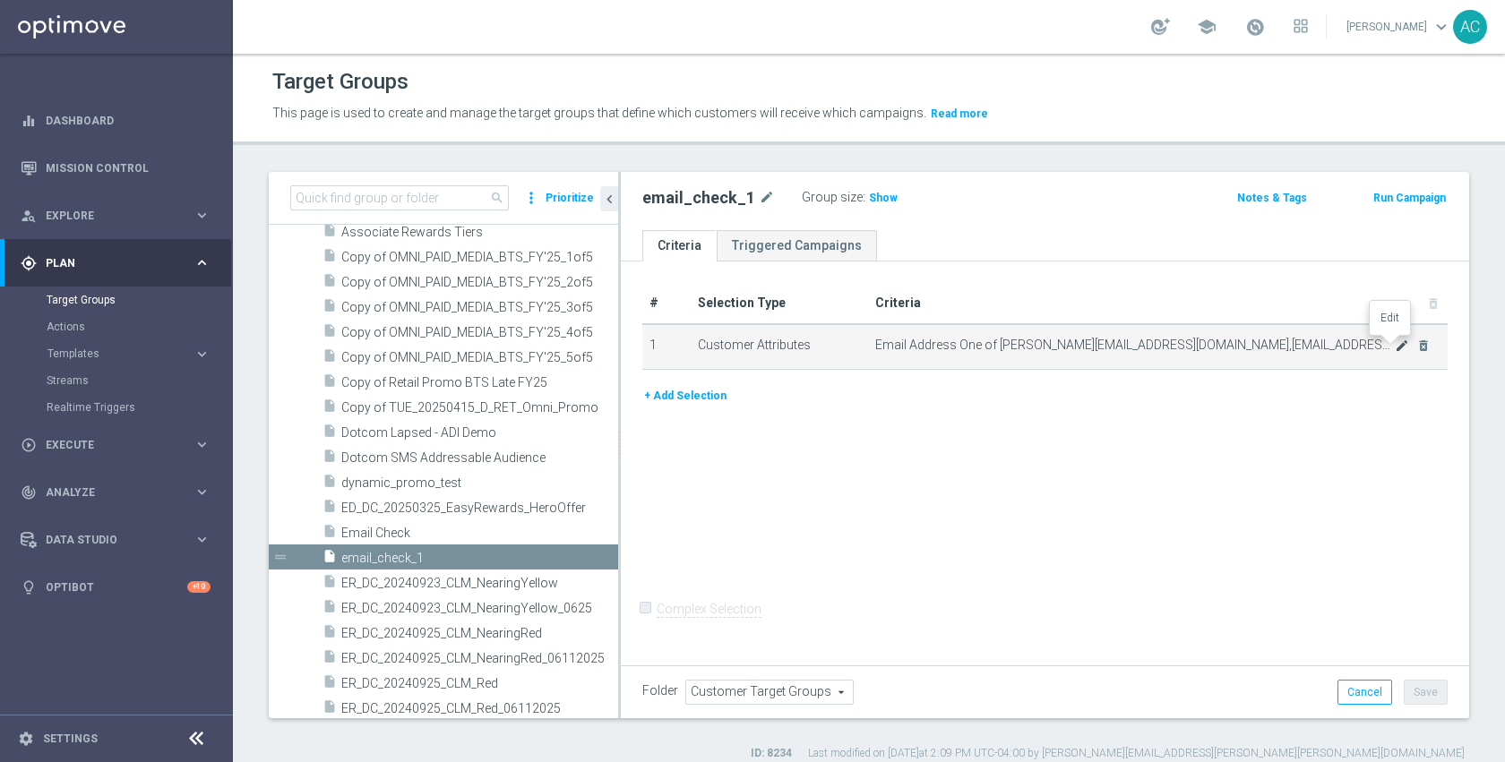
click at [1395, 342] on icon "mode_edit" at bounding box center [1402, 346] width 14 height 14
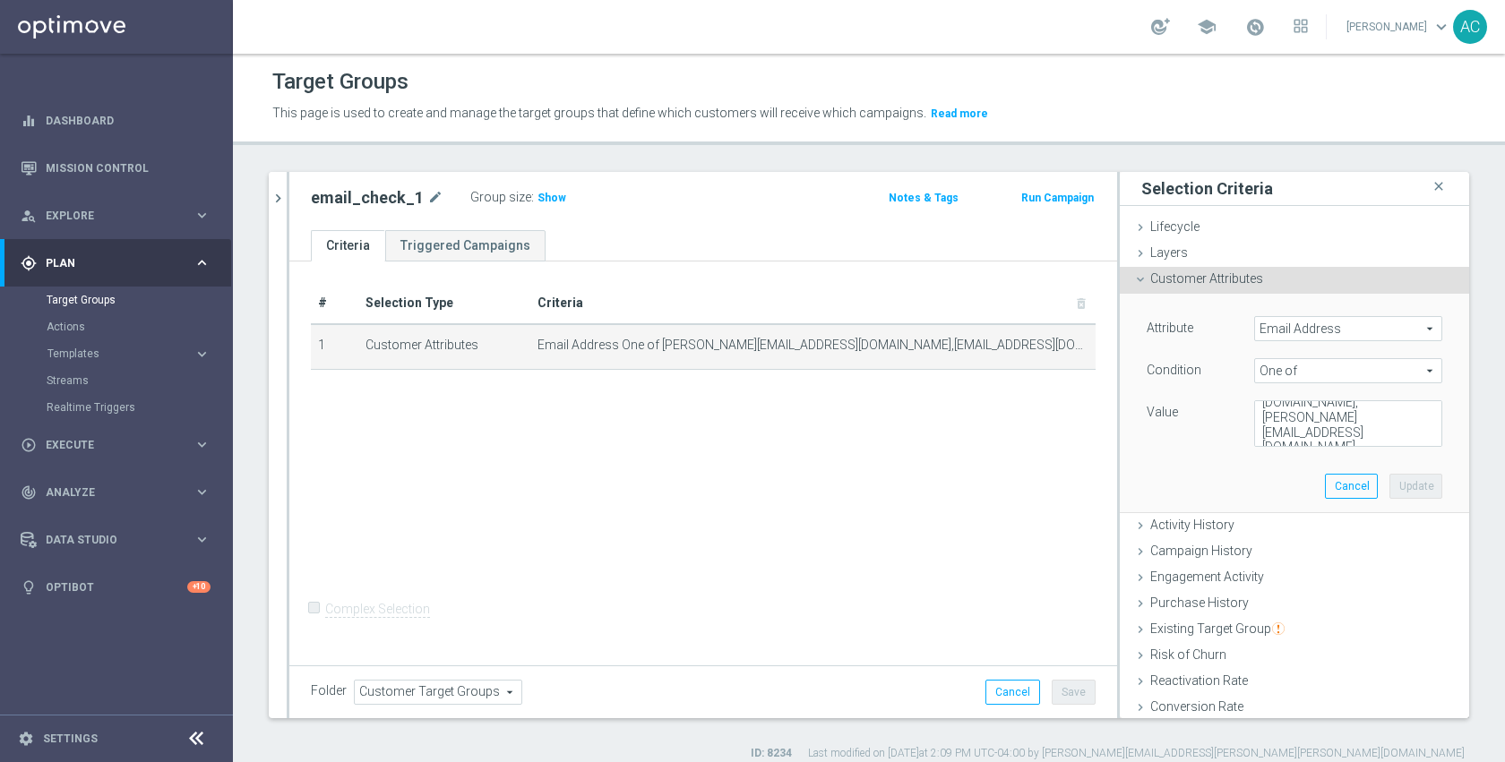
scroll to position [45, 0]
click at [1349, 432] on textarea "adam@joseki-tech.com,anil@joseki-tech.com,dmitry@joseki-tech.com,dmitry.volkov@…" at bounding box center [1348, 423] width 188 height 47
type textarea "adam@joseki-tech.com,anil@joseki-tech.com,dmitry@joseki-tech.com,dmitry.volkov@…"
click at [1389, 483] on button "Update" at bounding box center [1415, 486] width 53 height 25
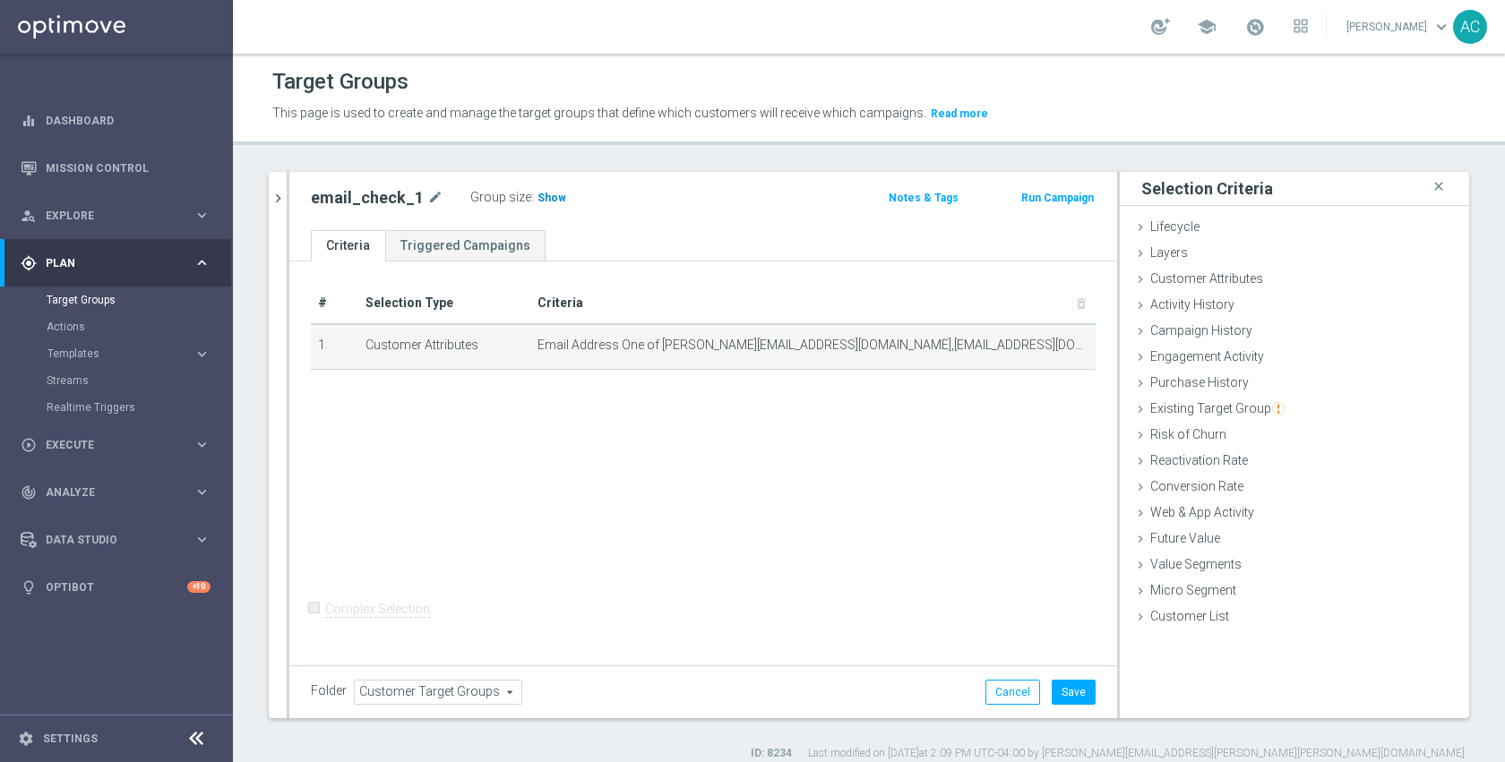
click at [551, 198] on span "Show" at bounding box center [551, 198] width 29 height 13
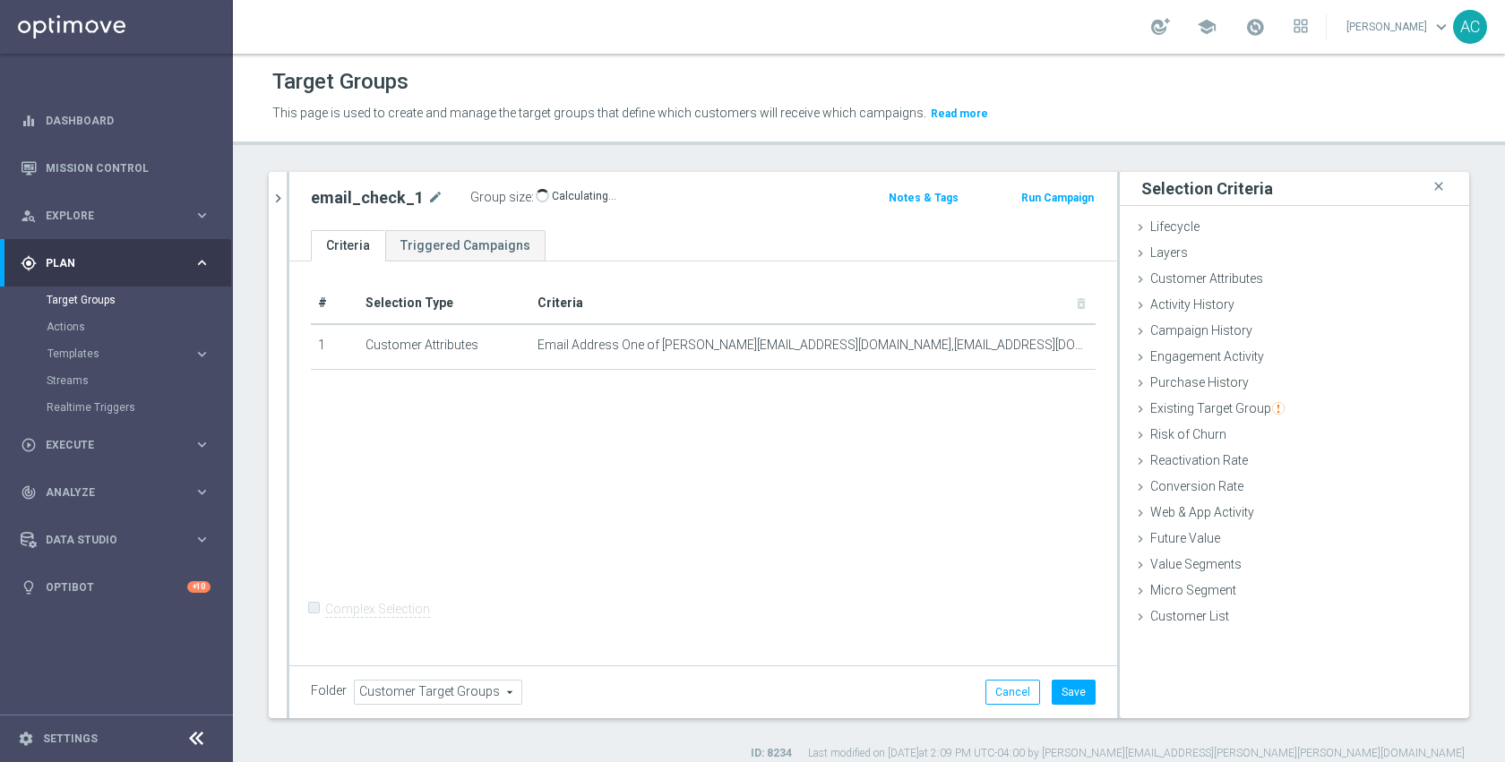
drag, startPoint x: 876, startPoint y: 499, endPoint x: 941, endPoint y: 520, distance: 67.7
click at [877, 499] on div "# Selection Type Criteria delete_forever 1 Customer Attributes Email Address On…" at bounding box center [703, 462] width 828 height 400
drag, startPoint x: 1071, startPoint y: 687, endPoint x: 1027, endPoint y: 649, distance: 59.1
click at [1071, 687] on button "Save" at bounding box center [1074, 692] width 44 height 25
click at [899, 548] on div "# Selection Type Criteria delete_forever 1 Customer Attributes Email Address On…" at bounding box center [703, 462] width 828 height 400
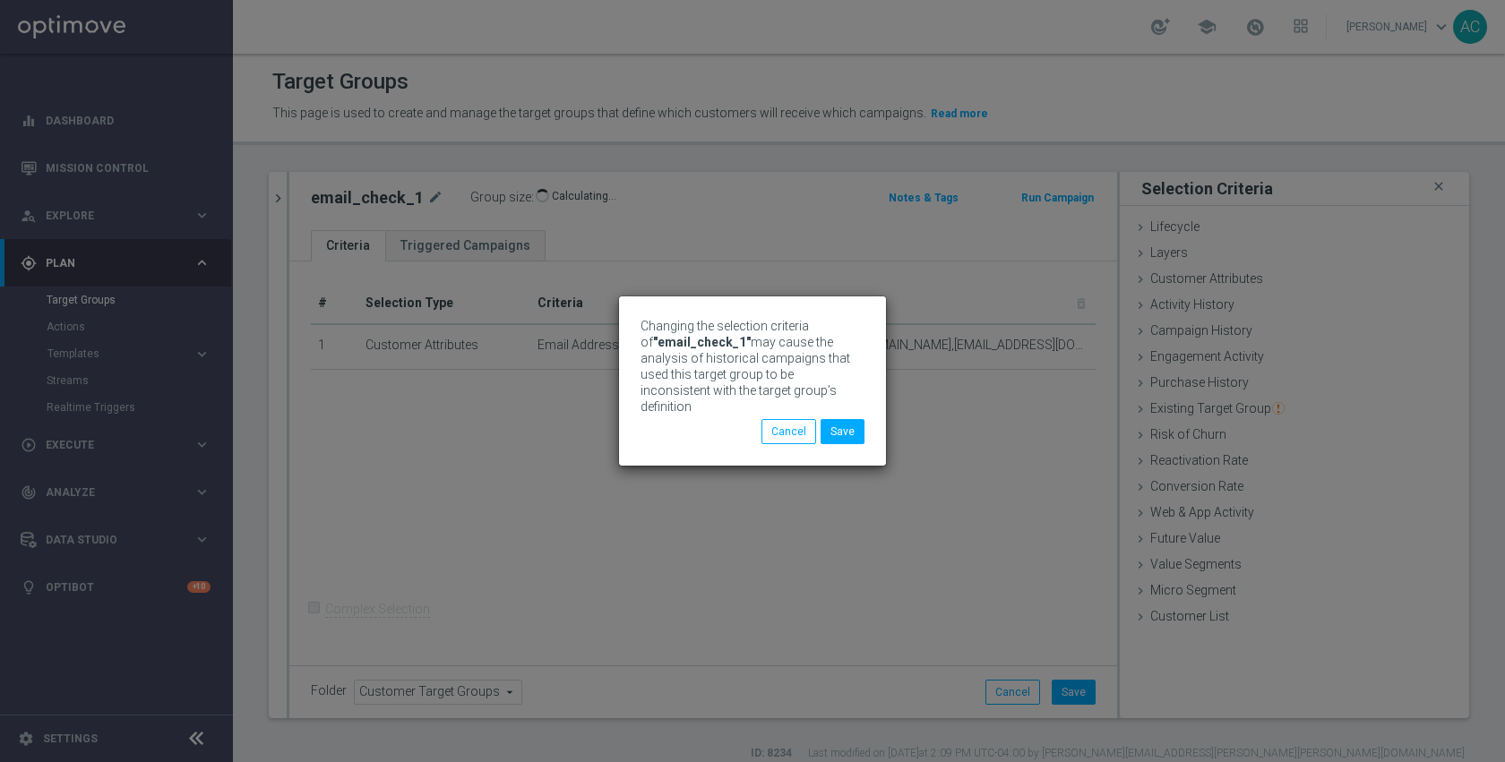
click at [867, 426] on div "Changing the selection criteria of "email_check_1" may cause the analysis of hi…" at bounding box center [752, 381] width 267 height 169
click at [847, 430] on button "Save" at bounding box center [843, 431] width 44 height 25
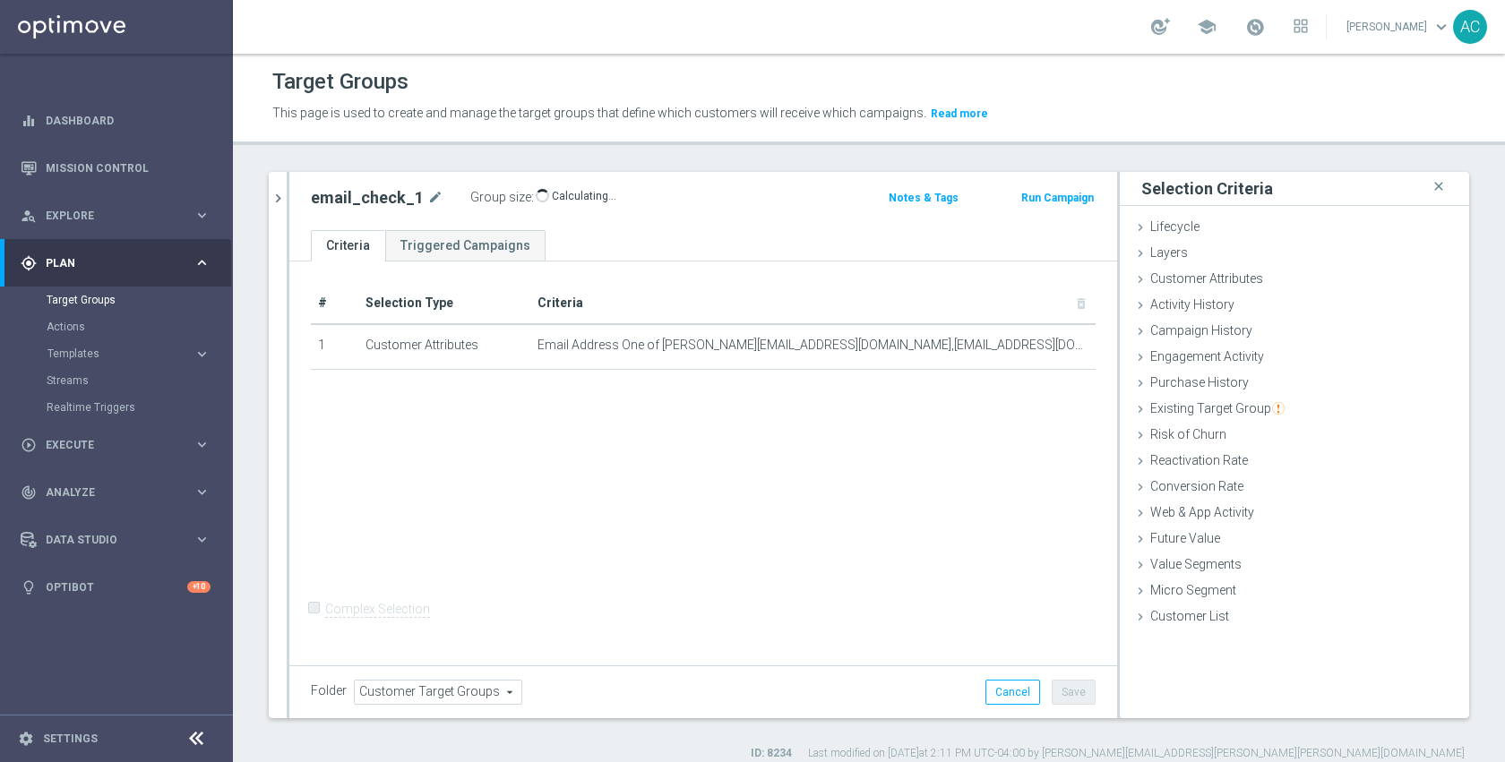
click at [873, 458] on div "# Selection Type Criteria delete_forever 1 Customer Attributes Email Address On…" at bounding box center [703, 462] width 828 height 400
click at [84, 165] on link "Mission Control" at bounding box center [128, 167] width 165 height 47
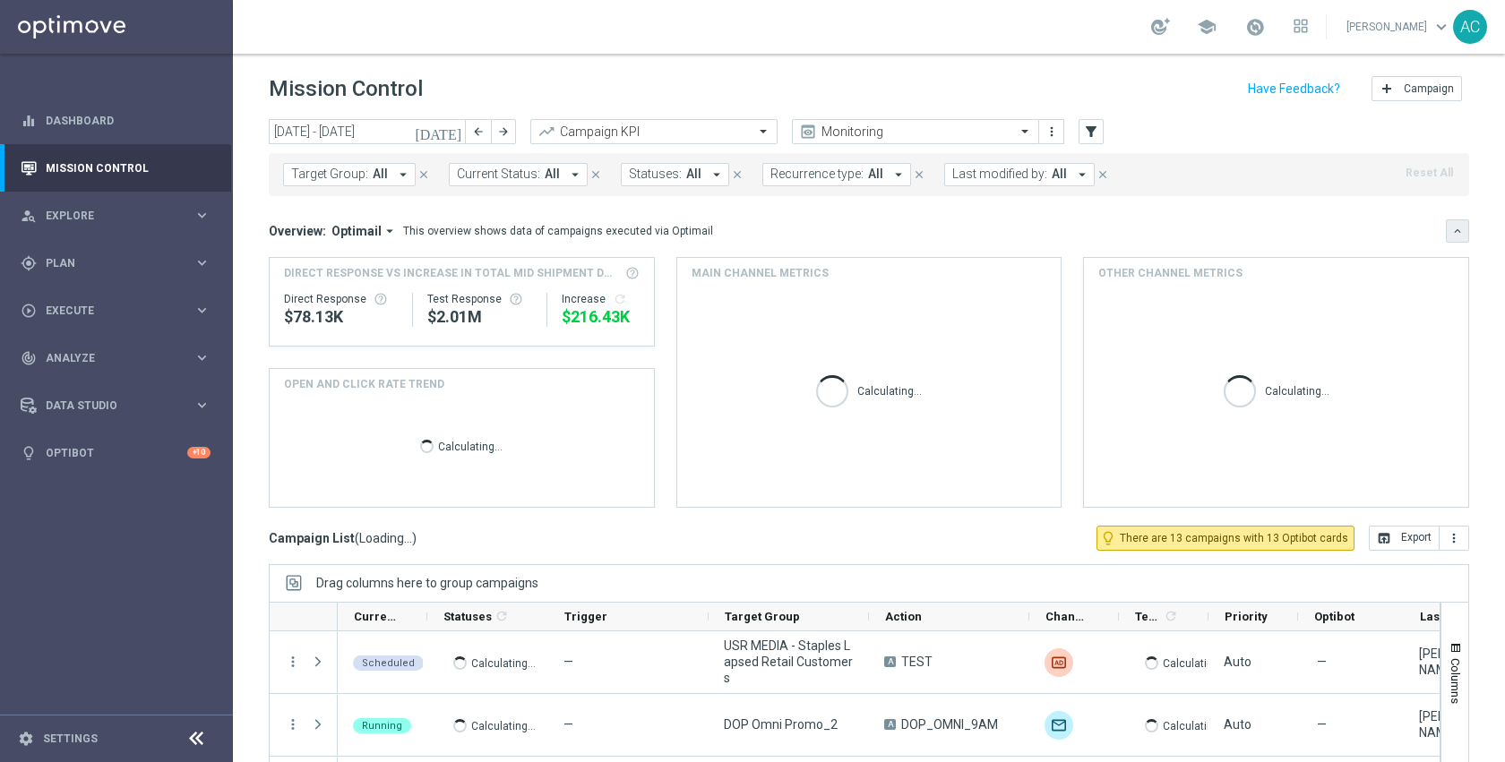
click at [1452, 233] on button "keyboard_arrow_down" at bounding box center [1457, 230] width 23 height 23
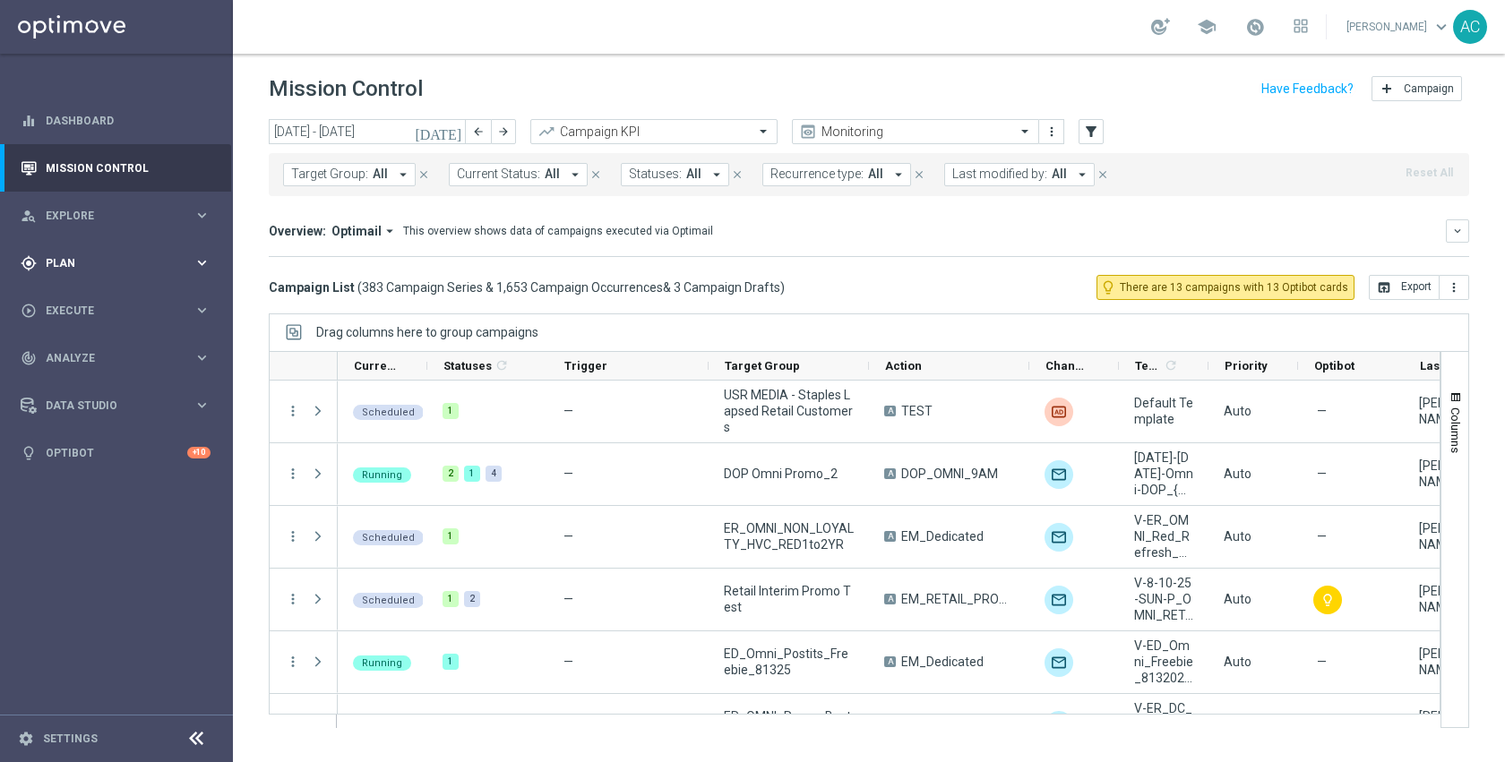
click at [77, 275] on div "gps_fixed Plan keyboard_arrow_right" at bounding box center [115, 262] width 231 height 47
click at [86, 302] on link "Target Groups" at bounding box center [117, 300] width 140 height 14
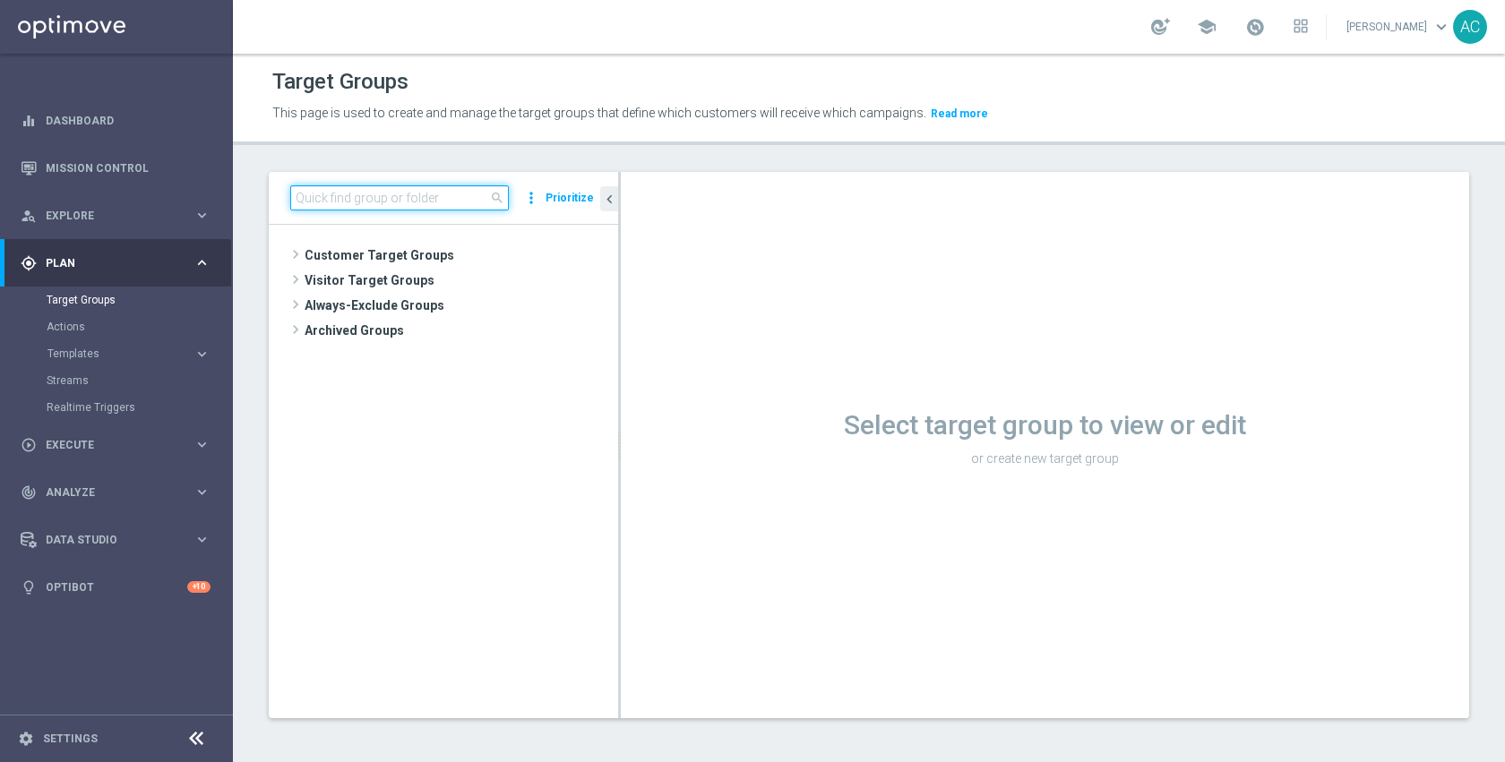
click at [417, 189] on input at bounding box center [399, 197] width 219 height 25
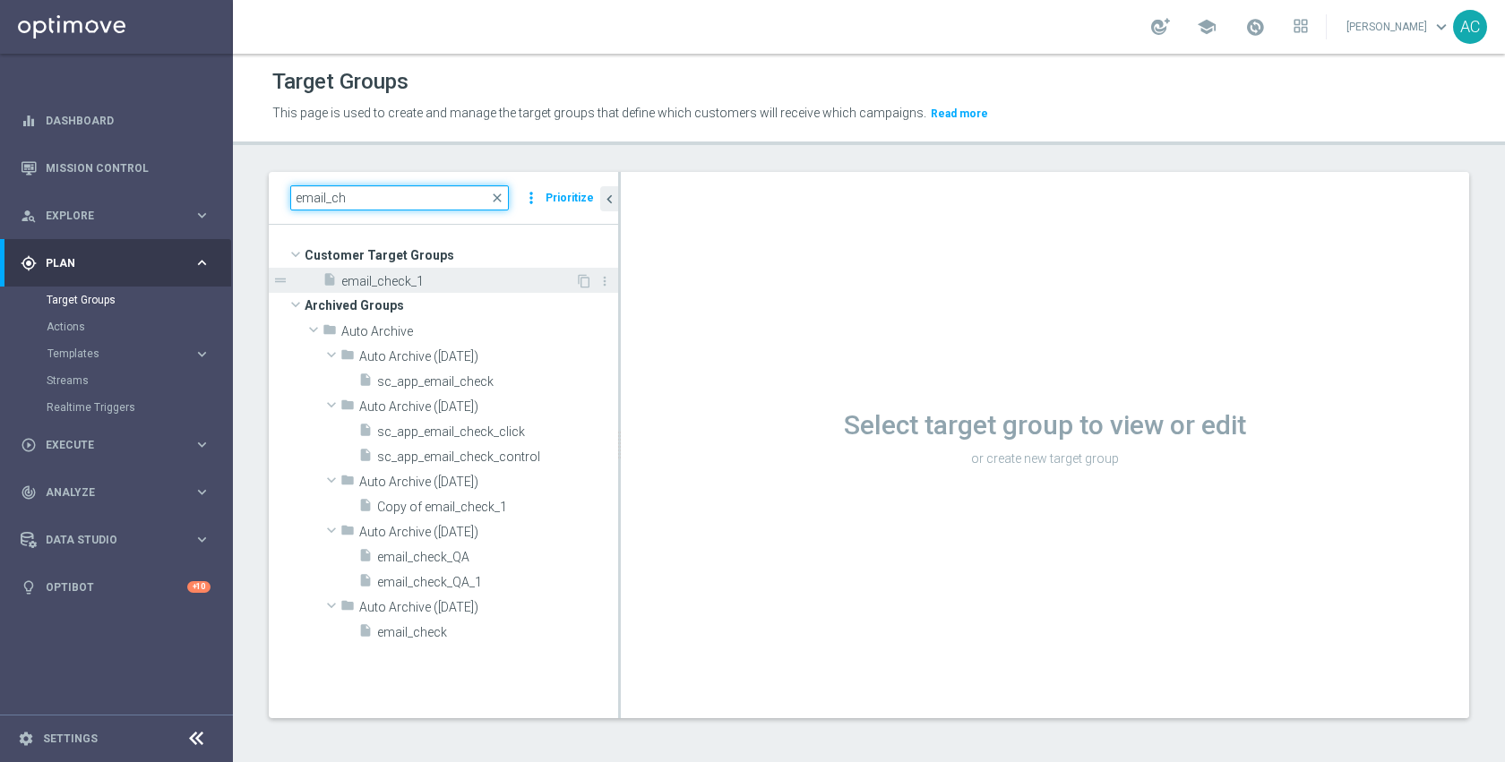
type input "email_ch"
click at [421, 286] on span "email_check_1" at bounding box center [458, 281] width 234 height 15
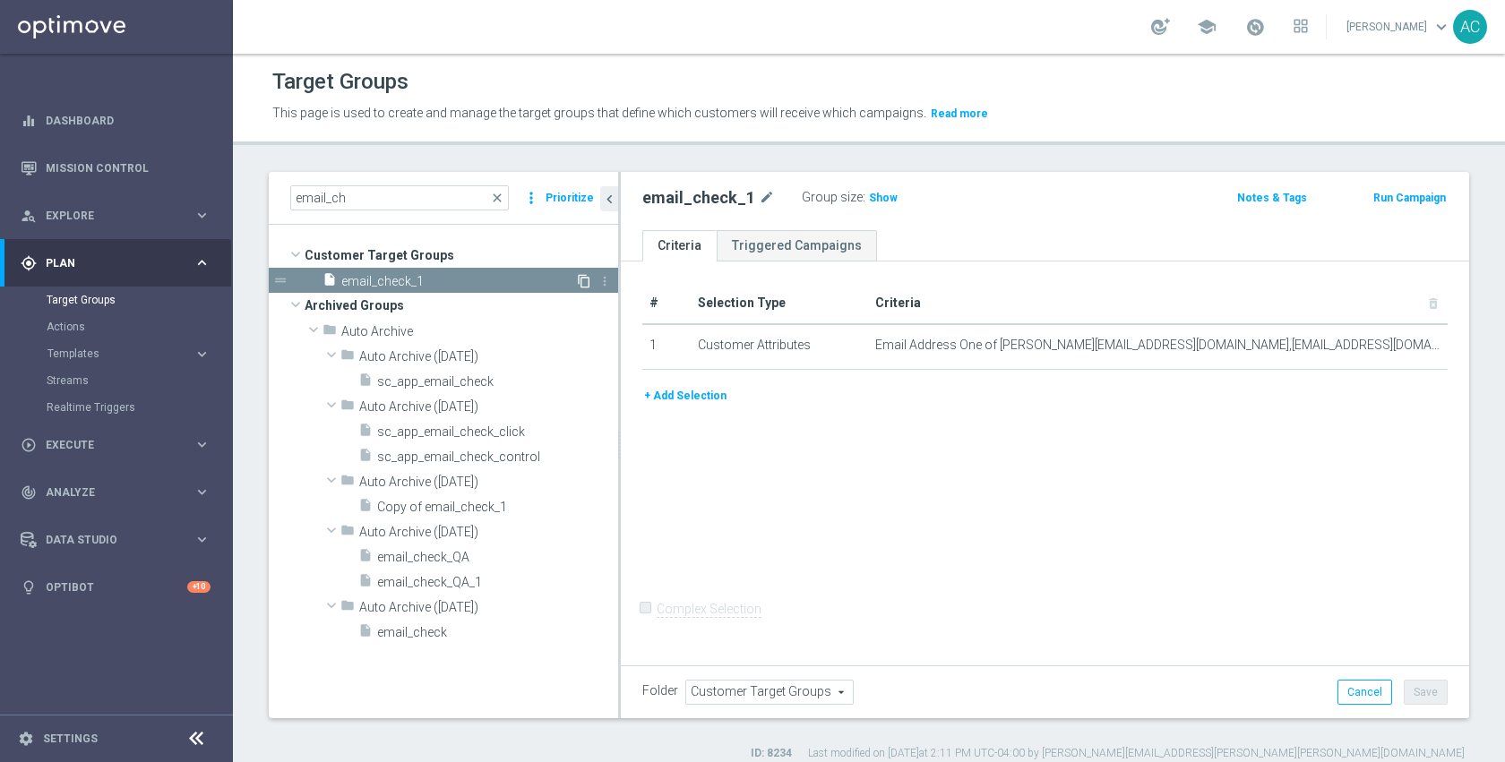
click at [581, 281] on icon "content_copy" at bounding box center [584, 281] width 14 height 14
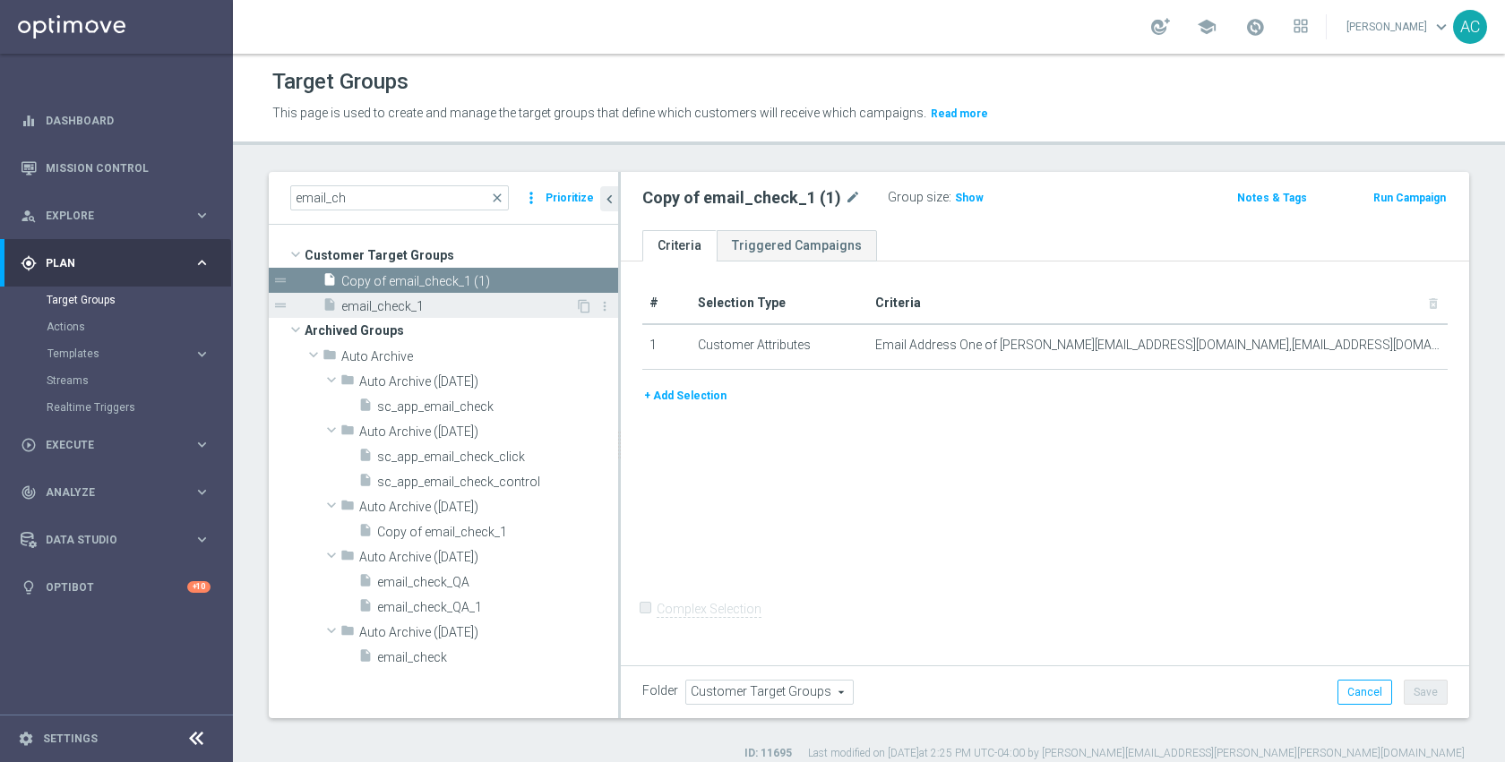
click at [434, 312] on span "email_check_1" at bounding box center [458, 306] width 234 height 15
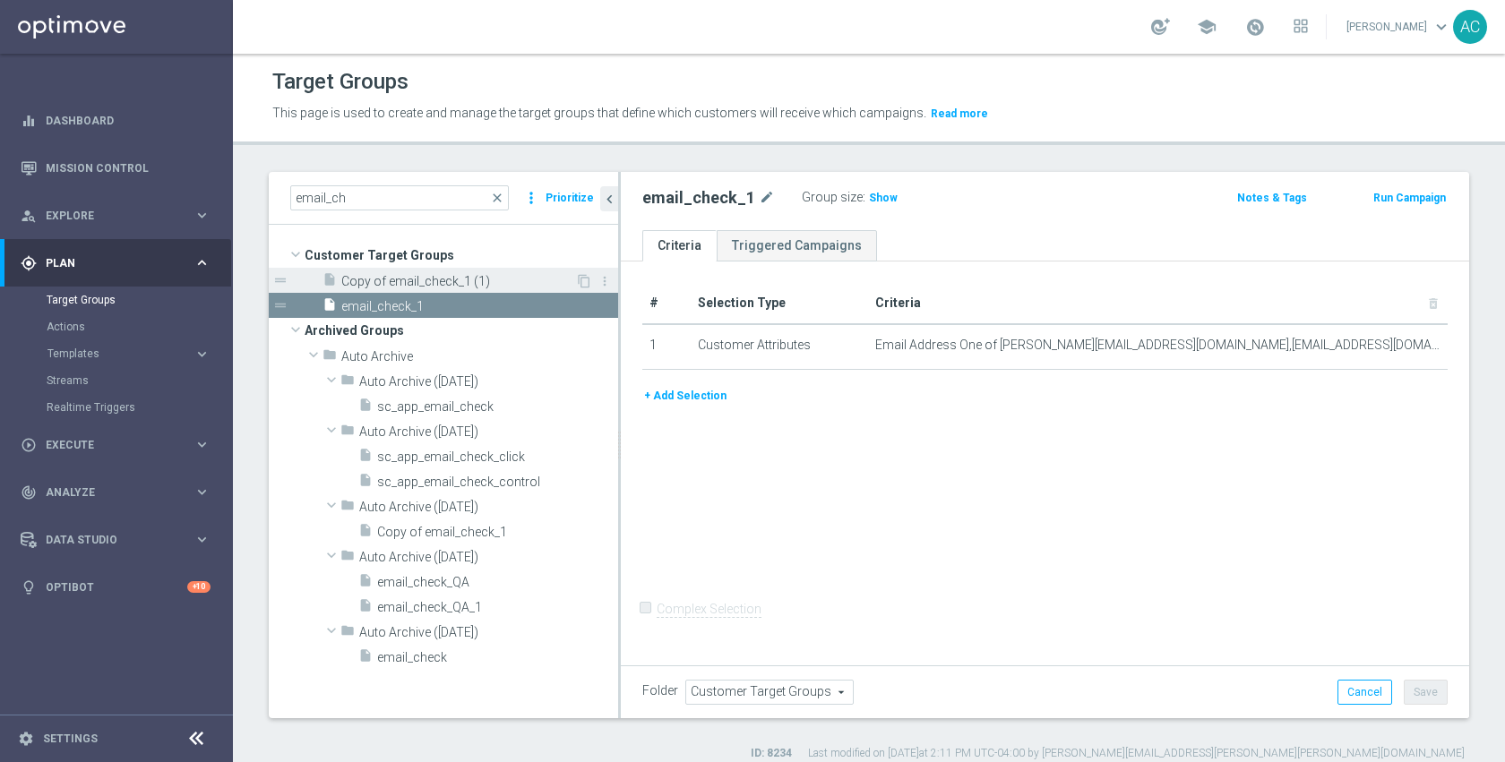
click at [446, 289] on div "insert_drive_file Copy of email_check_1 (1)" at bounding box center [448, 280] width 253 height 25
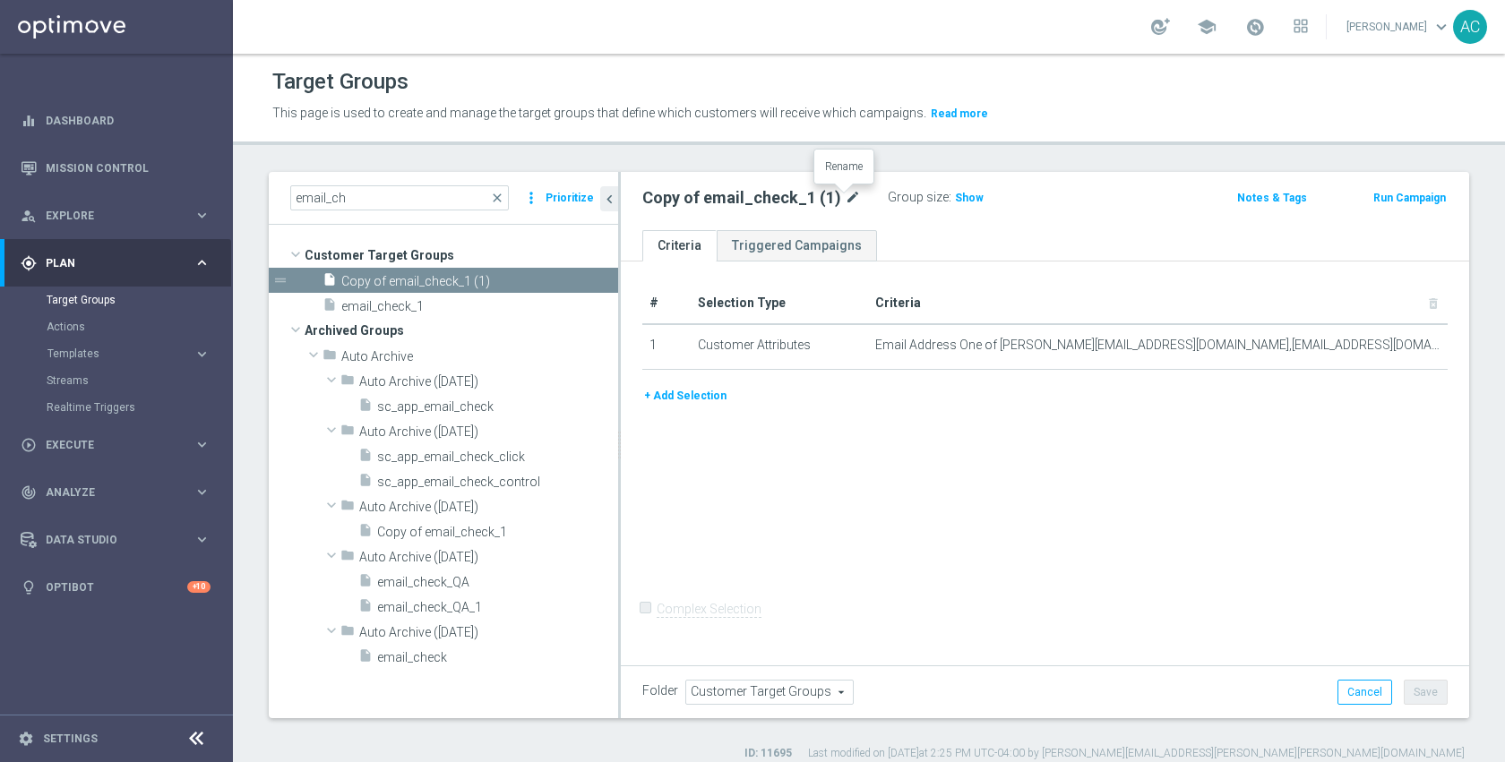
click at [847, 209] on icon "mode_edit" at bounding box center [853, 197] width 16 height 21
click at [845, 197] on input "Copy of email_check_1 (1)" at bounding box center [763, 199] width 242 height 25
type input "email_check_2"
click at [1139, 476] on div "# Selection Type Criteria delete_forever 1 Customer Attributes Email Address On…" at bounding box center [1045, 462] width 848 height 400
click at [1423, 695] on button "Save" at bounding box center [1426, 692] width 44 height 25
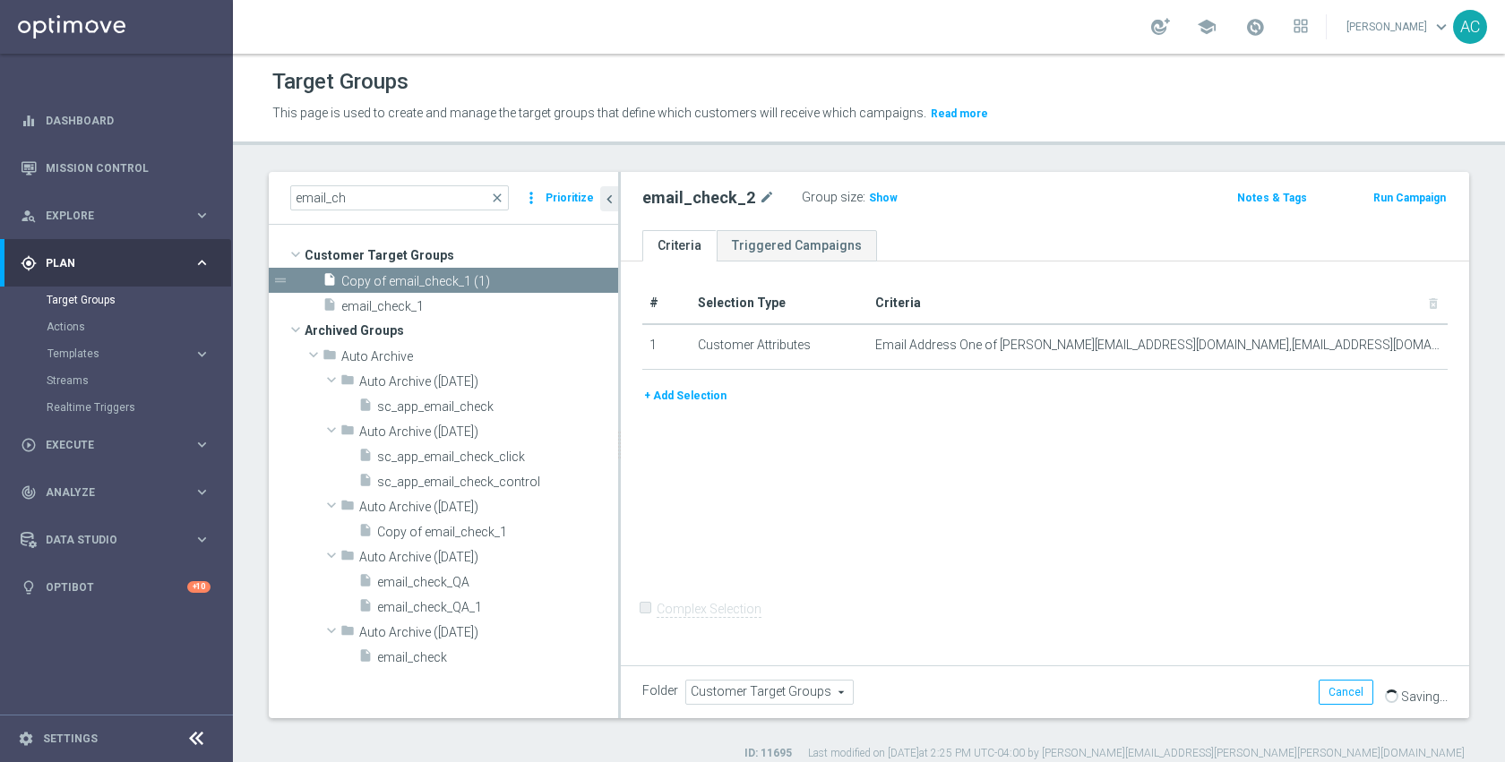
click at [922, 510] on div "# Selection Type Criteria delete_forever 1 Customer Attributes Email Address On…" at bounding box center [1045, 462] width 848 height 400
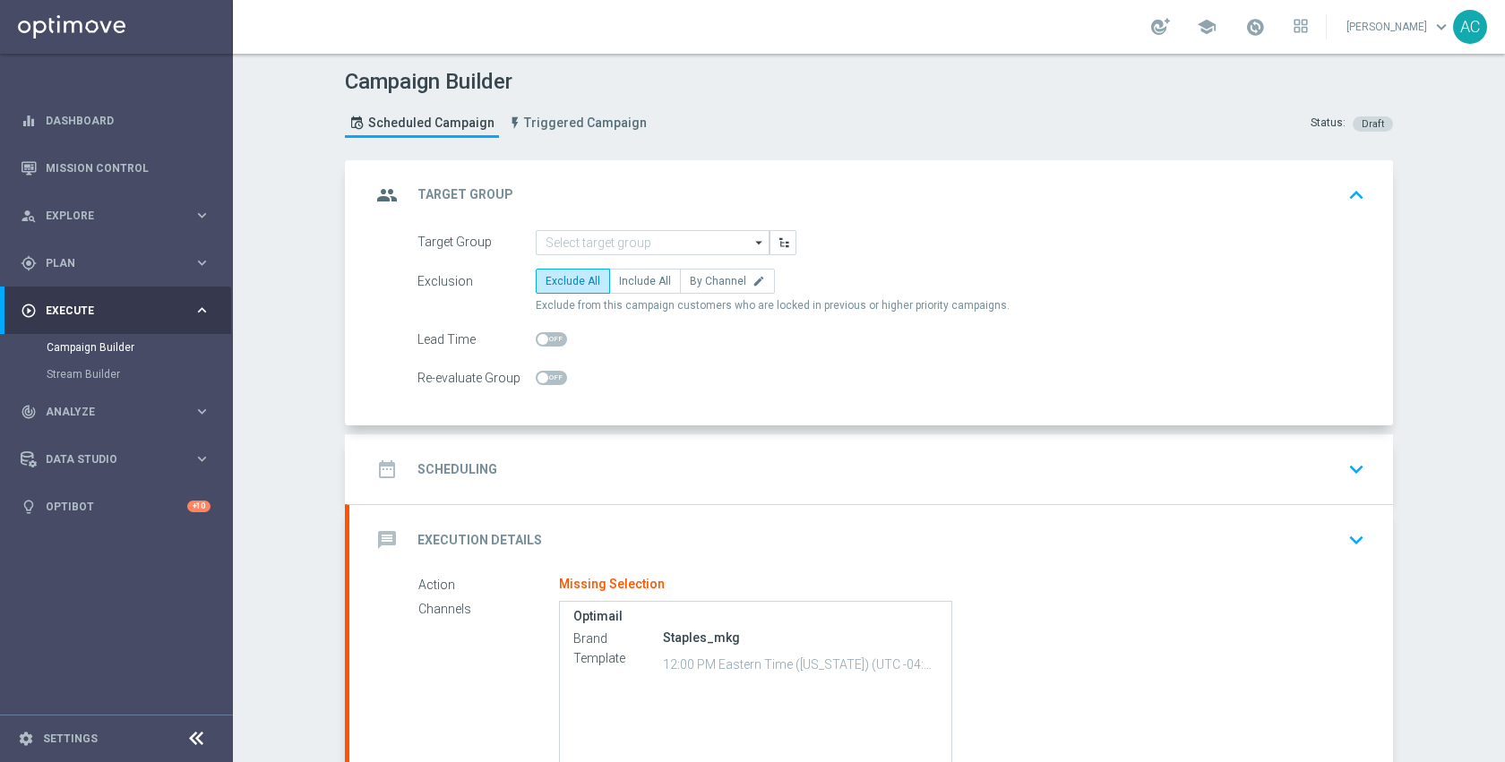
type input "Total Mid Shipment Dotcom Transaction Amount"
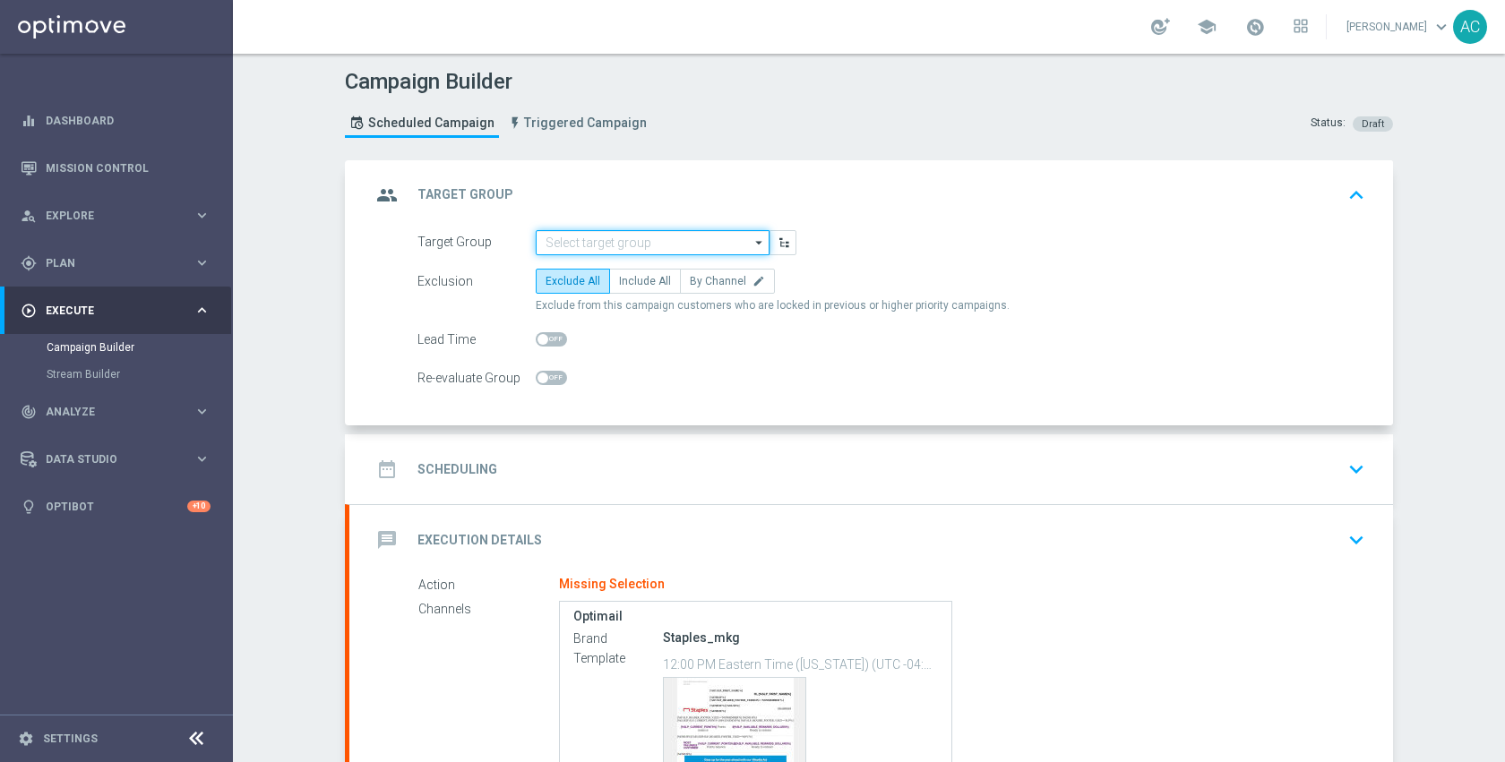
click at [669, 244] on input at bounding box center [653, 242] width 234 height 25
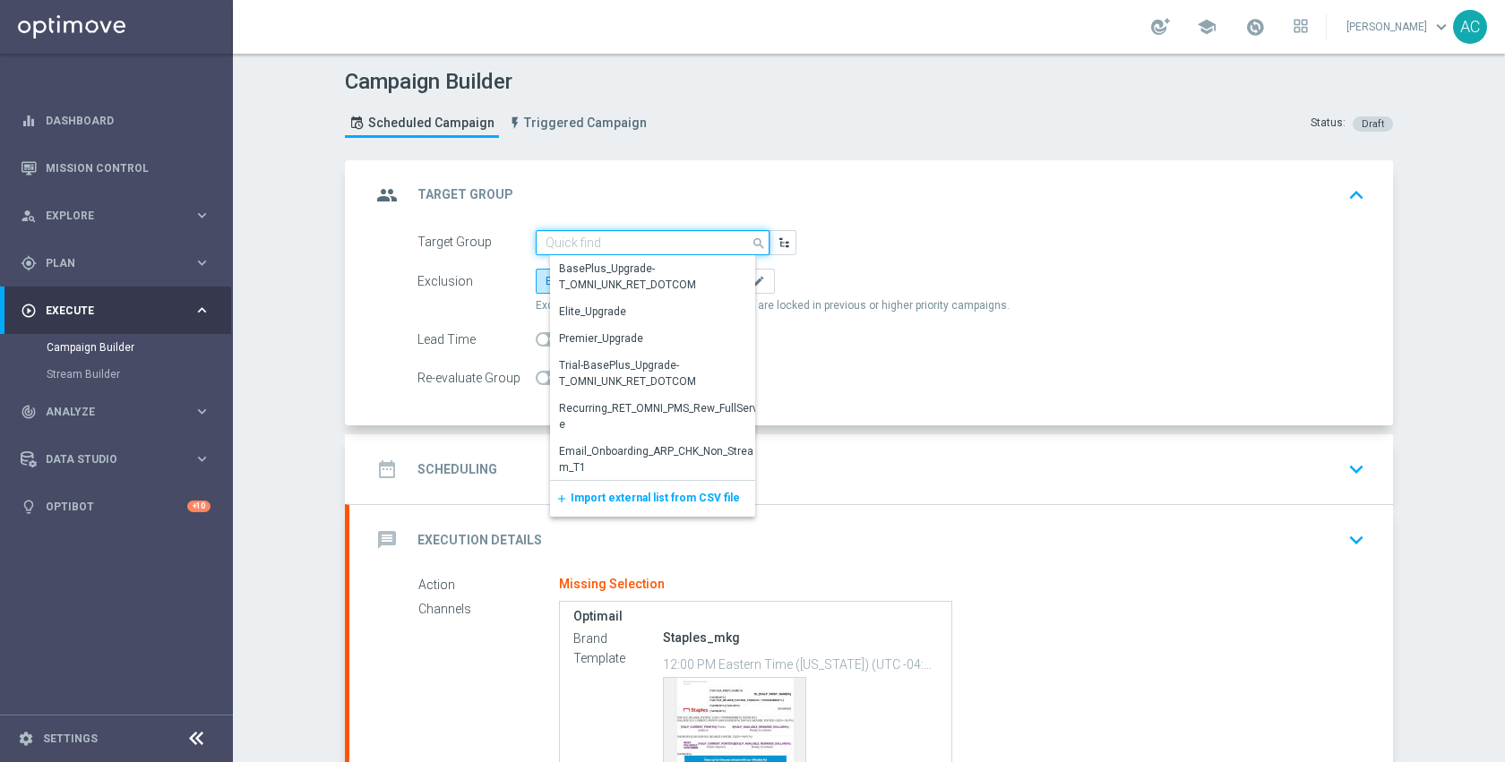
paste input "email_check_2"
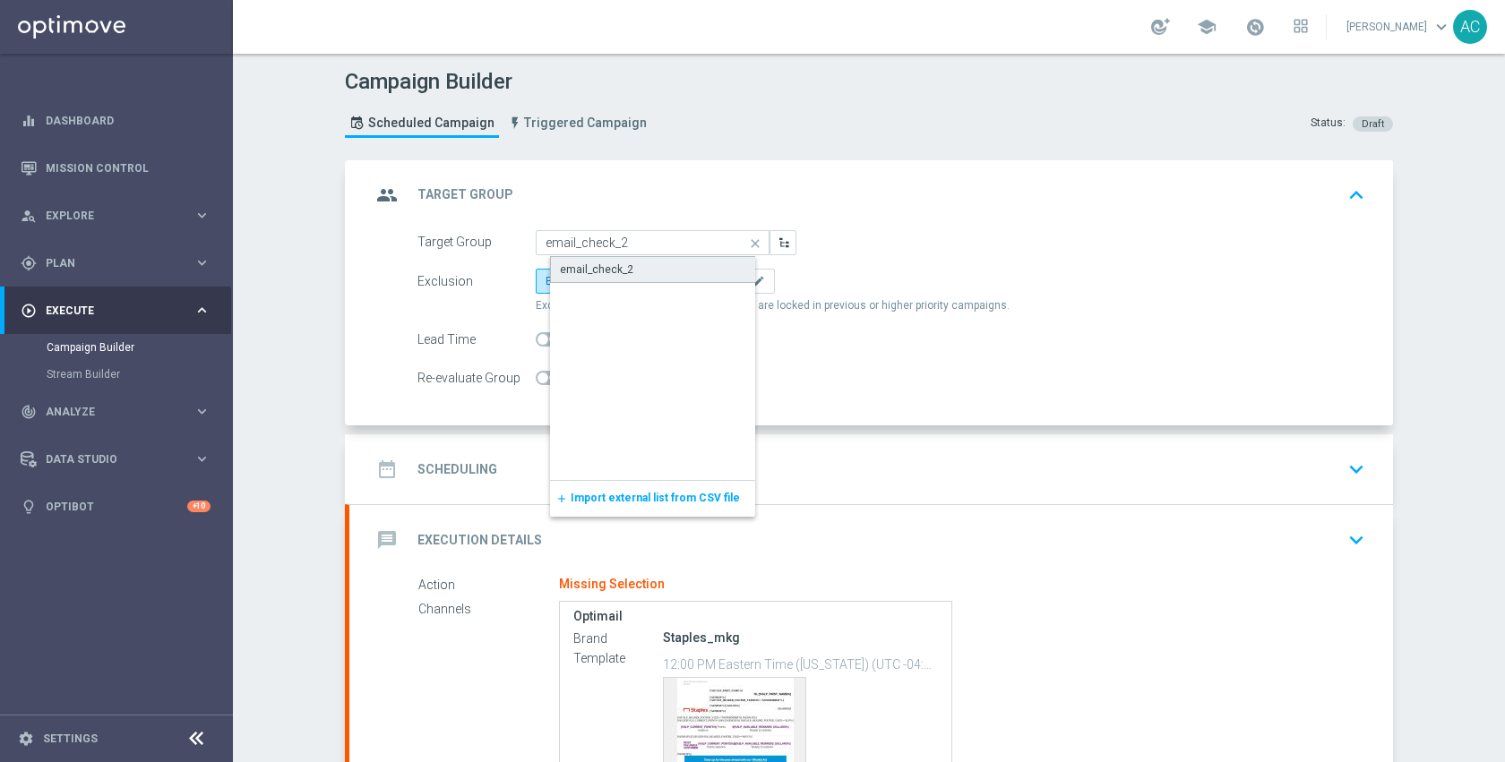
click at [643, 263] on div "email_check_2" at bounding box center [667, 269] width 234 height 27
type input "email_check_2"
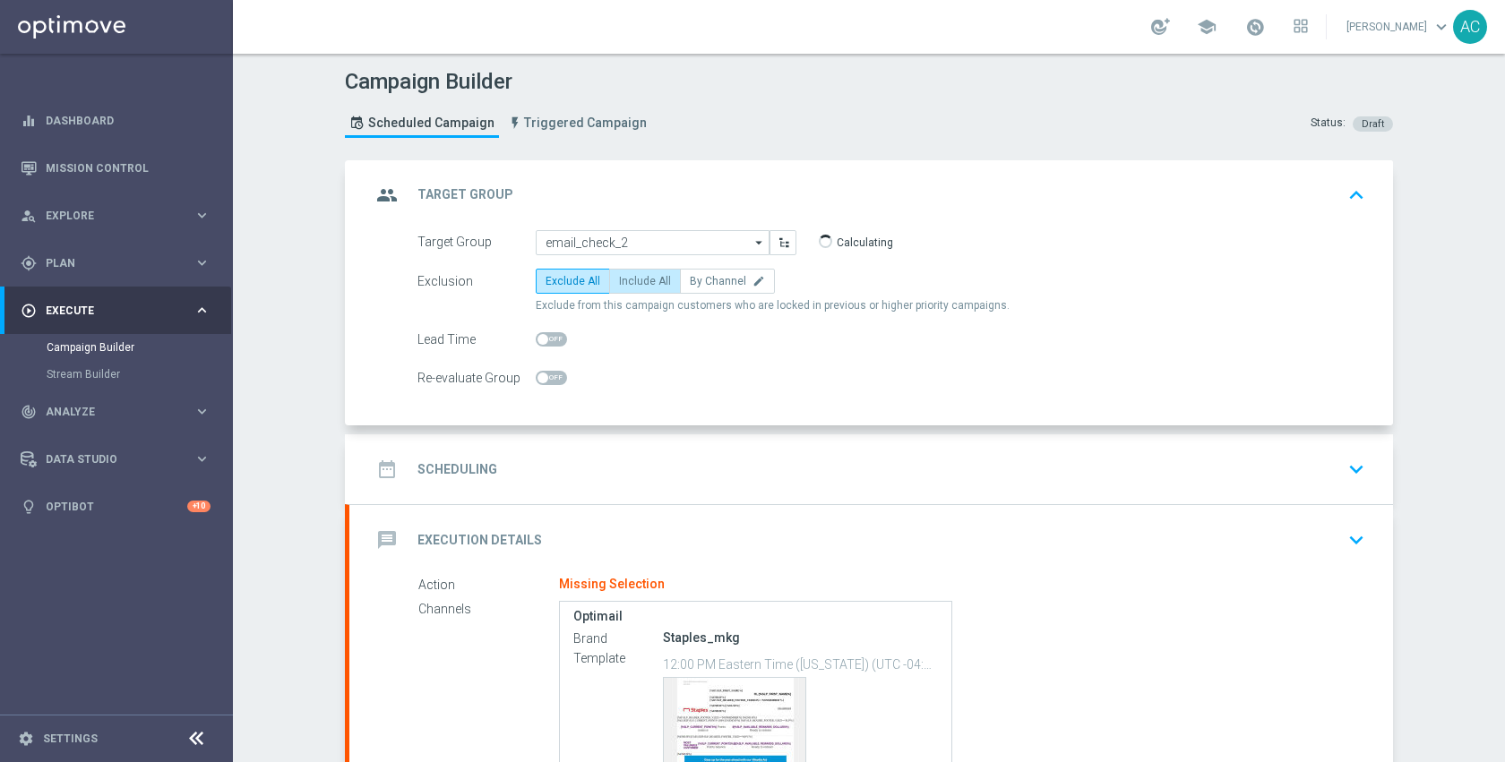
click at [629, 273] on label "Include All" at bounding box center [645, 281] width 72 height 25
click at [629, 279] on input "Include All" at bounding box center [625, 285] width 12 height 12
radio input "true"
click at [672, 474] on div "date_range Scheduling keyboard_arrow_down" at bounding box center [871, 469] width 1001 height 34
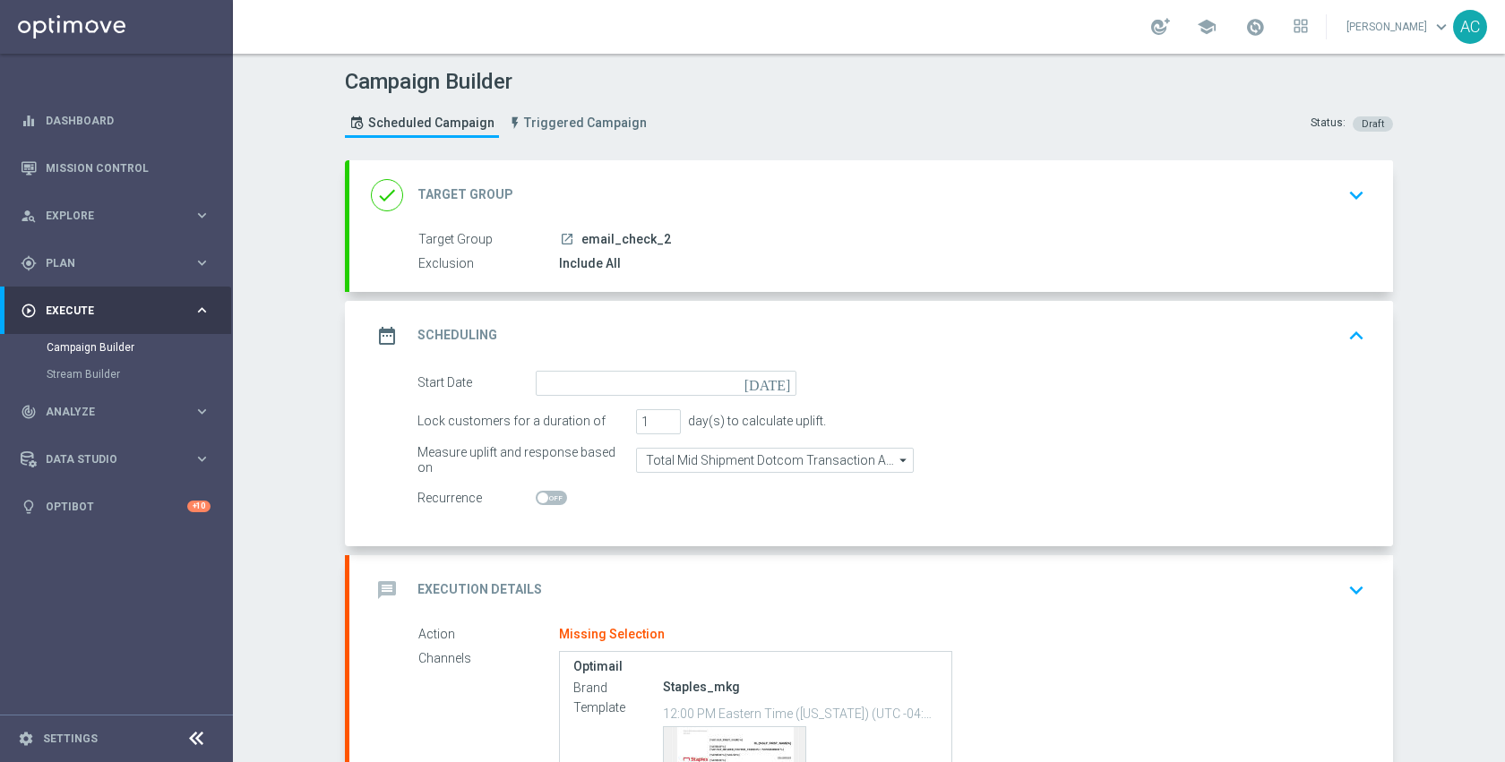
click at [775, 384] on icon "[DATE]" at bounding box center [770, 381] width 53 height 20
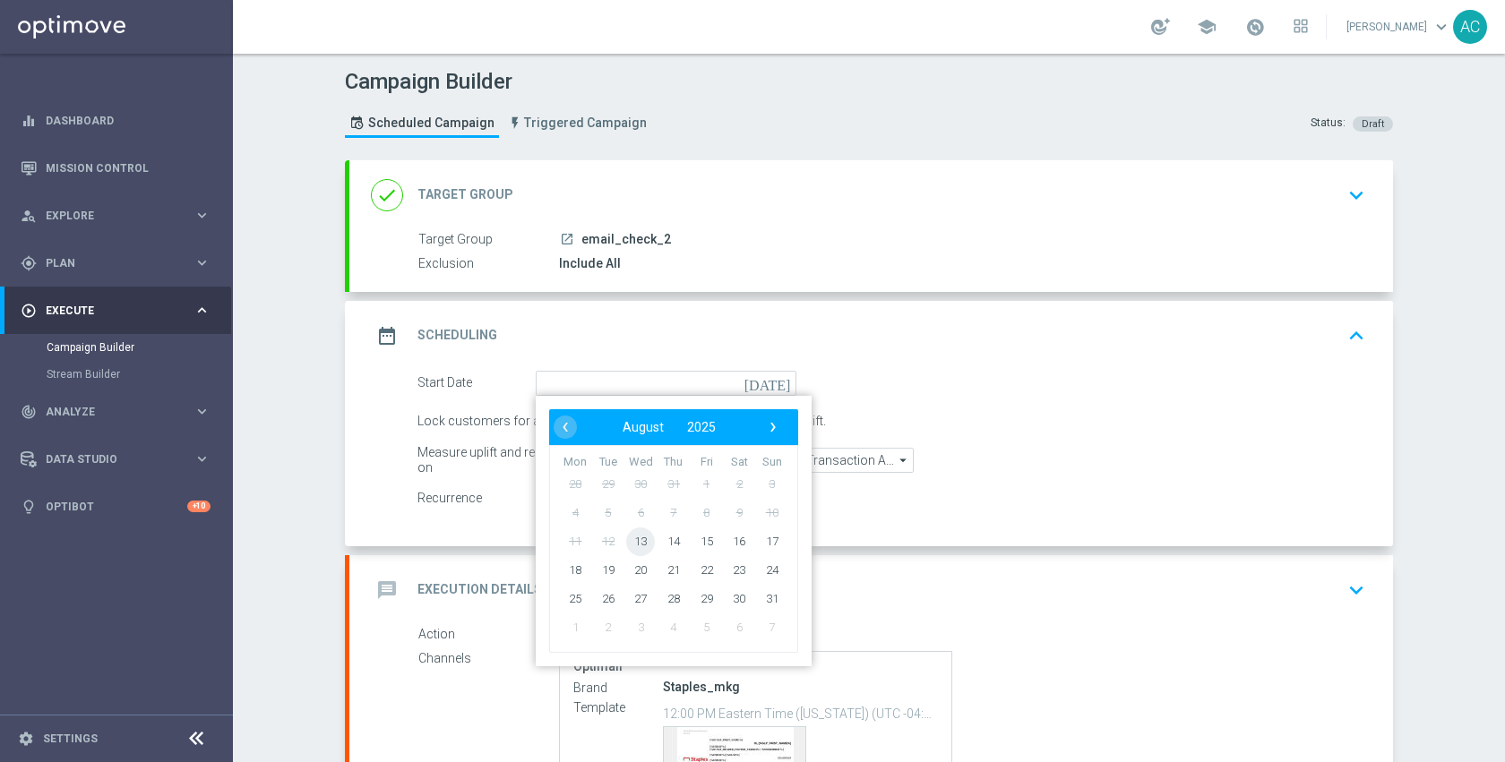
click at [640, 535] on span "13" at bounding box center [640, 541] width 29 height 29
type input "[DATE]"
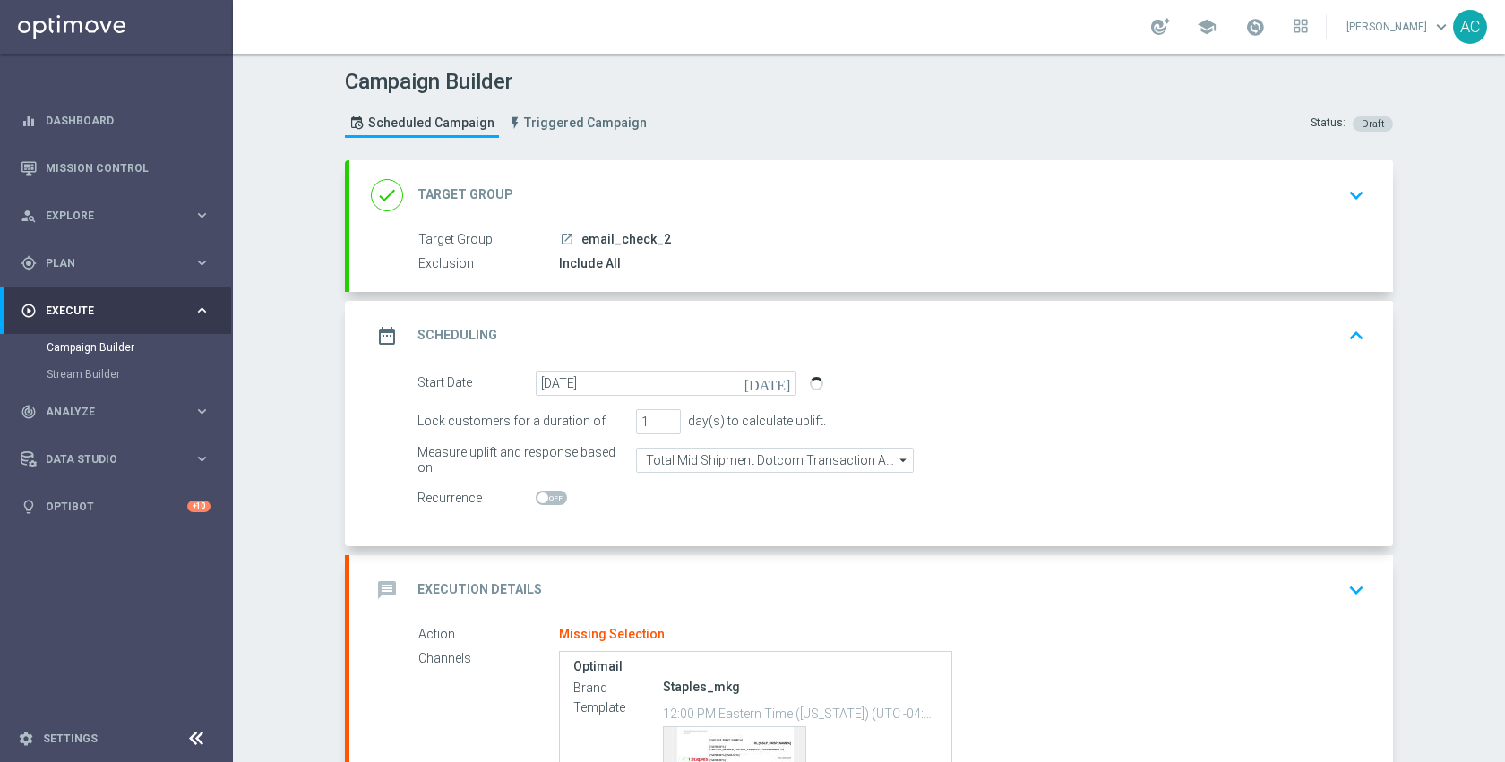
click at [649, 583] on div "message Execution Details keyboard_arrow_down" at bounding box center [871, 590] width 1001 height 34
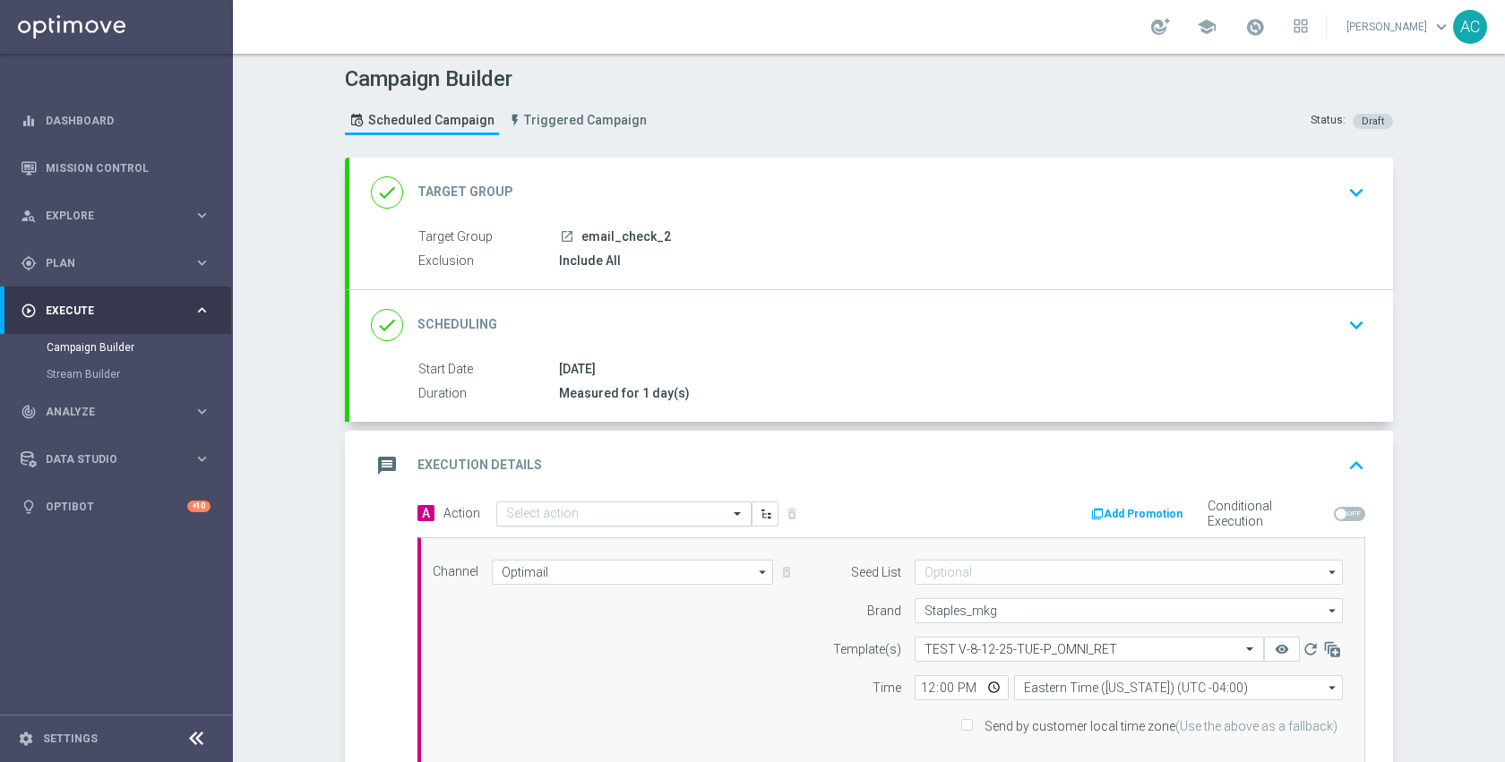
scroll to position [4, 0]
click at [632, 510] on input "text" at bounding box center [606, 513] width 200 height 15
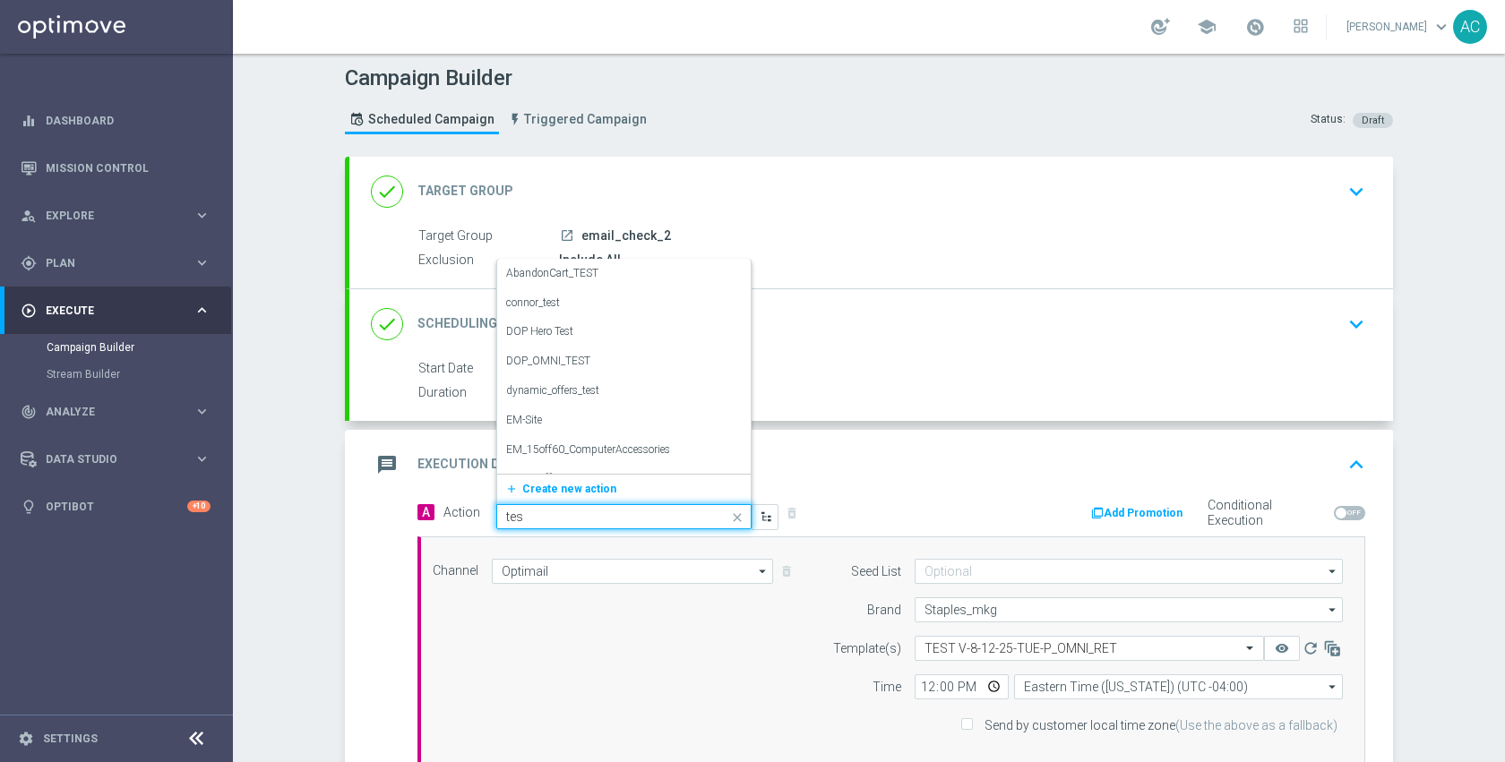
type input "test"
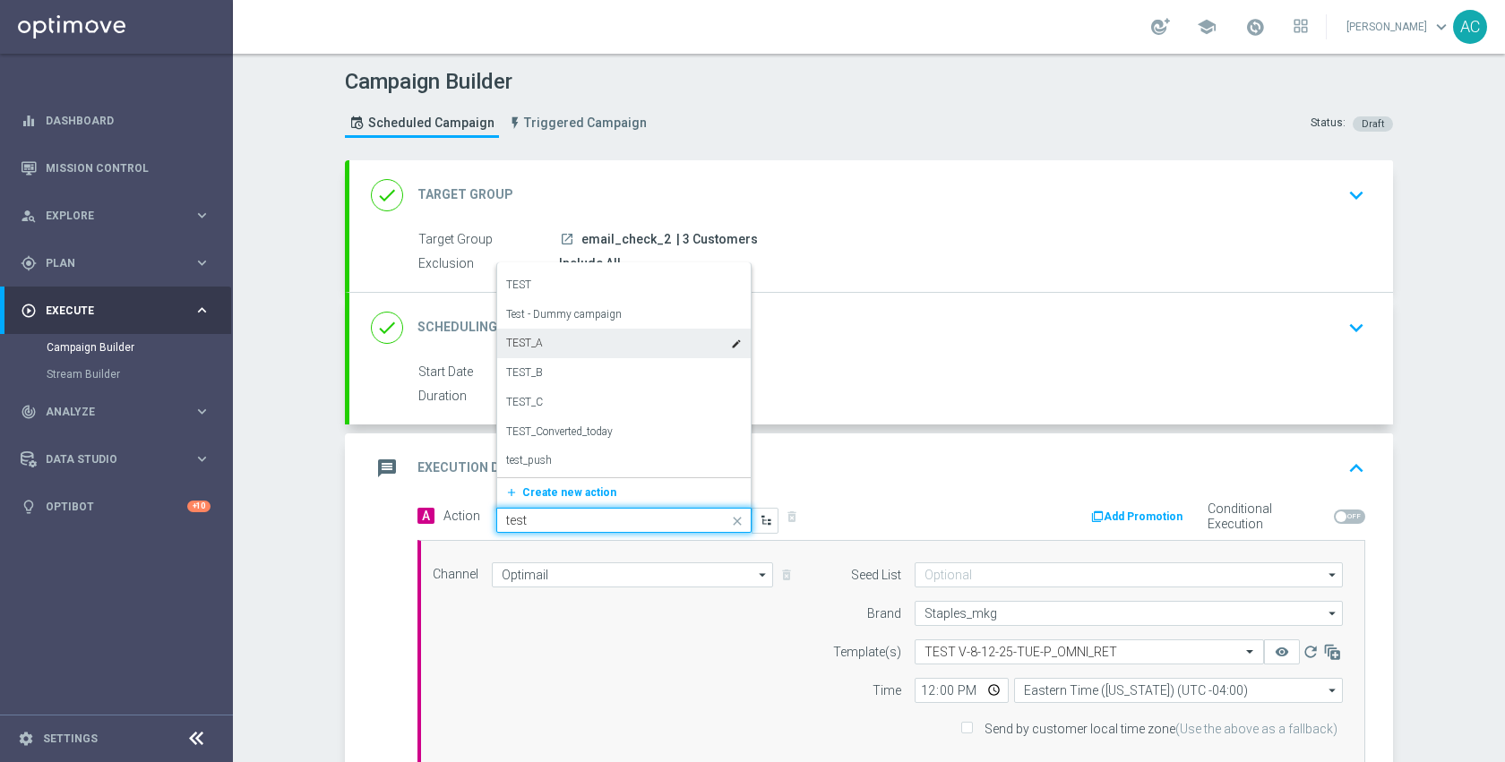
scroll to position [642, 0]
click at [563, 285] on div "TEST edit" at bounding box center [624, 285] width 236 height 30
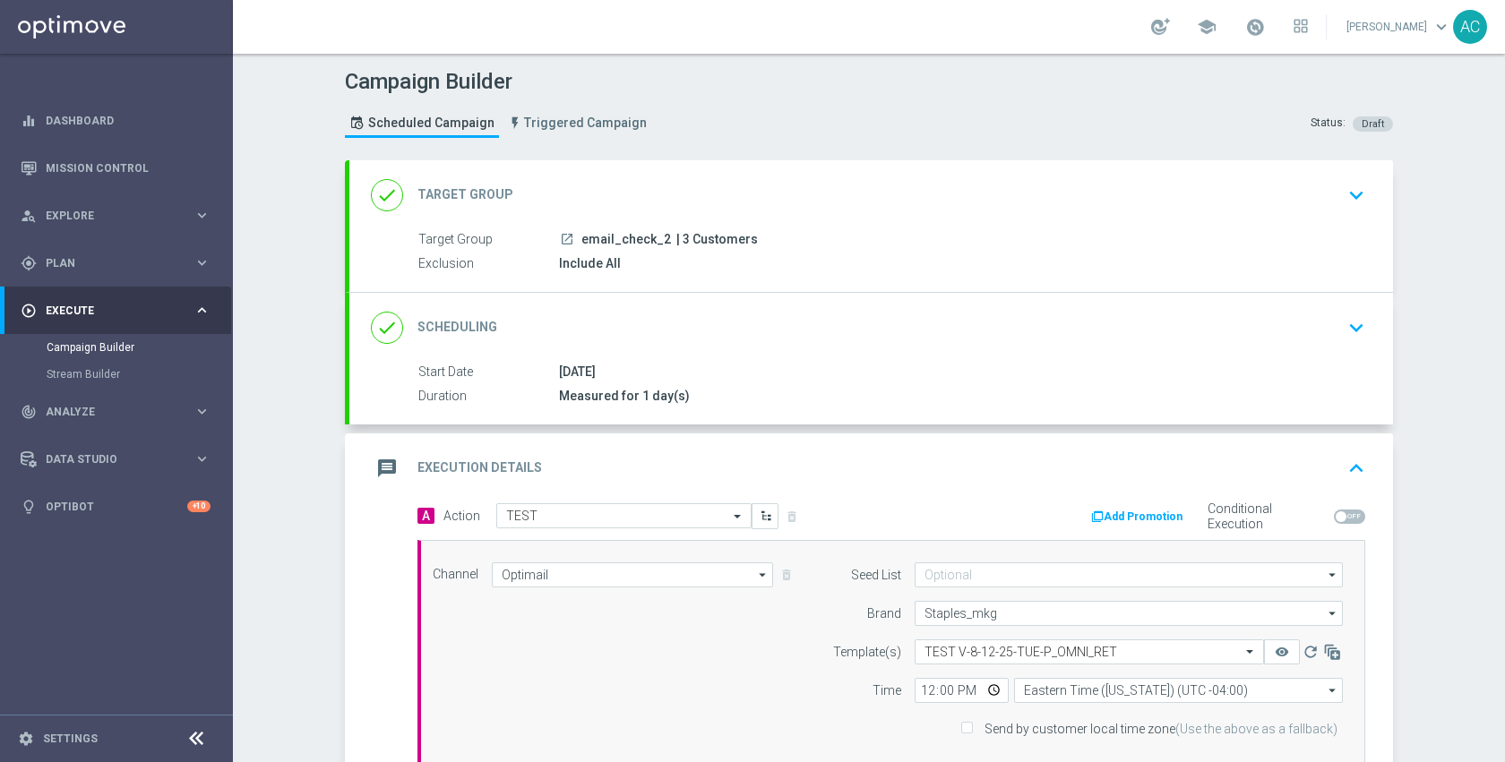
click at [633, 660] on div "Channel Optimail Optimail arrow_drop_down Show Selected 1 of 29 Optimail" at bounding box center [887, 659] width 937 height 193
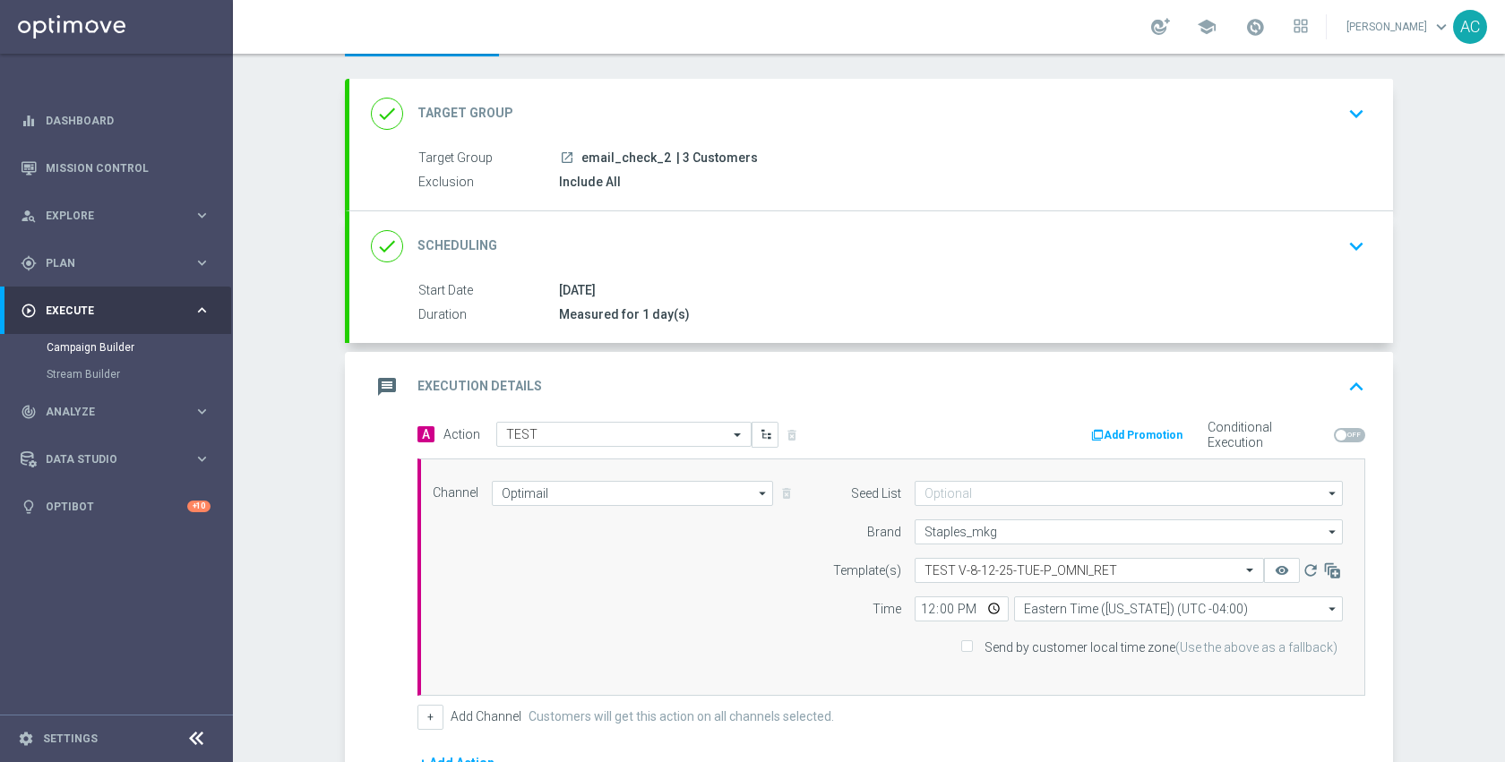
scroll to position [171, 0]
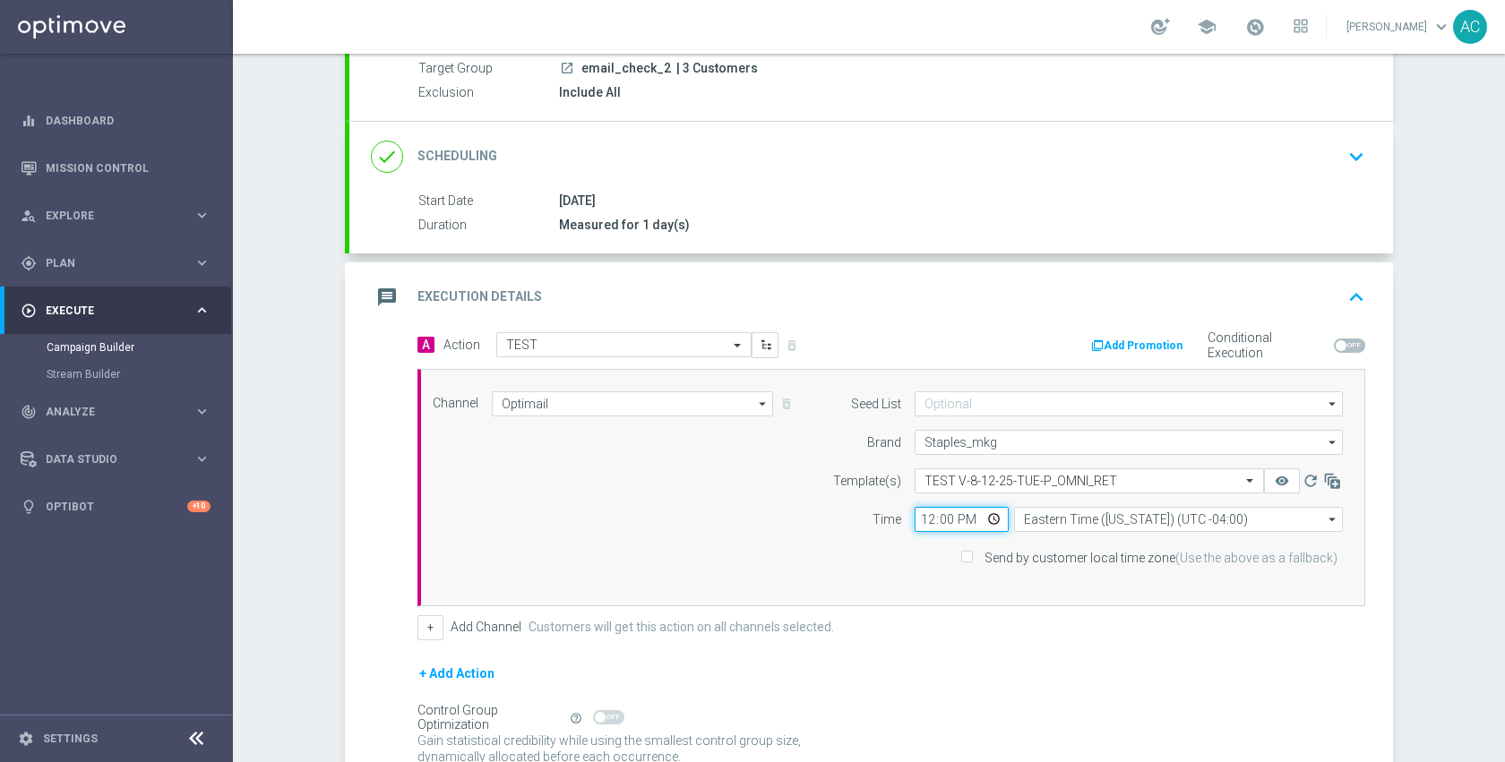
click at [982, 519] on input "12:00" at bounding box center [962, 519] width 94 height 25
type input "14:30"
click at [669, 550] on div "Channel Optimail Optimail arrow_drop_down Show Selected 1 of 29 Optimail" at bounding box center [887, 487] width 937 height 193
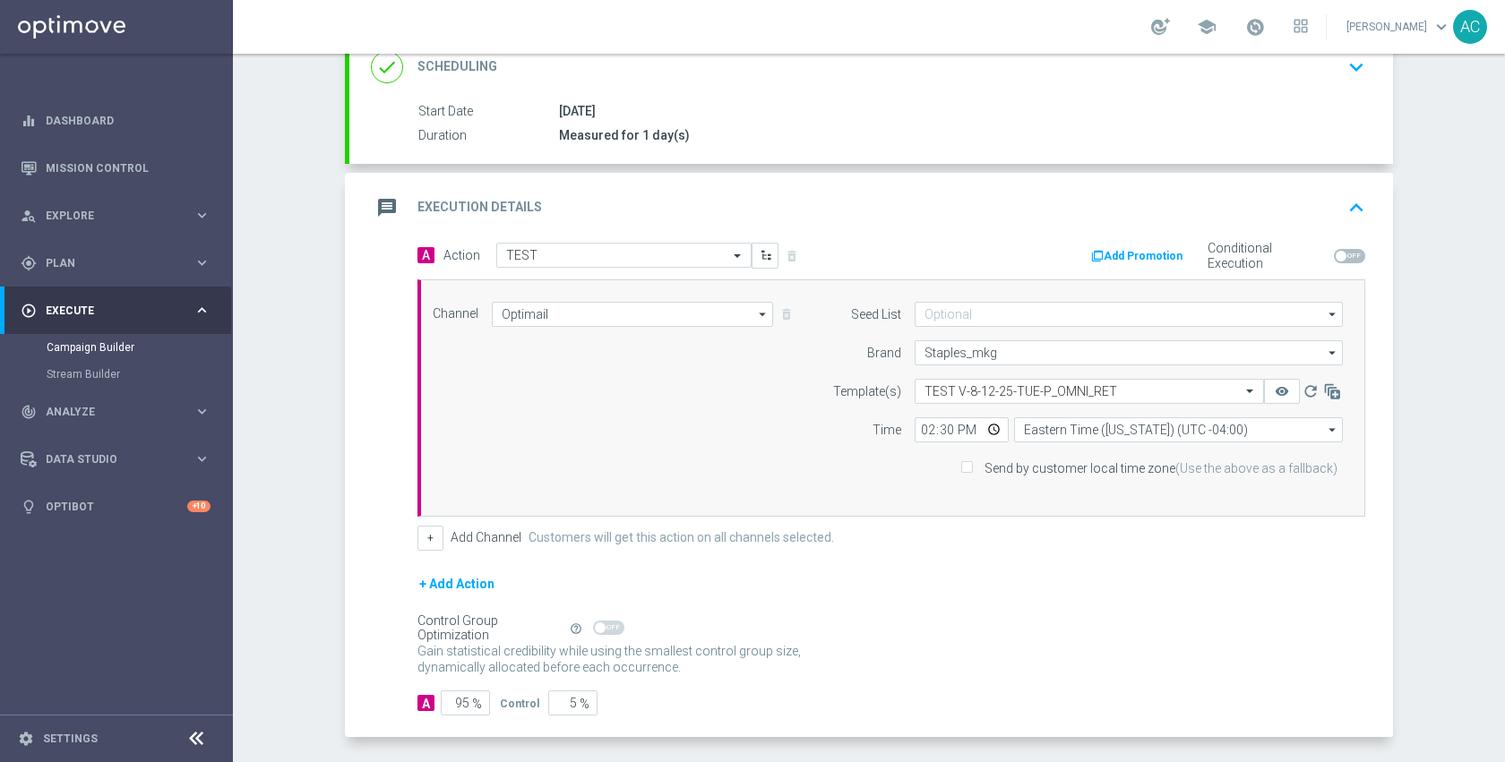
scroll to position [277, 0]
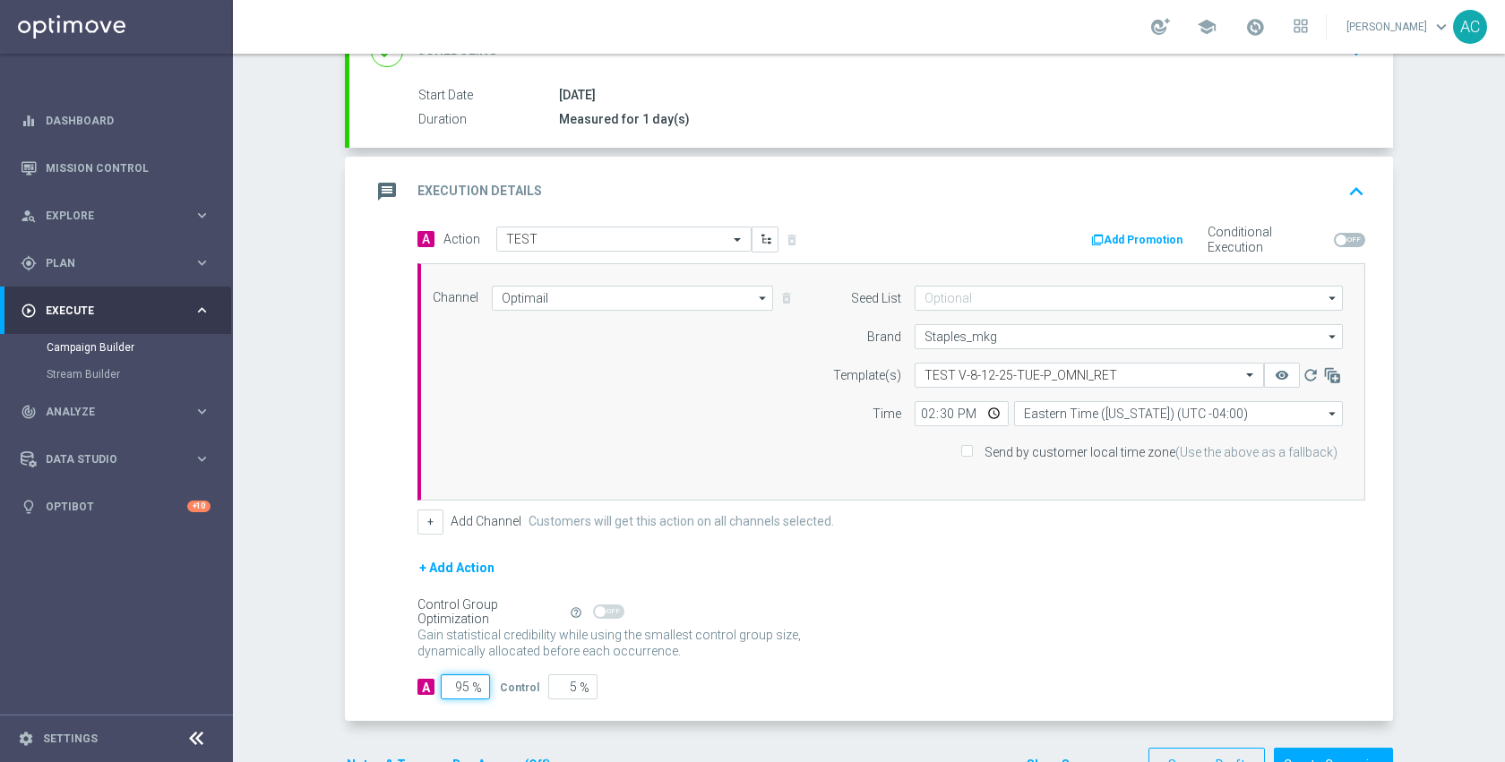
click at [465, 692] on input "95" at bounding box center [465, 687] width 49 height 25
type input "9"
type input "91"
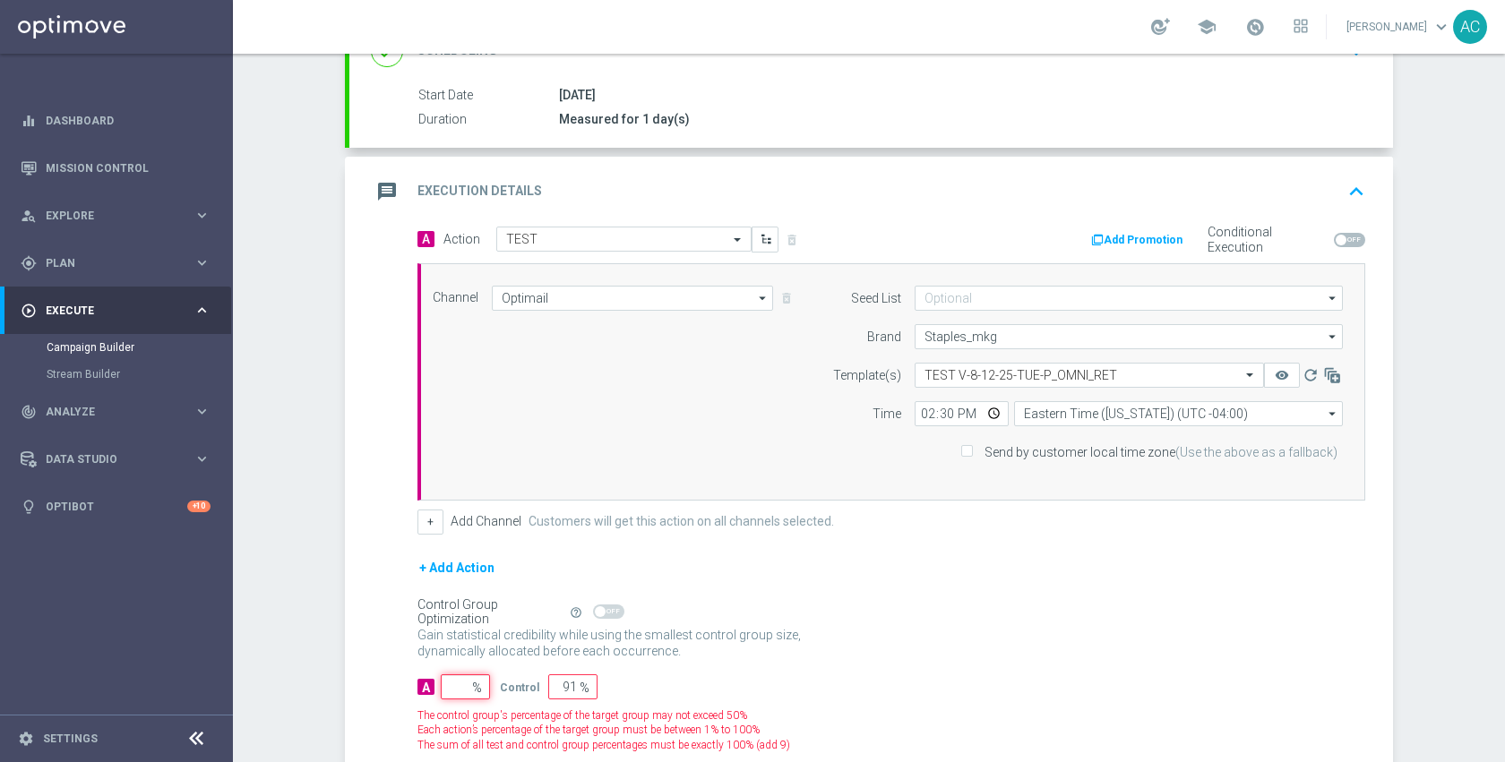
type input "100"
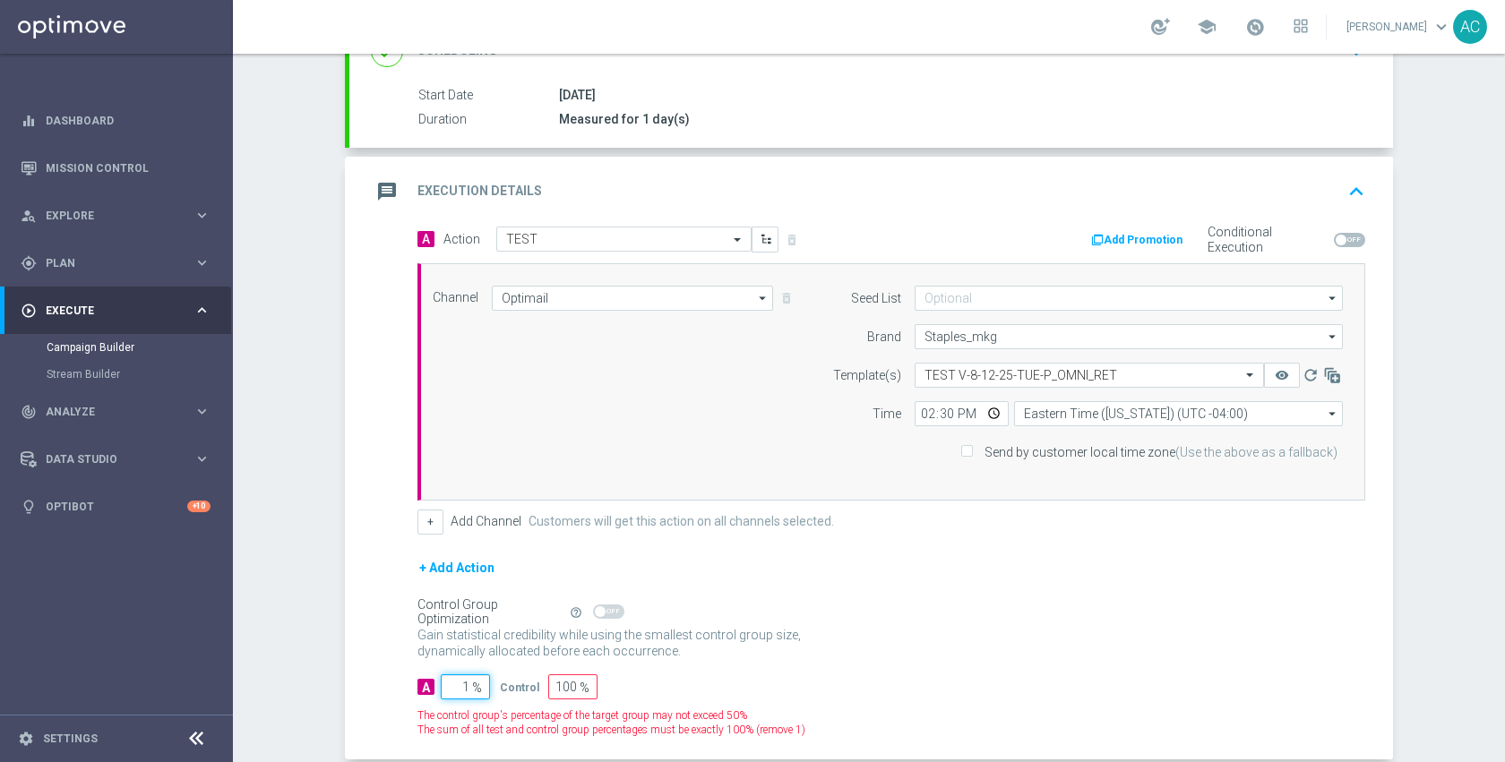
type input "10"
type input "90"
type input "100"
type input "0"
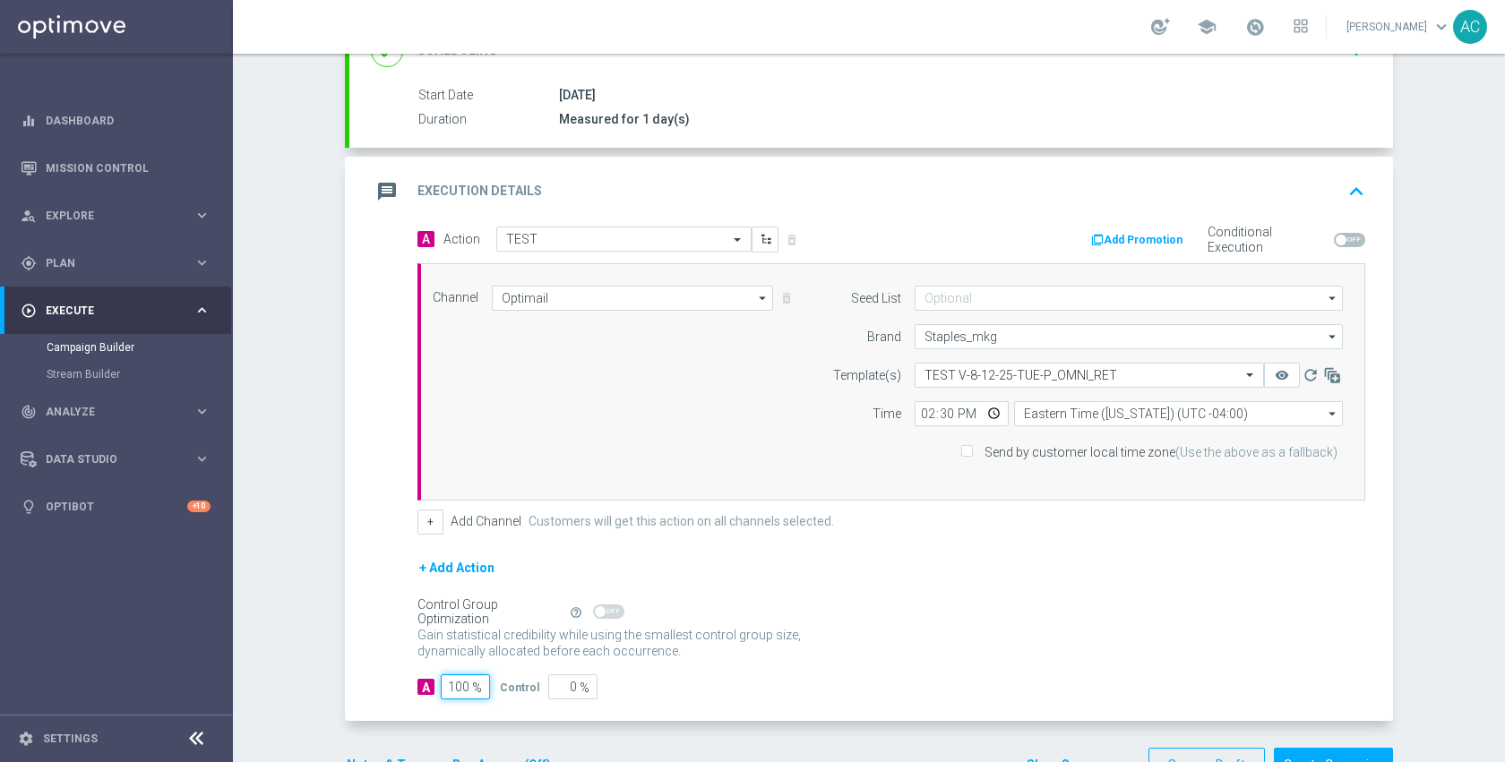
type input "100"
click at [935, 654] on div "Gain statistical credibility while using the smallest control group size, dynam…" at bounding box center [891, 644] width 948 height 43
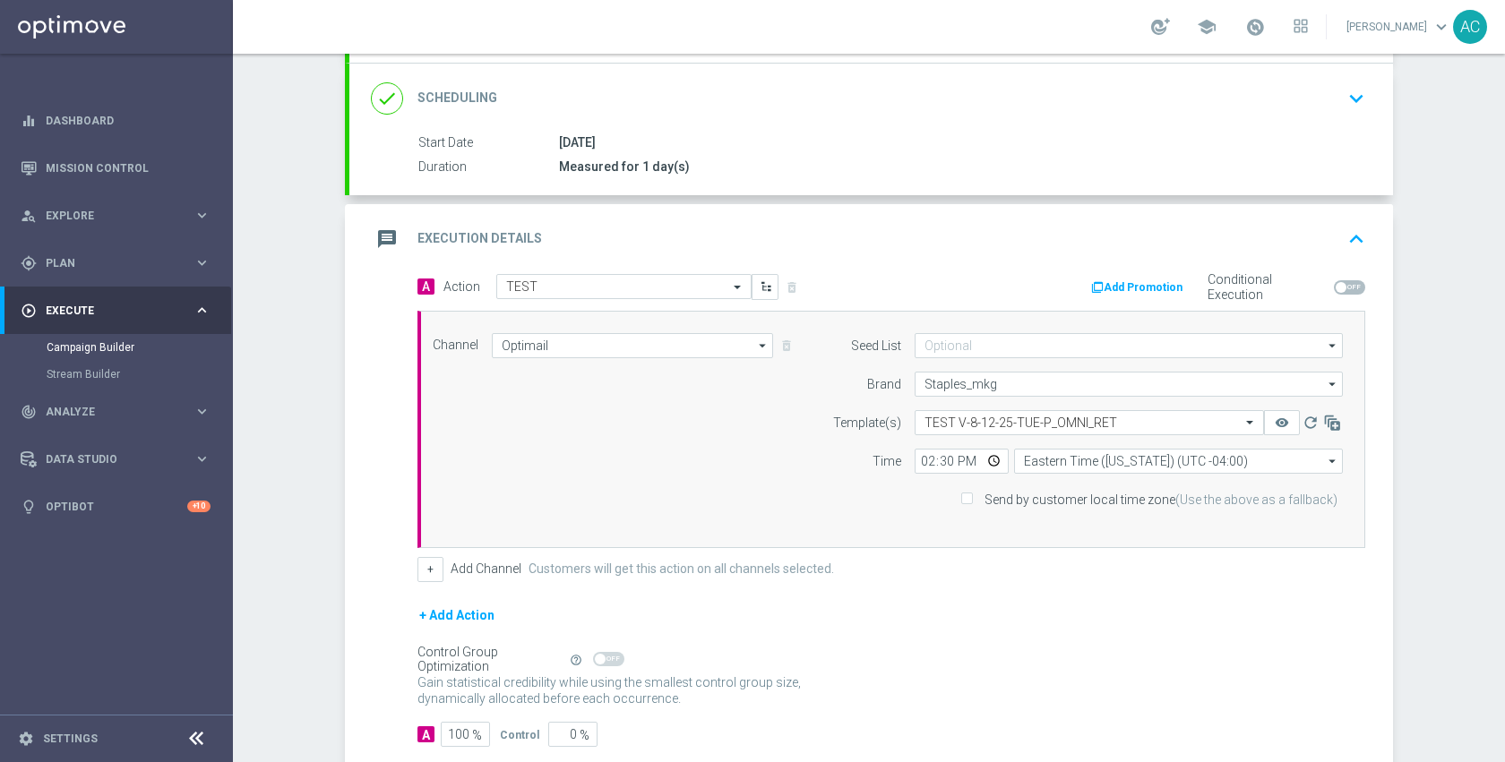
scroll to position [332, 0]
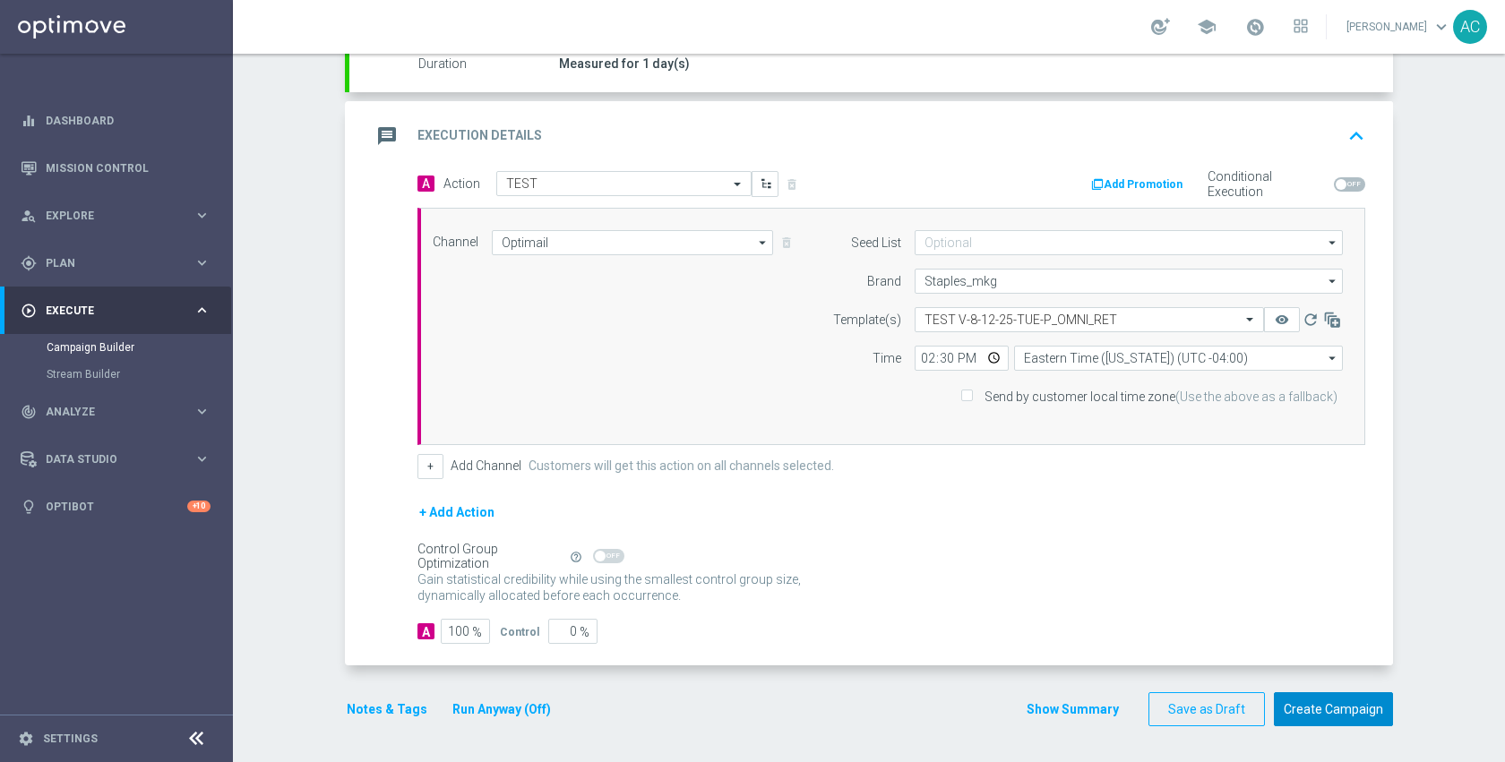
click at [1327, 700] on button "Create Campaign" at bounding box center [1333, 709] width 119 height 35
